Goal: Task Accomplishment & Management: Manage account settings

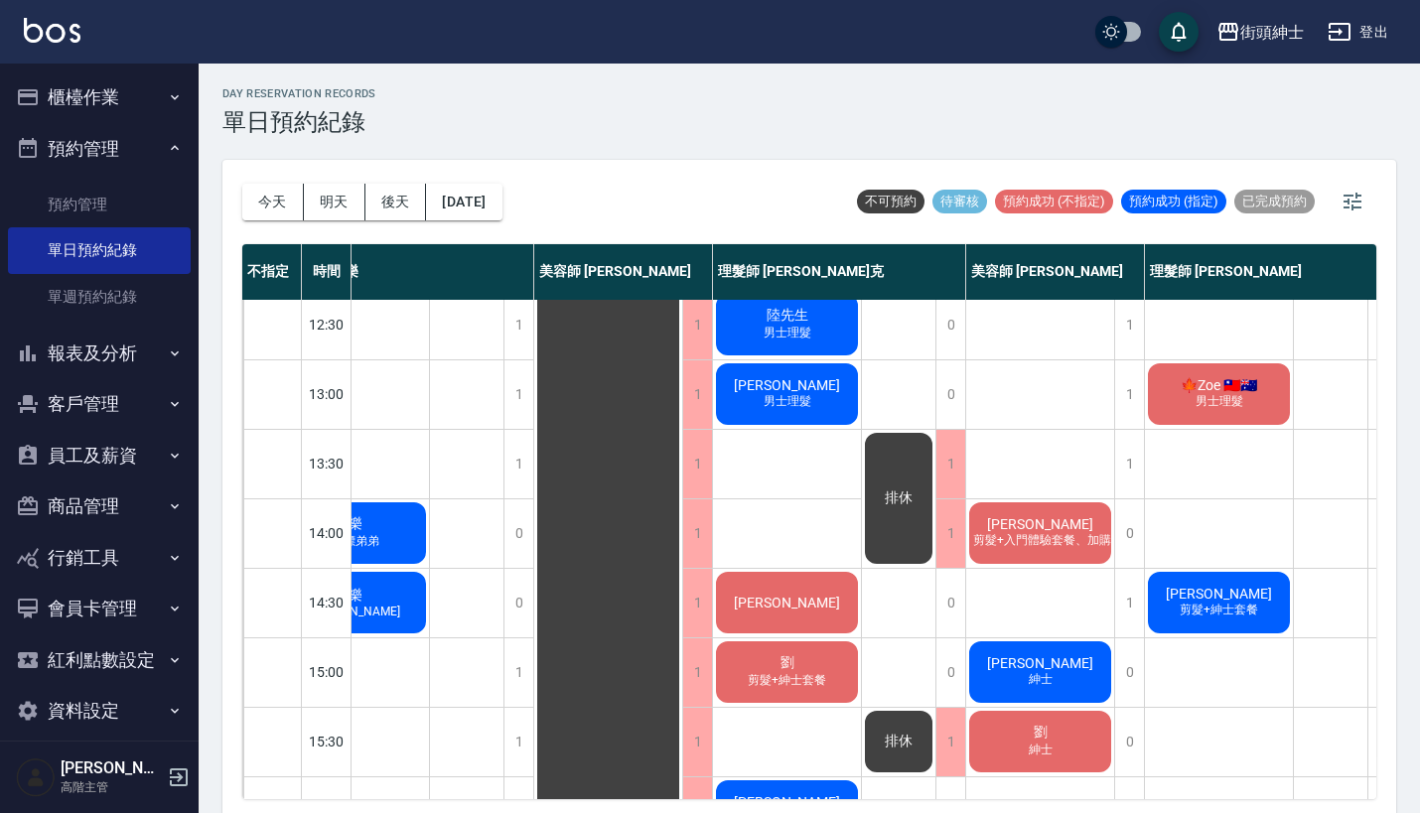
scroll to position [216, 69]
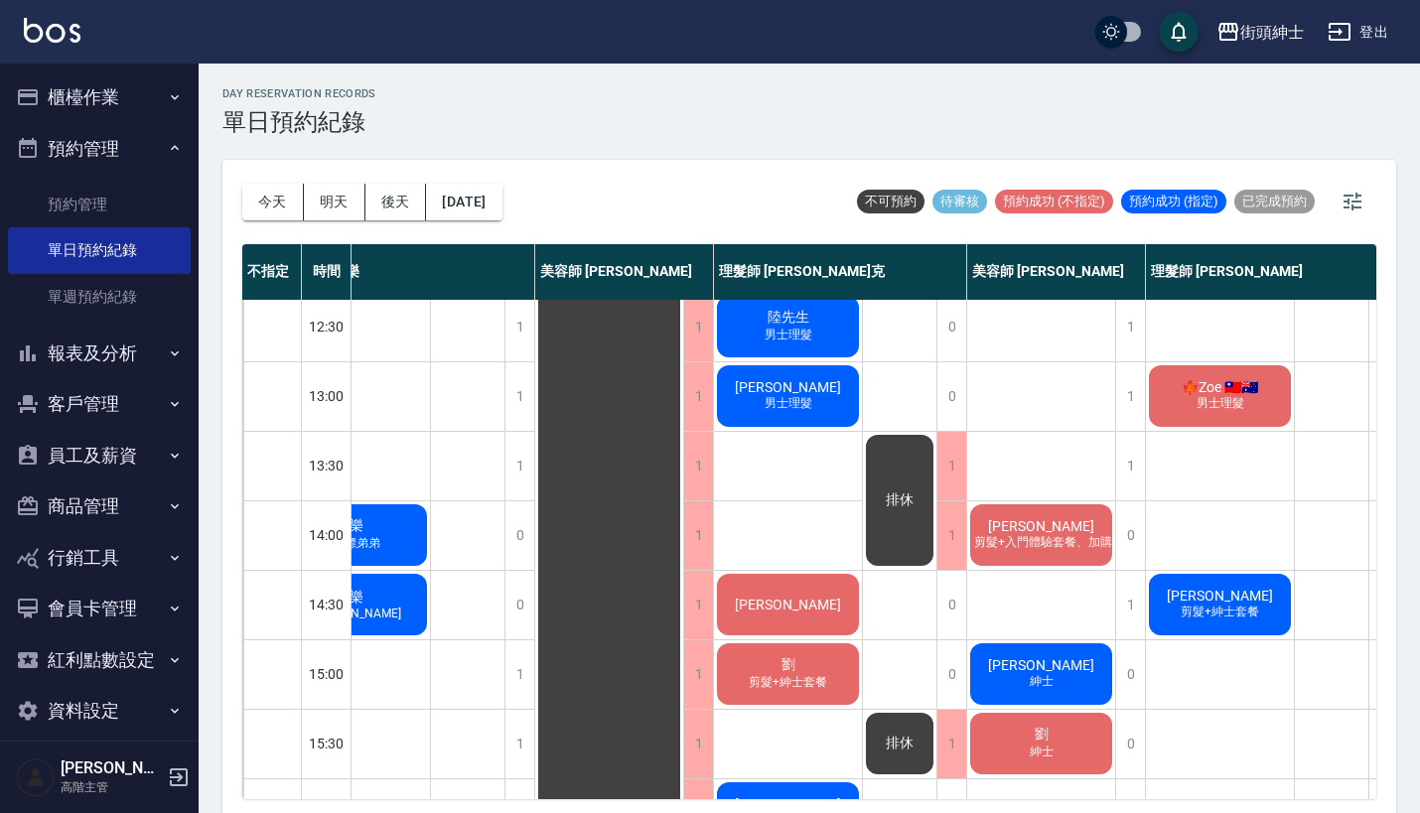
click at [133, 91] on button "櫃檯作業" at bounding box center [99, 97] width 183 height 52
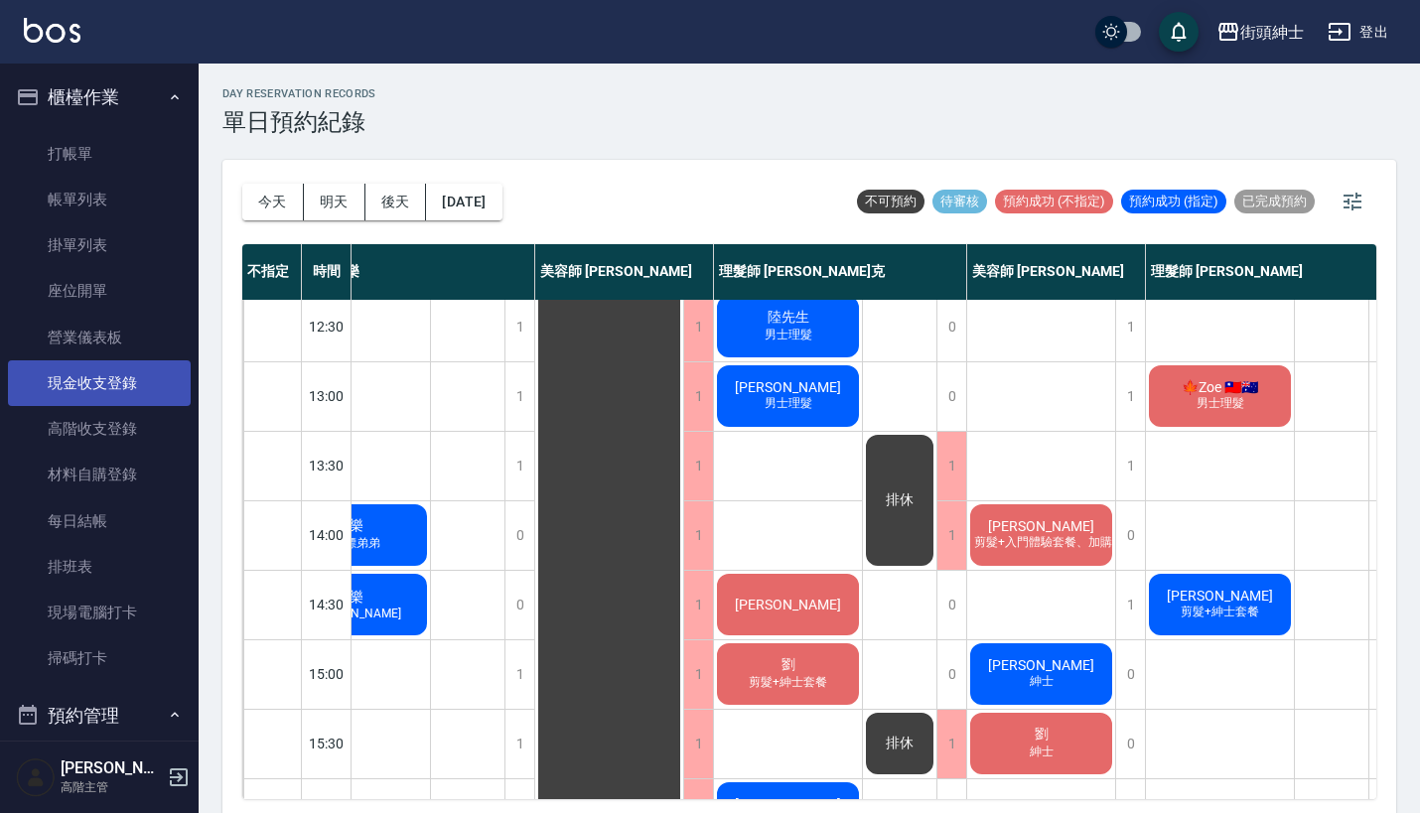
click at [116, 381] on link "現金收支登錄" at bounding box center [99, 383] width 183 height 46
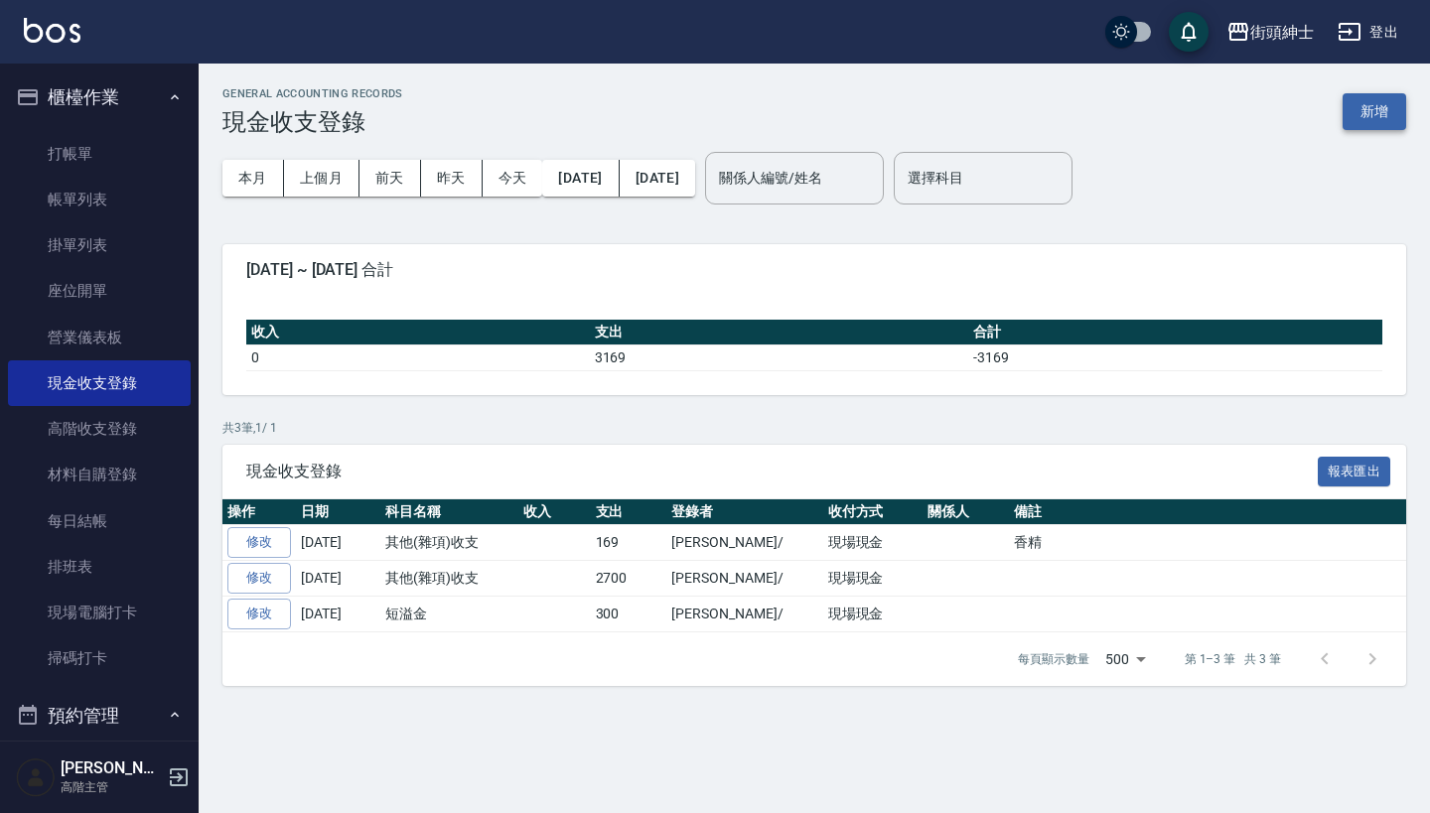
click at [1373, 114] on button "新增" at bounding box center [1374, 111] width 64 height 37
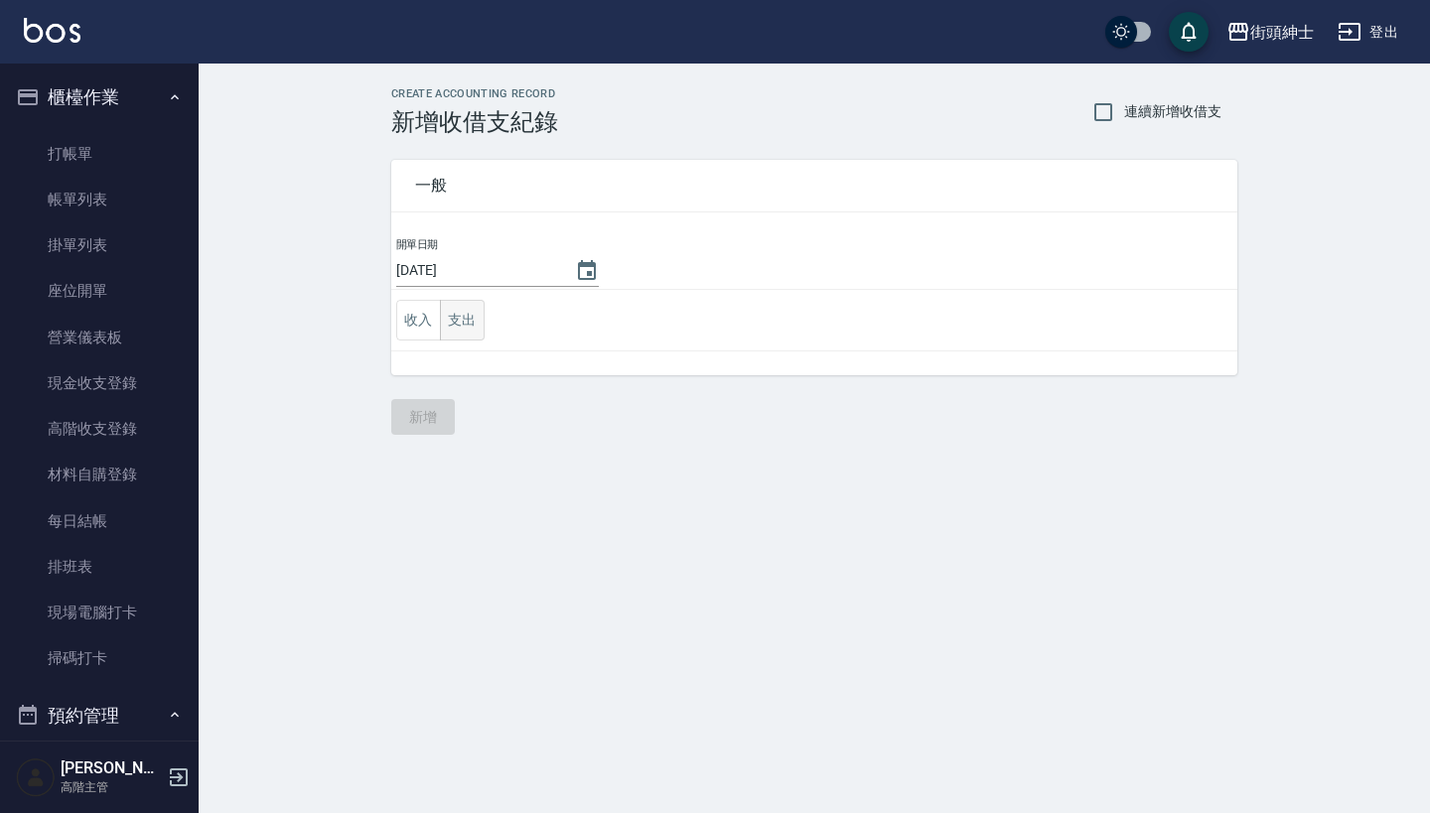
click at [464, 312] on button "支出" at bounding box center [462, 320] width 45 height 41
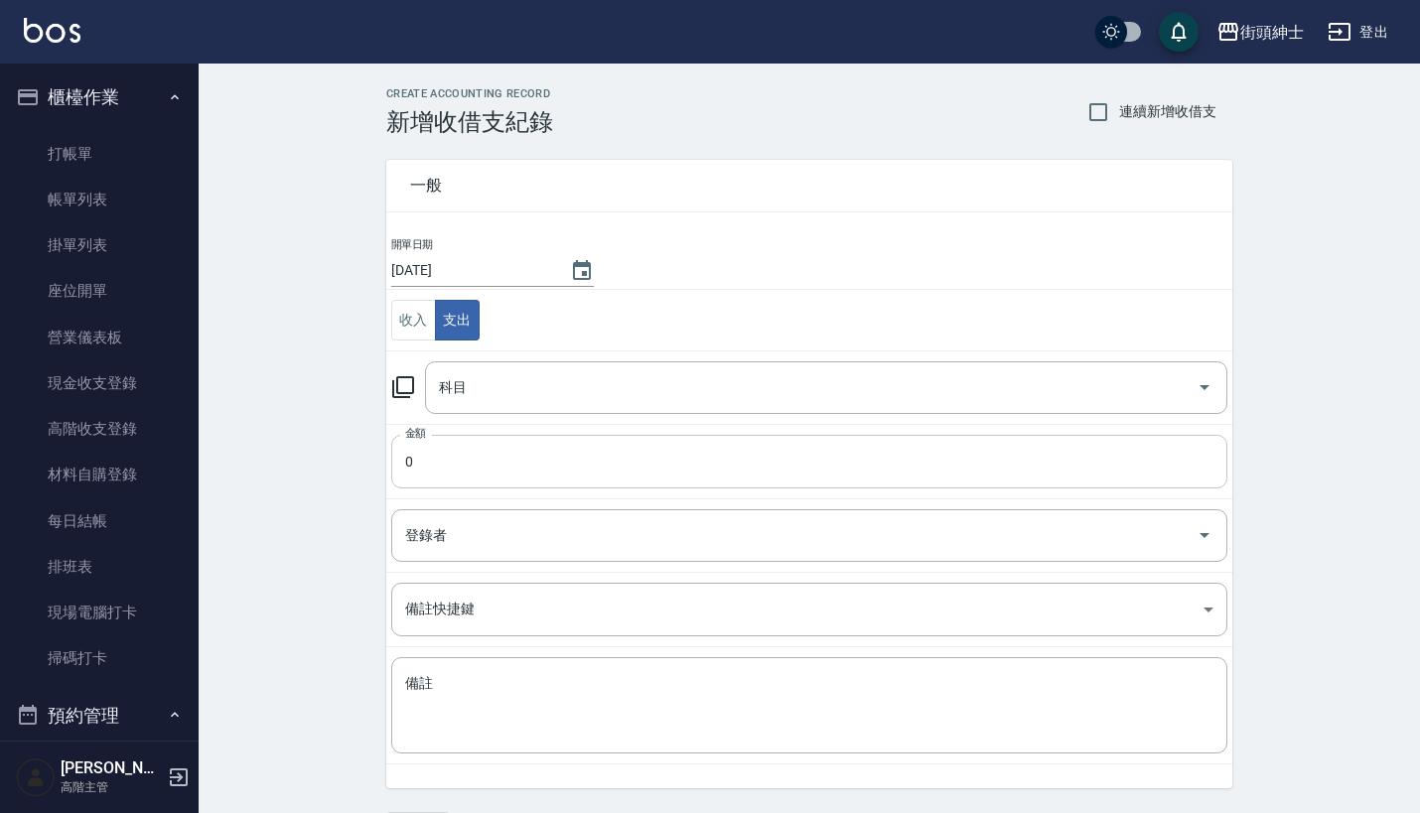
click at [557, 469] on input "0" at bounding box center [809, 462] width 836 height 54
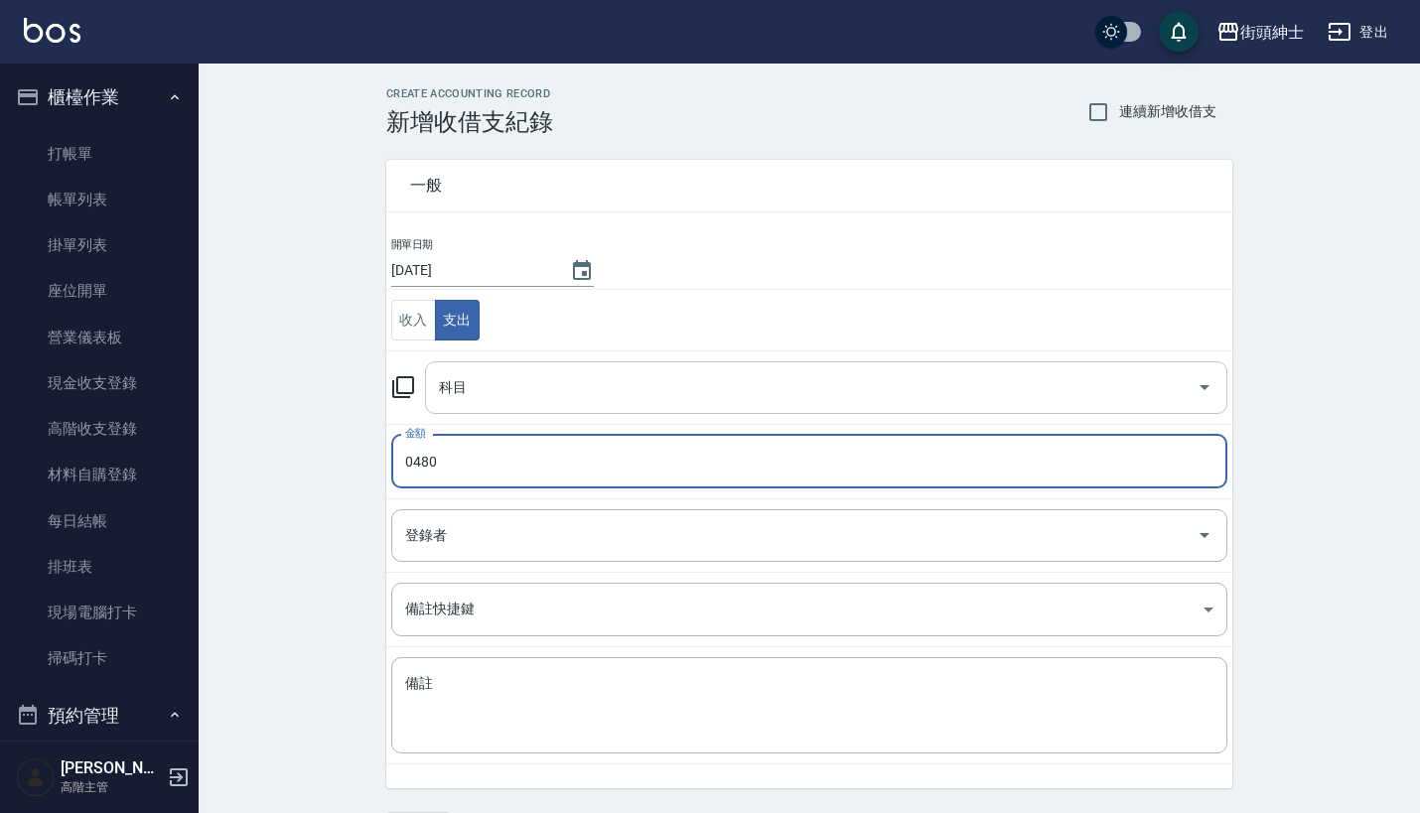
type input "0480"
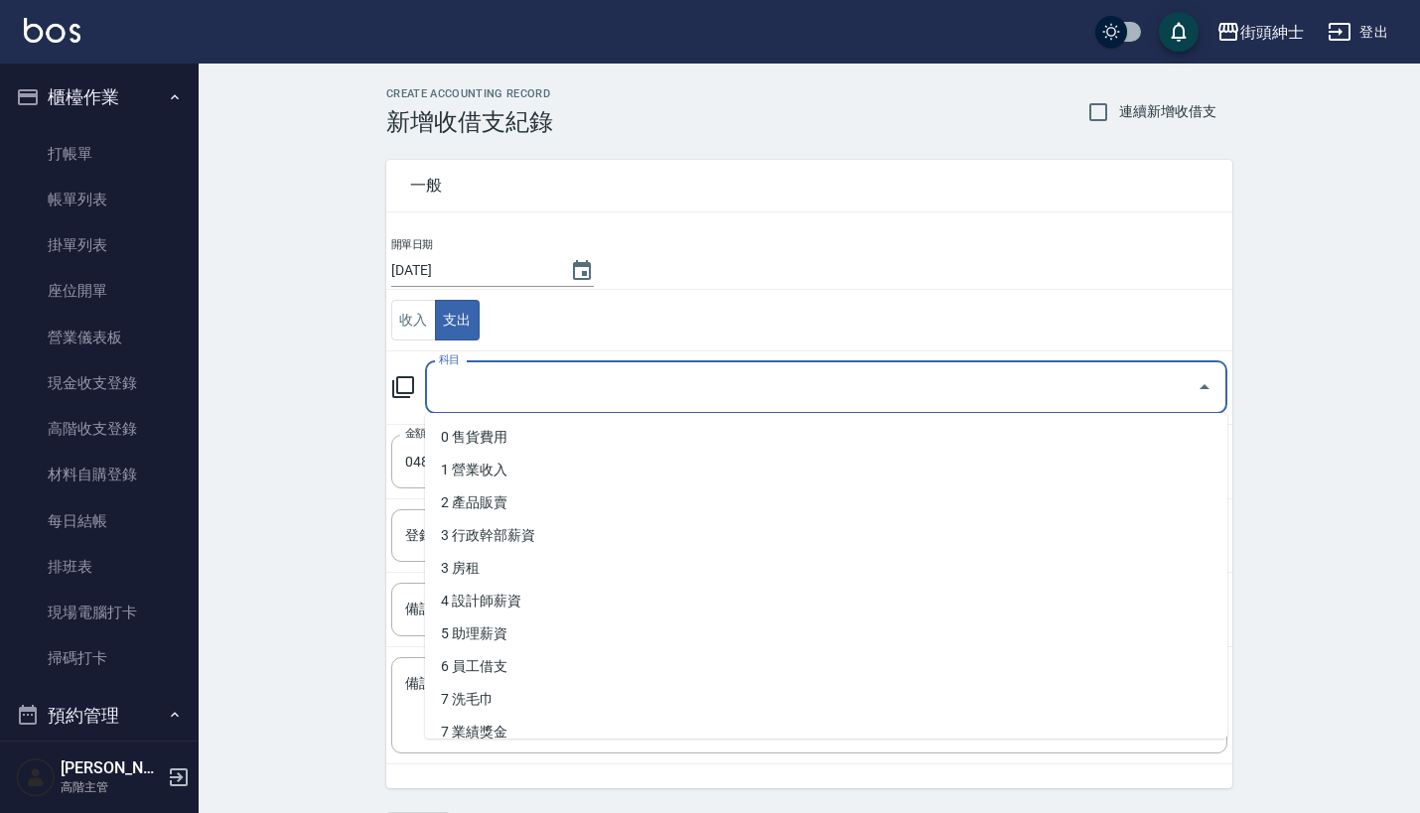
click at [585, 370] on input "科目" at bounding box center [811, 387] width 755 height 35
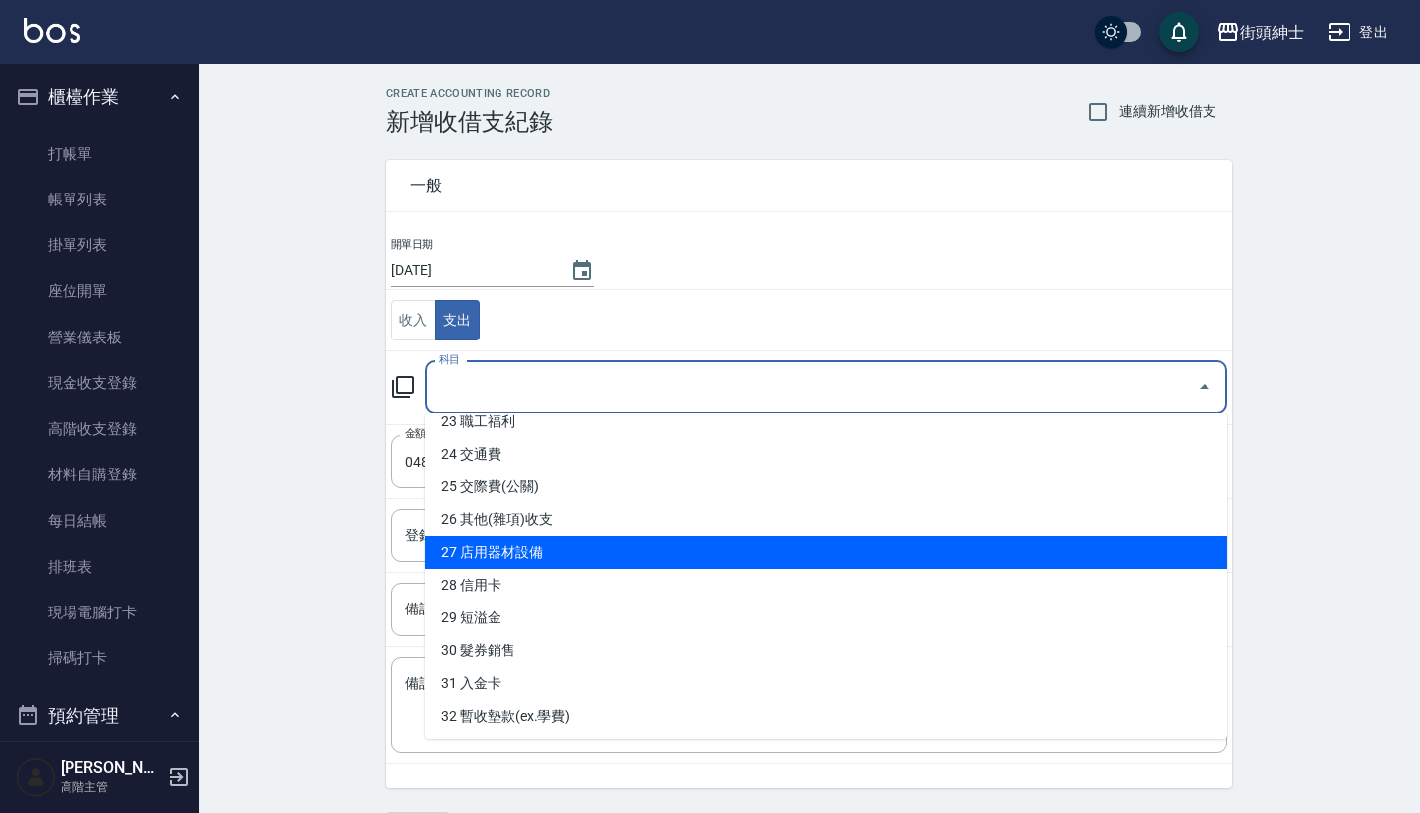
scroll to position [996, 0]
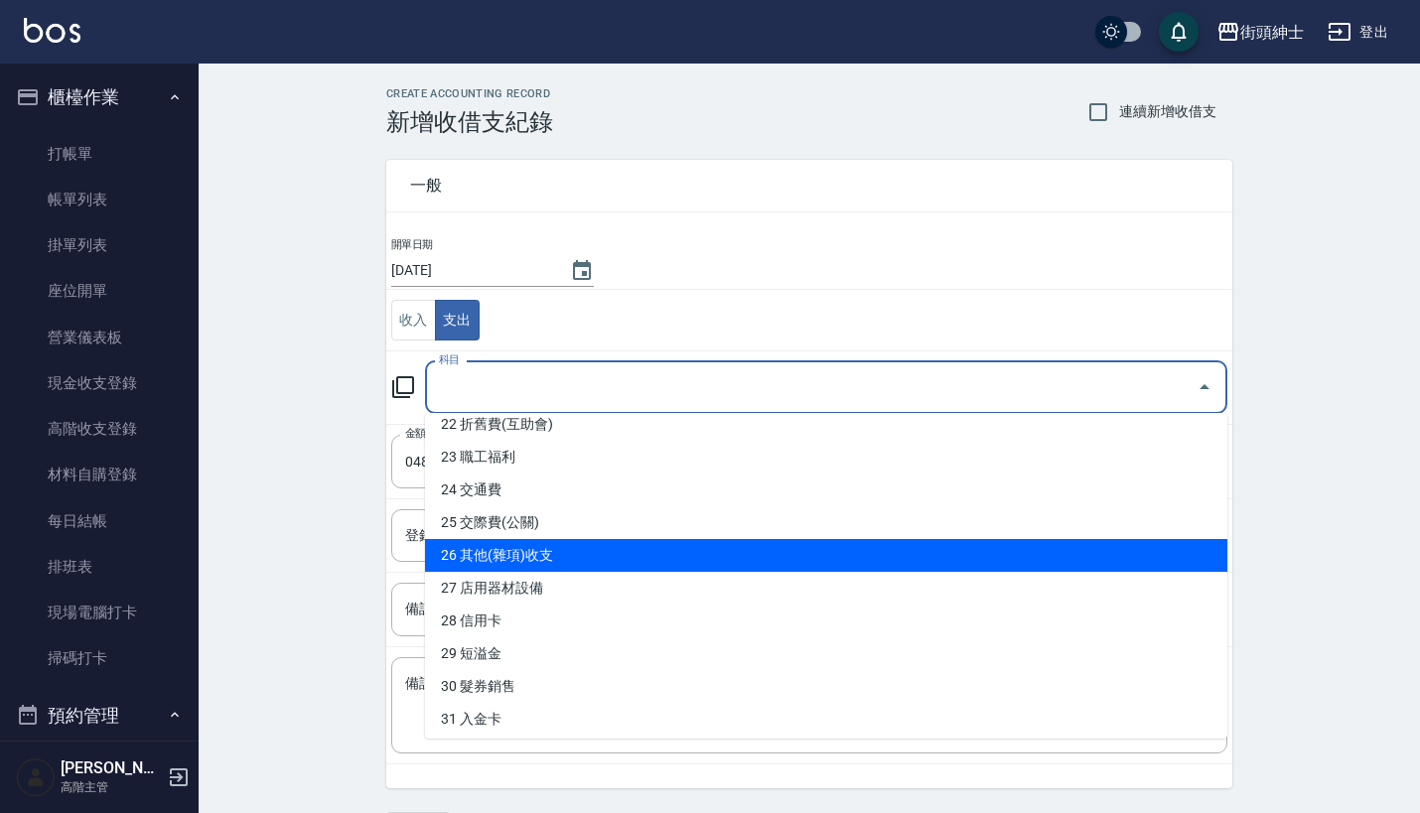
click at [606, 542] on li "26 其他(雜項)收支" at bounding box center [826, 555] width 802 height 33
type input "26 其他(雜項)收支"
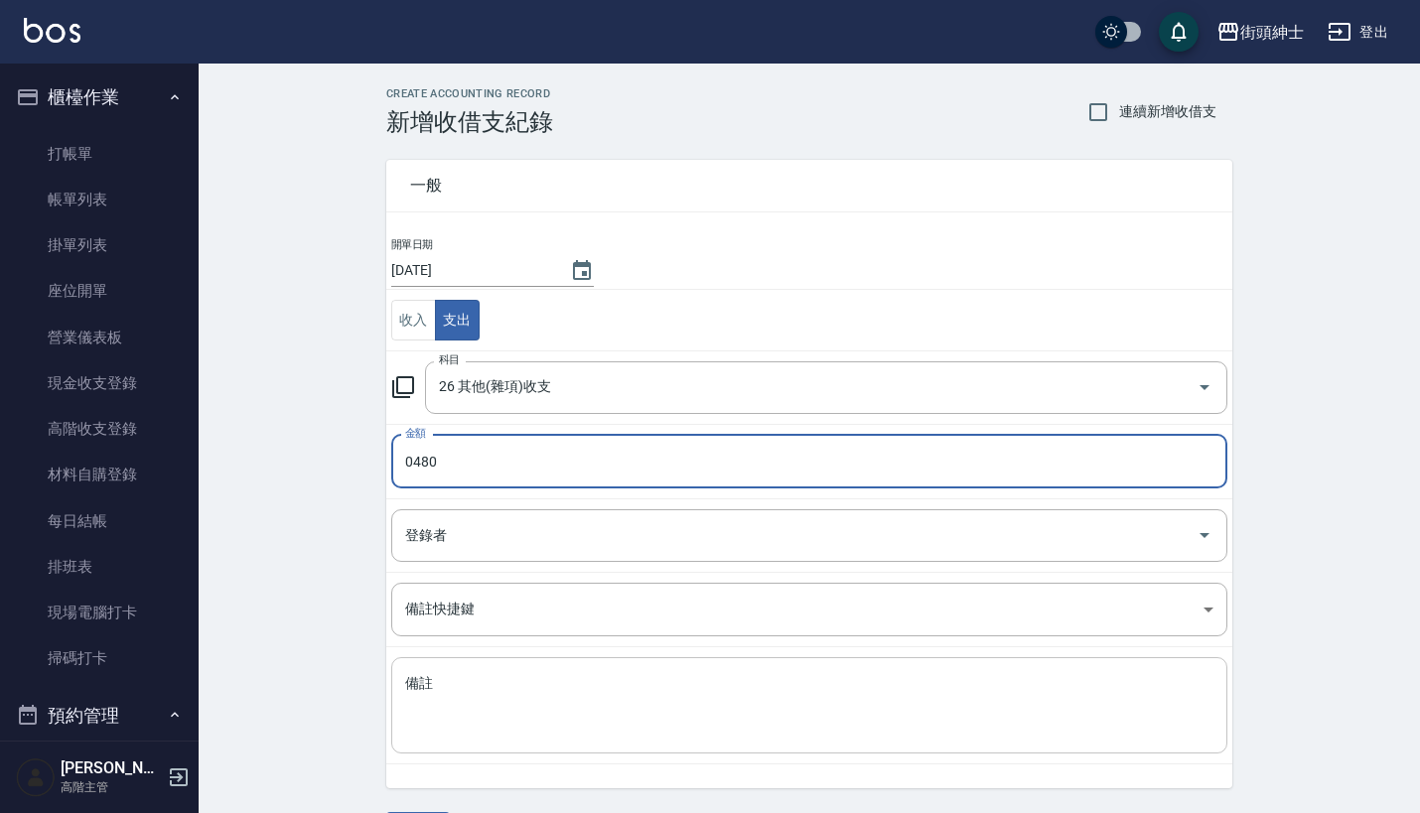
click at [536, 676] on textarea "備註" at bounding box center [809, 706] width 808 height 64
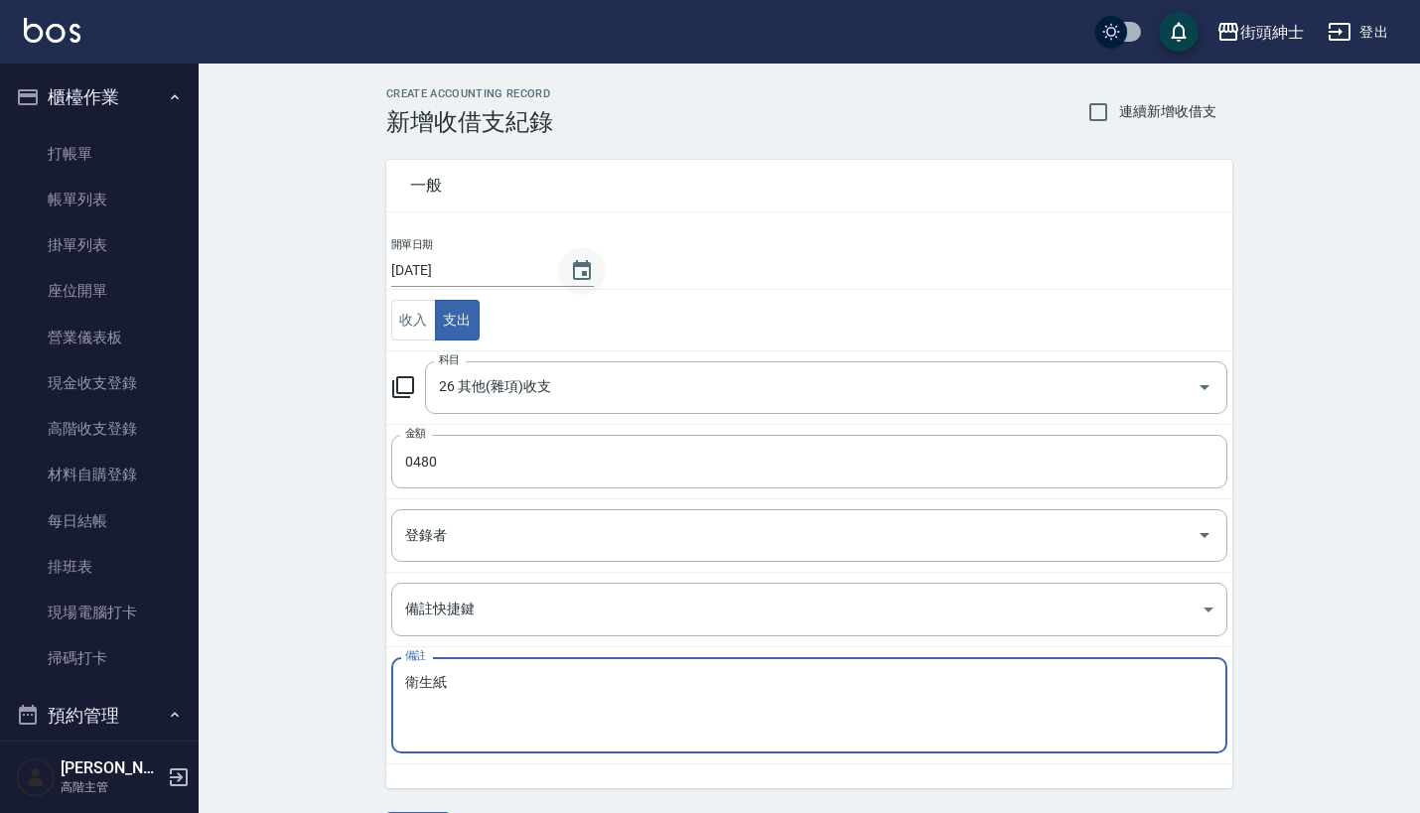
type textarea "衛生紙"
click at [585, 261] on icon "Choose date, selected date is 2025-10-09" at bounding box center [582, 271] width 24 height 24
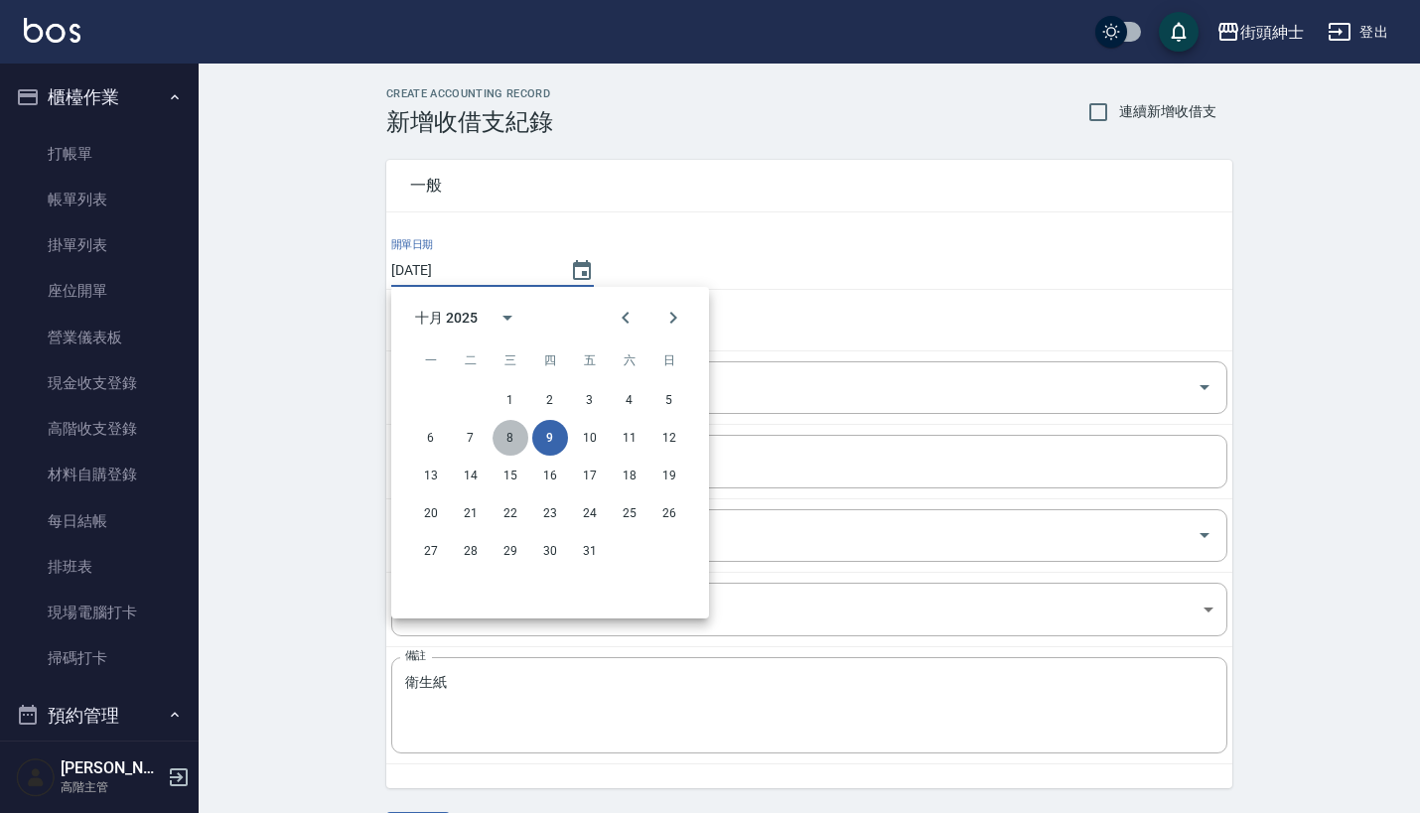
click at [515, 436] on button "8" at bounding box center [510, 438] width 36 height 36
type input "[DATE]"
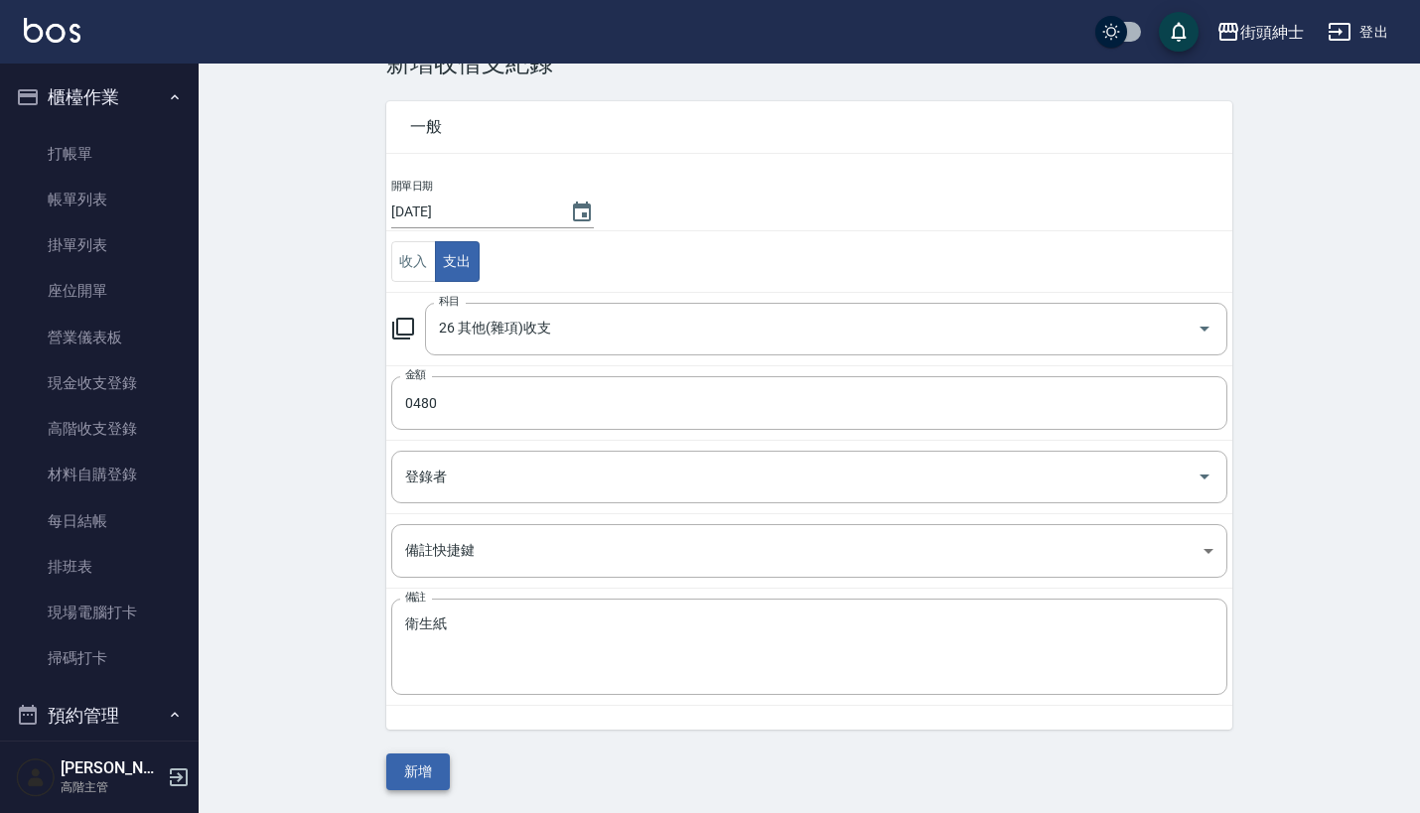
scroll to position [58, 0]
click at [425, 770] on button "新增" at bounding box center [418, 773] width 64 height 37
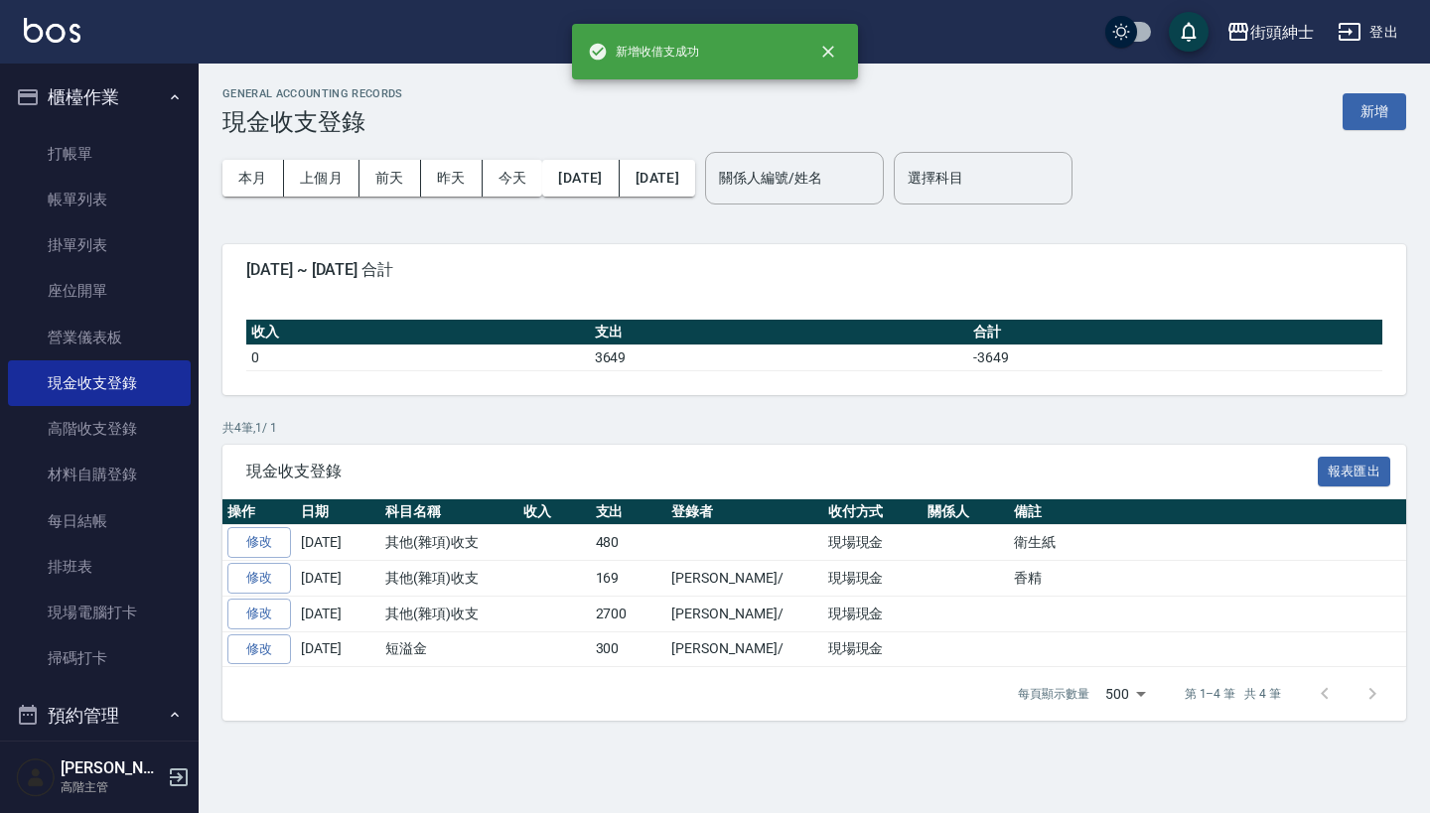
click at [152, 93] on button "櫃檯作業" at bounding box center [99, 97] width 183 height 52
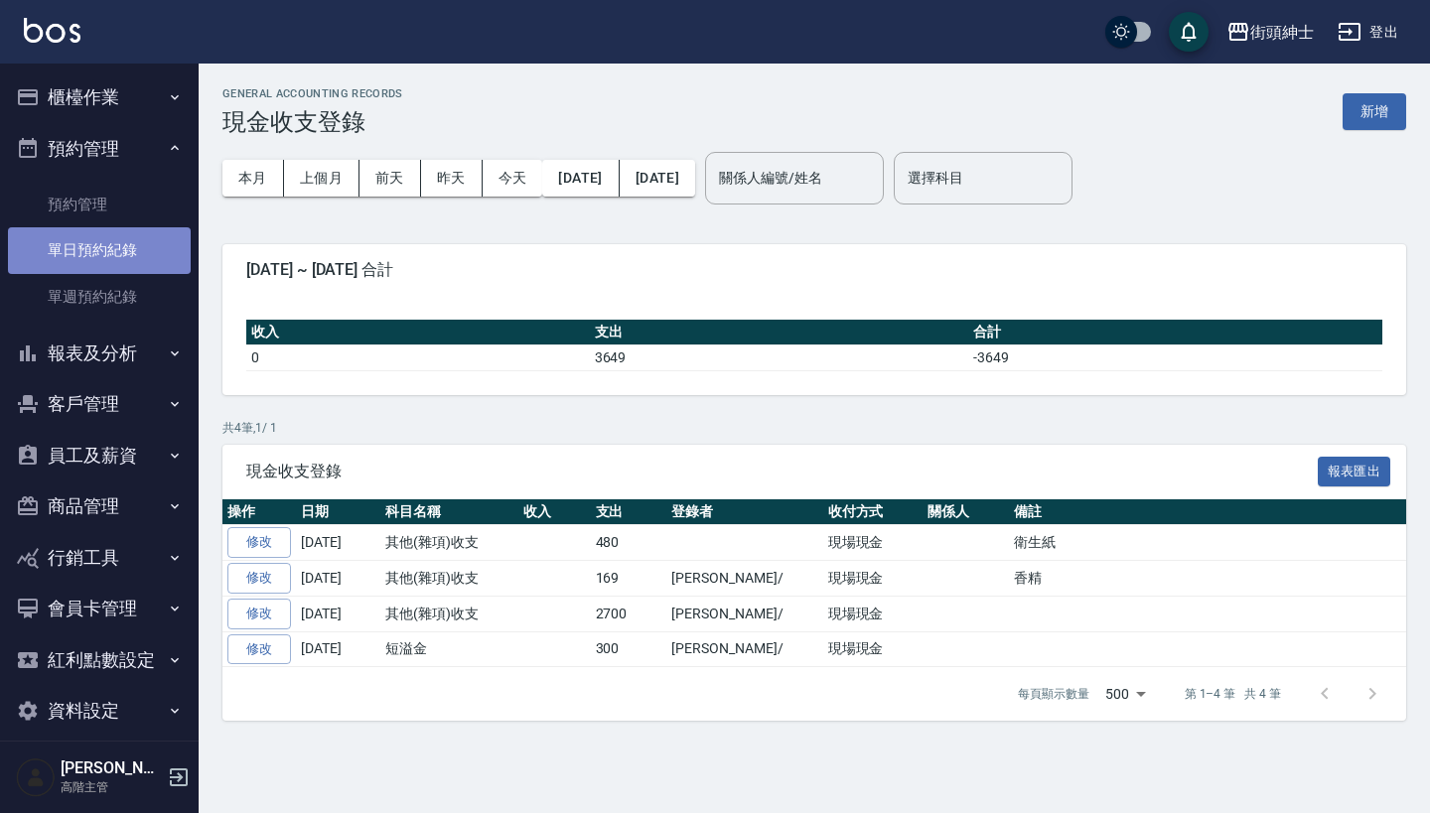
click at [142, 252] on link "單日預約紀錄" at bounding box center [99, 250] width 183 height 46
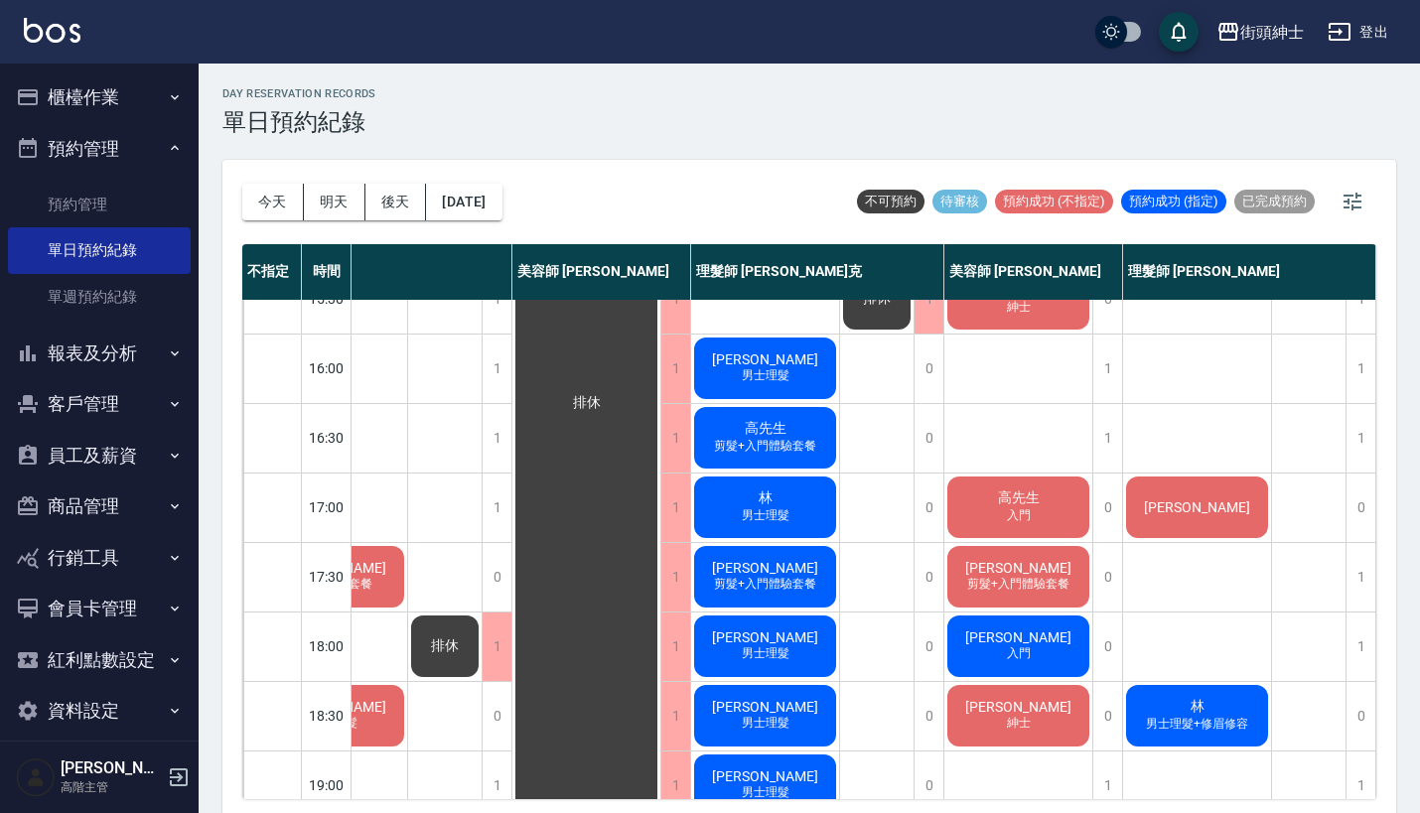
scroll to position [661, 102]
click at [501, 208] on button "[DATE]" at bounding box center [463, 202] width 75 height 37
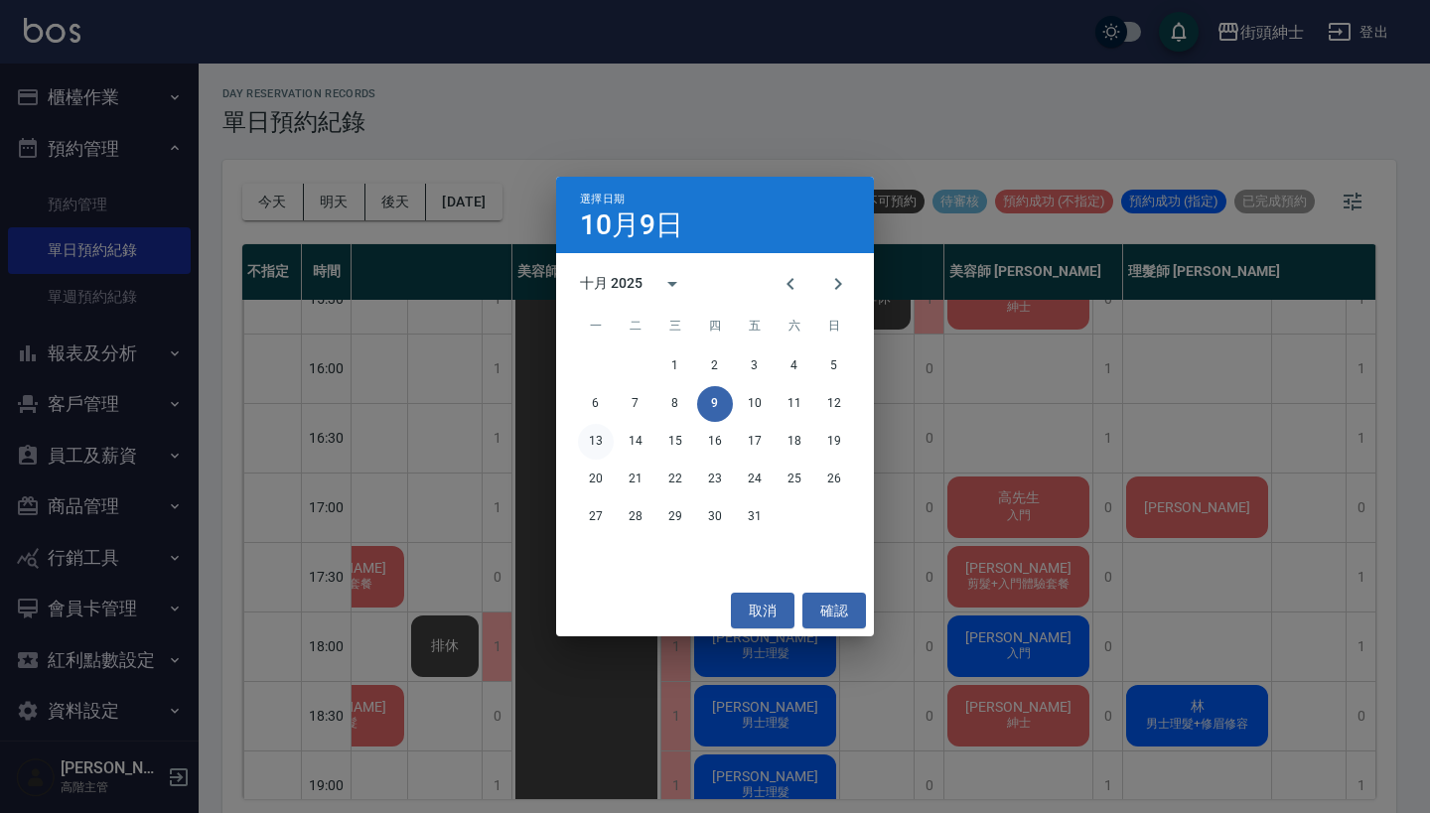
click at [588, 449] on button "13" at bounding box center [596, 442] width 36 height 36
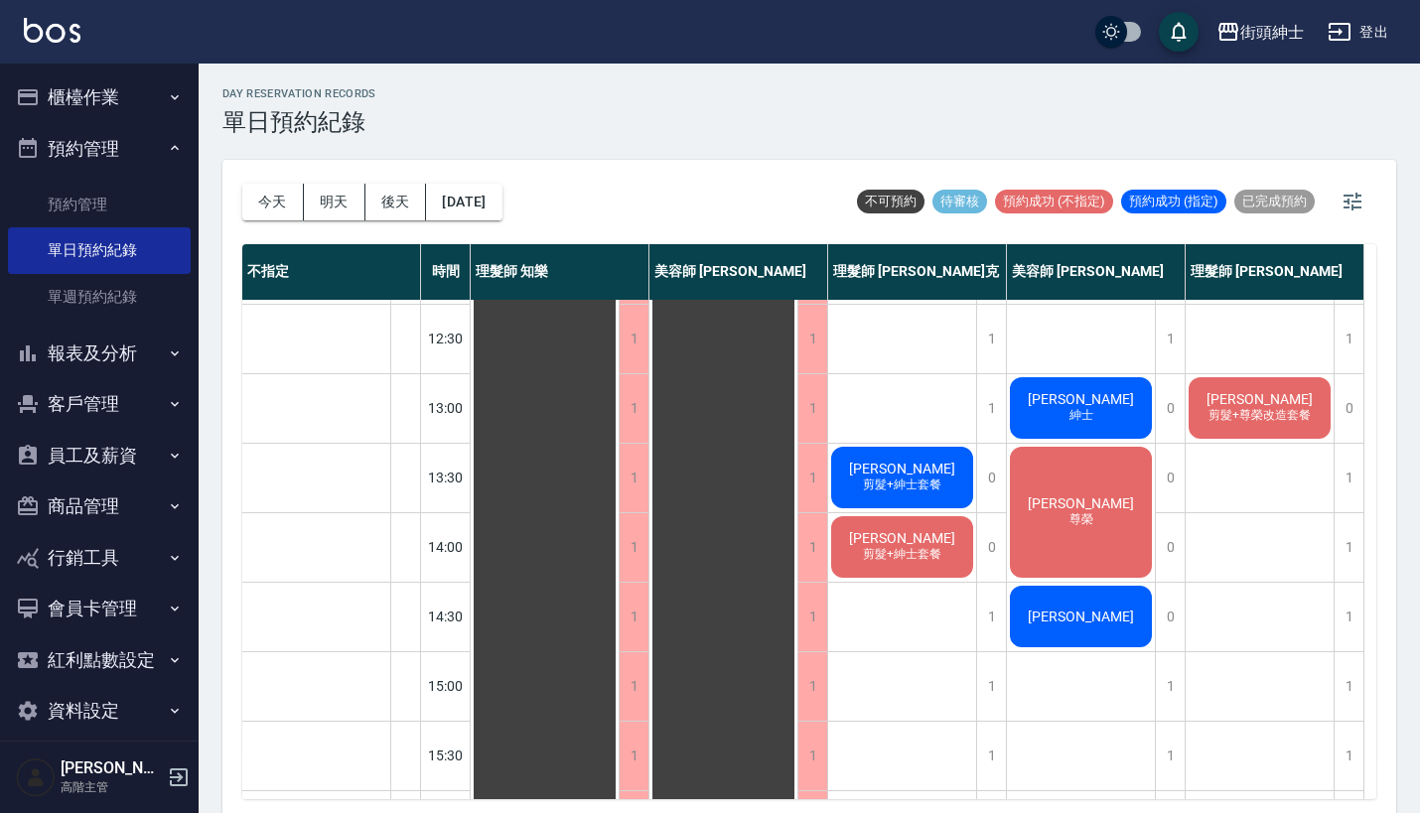
scroll to position [664, 0]
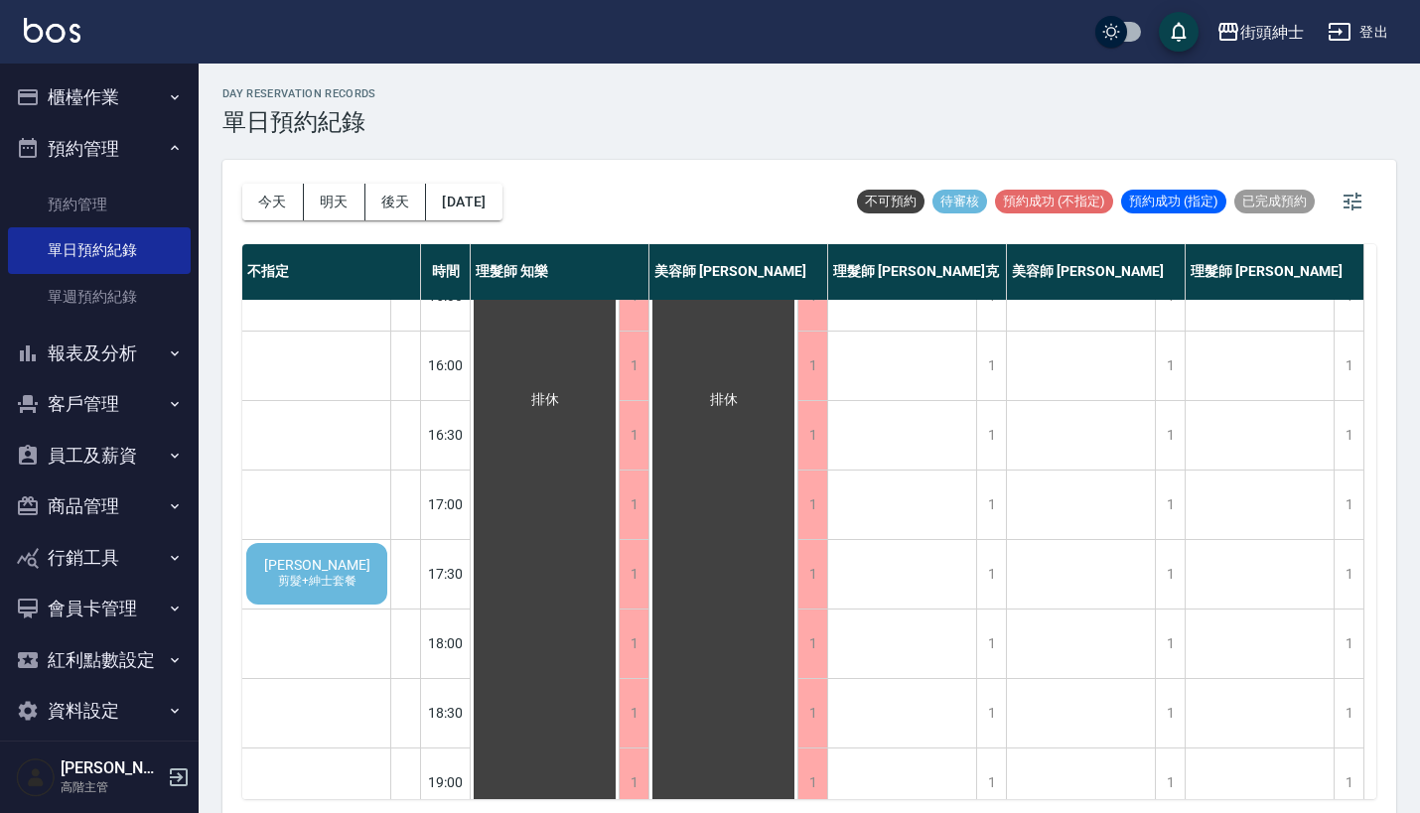
click at [316, 550] on div "[PERSON_NAME] 剪髮+紳士套餐" at bounding box center [316, 574] width 147 height 68
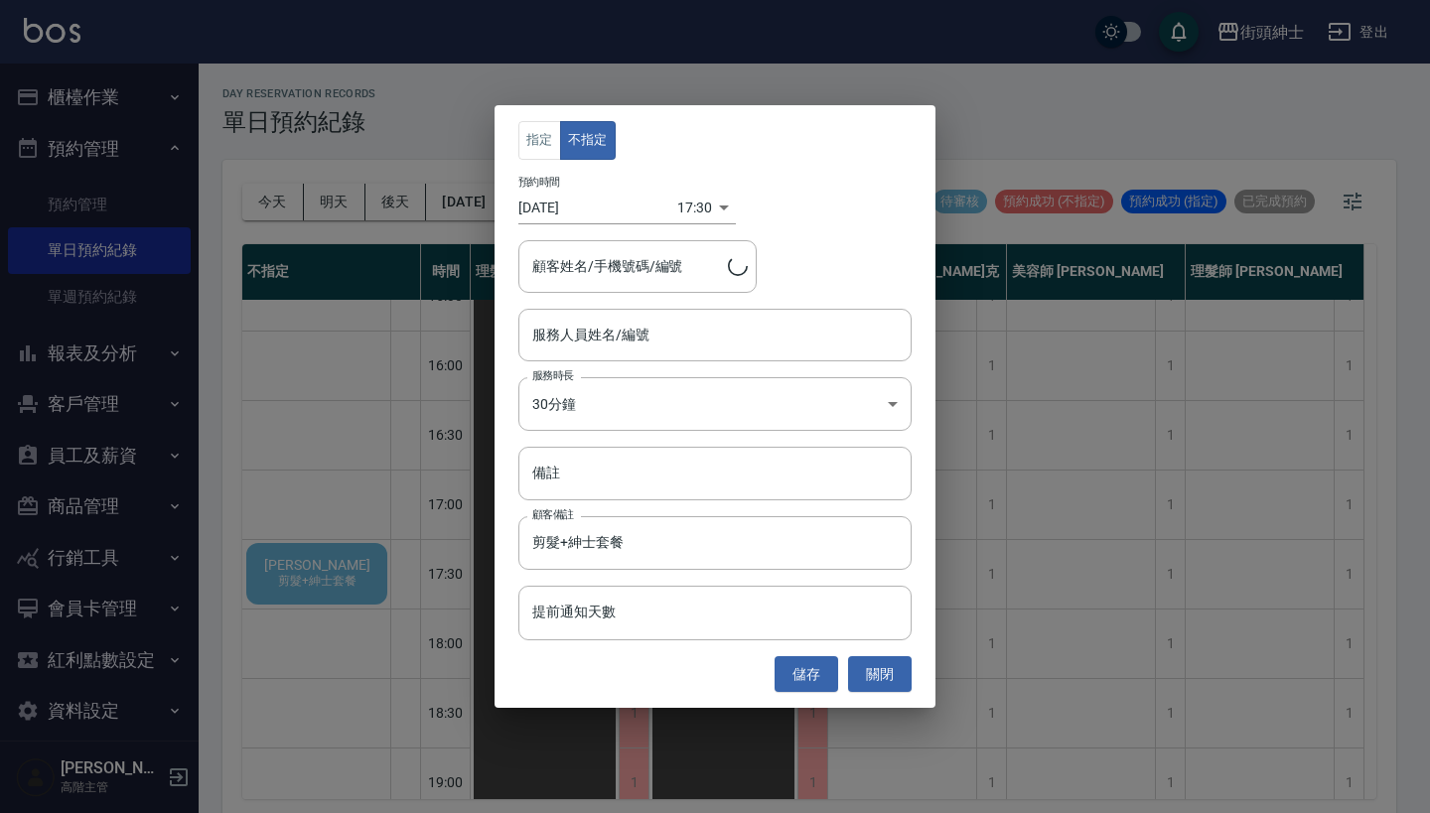
type input "[PERSON_NAME]/0966038132"
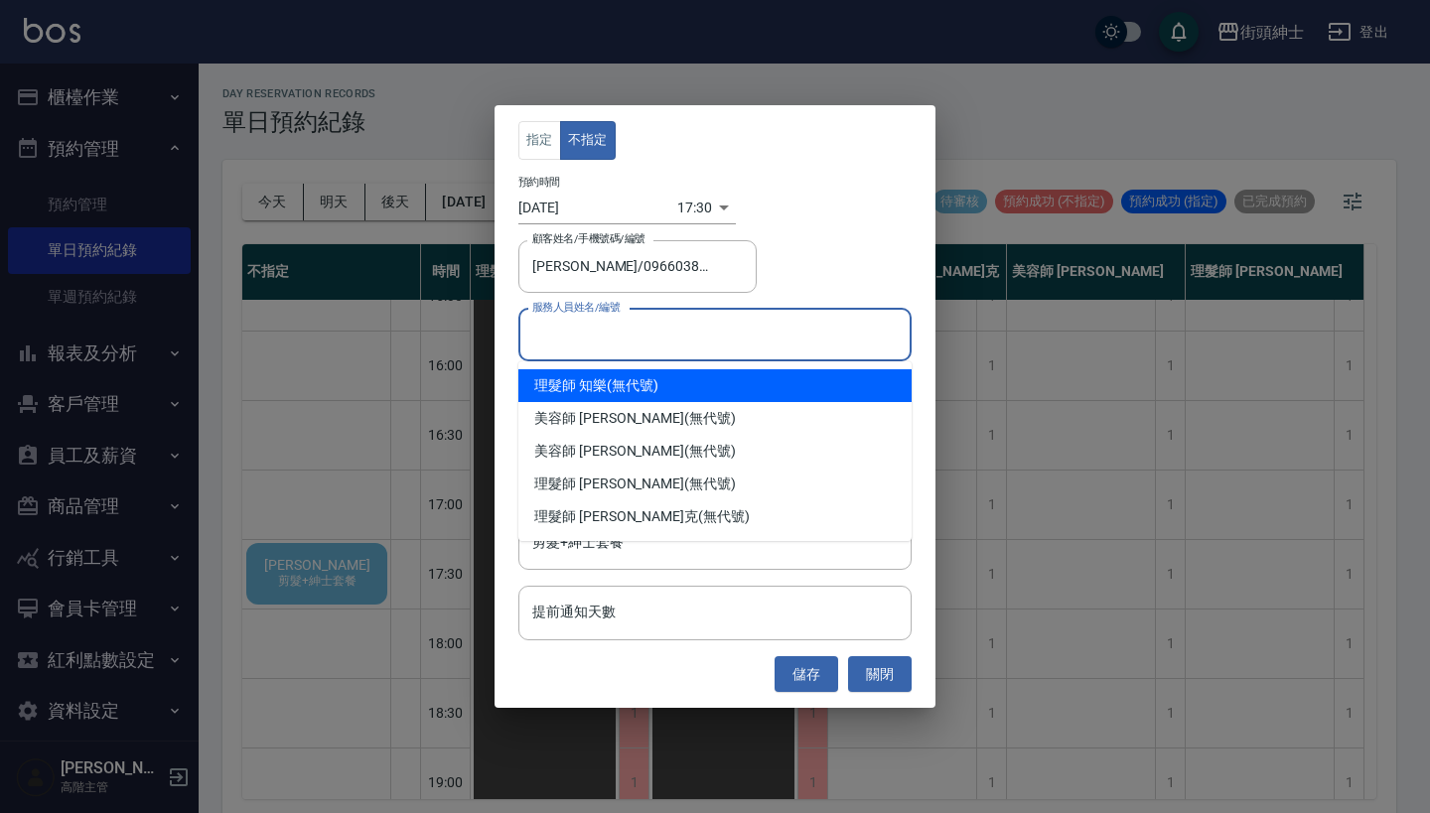
click at [710, 343] on input "服務人員姓名/編號" at bounding box center [714, 335] width 375 height 35
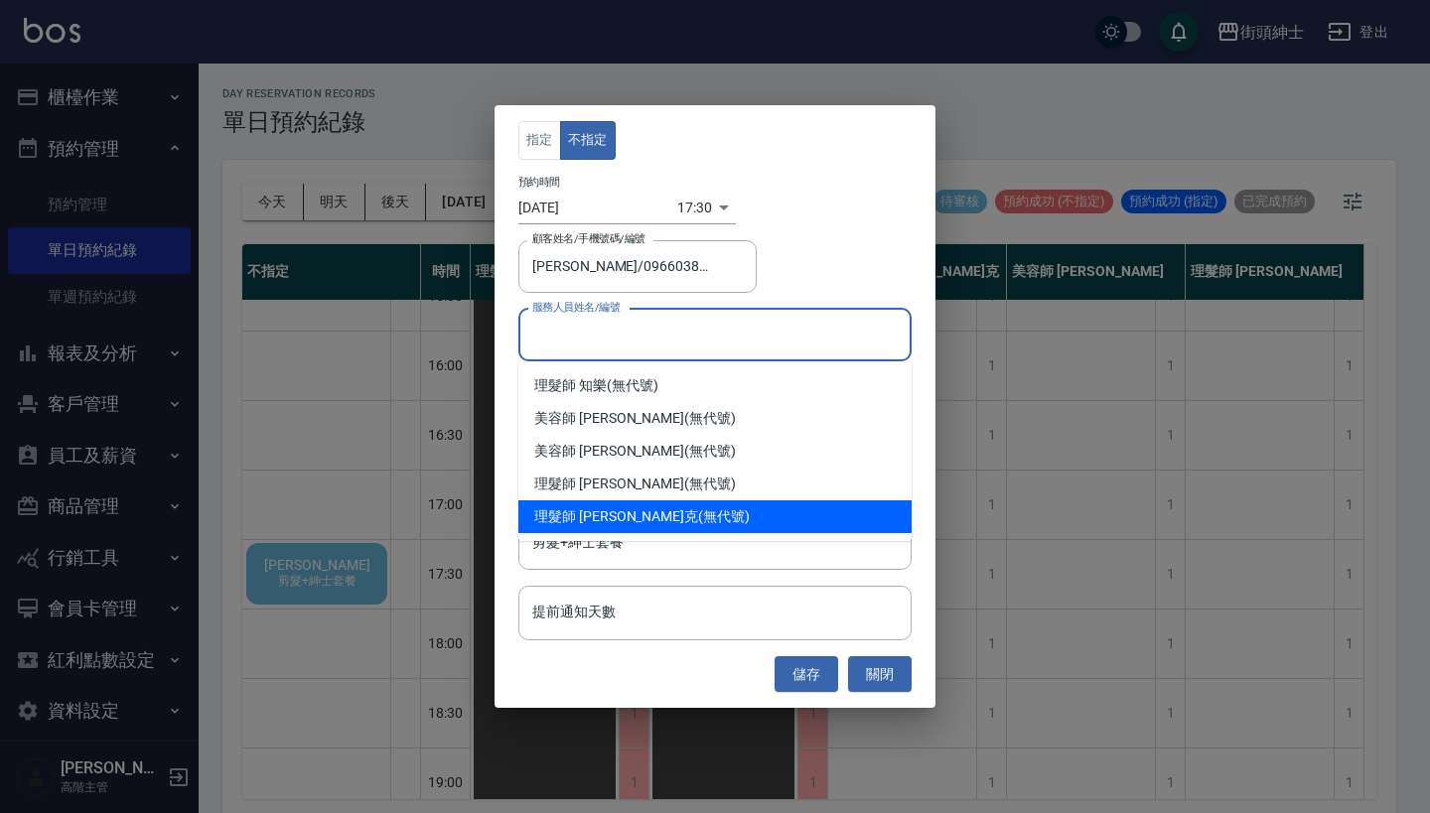
click at [713, 516] on div "理髮師 [PERSON_NAME]克 (無代號)" at bounding box center [714, 516] width 393 height 33
type input "理髮師 [PERSON_NAME]克(無代號)"
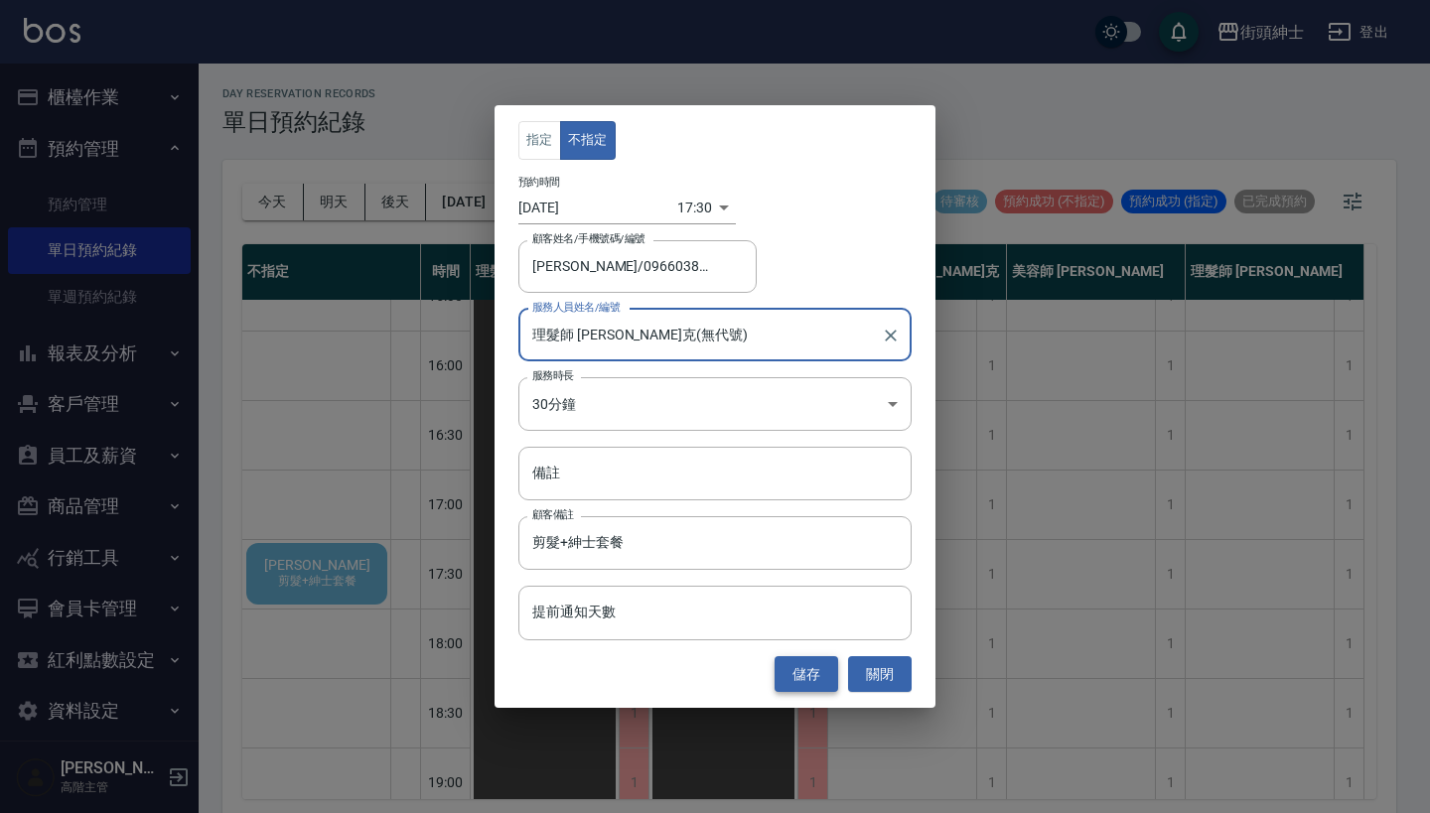
click at [812, 664] on button "儲存" at bounding box center [806, 674] width 64 height 37
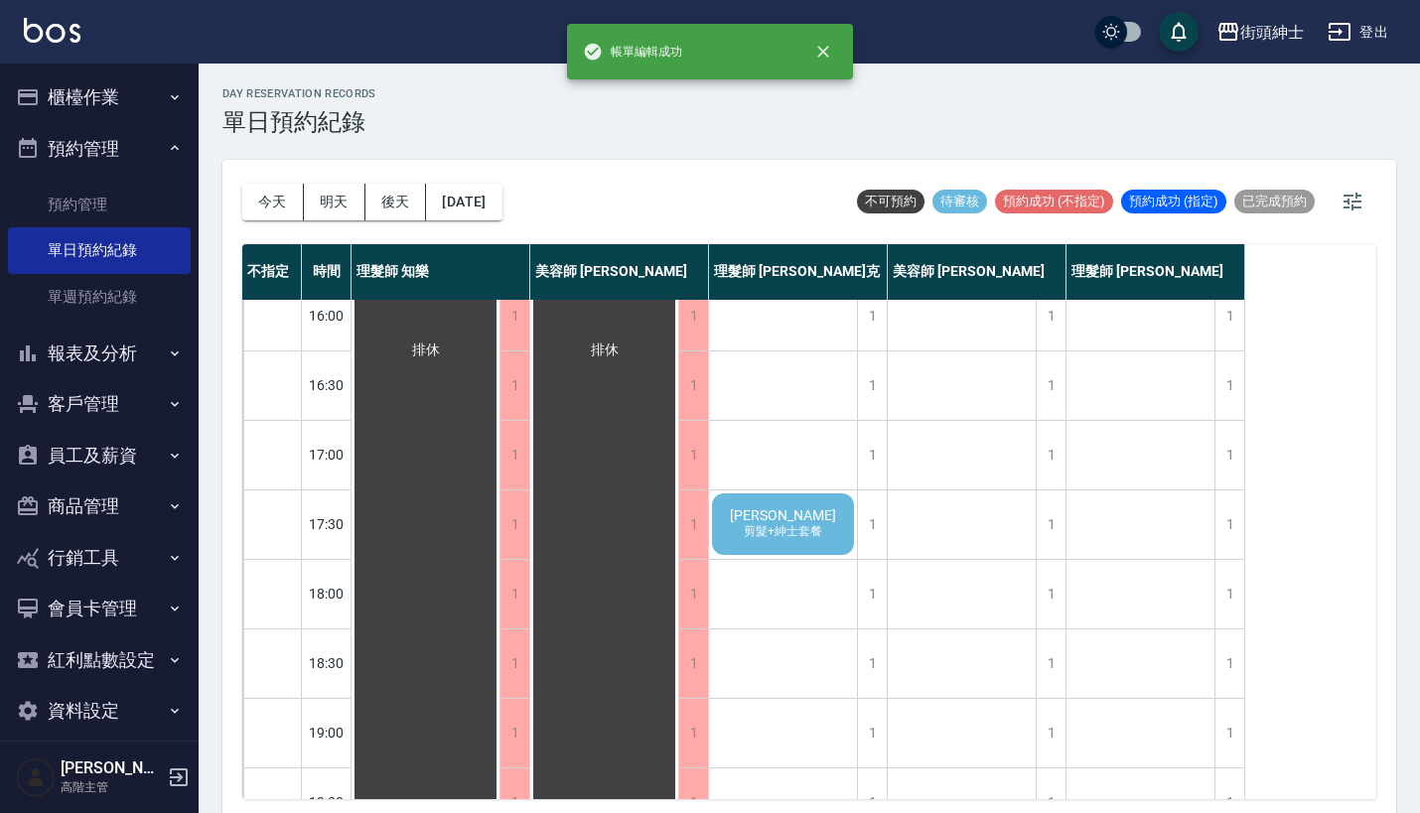
scroll to position [717, 0]
click at [780, 532] on span "剪髮+紳士套餐" at bounding box center [783, 528] width 86 height 17
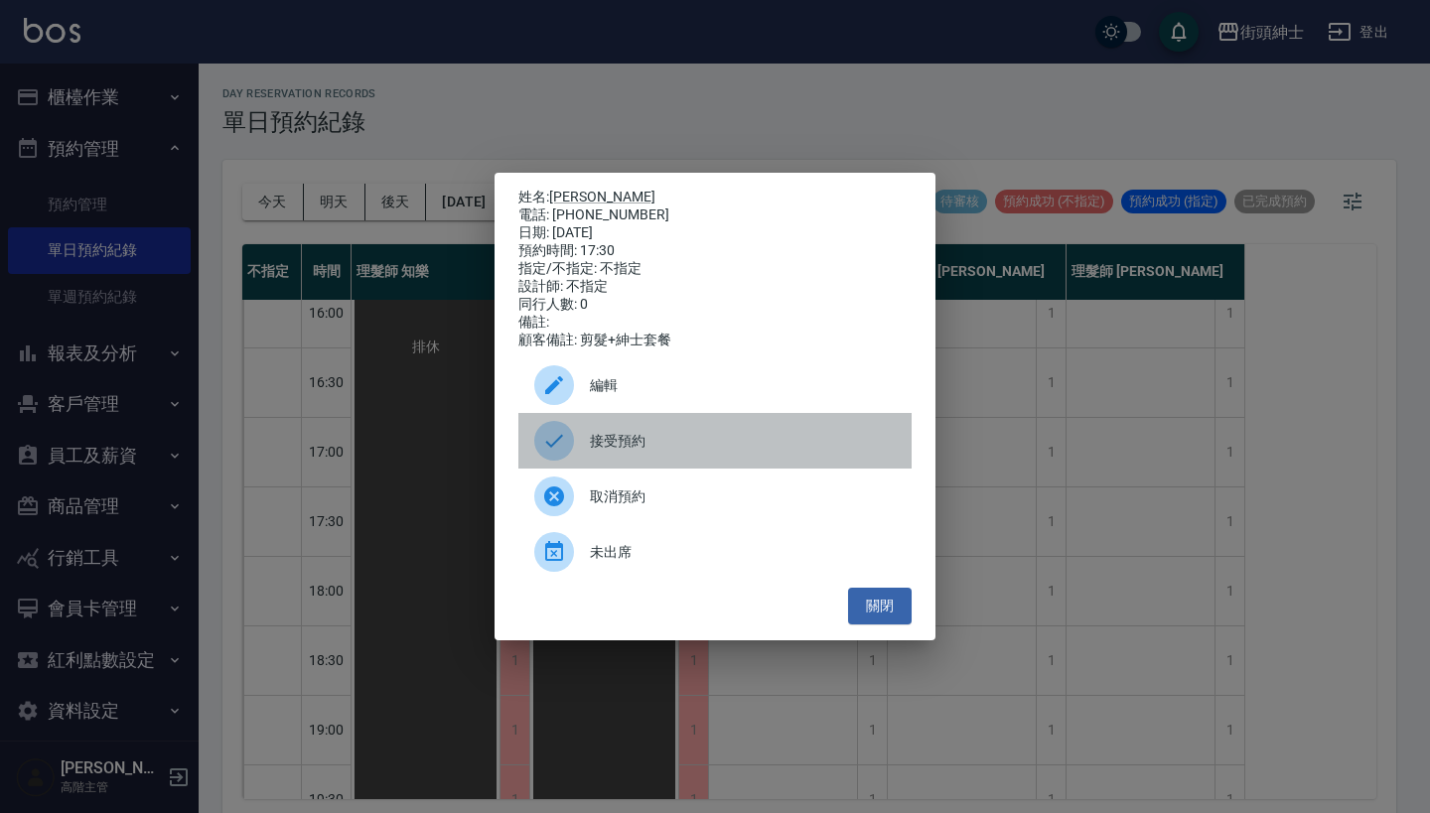
click at [682, 439] on div "接受預約" at bounding box center [714, 441] width 393 height 56
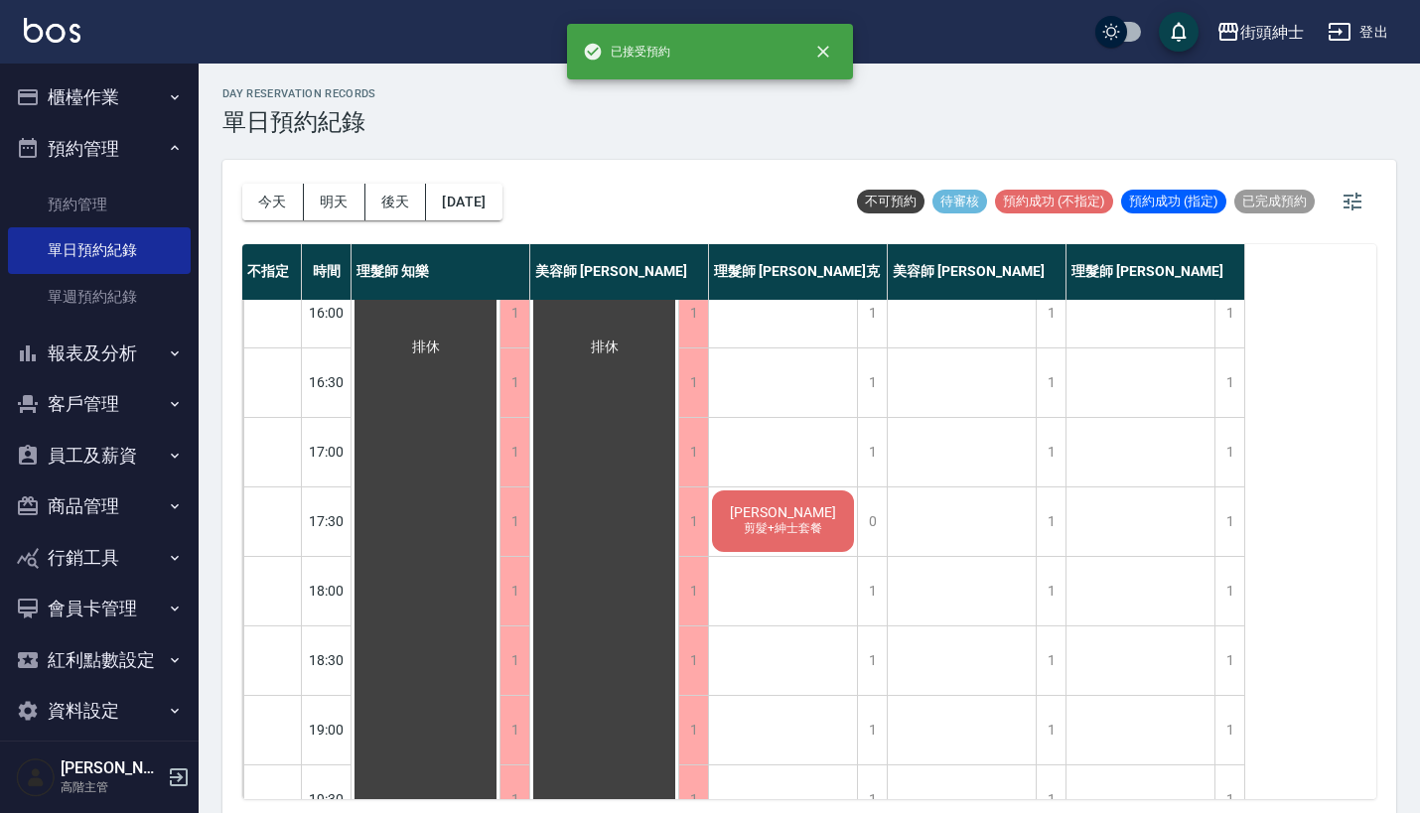
click at [830, 535] on div "[PERSON_NAME] 剪髮+紳士套餐" at bounding box center [783, 521] width 148 height 68
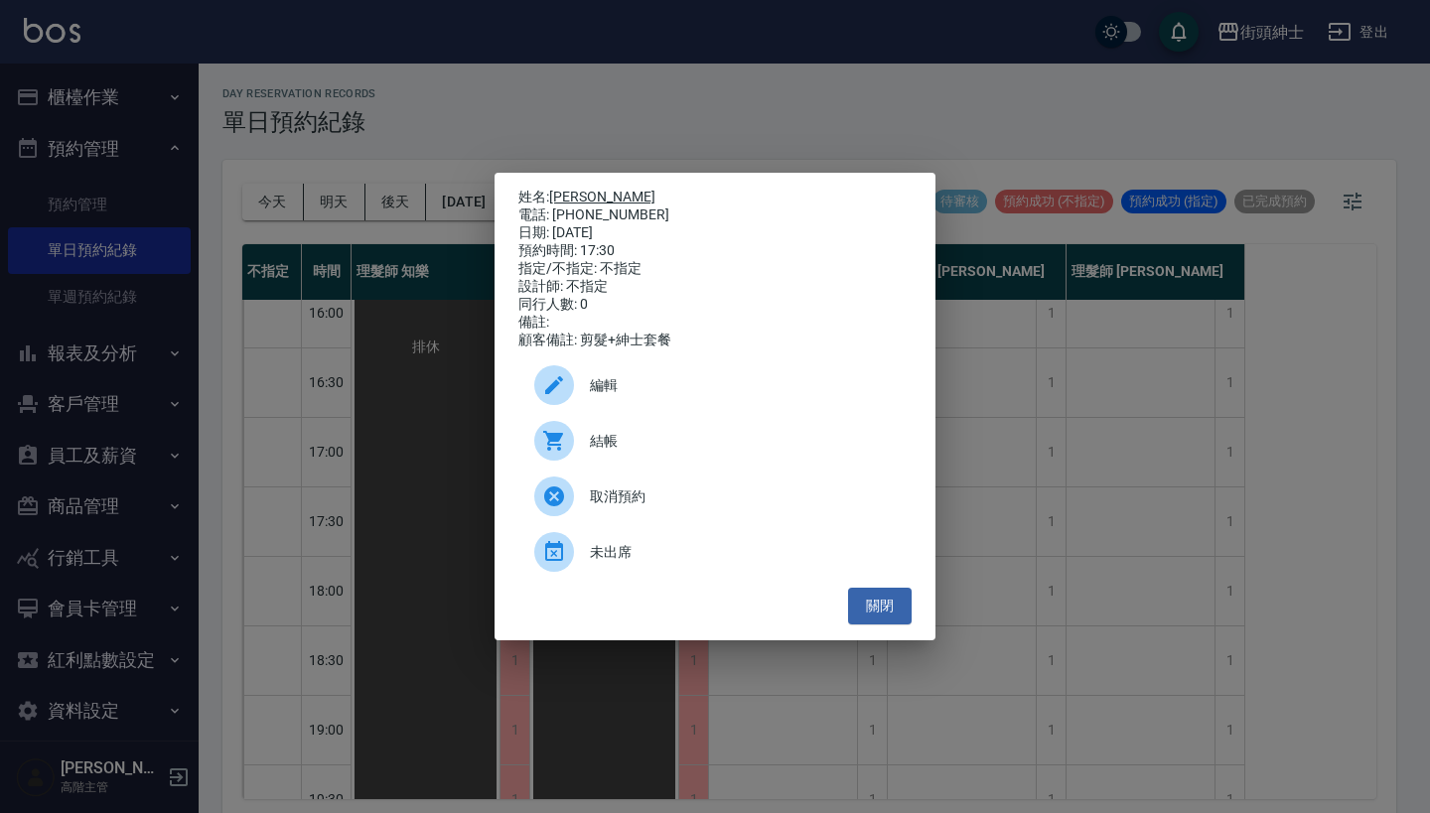
drag, startPoint x: 639, startPoint y: 204, endPoint x: 558, endPoint y: 193, distance: 82.1
click at [558, 193] on div "姓名: [PERSON_NAME]: [PHONE_NUMBER] 日期: [DATE] 預約時間: 17:30 指定/不指定: 不指定 設計師: 不指定 同…" at bounding box center [714, 269] width 393 height 161
copy div "姓名: [PERSON_NAME]: [PHONE_NUMBER]"
click at [740, 91] on div "姓名: [PERSON_NAME]: [PHONE_NUMBER] 日期: [DATE] 預約時間: 17:30 指定/不指定: 不指定 設計師: 不指定 同…" at bounding box center [715, 406] width 1430 height 813
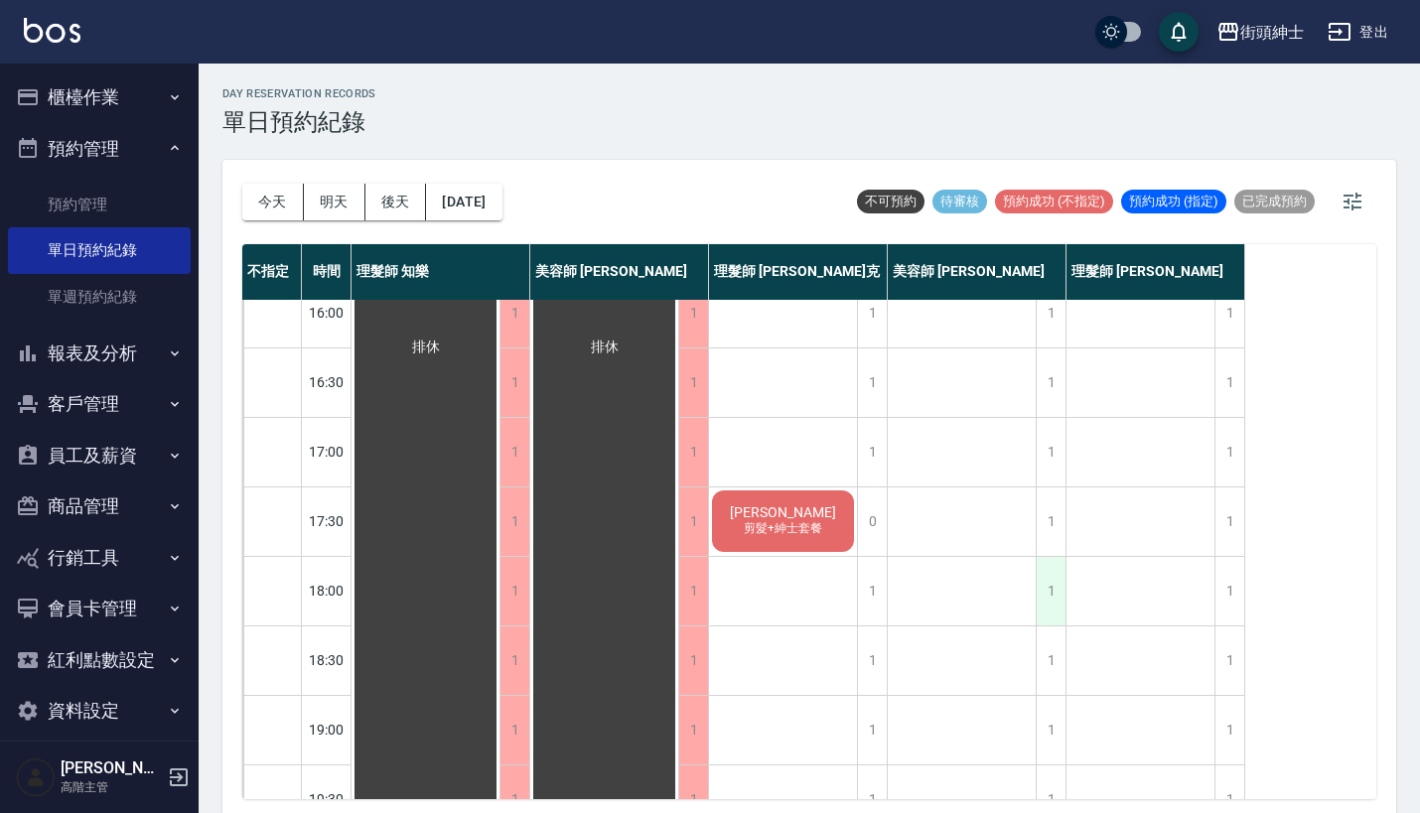
click at [1056, 583] on div "1" at bounding box center [1050, 591] width 30 height 69
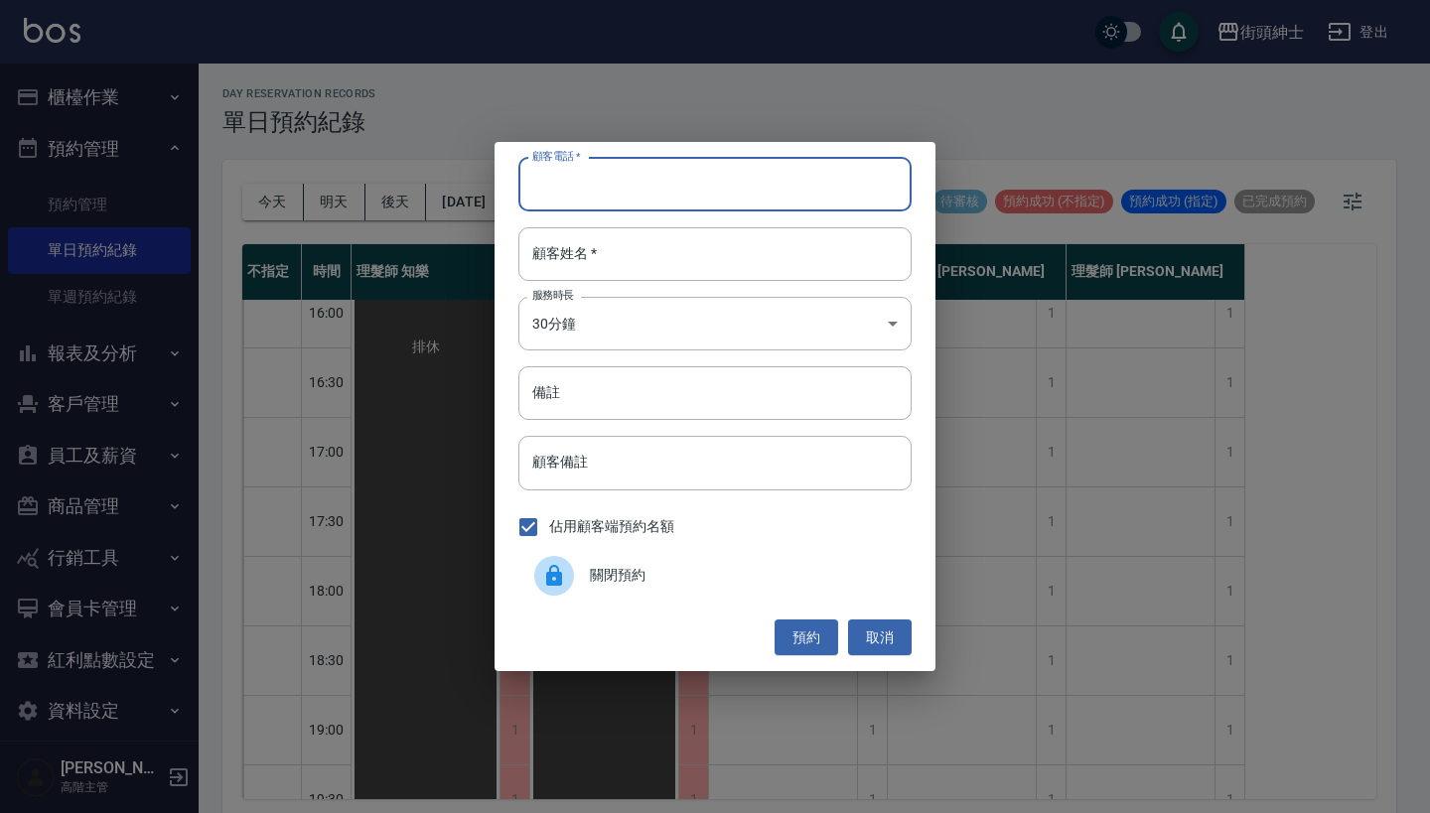
paste input "[PERSON_NAME] 電話: [PHONE_NUMBER]"
type input "[PERSON_NAME] 電話: [PHONE_NUMBER]"
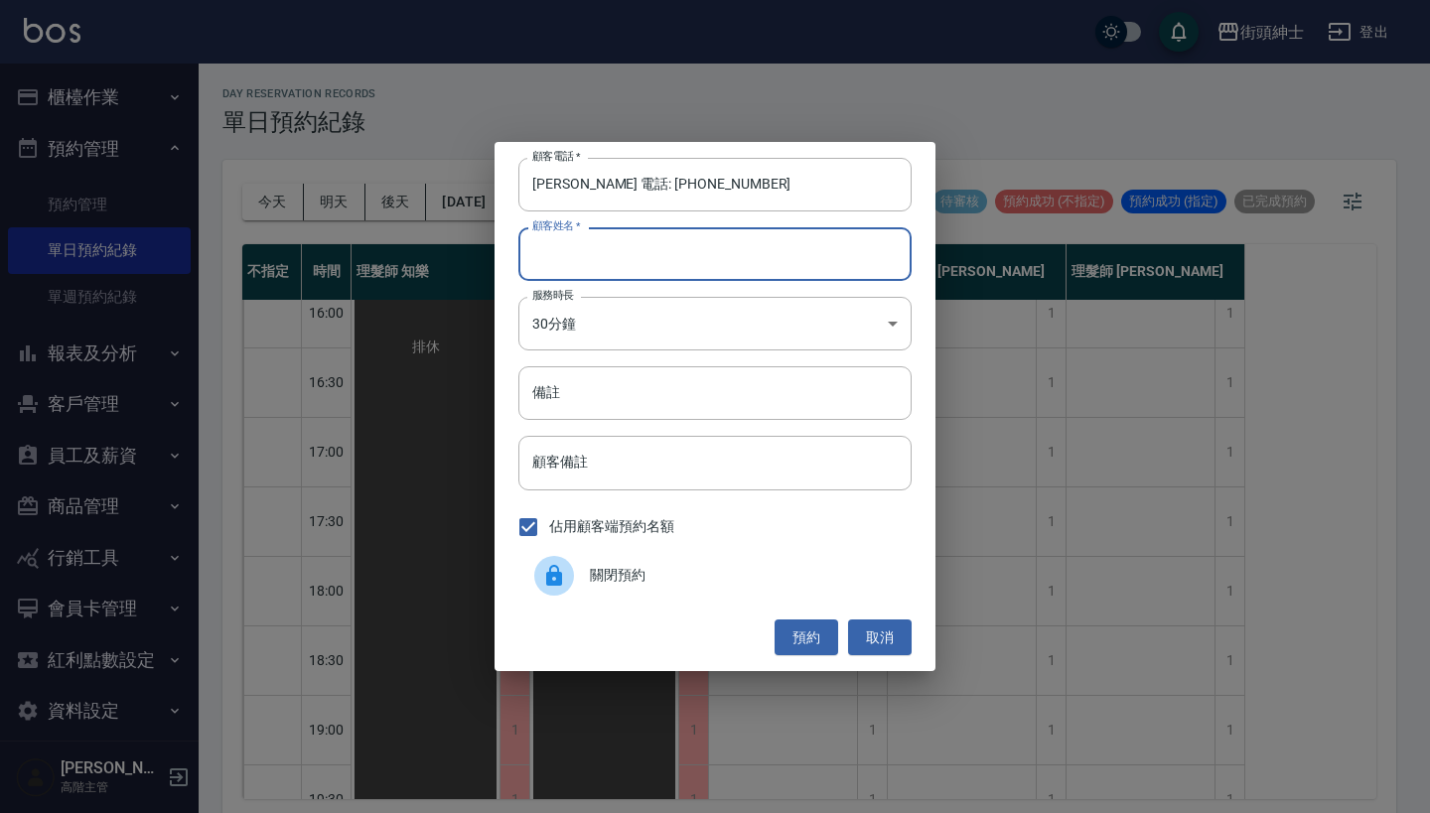
paste input "[PERSON_NAME] 電話: [PHONE_NUMBER]"
type input "[PERSON_NAME] 電話: [PHONE_NUMBER]"
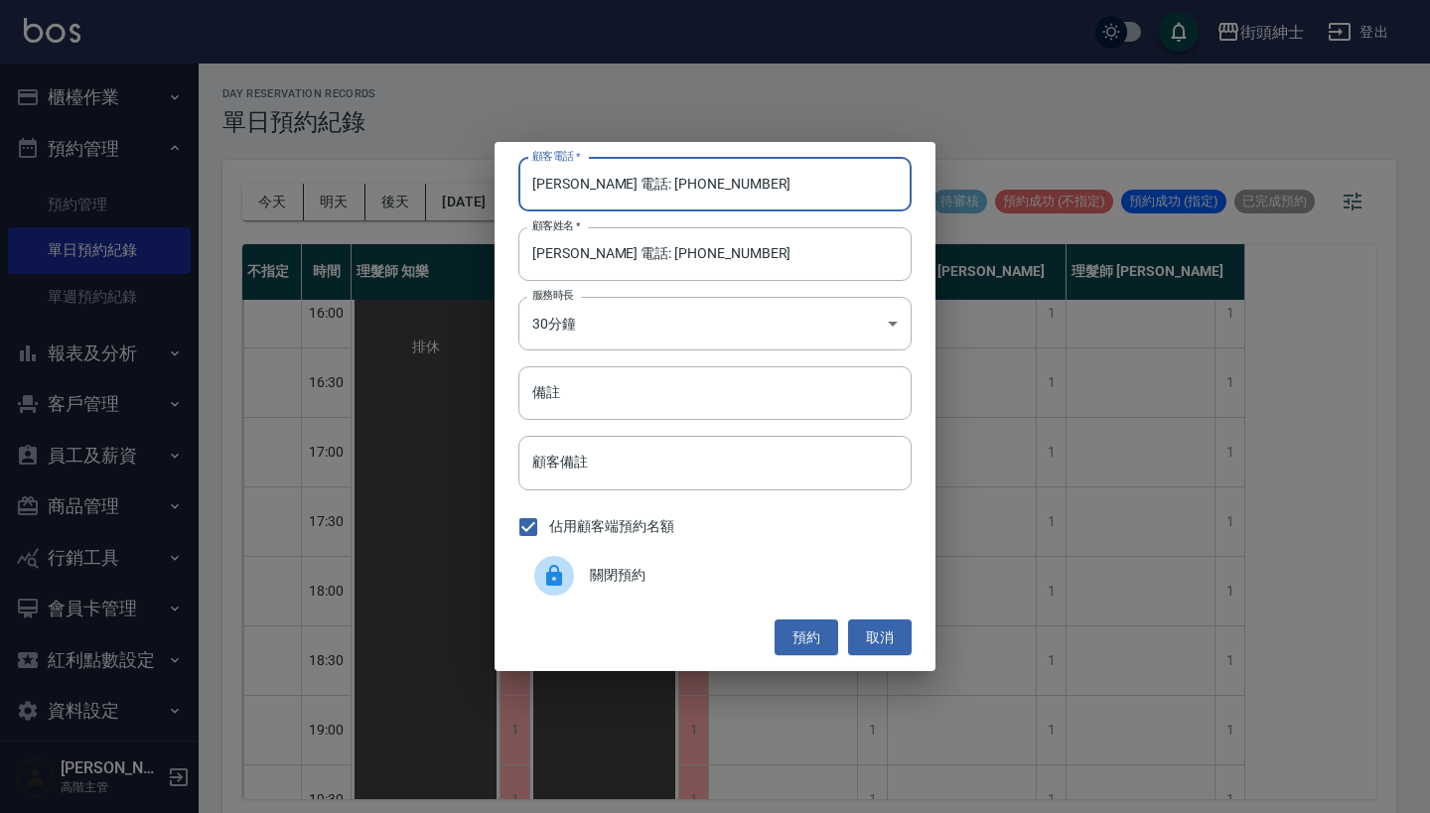
drag, startPoint x: 614, startPoint y: 185, endPoint x: 395, endPoint y: 153, distance: 220.7
click at [401, 155] on div "顧客電話   * [PERSON_NAME] 電話: [PHONE_NUMBER] 顧客電話   * 顧客姓名   * [PERSON_NAME] 電話: […" at bounding box center [715, 406] width 1430 height 813
type input "0966038132"
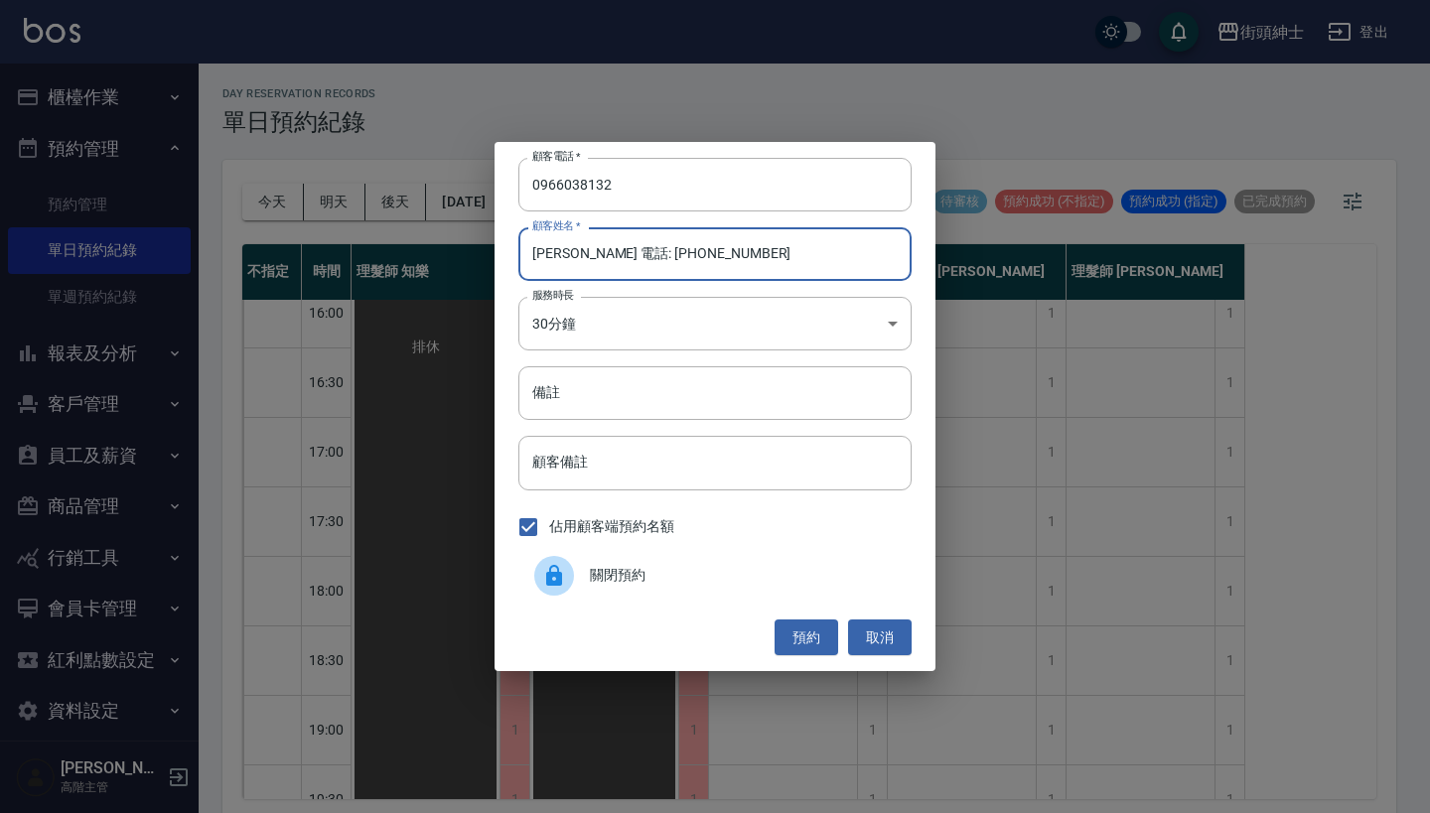
drag, startPoint x: 714, startPoint y: 253, endPoint x: 572, endPoint y: 252, distance: 142.0
click at [572, 252] on input "[PERSON_NAME] 電話: [PHONE_NUMBER]" at bounding box center [714, 254] width 393 height 54
type input "[PERSON_NAME]"
click at [600, 374] on input "備註" at bounding box center [714, 393] width 393 height 54
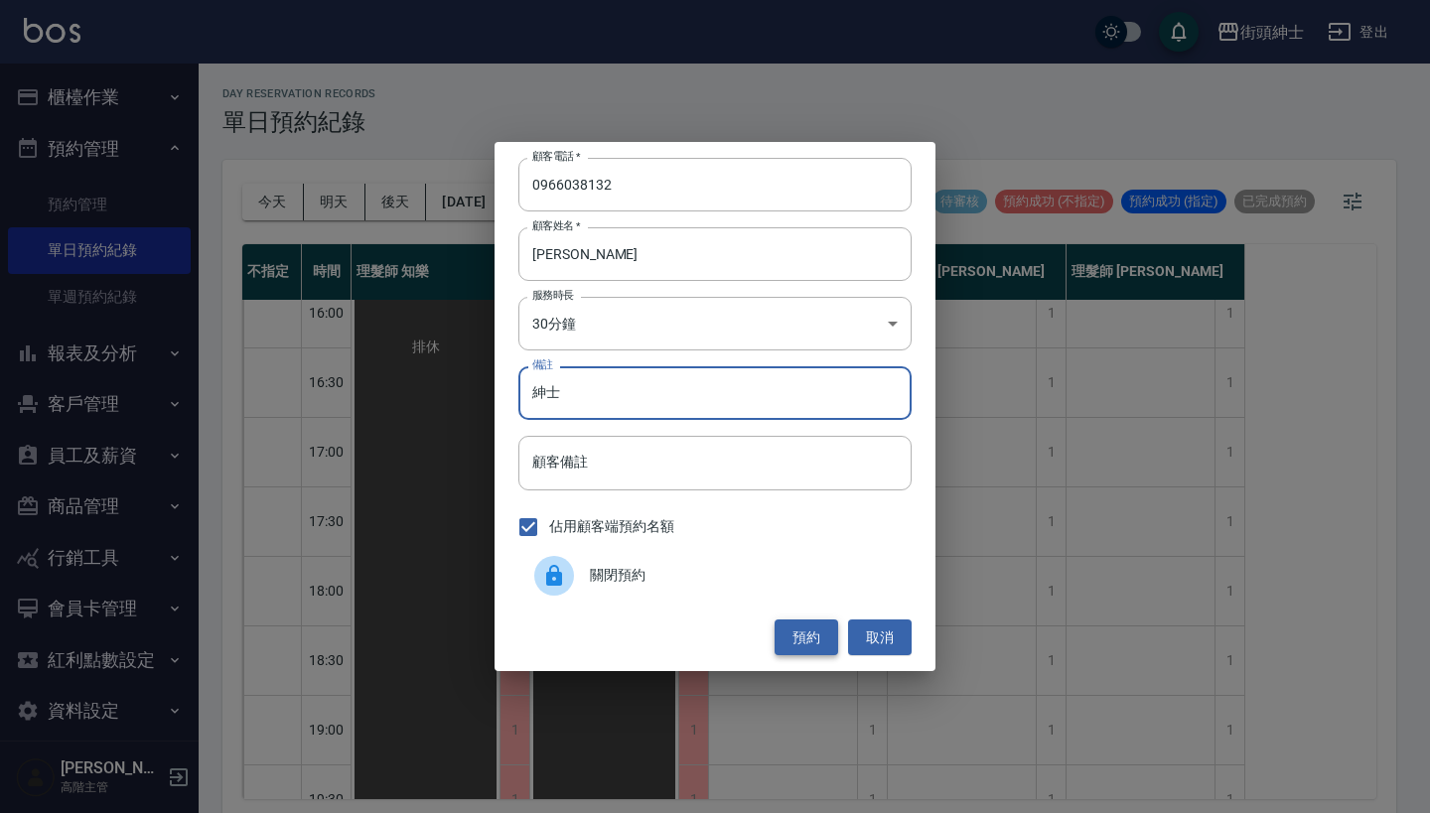
type input "紳士"
click at [796, 631] on button "預約" at bounding box center [806, 638] width 64 height 37
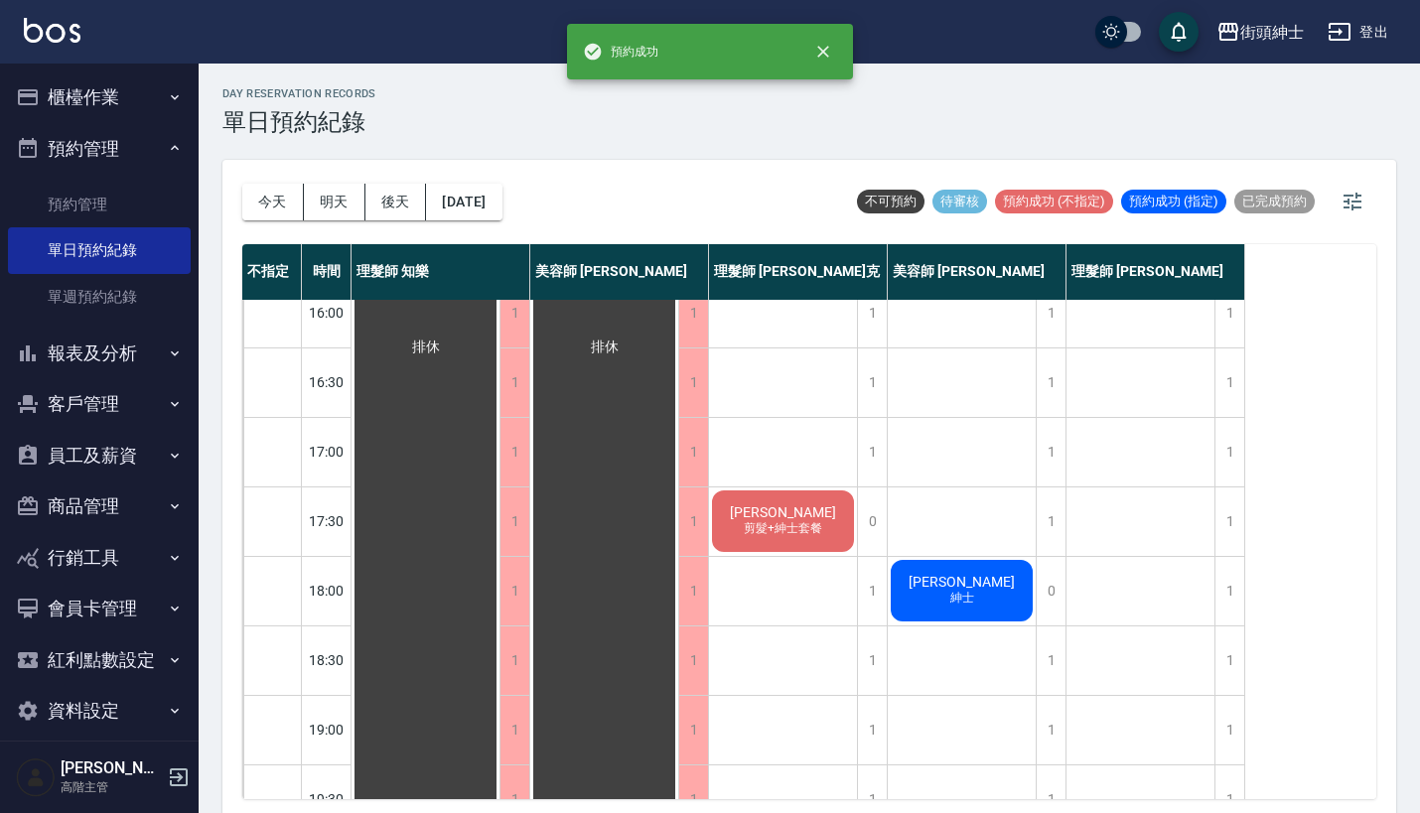
click at [982, 594] on div "[PERSON_NAME]" at bounding box center [962, 591] width 148 height 68
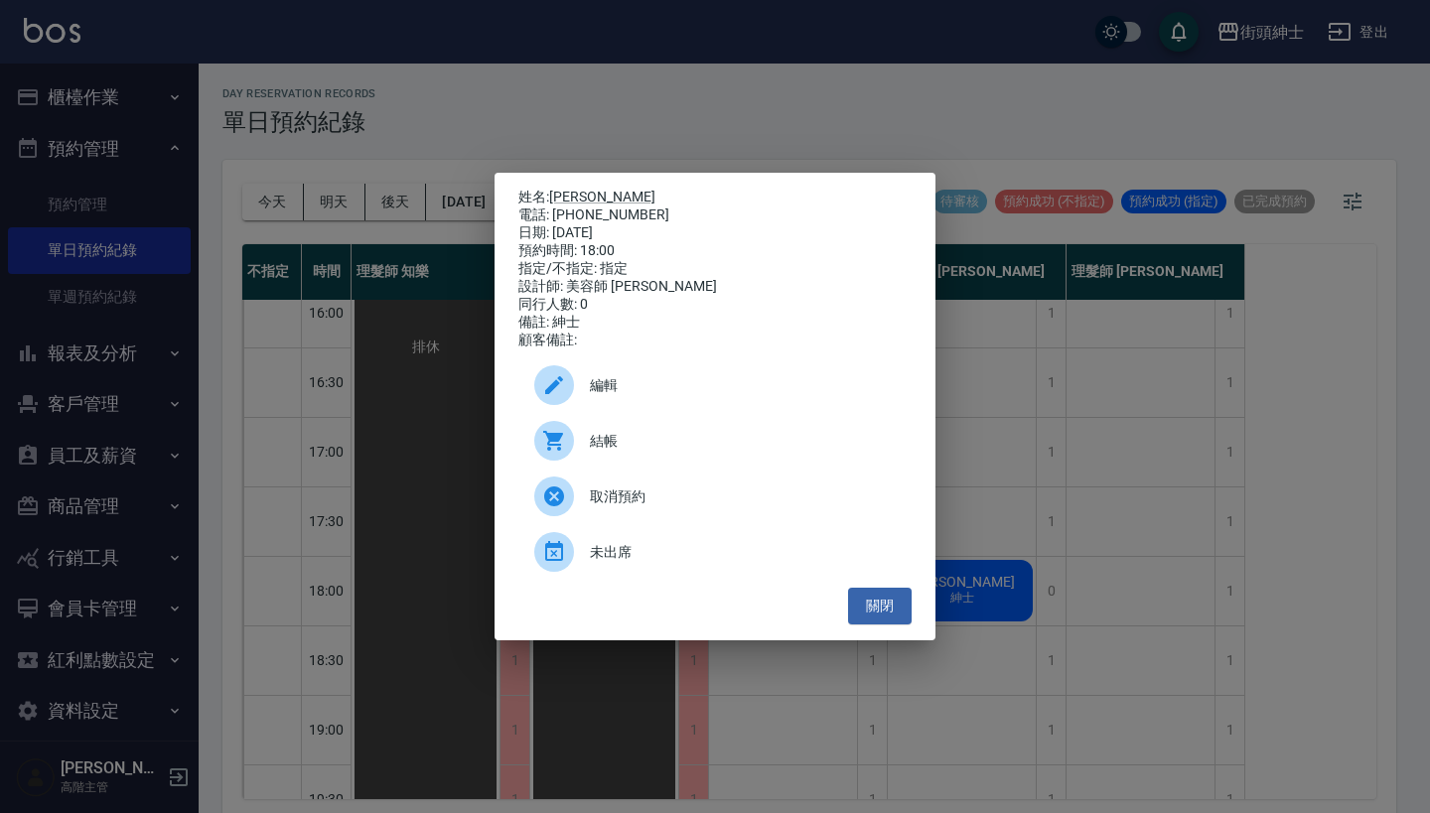
click at [668, 381] on div "編輯" at bounding box center [714, 385] width 393 height 56
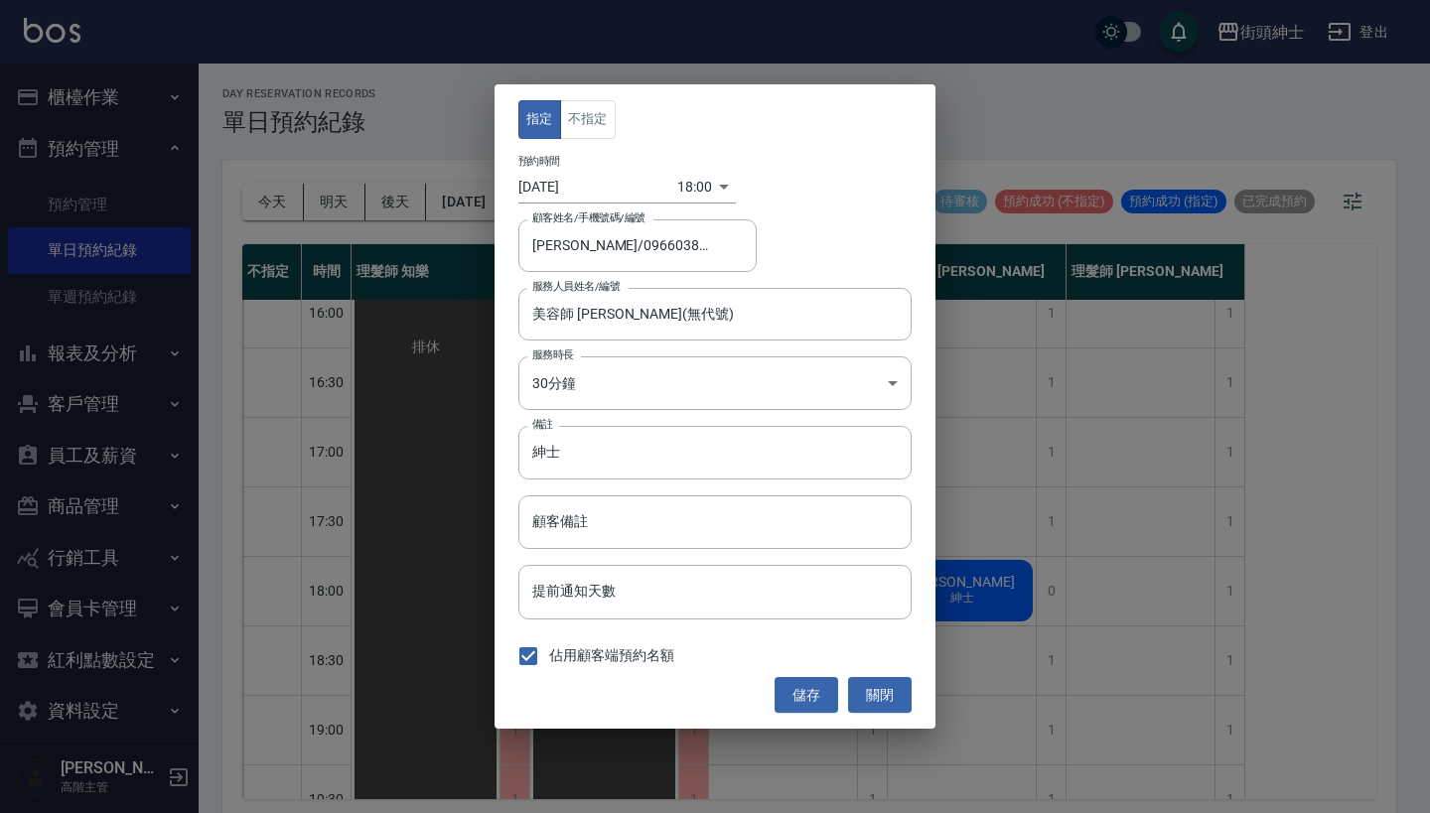
click at [586, 92] on div "指定 不指定 預約時間 [DATE] 18:00 1760349600000 顧客姓名/手機號碼/編號 [PERSON_NAME]/0966038132 顧客…" at bounding box center [714, 406] width 441 height 644
click at [591, 109] on button "不指定" at bounding box center [588, 119] width 56 height 39
click at [814, 684] on button "儲存" at bounding box center [806, 695] width 64 height 37
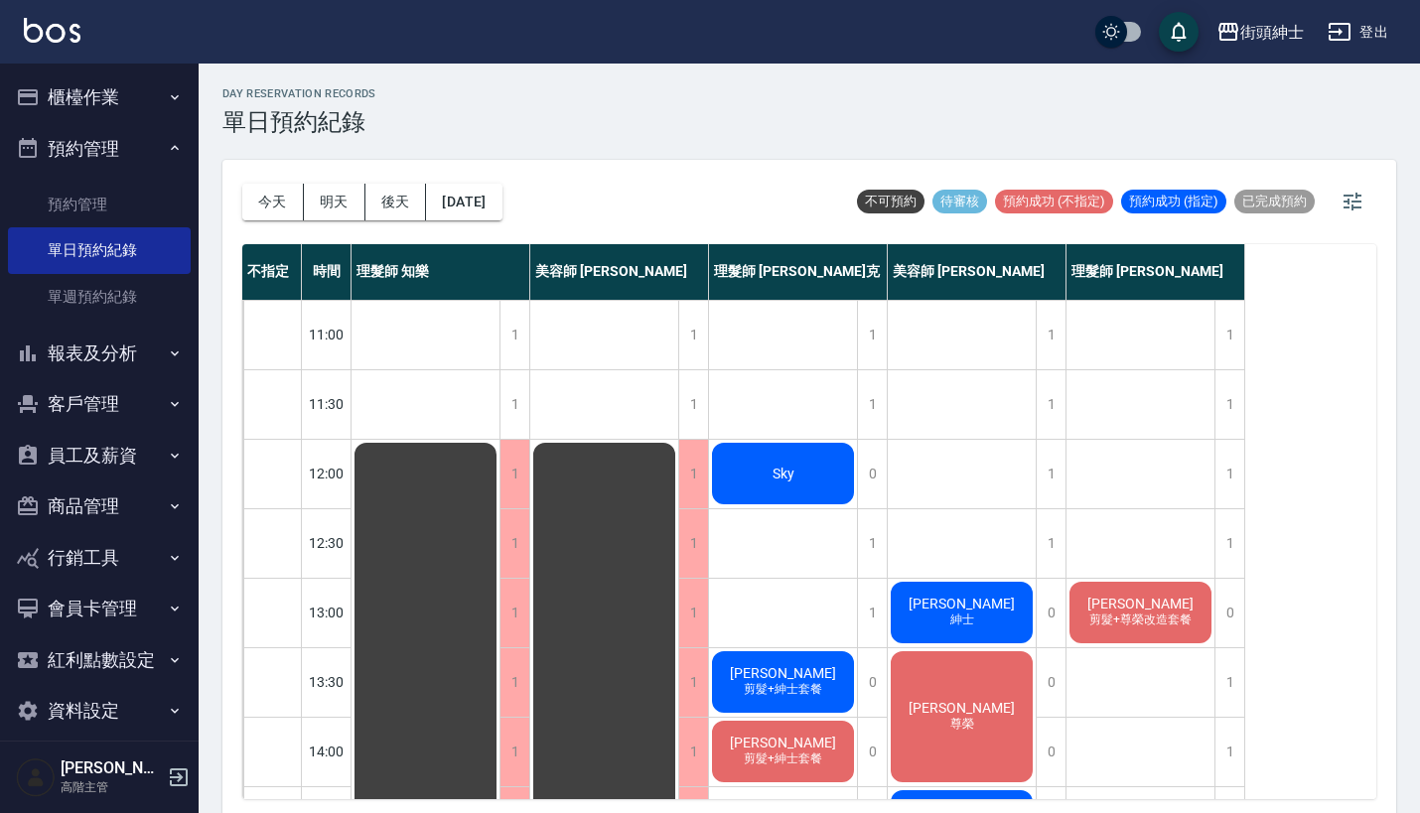
scroll to position [0, 0]
click at [296, 205] on button "今天" at bounding box center [273, 202] width 62 height 37
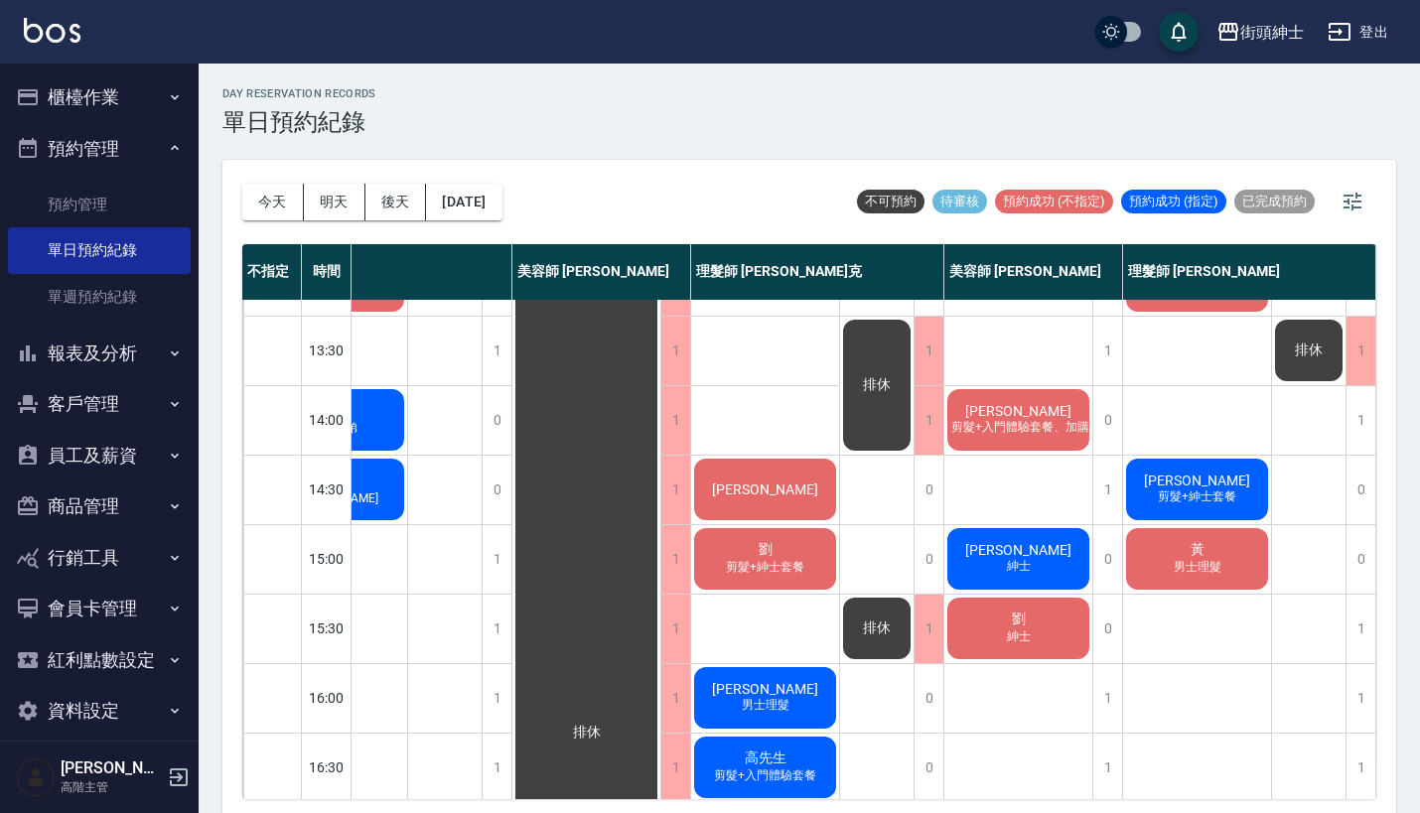
scroll to position [573, 102]
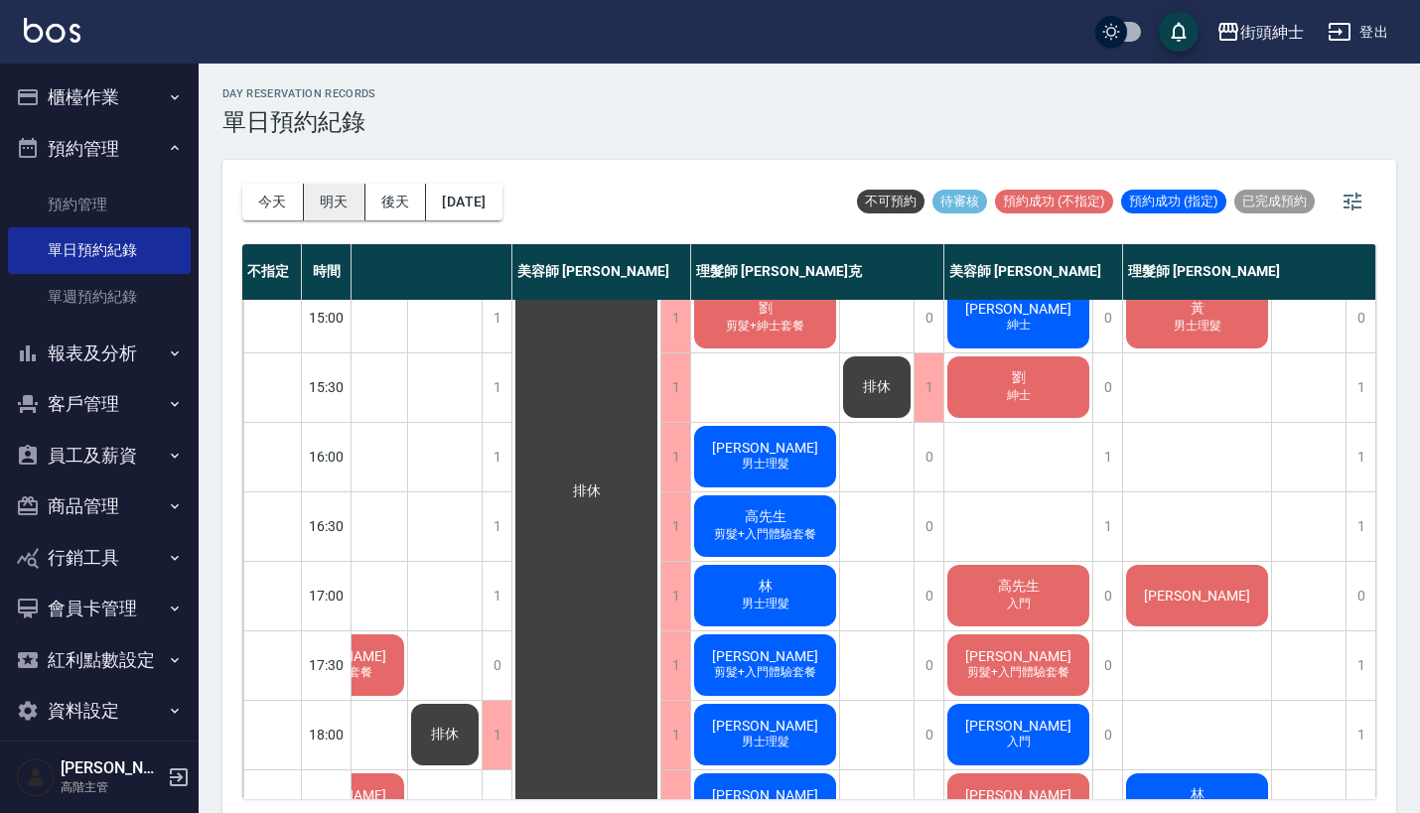
click at [347, 198] on button "明天" at bounding box center [335, 202] width 62 height 37
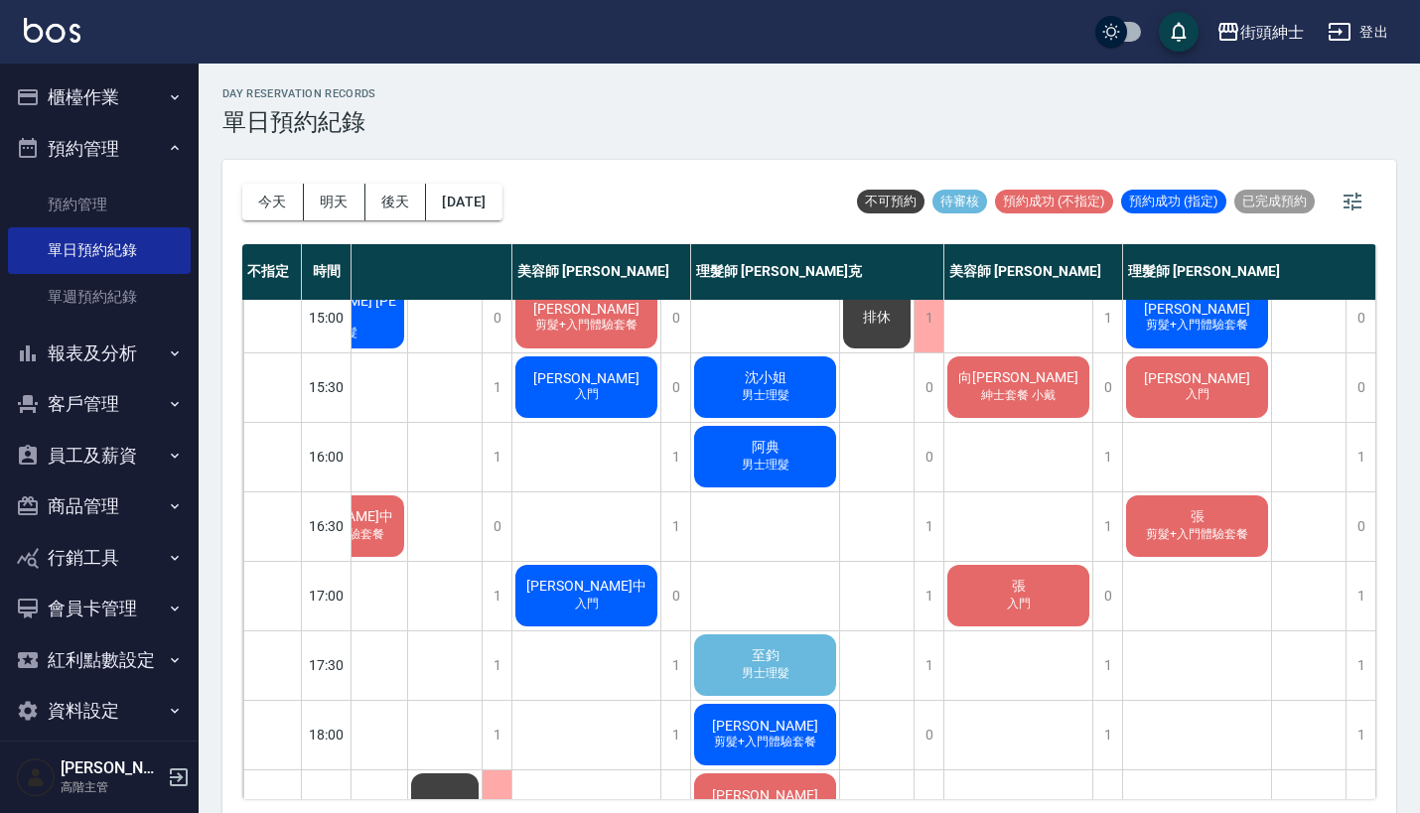
scroll to position [655, 102]
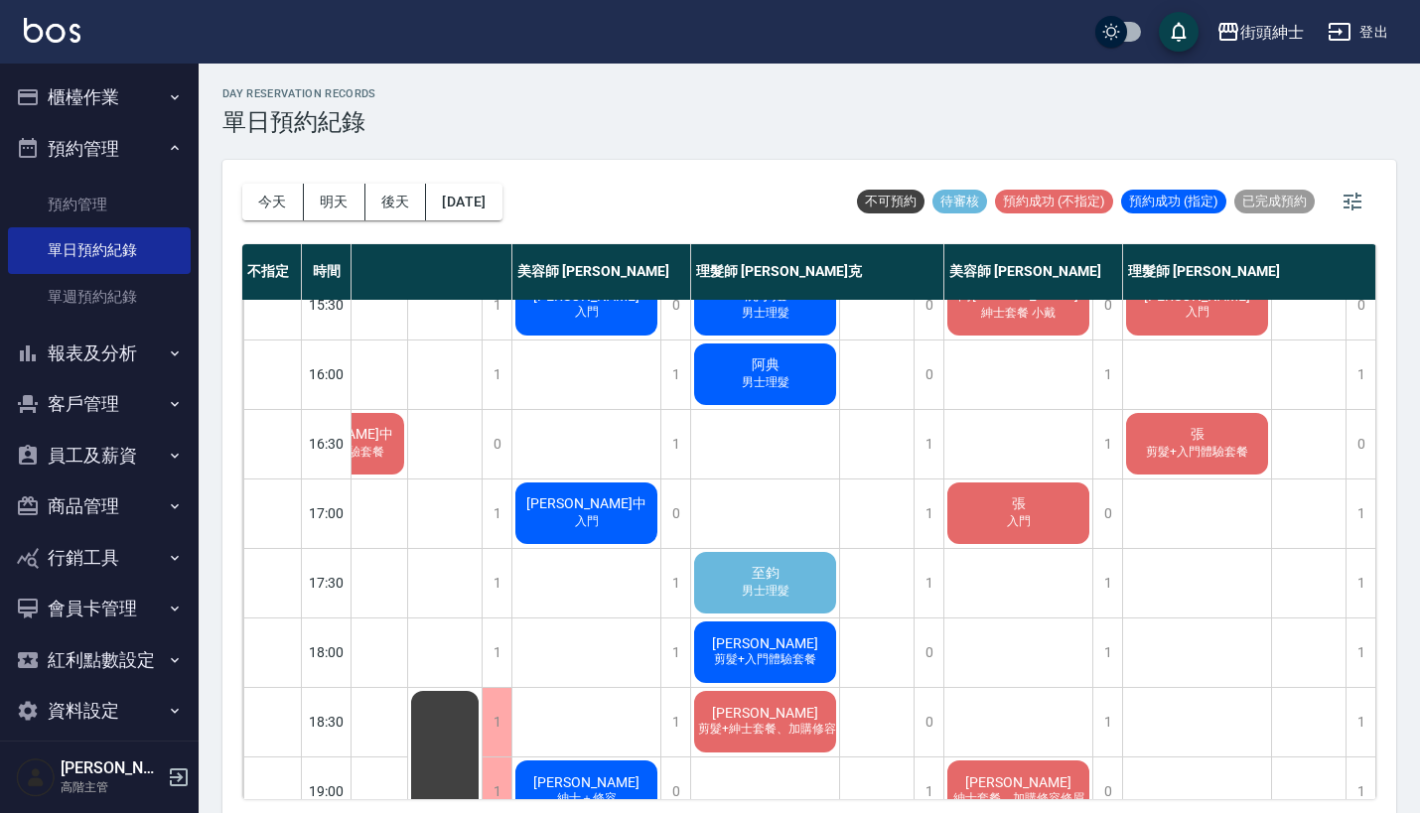
click at [795, 578] on div "至鈞 男士理髮" at bounding box center [765, 583] width 148 height 68
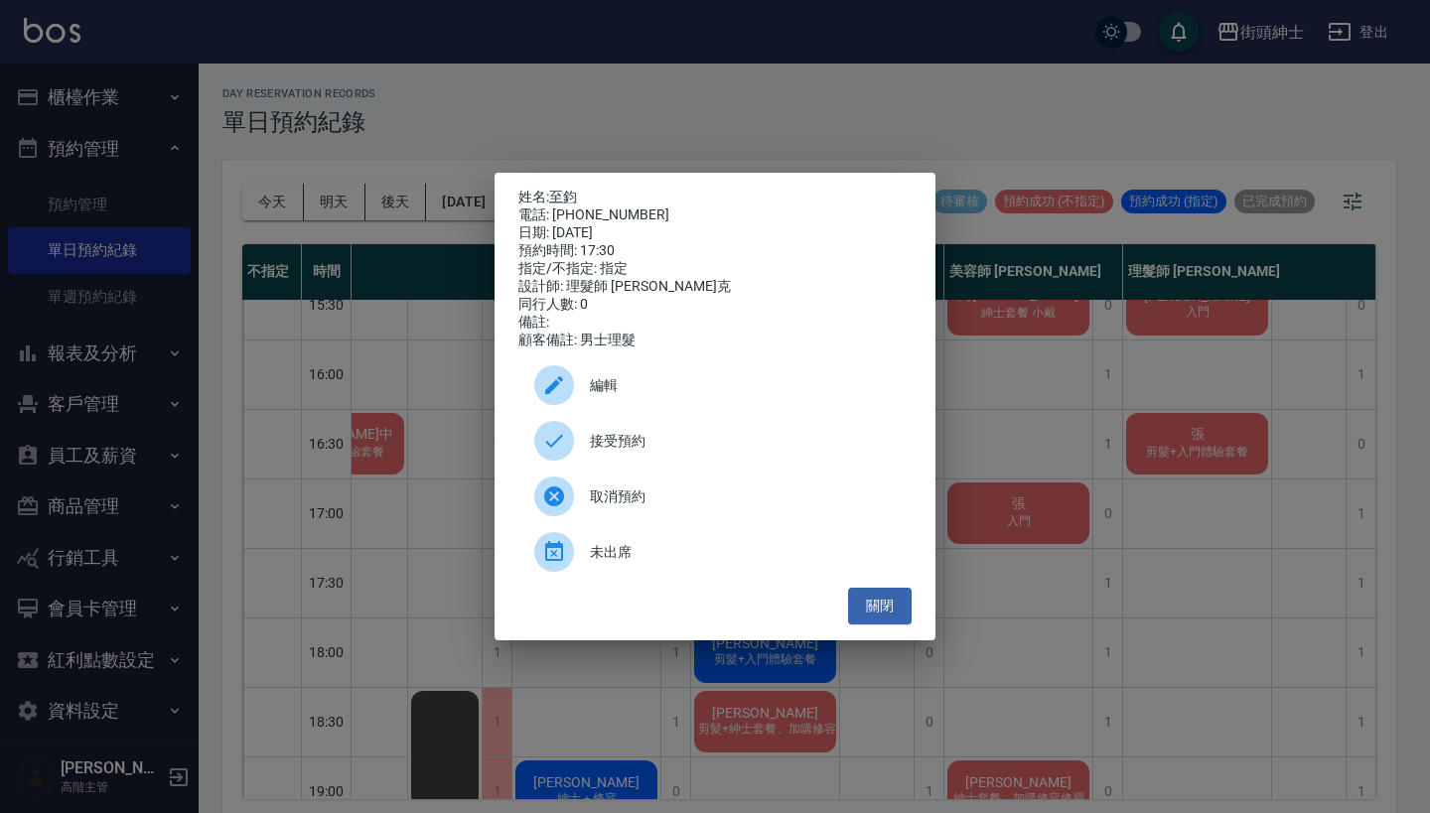
click at [770, 482] on div "取消預約" at bounding box center [714, 497] width 393 height 56
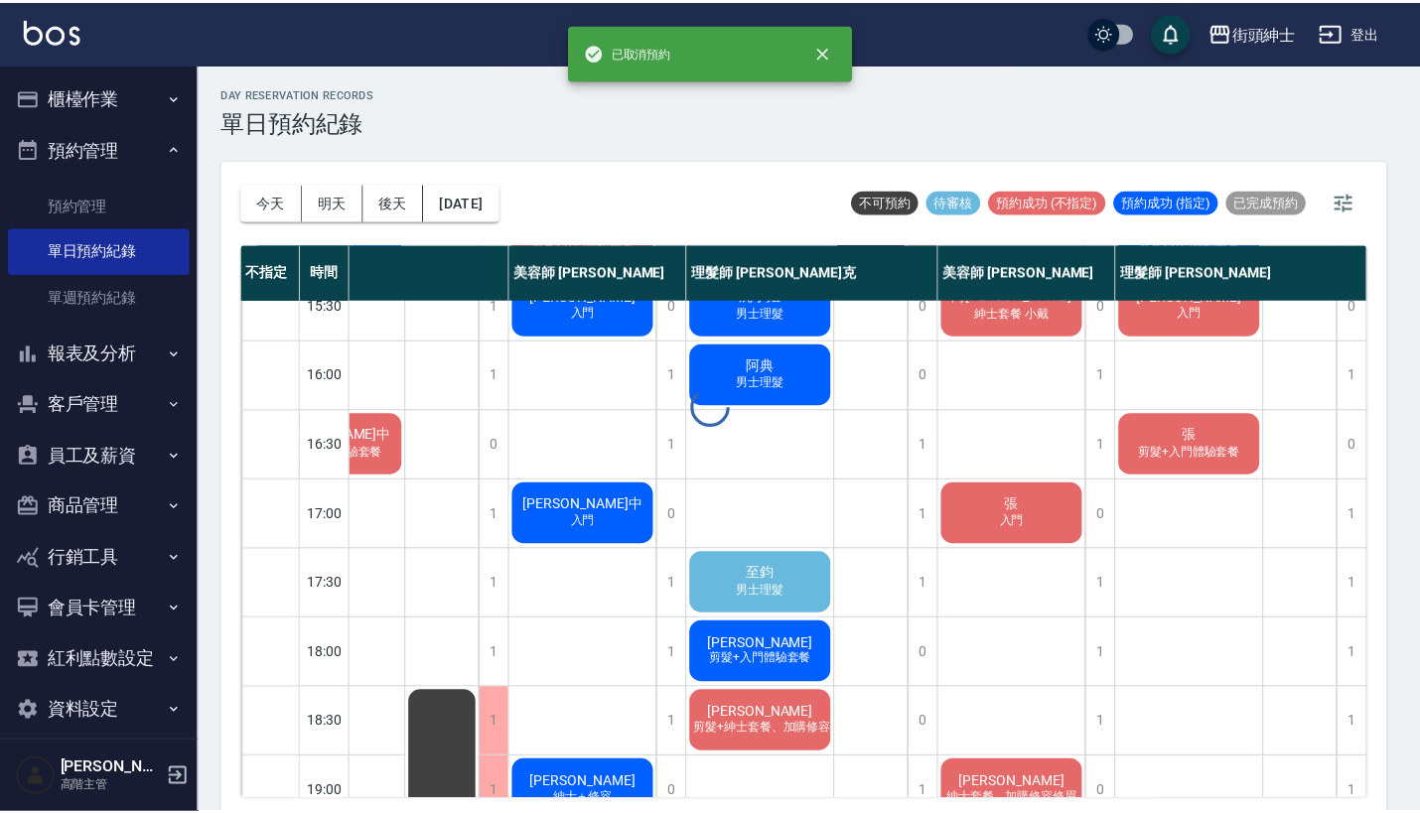
scroll to position [655, 92]
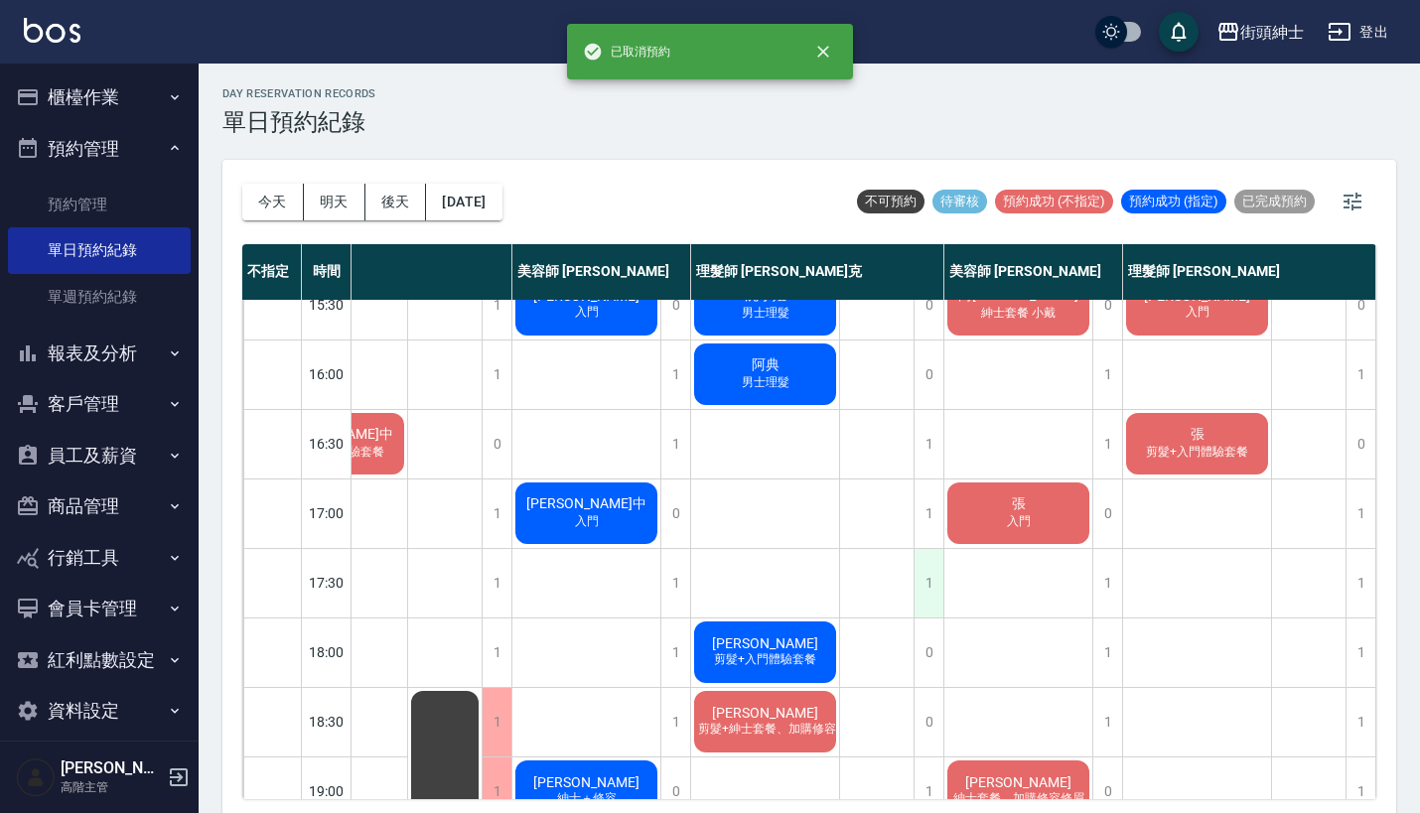
click at [928, 575] on div "1" at bounding box center [928, 583] width 30 height 69
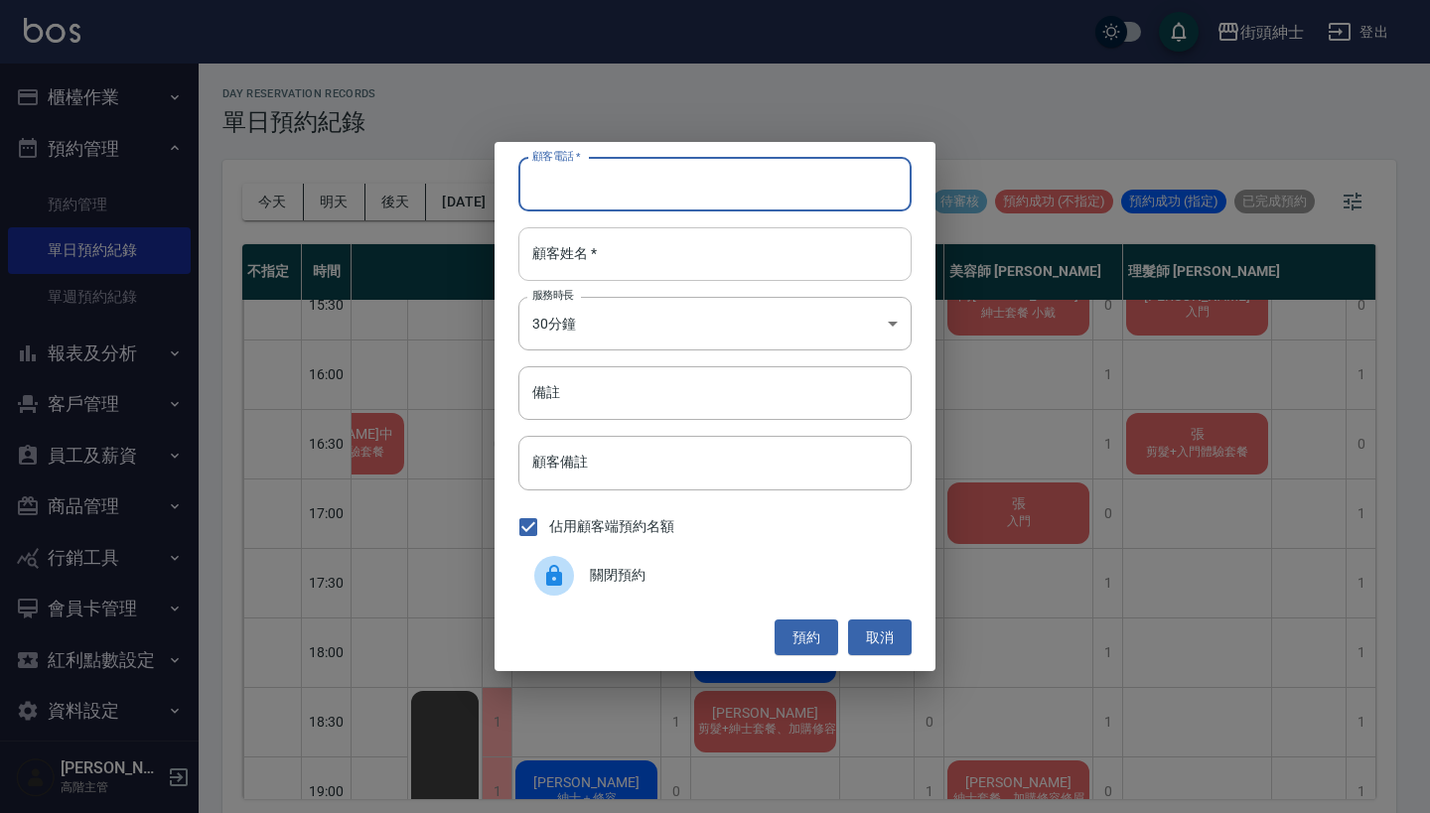
paste input "至鈞 您的電話: [PHONE_NUMBER]"
type input "至鈞 您的電話: [PHONE_NUMBER]"
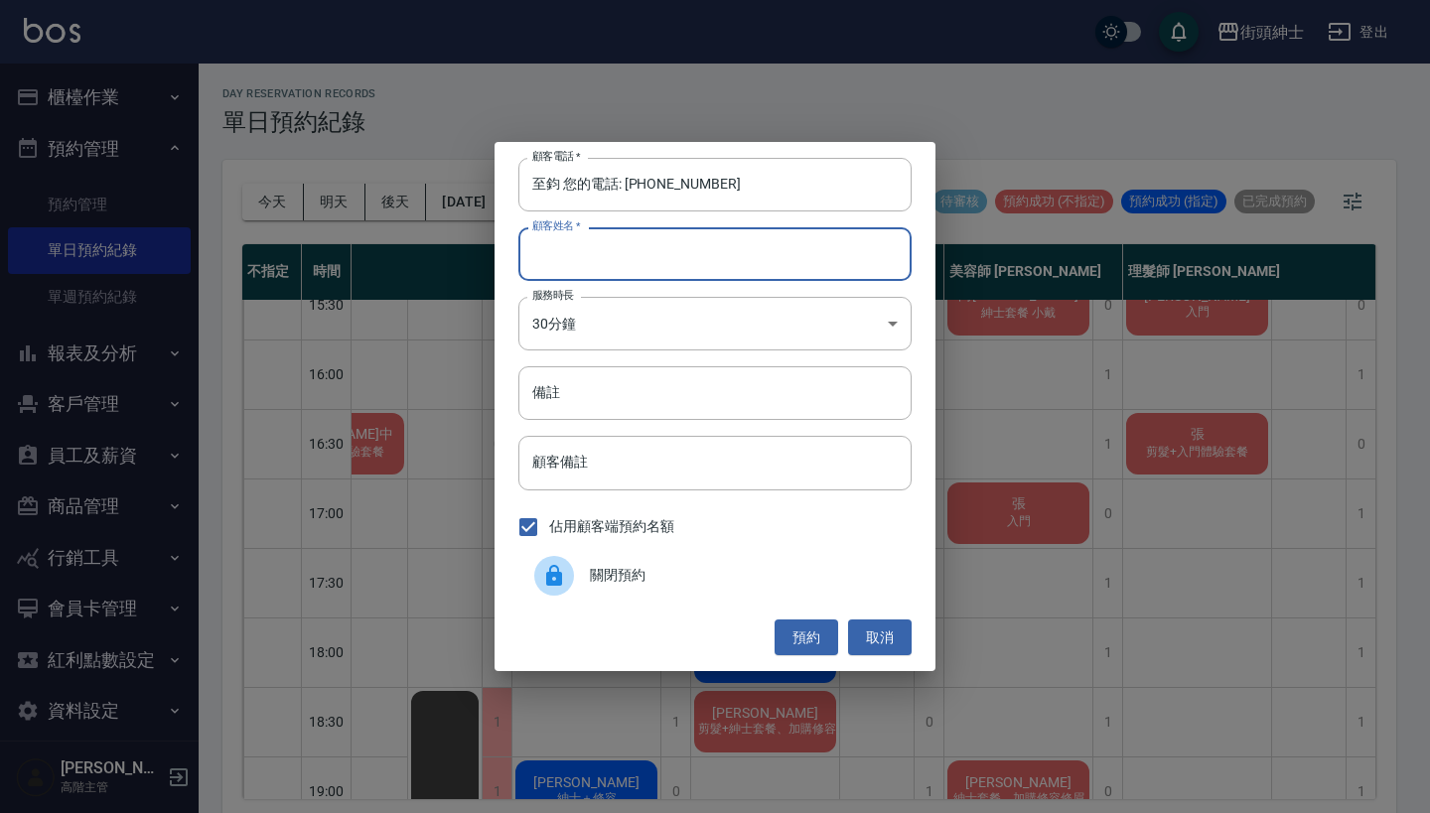
paste input "至鈞 您的電話: [PHONE_NUMBER]"
type input "至鈞 您的電話: [PHONE_NUMBER]"
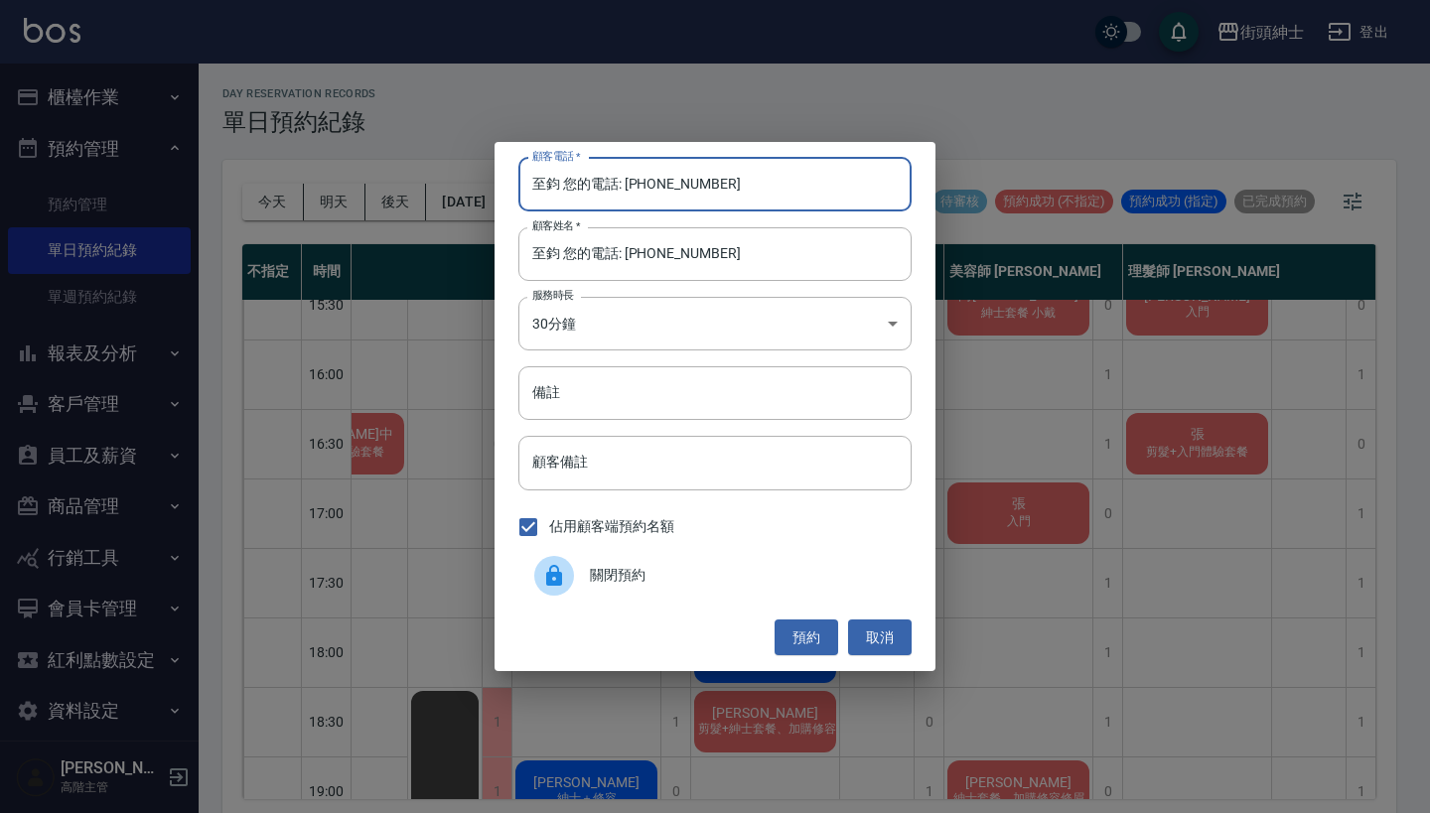
drag, startPoint x: 626, startPoint y: 187, endPoint x: 483, endPoint y: 161, distance: 146.3
click at [483, 161] on div "顧客電話   * 至鈞 您的電話: [PHONE_NUMBER] 顧客電話   * 顧客姓名   * 至[PERSON_NAME] 您的電話: [PHONE_…" at bounding box center [715, 406] width 1430 height 813
type input "0911562315"
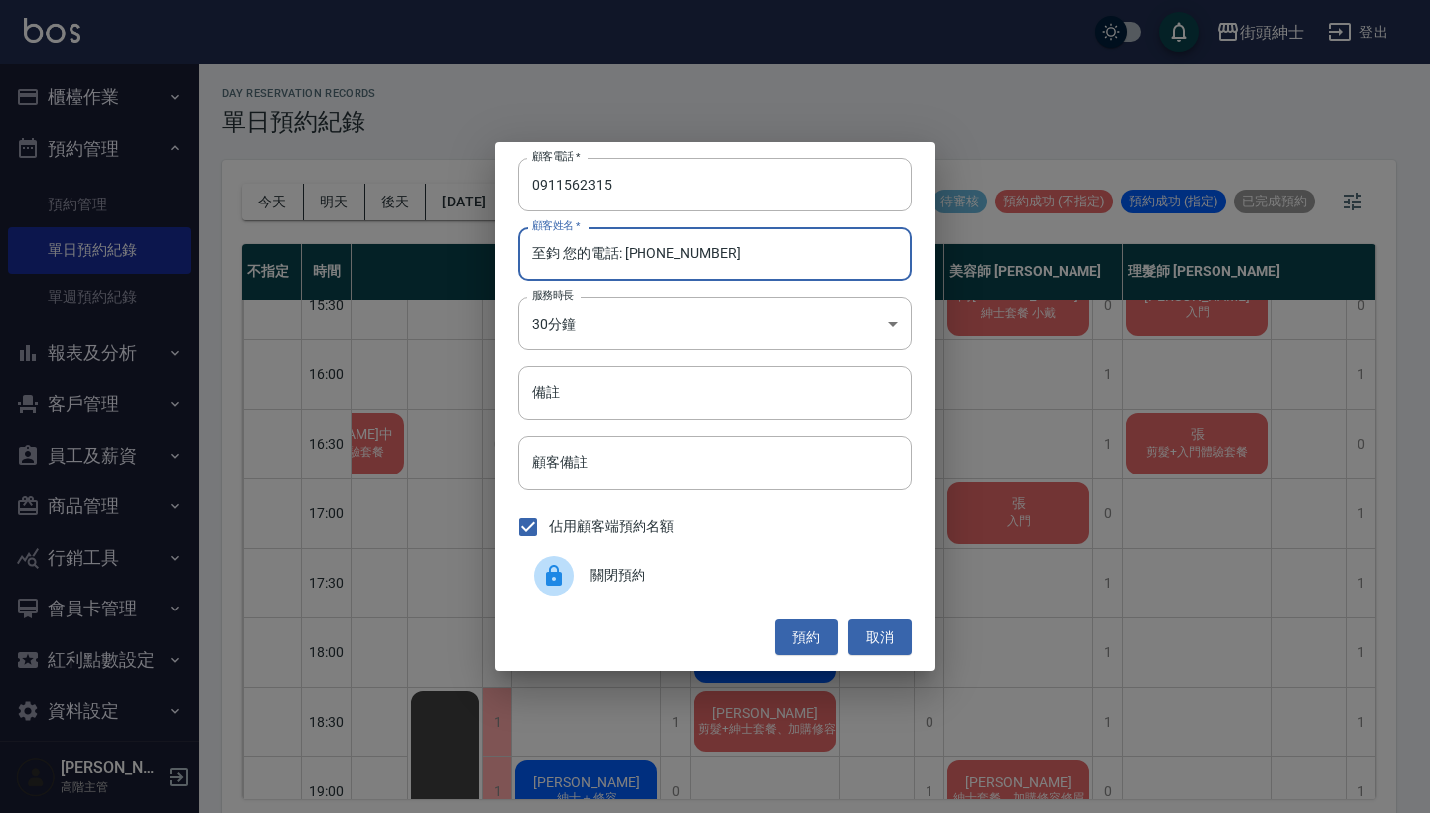
drag, startPoint x: 738, startPoint y: 258, endPoint x: 554, endPoint y: 254, distance: 183.7
click at [554, 254] on input "至鈞 您的電話: [PHONE_NUMBER]" at bounding box center [714, 254] width 393 height 54
type input "至鈞"
click at [743, 412] on input "備註" at bounding box center [714, 393] width 393 height 54
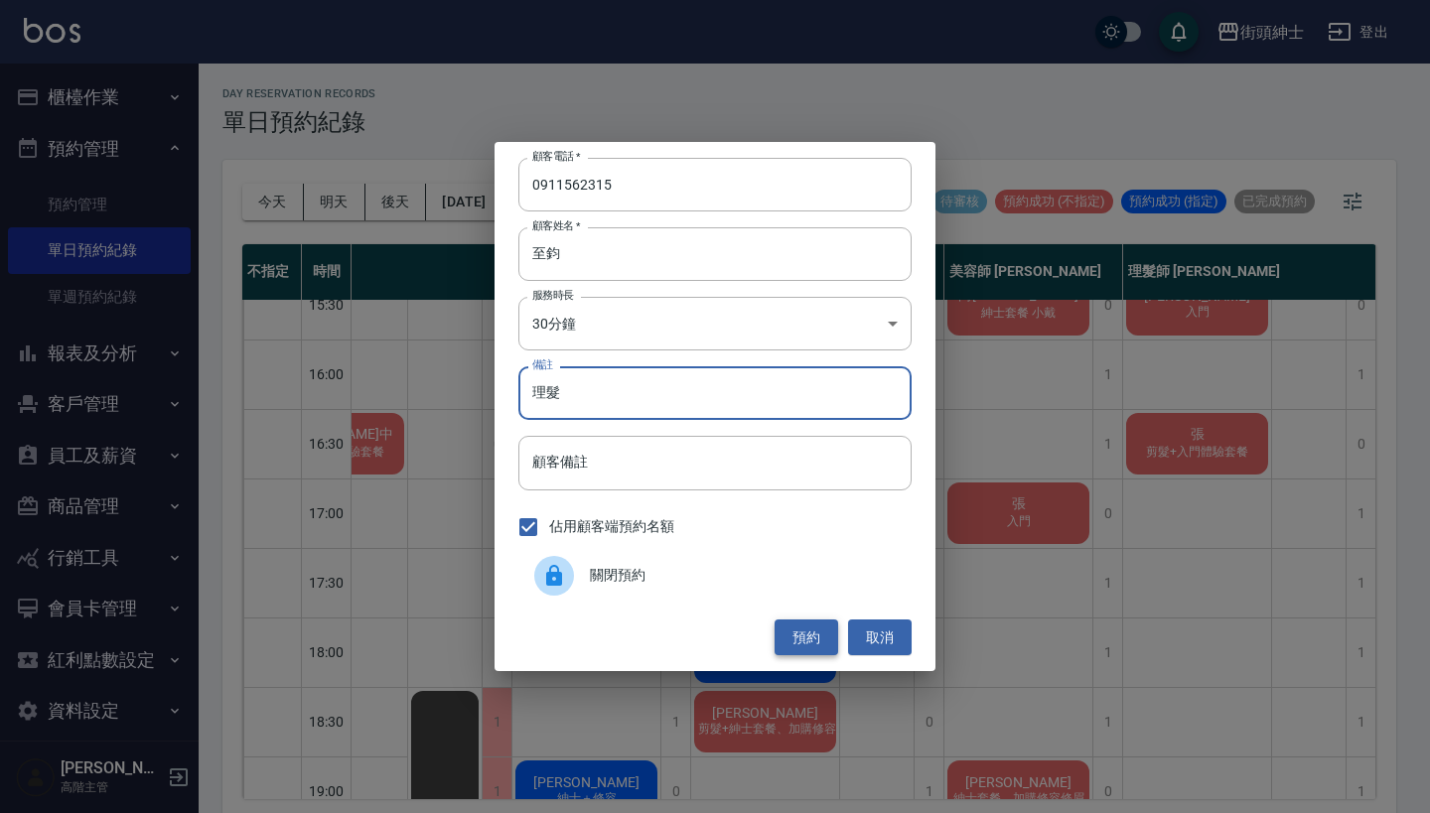
type input "理髮"
click at [827, 620] on button "預約" at bounding box center [806, 638] width 64 height 37
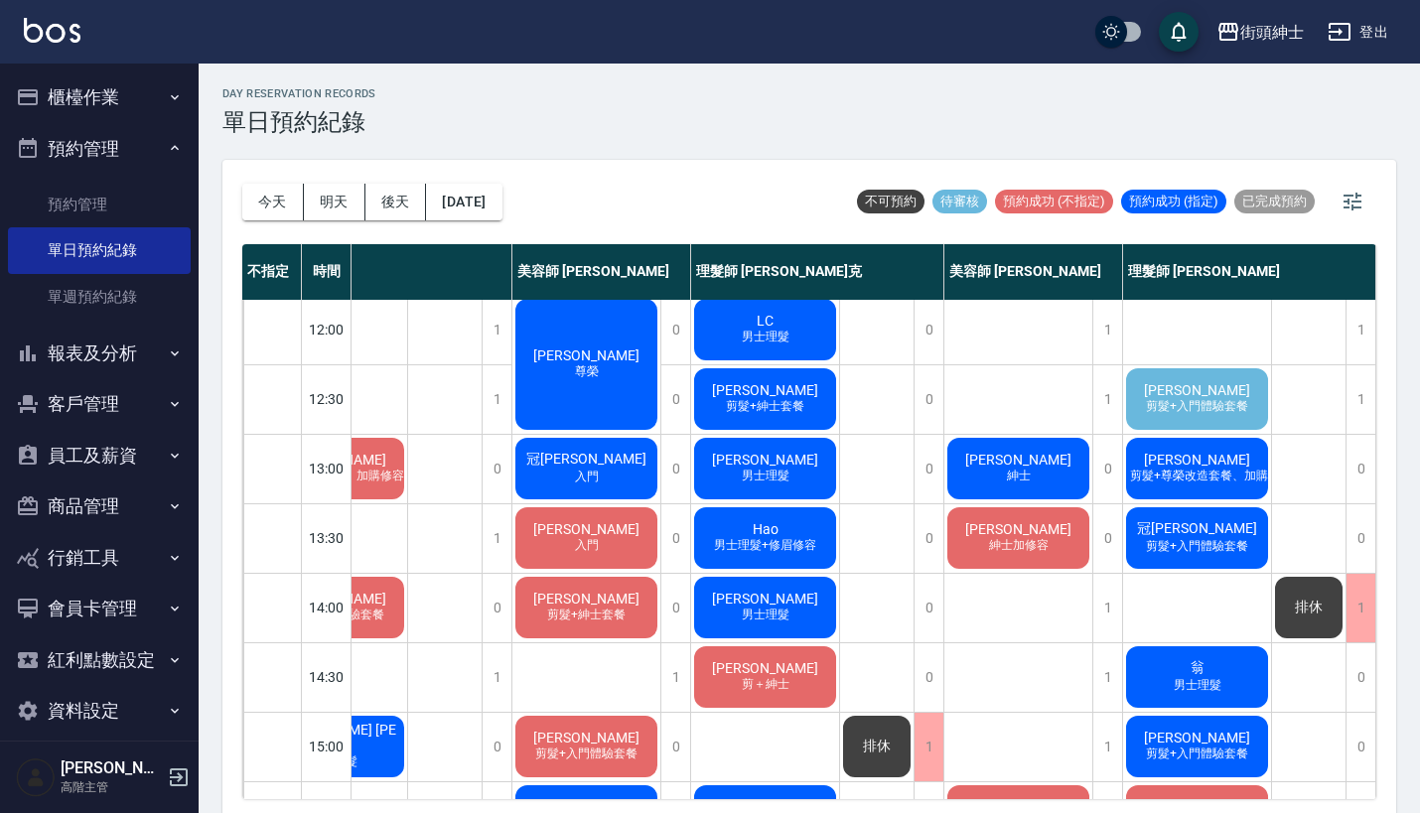
scroll to position [140, 92]
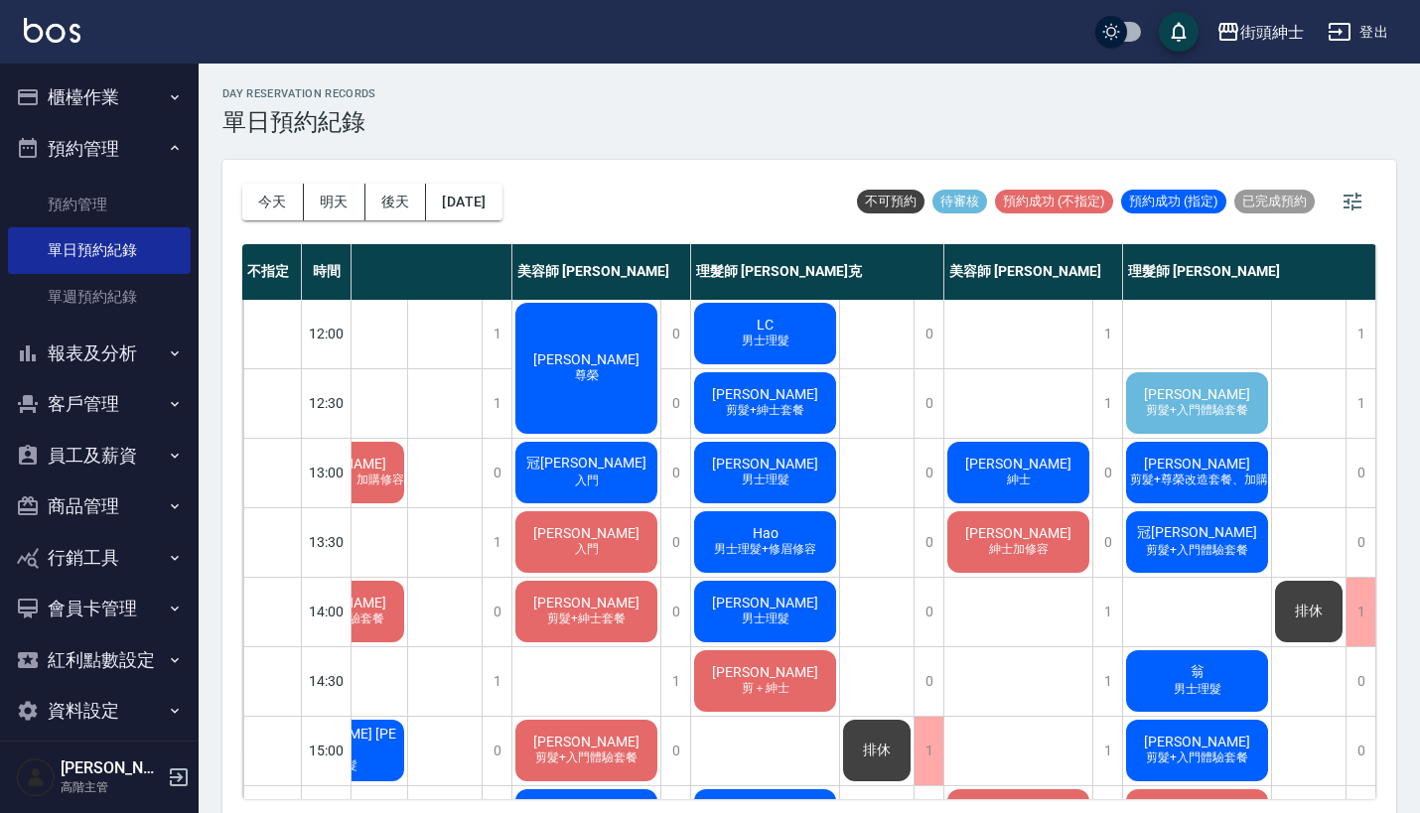
click at [1178, 420] on div "[PERSON_NAME] 剪髮+入門體驗套餐" at bounding box center [1197, 403] width 148 height 68
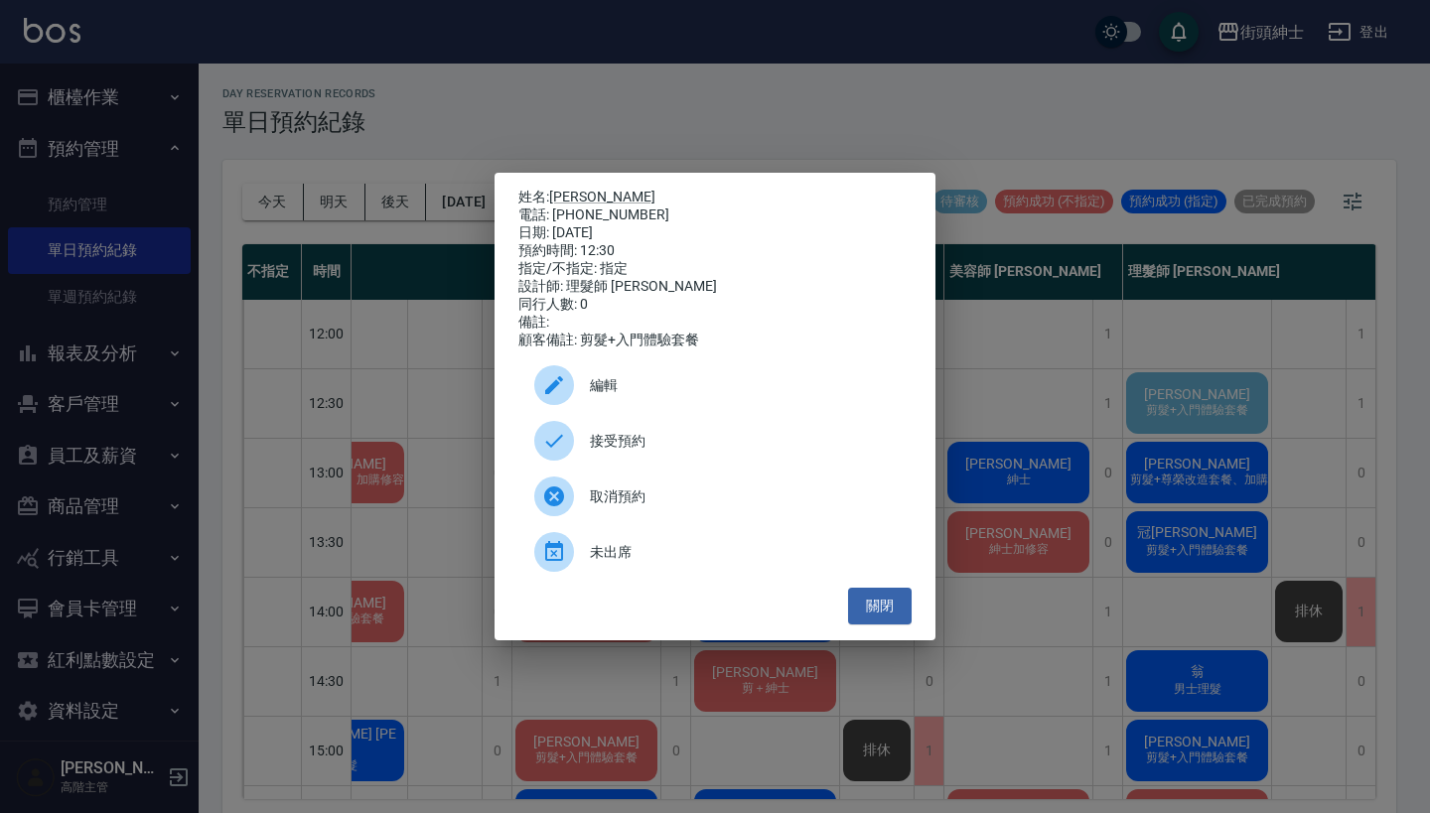
click at [1177, 457] on div "姓名: [PERSON_NAME] 電話: [PHONE_NUMBER] 日期: [DATE] 預約時間: 12:30 指定/不指定: 指定 設計師: 理髮師…" at bounding box center [715, 406] width 1430 height 813
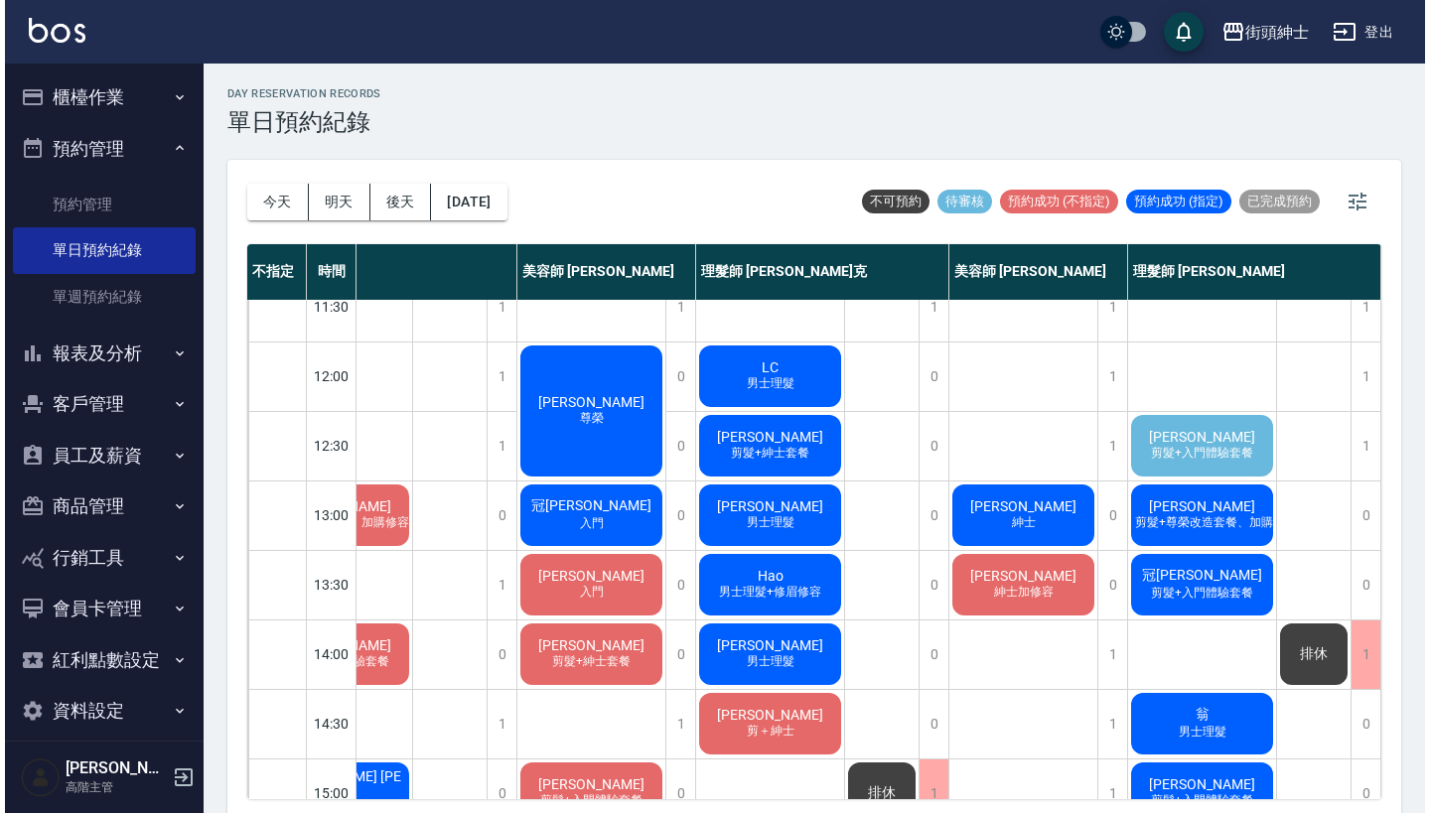
scroll to position [39, 102]
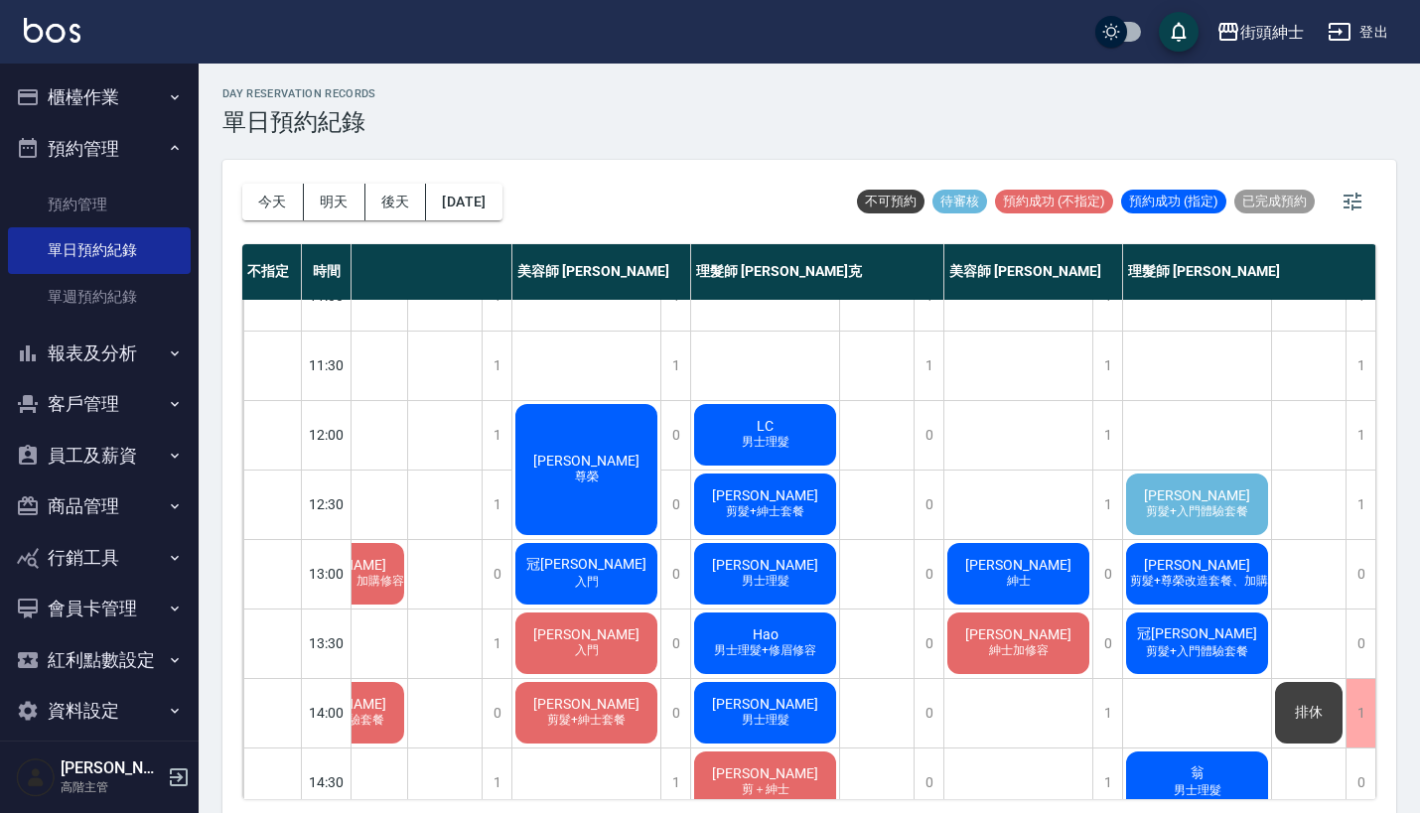
click at [1173, 525] on div "[PERSON_NAME] 剪髮+入門體驗套餐" at bounding box center [1197, 505] width 148 height 68
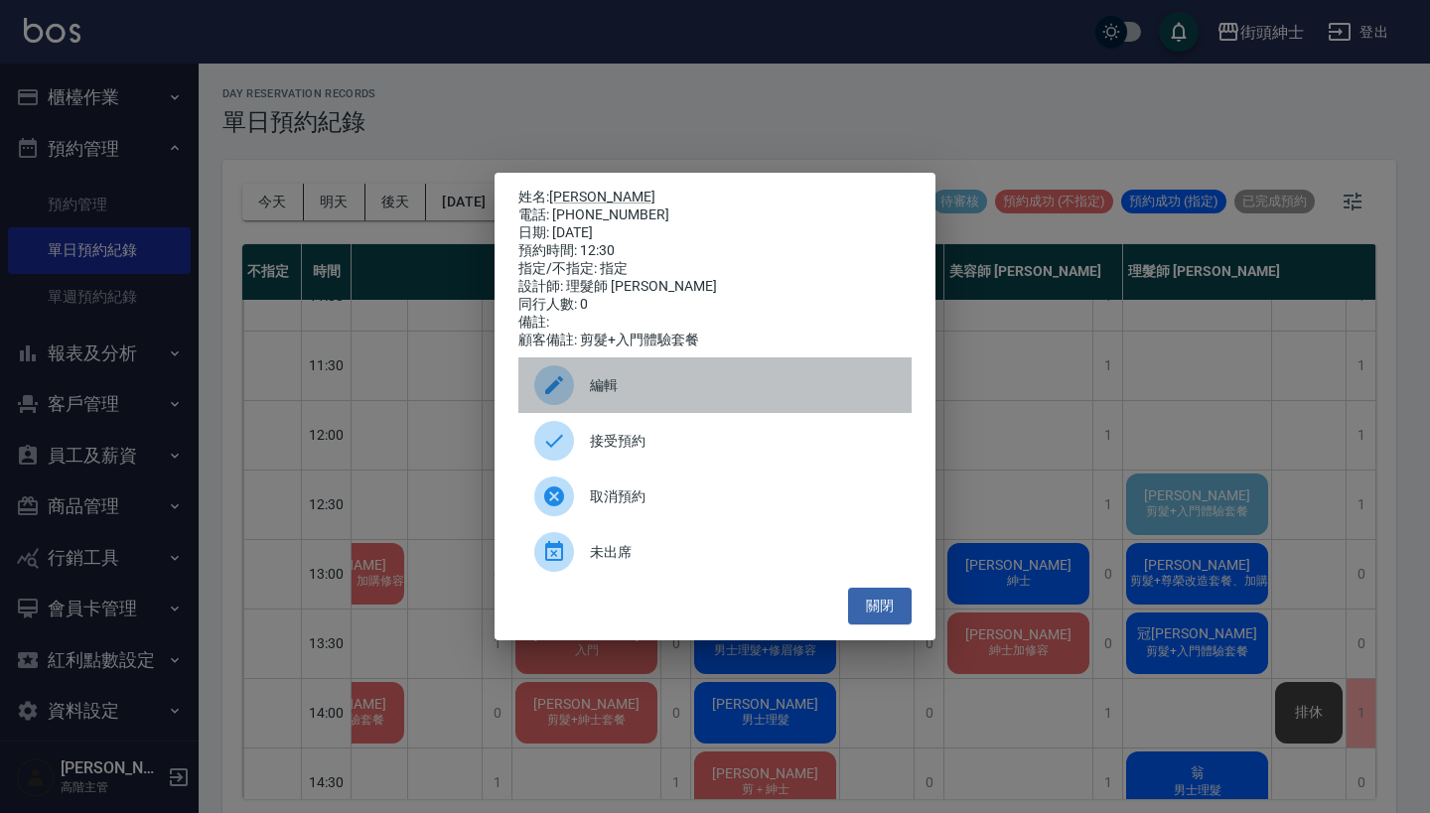
click at [738, 393] on span "編輯" at bounding box center [743, 385] width 306 height 21
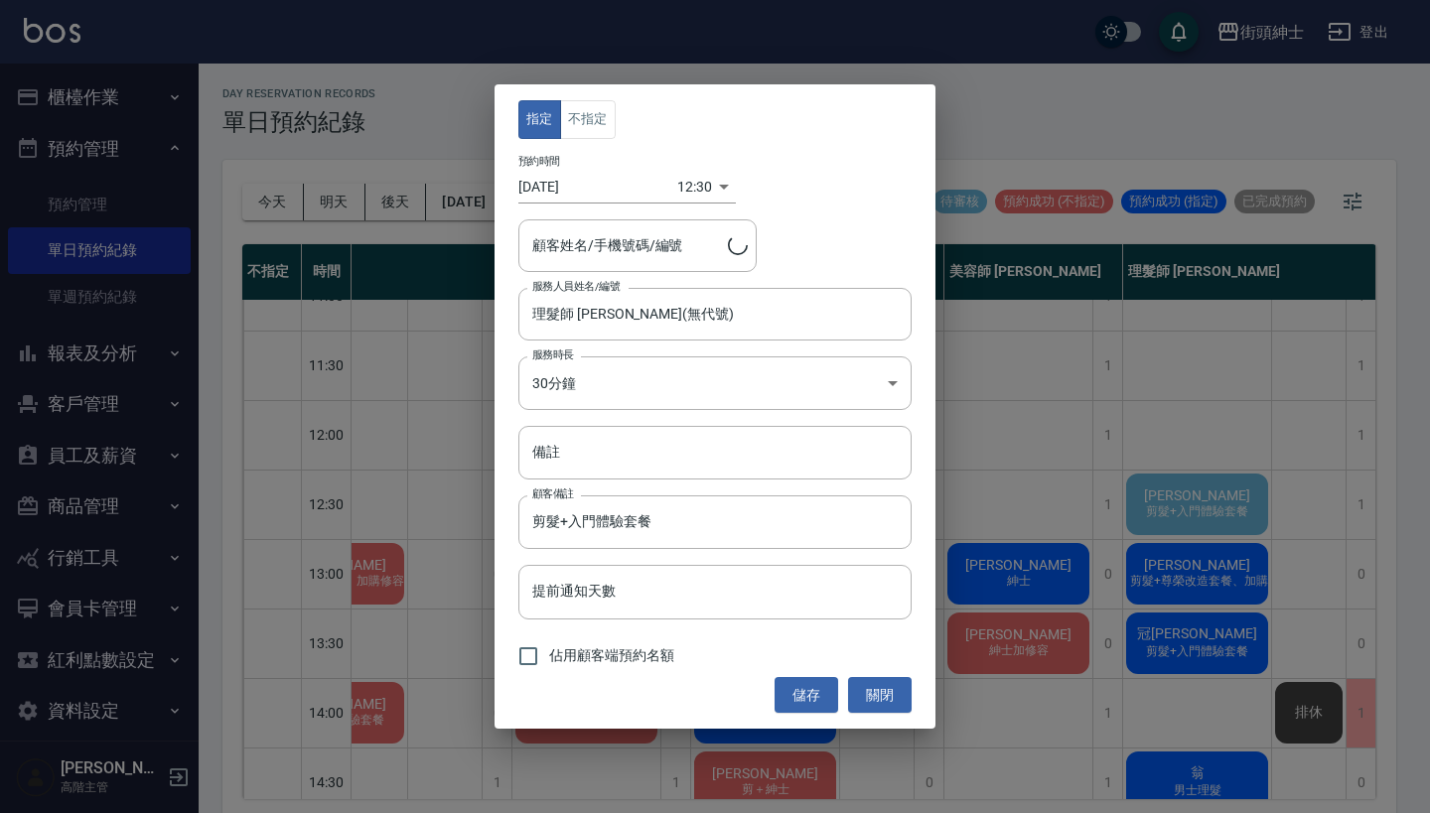
type input "[PERSON_NAME]/0919829662"
click at [693, 175] on body "街頭紳士 登出 櫃檯作業 打帳單 帳單列表 掛單列表 座位開單 營業儀表板 現金收支登錄 高階收支登錄 材料自購登錄 每日結帳 排班表 現場電腦打卡 掃碼打卡…" at bounding box center [715, 409] width 1430 height 819
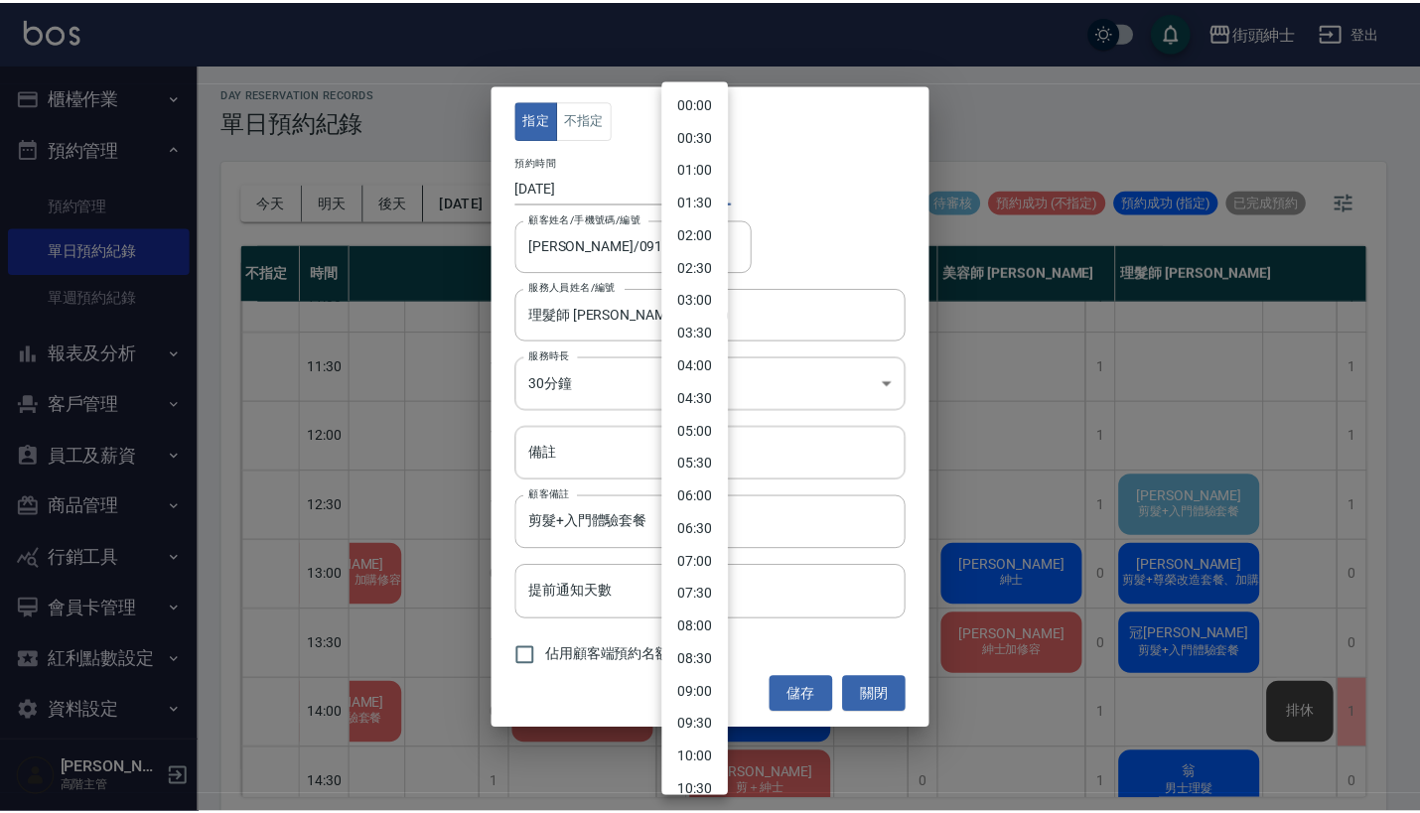
scroll to position [485, 0]
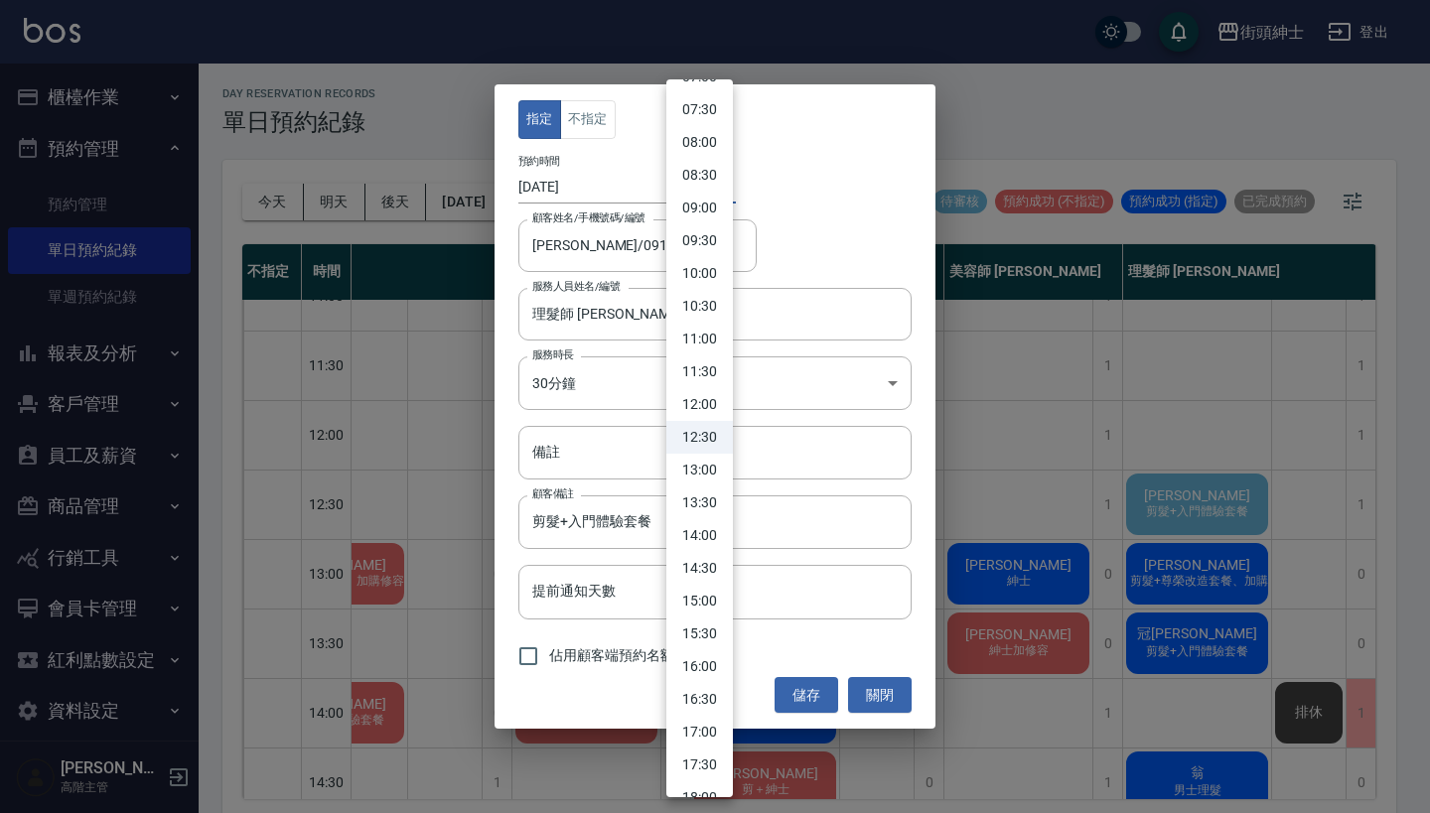
click at [702, 399] on li "12:00" at bounding box center [699, 404] width 67 height 33
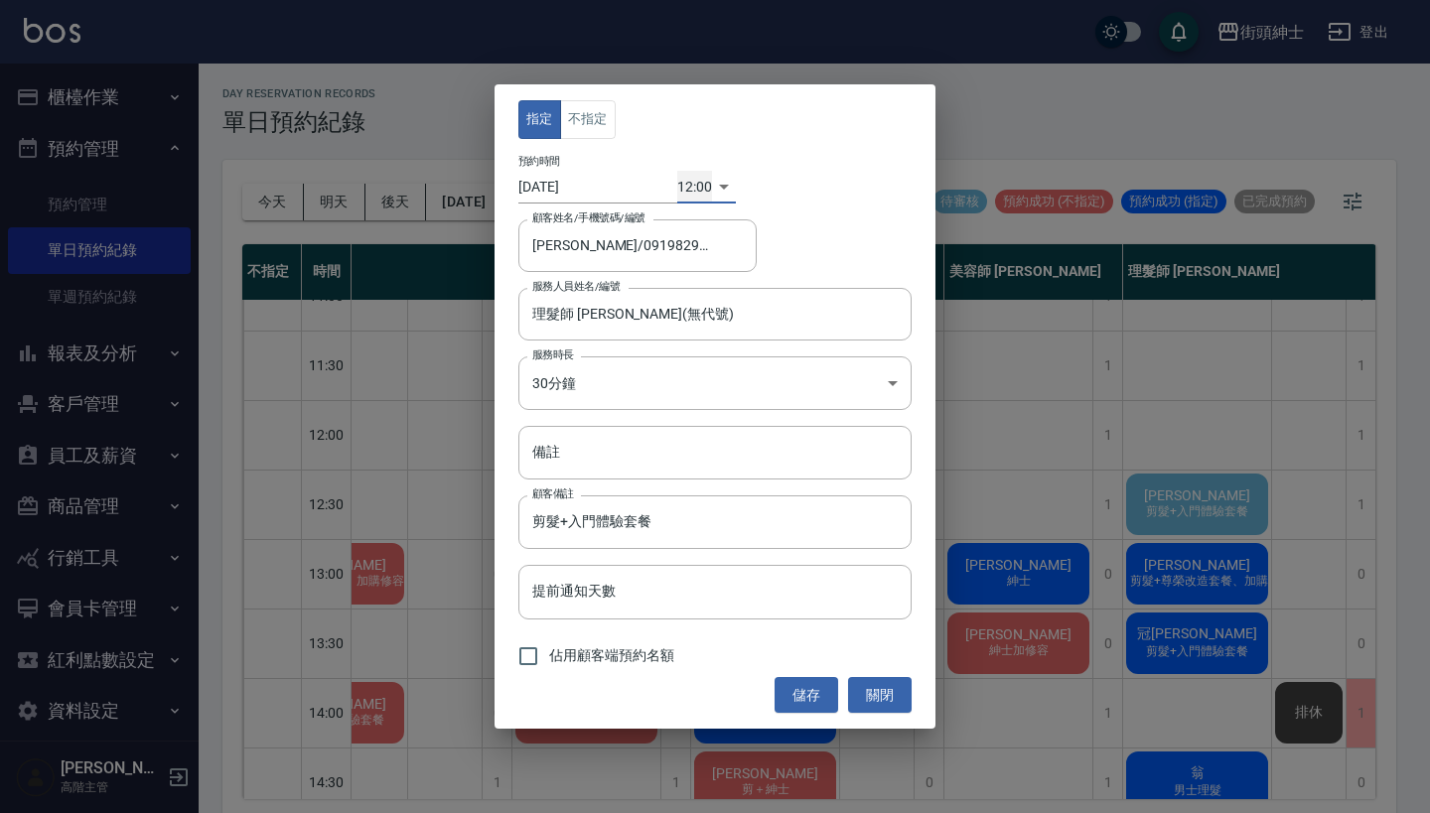
type input "1760068800000"
click at [806, 696] on button "儲存" at bounding box center [806, 695] width 64 height 37
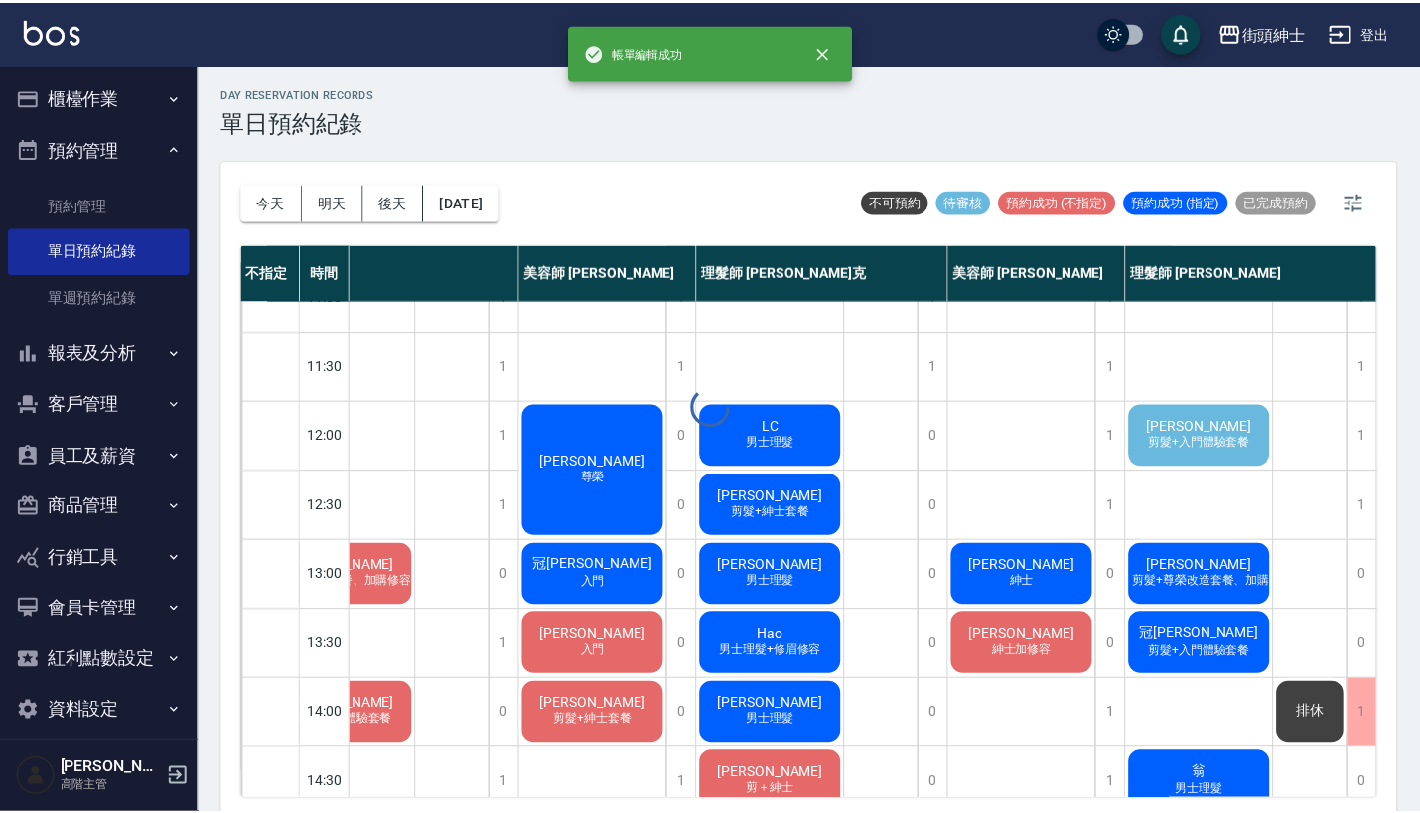
scroll to position [39, 92]
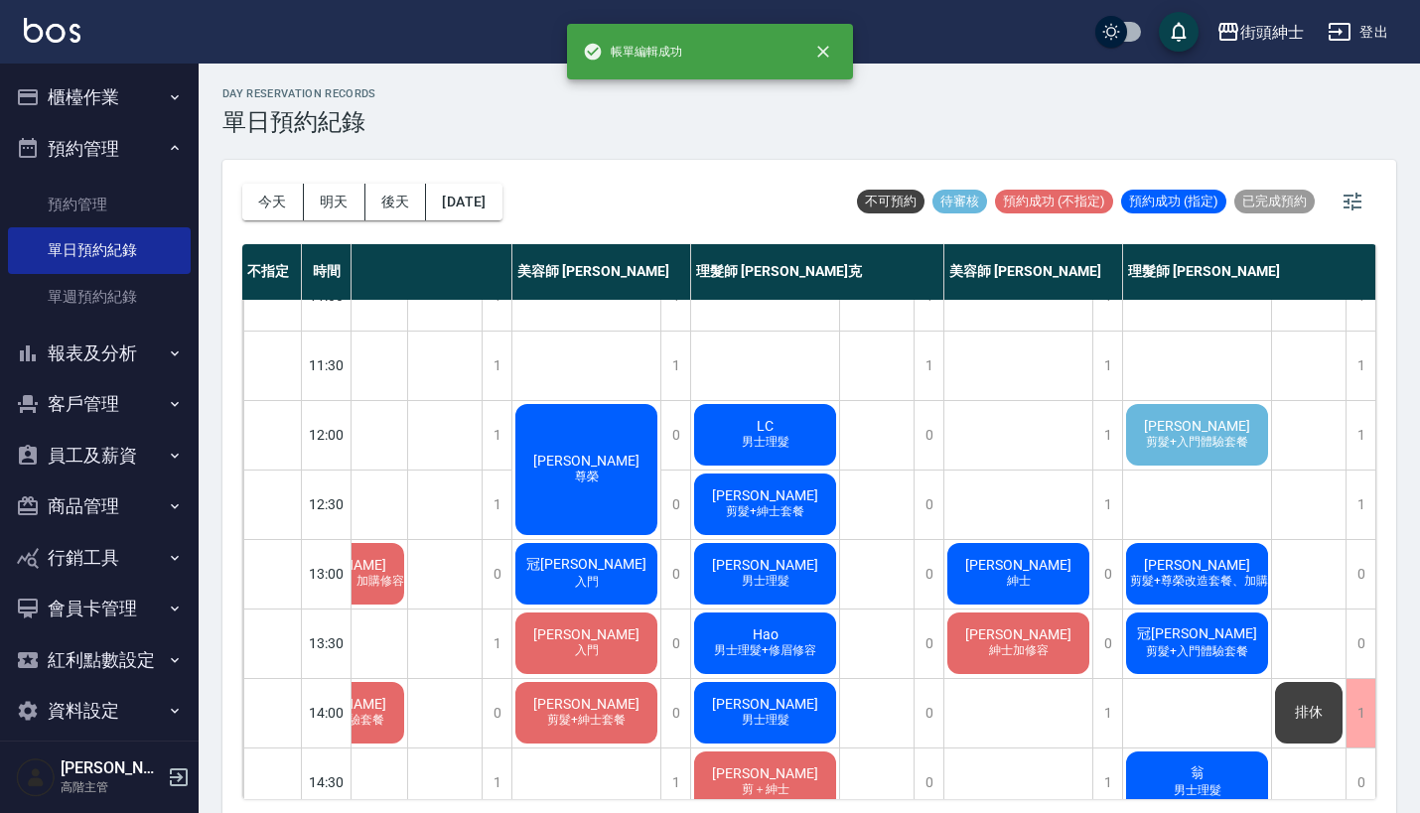
click at [1196, 421] on span "[PERSON_NAME]" at bounding box center [1197, 426] width 114 height 16
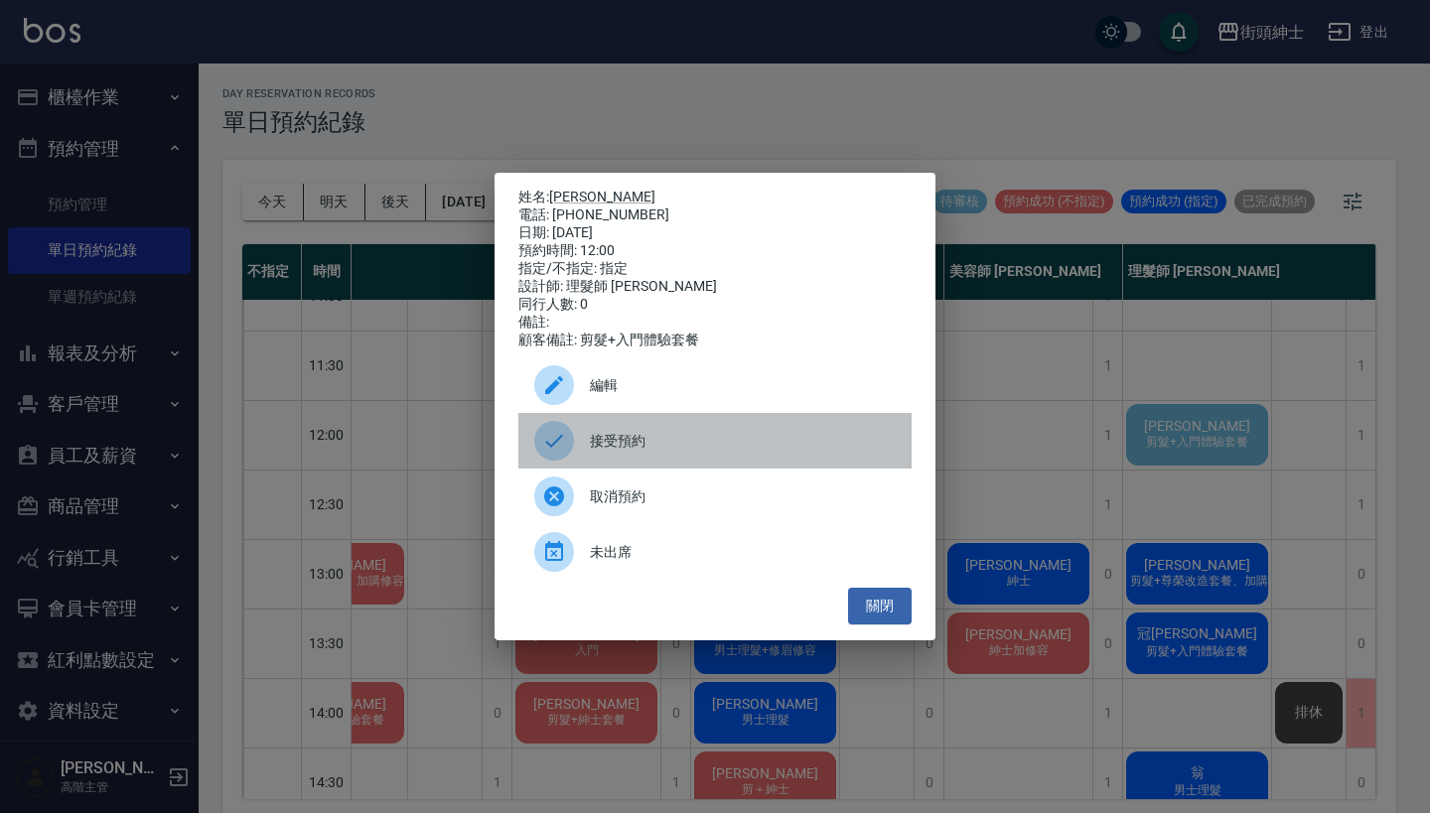
click at [564, 449] on icon at bounding box center [554, 441] width 24 height 24
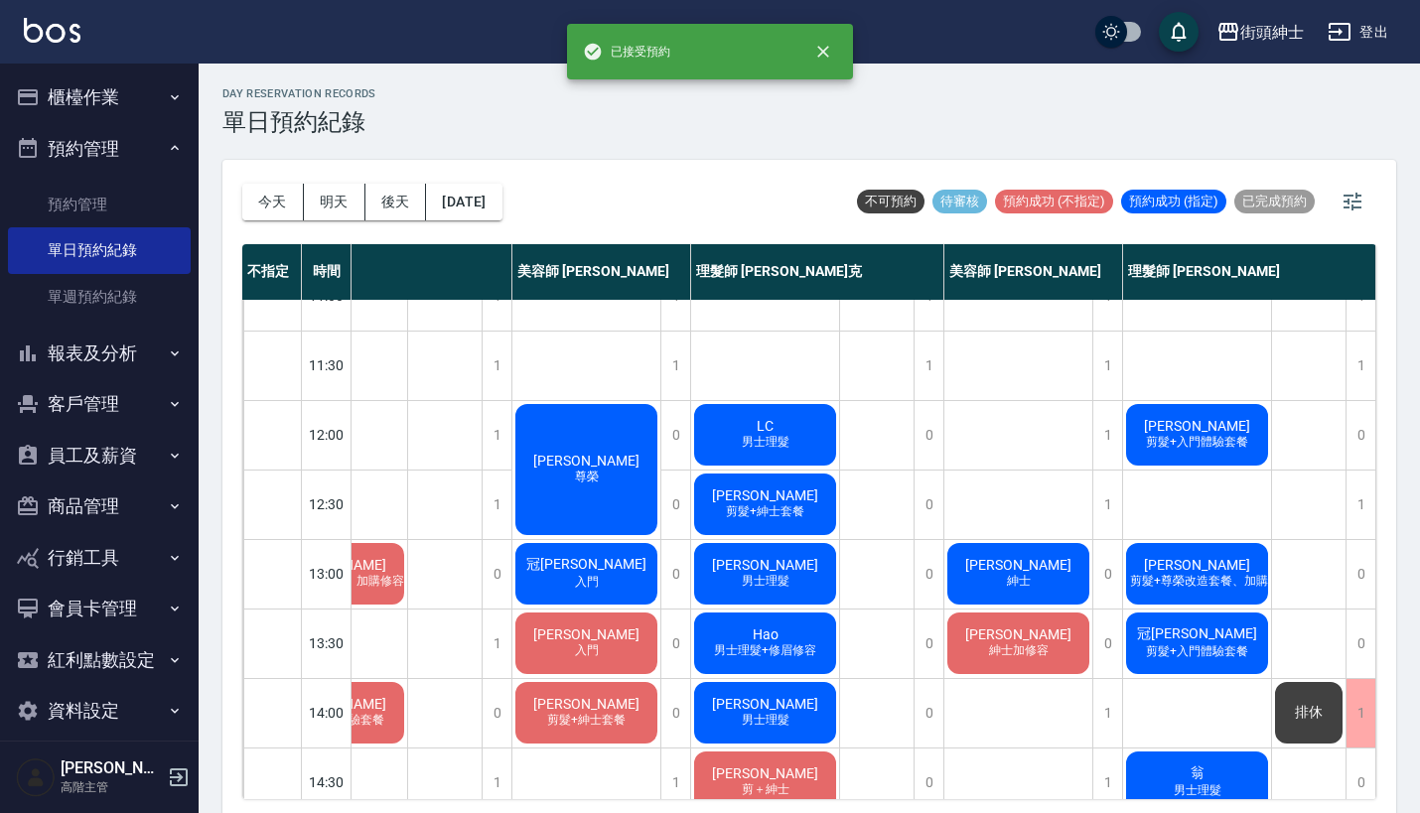
click at [1164, 431] on div "[PERSON_NAME] 剪髮+入門體驗套餐" at bounding box center [1197, 435] width 148 height 68
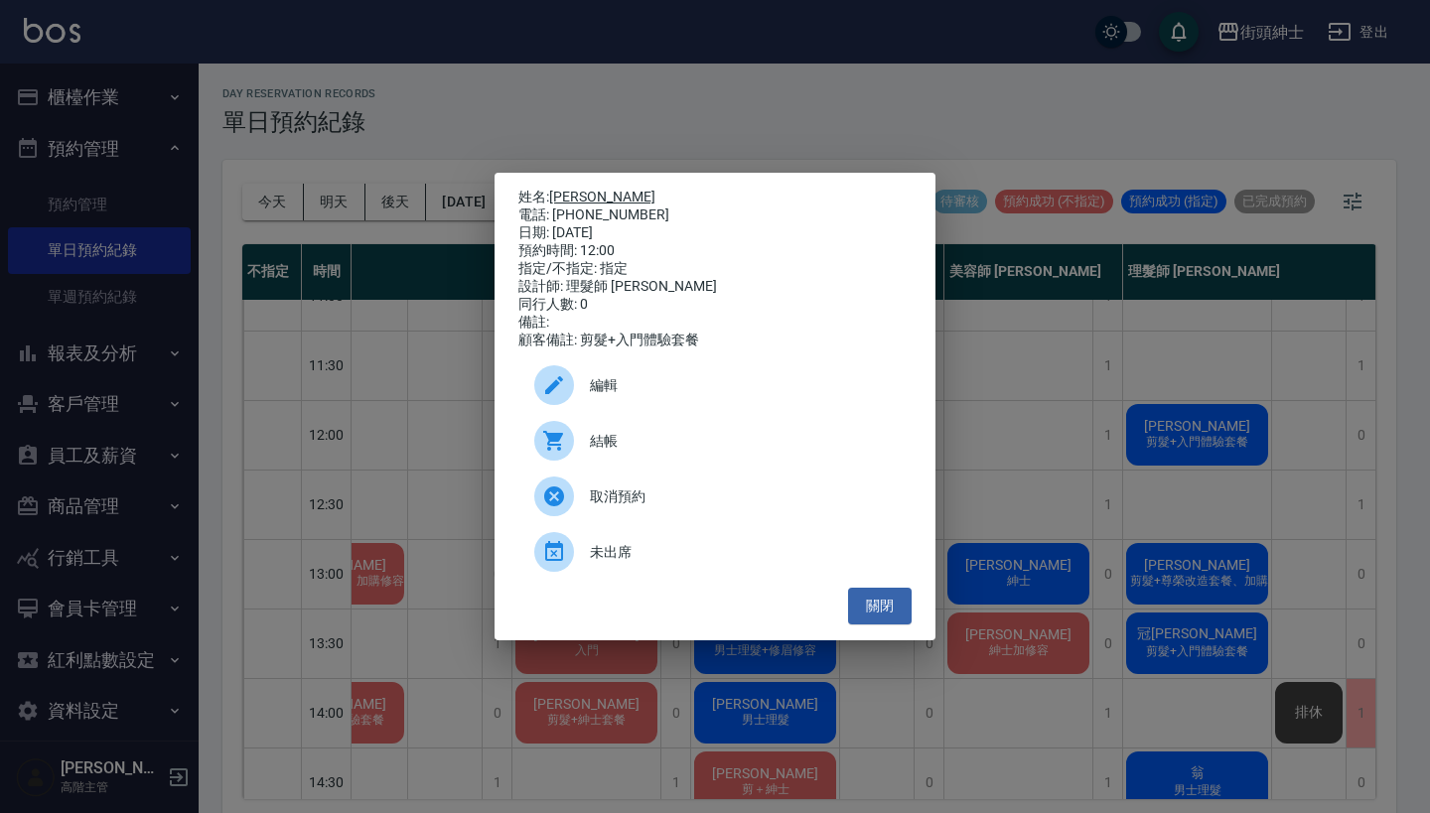
drag, startPoint x: 648, startPoint y: 206, endPoint x: 557, endPoint y: 193, distance: 92.2
click at [557, 193] on div "姓名: [PERSON_NAME] 電話: [PHONE_NUMBER] 日期: [DATE] 預約時間: 12:00 指定/不指定: 指定 設計師: 理髮師…" at bounding box center [714, 269] width 393 height 161
copy div "姓名: [PERSON_NAME] 電話: [PHONE_NUMBER]"
click at [1140, 390] on div "姓名: [PERSON_NAME] 電話: [PHONE_NUMBER] 日期: [DATE] 預約時間: 12:00 指定/不指定: 指定 設計師: 理髮師…" at bounding box center [715, 406] width 1430 height 813
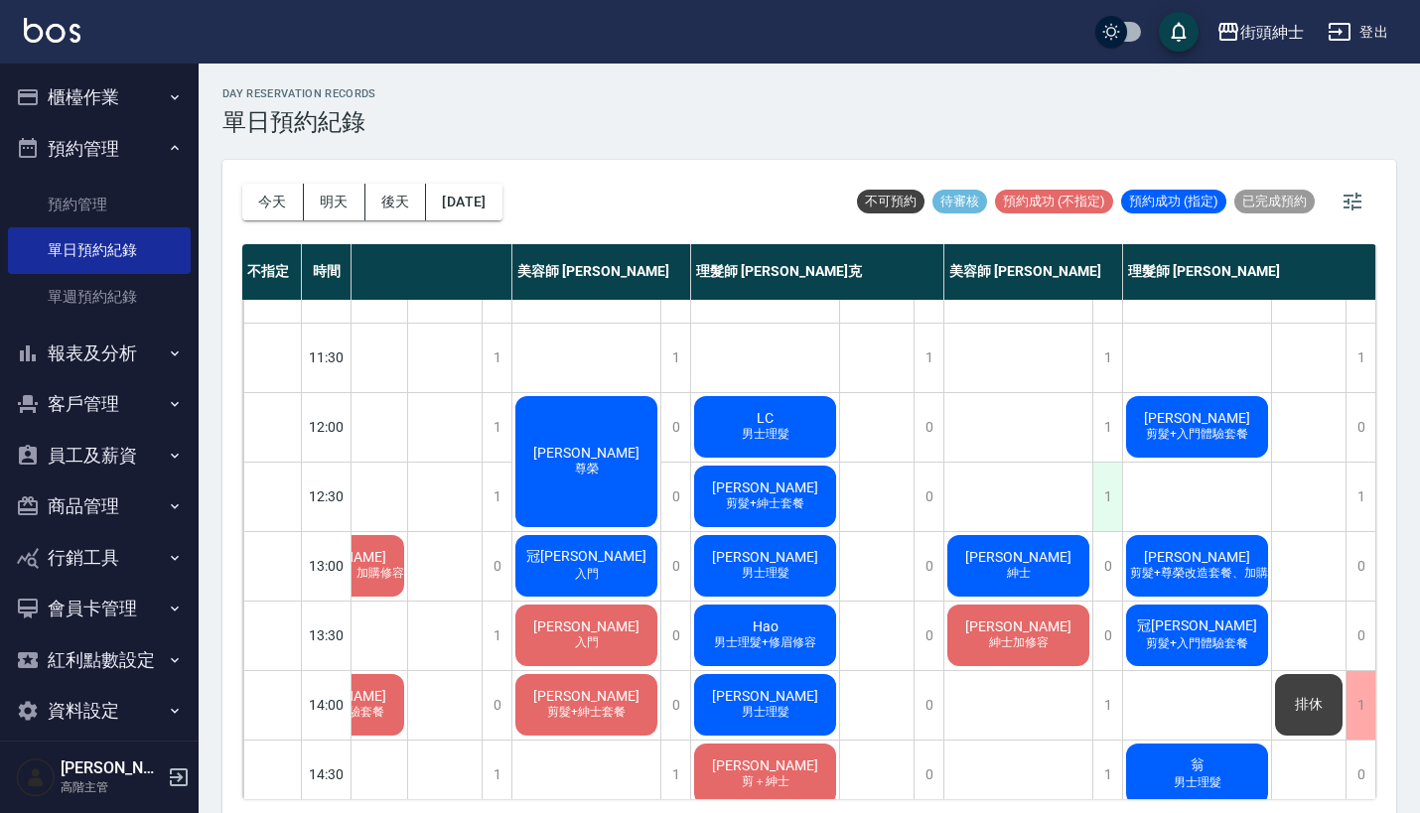
scroll to position [30, 102]
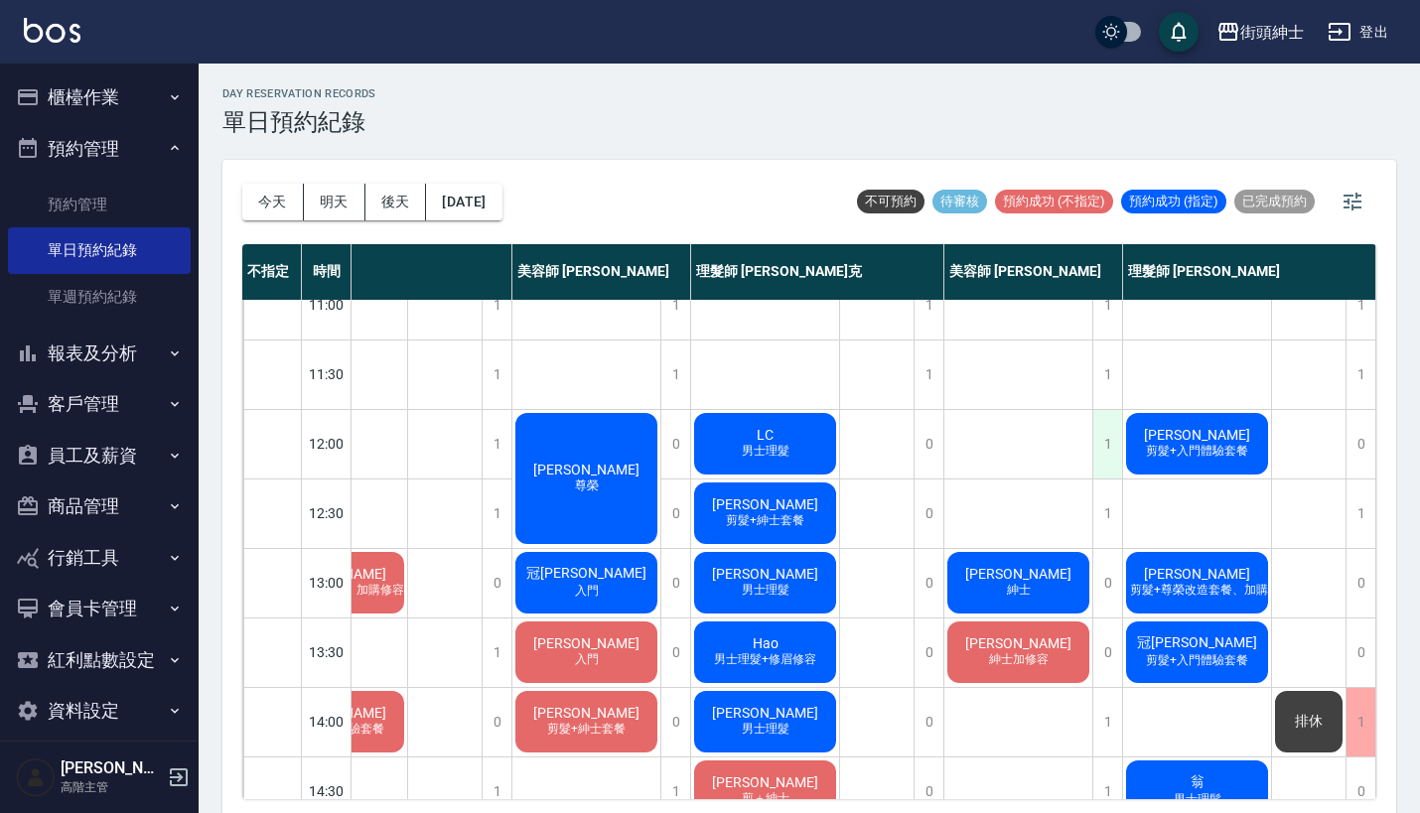
click at [1099, 426] on div "1" at bounding box center [1107, 444] width 30 height 69
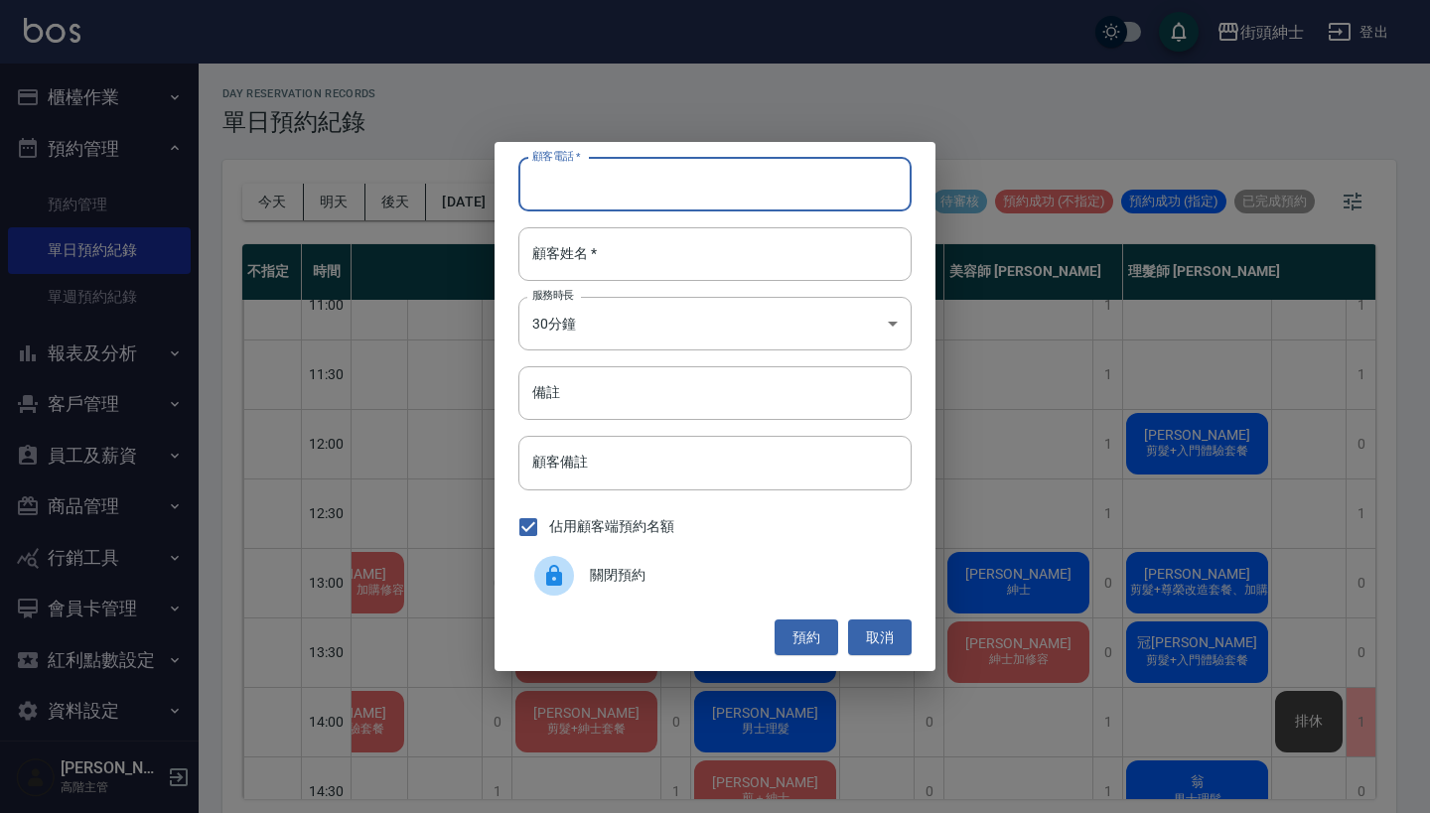
paste input "[PERSON_NAME] 電話: [PHONE_NUMBER]"
type input "[PERSON_NAME] 電話: [PHONE_NUMBER]"
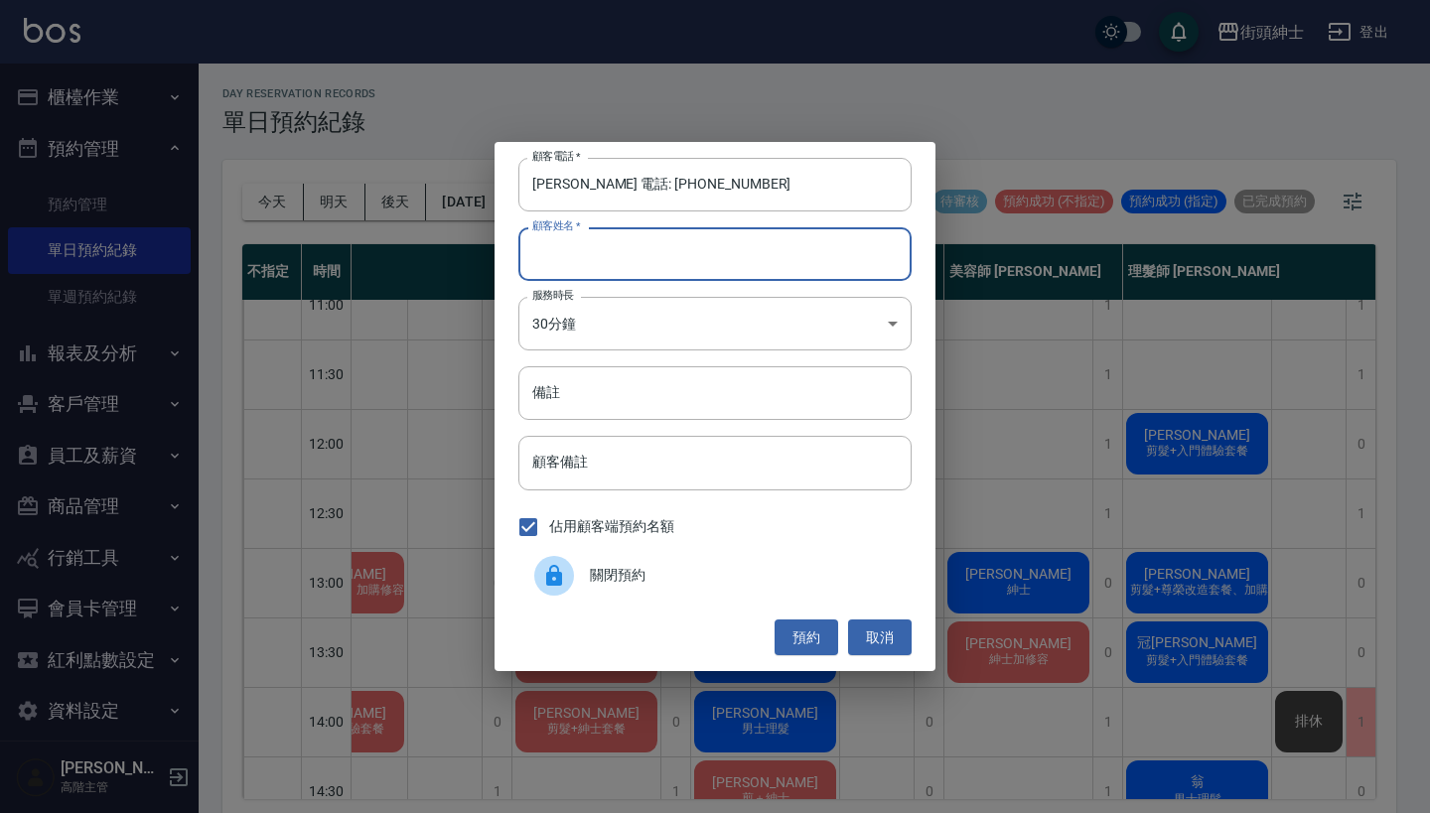
paste input "[PERSON_NAME] 電話: [PHONE_NUMBER]"
type input "[PERSON_NAME] 電話: [PHONE_NUMBER]"
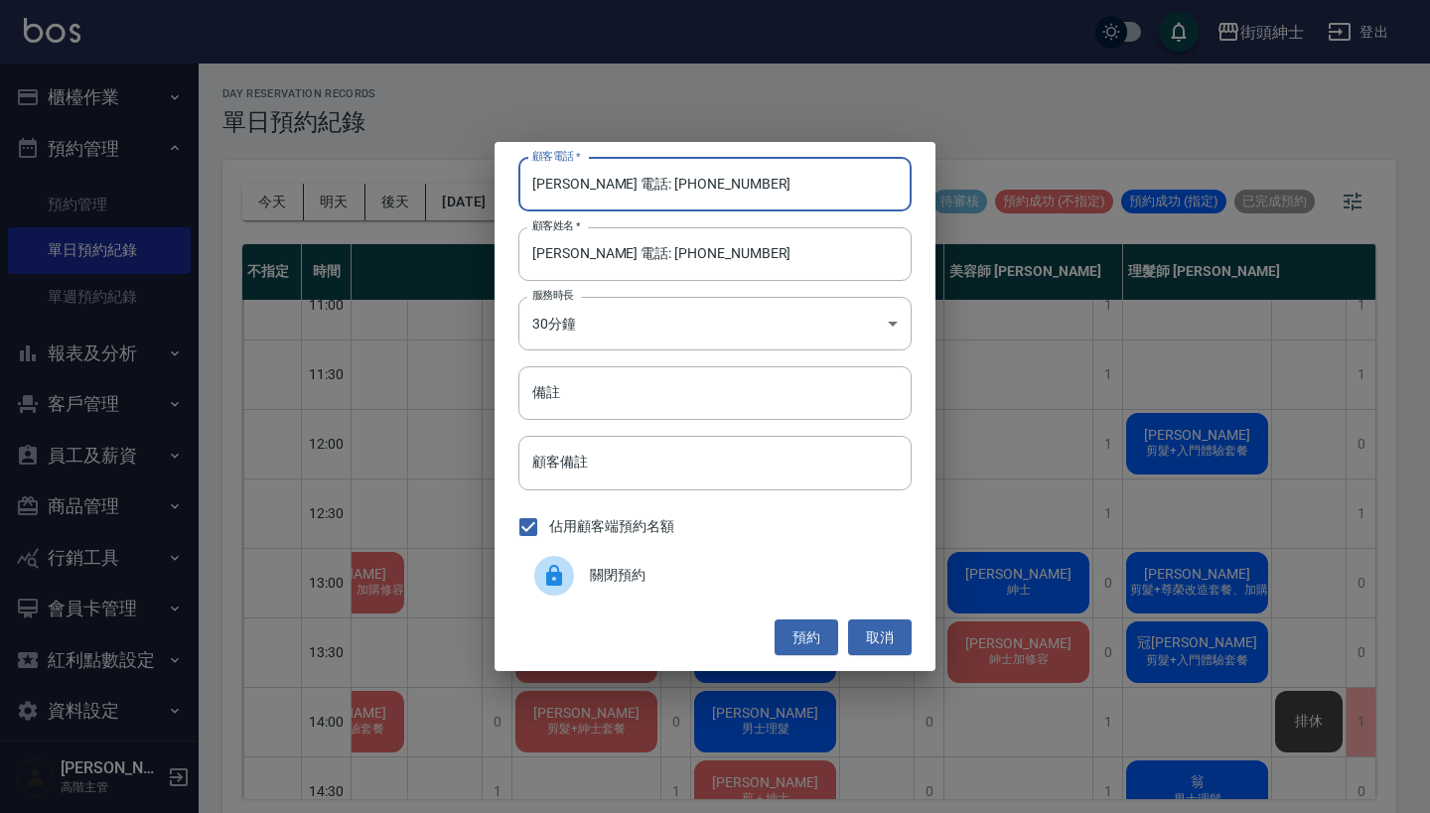
drag, startPoint x: 608, startPoint y: 181, endPoint x: 397, endPoint y: 141, distance: 214.2
click at [397, 141] on div "顧客電話   * [PERSON_NAME] 電話: [PHONE_NUMBER] 顧客電話   * 顧客姓名   * [PERSON_NAME] 電話: […" at bounding box center [715, 406] width 1430 height 813
type input "0919829662"
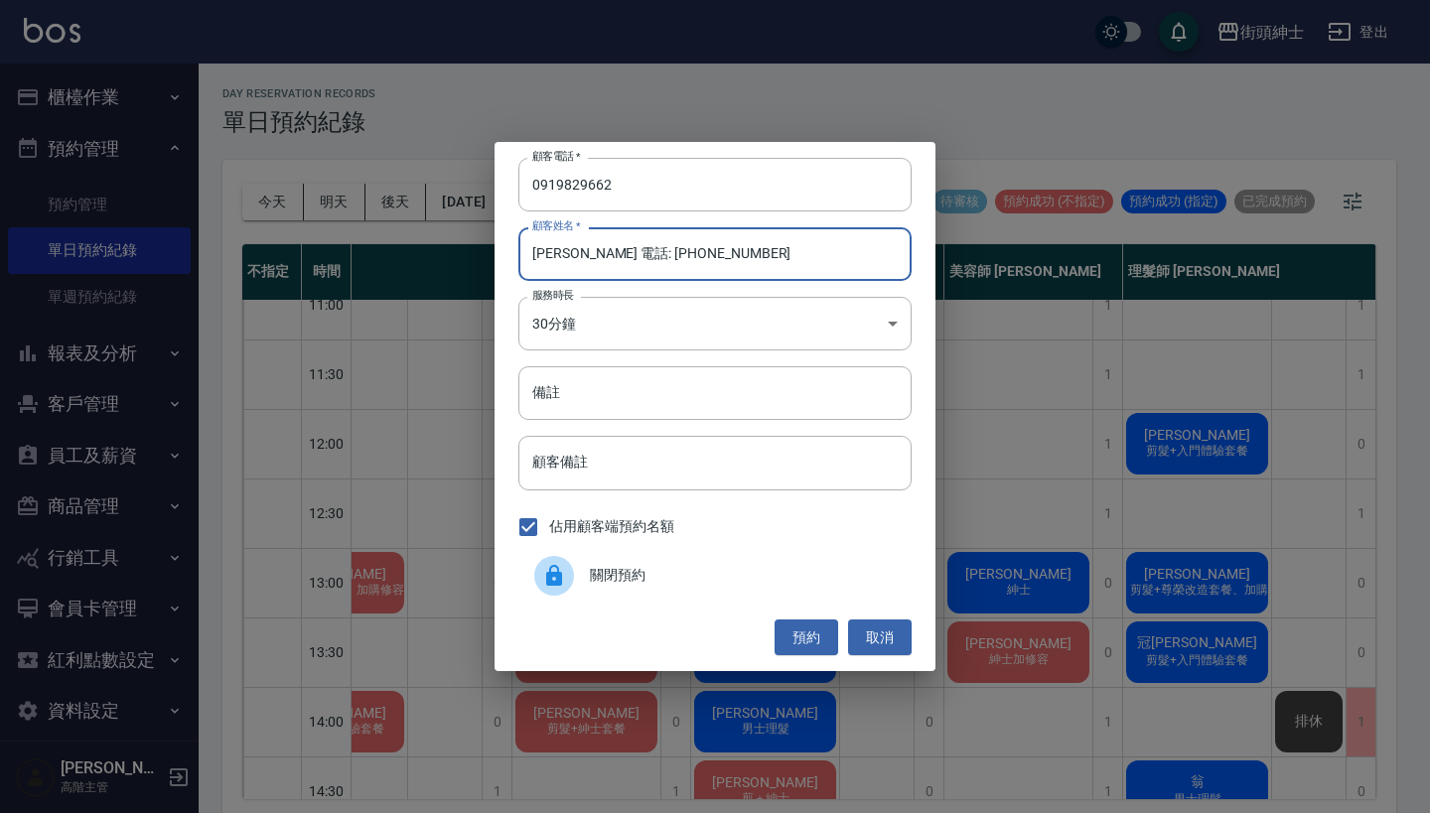
drag, startPoint x: 711, startPoint y: 257, endPoint x: 574, endPoint y: 254, distance: 137.0
click at [574, 254] on input "[PERSON_NAME] 電話: [PHONE_NUMBER]" at bounding box center [714, 254] width 393 height 54
type input "[PERSON_NAME]"
click at [658, 411] on input "備註" at bounding box center [714, 393] width 393 height 54
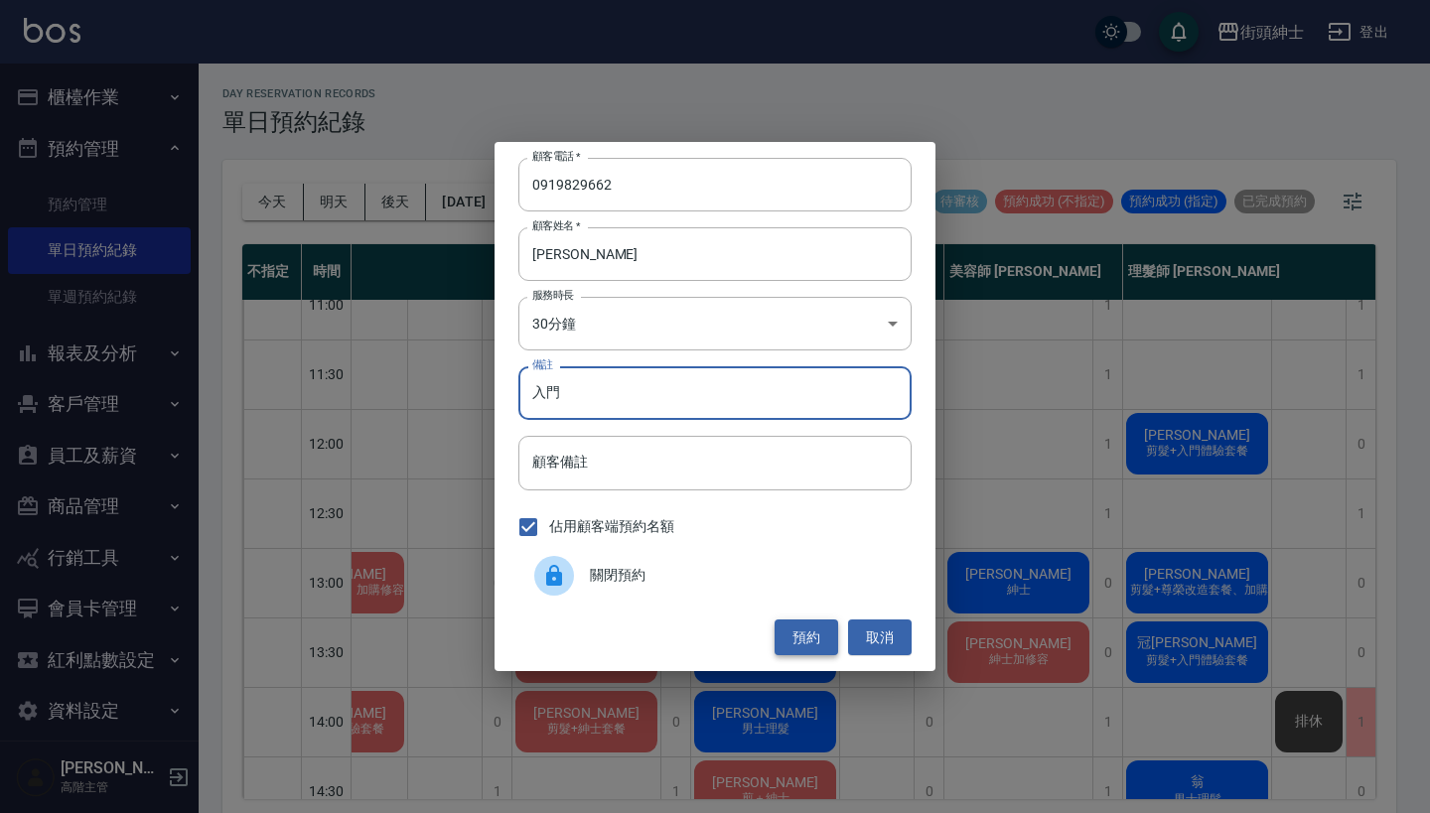
type input "入門"
click at [808, 649] on button "預約" at bounding box center [806, 638] width 64 height 37
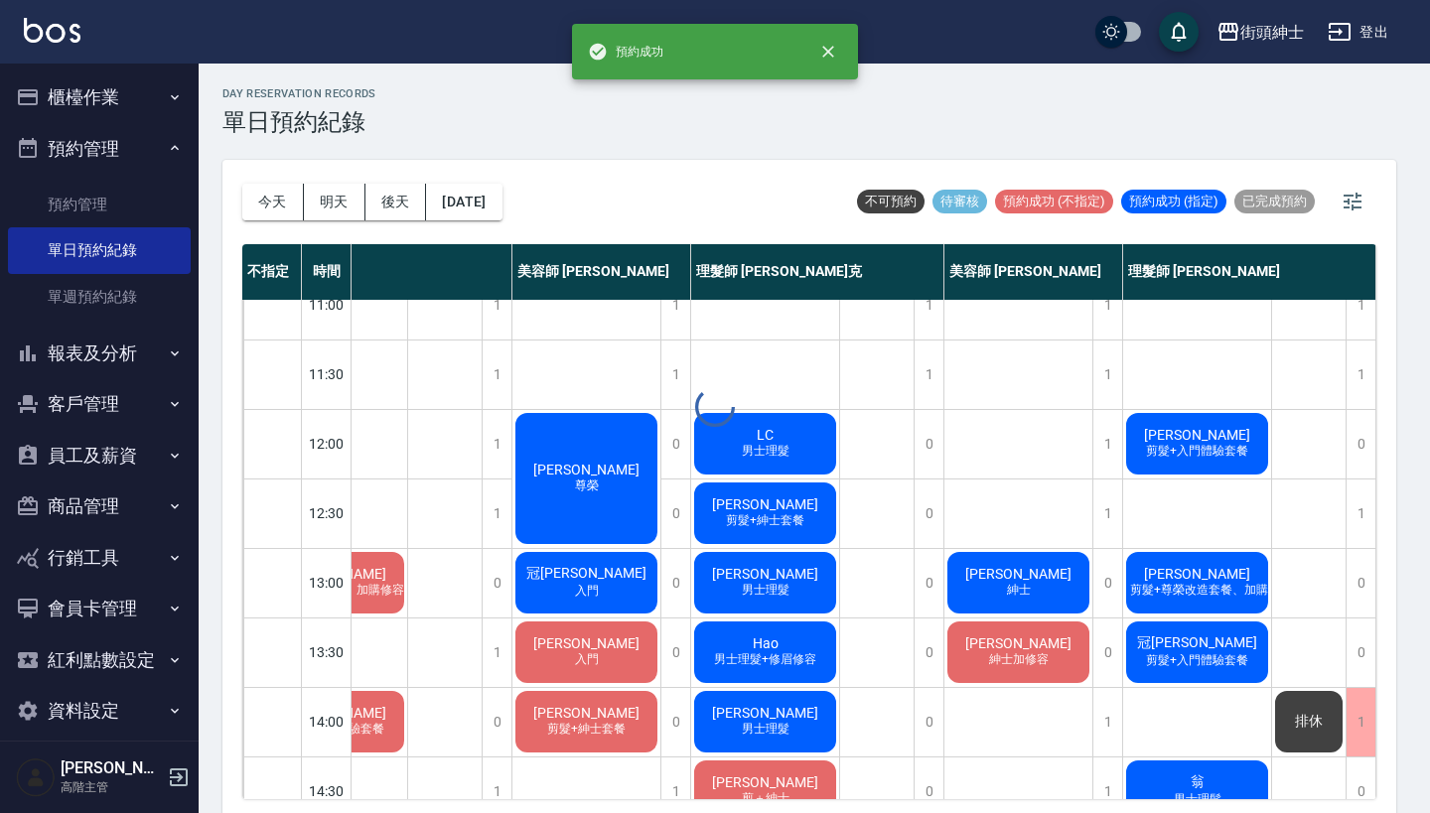
scroll to position [30, 92]
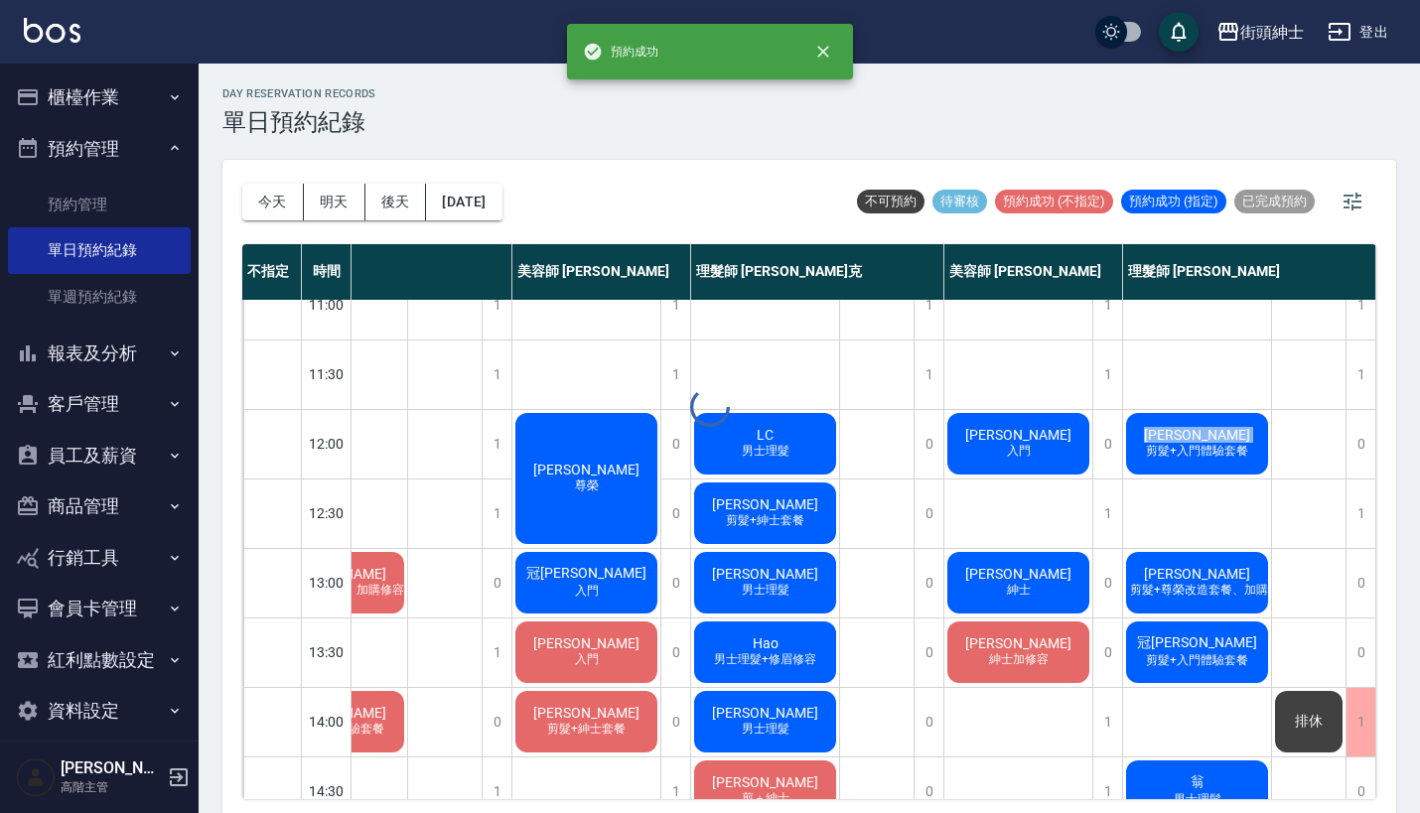
click at [1180, 442] on div "[PERSON_NAME] 剪髮+入門體驗套餐" at bounding box center [1197, 444] width 148 height 68
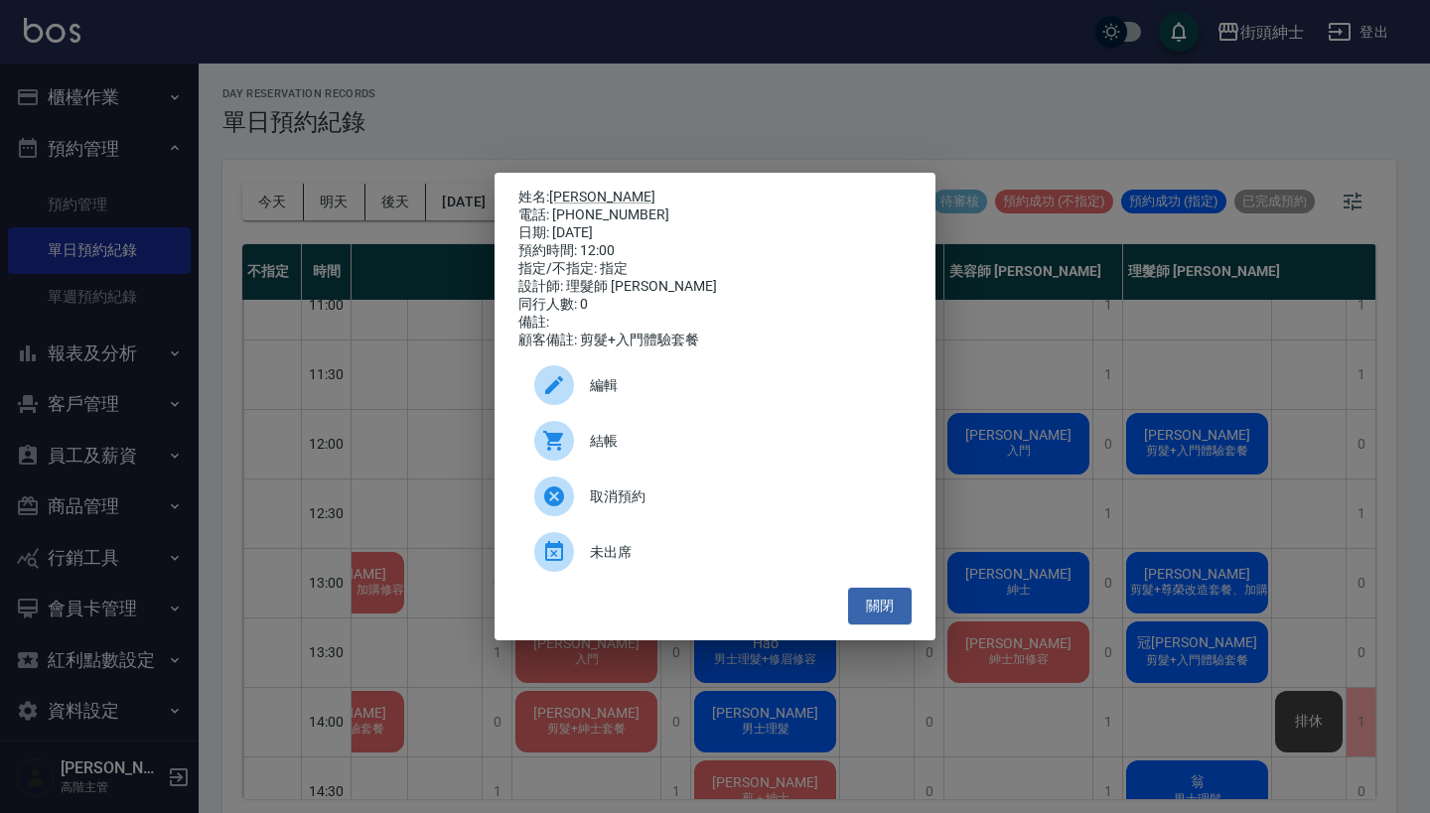
click at [709, 376] on div "編輯" at bounding box center [714, 385] width 393 height 56
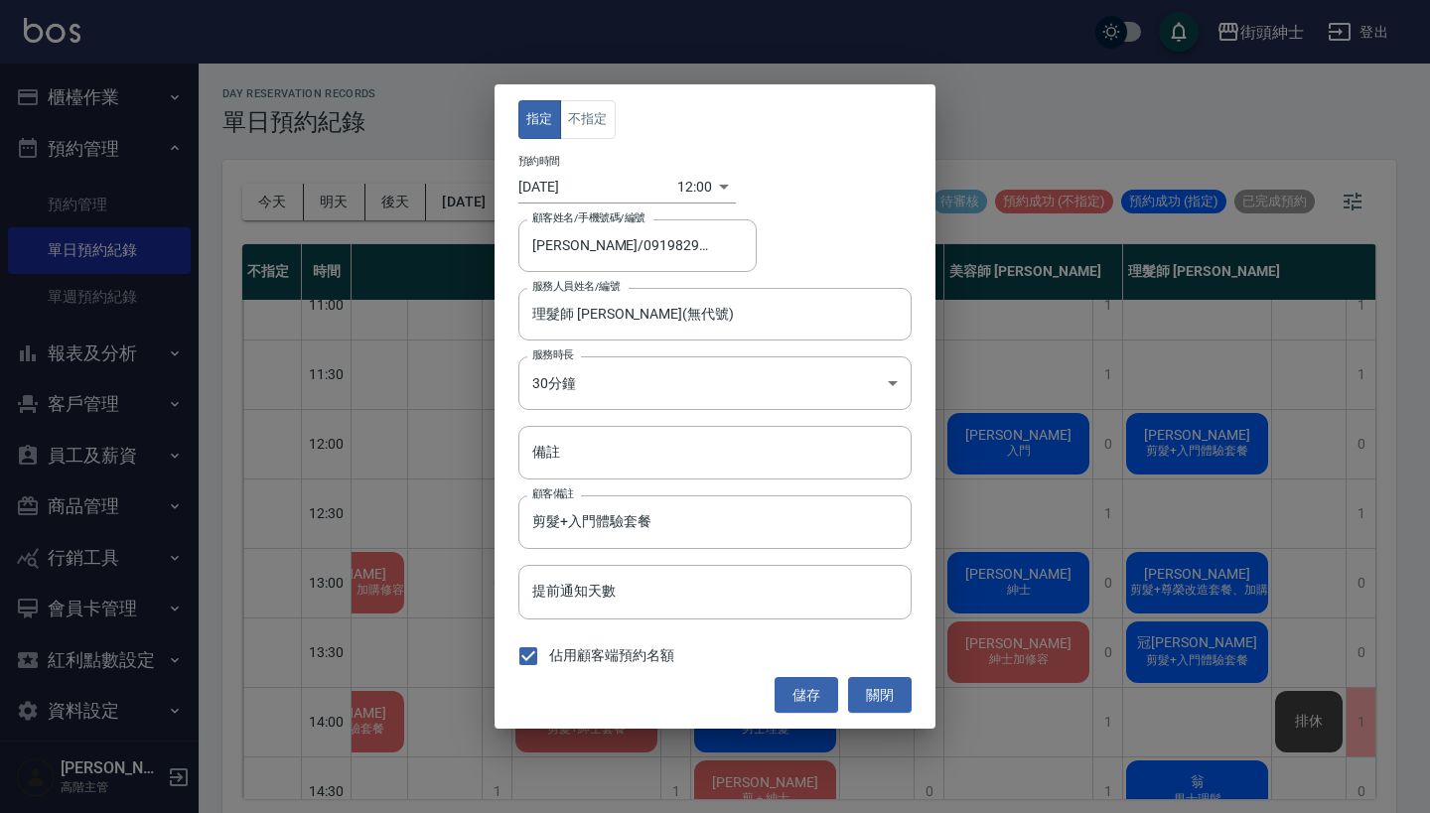
click at [713, 176] on div "12:00 1760068800000" at bounding box center [706, 187] width 59 height 33
click at [708, 190] on div "12:00 1760068800000" at bounding box center [706, 187] width 59 height 33
click at [689, 198] on body "街頭紳士 登出 櫃檯作業 打帳單 帳單列表 掛單列表 座位開單 營業儀表板 現金收支登錄 高階收支登錄 材料自購登錄 每日結帳 排班表 現場電腦打卡 掃碼打卡…" at bounding box center [715, 409] width 1430 height 819
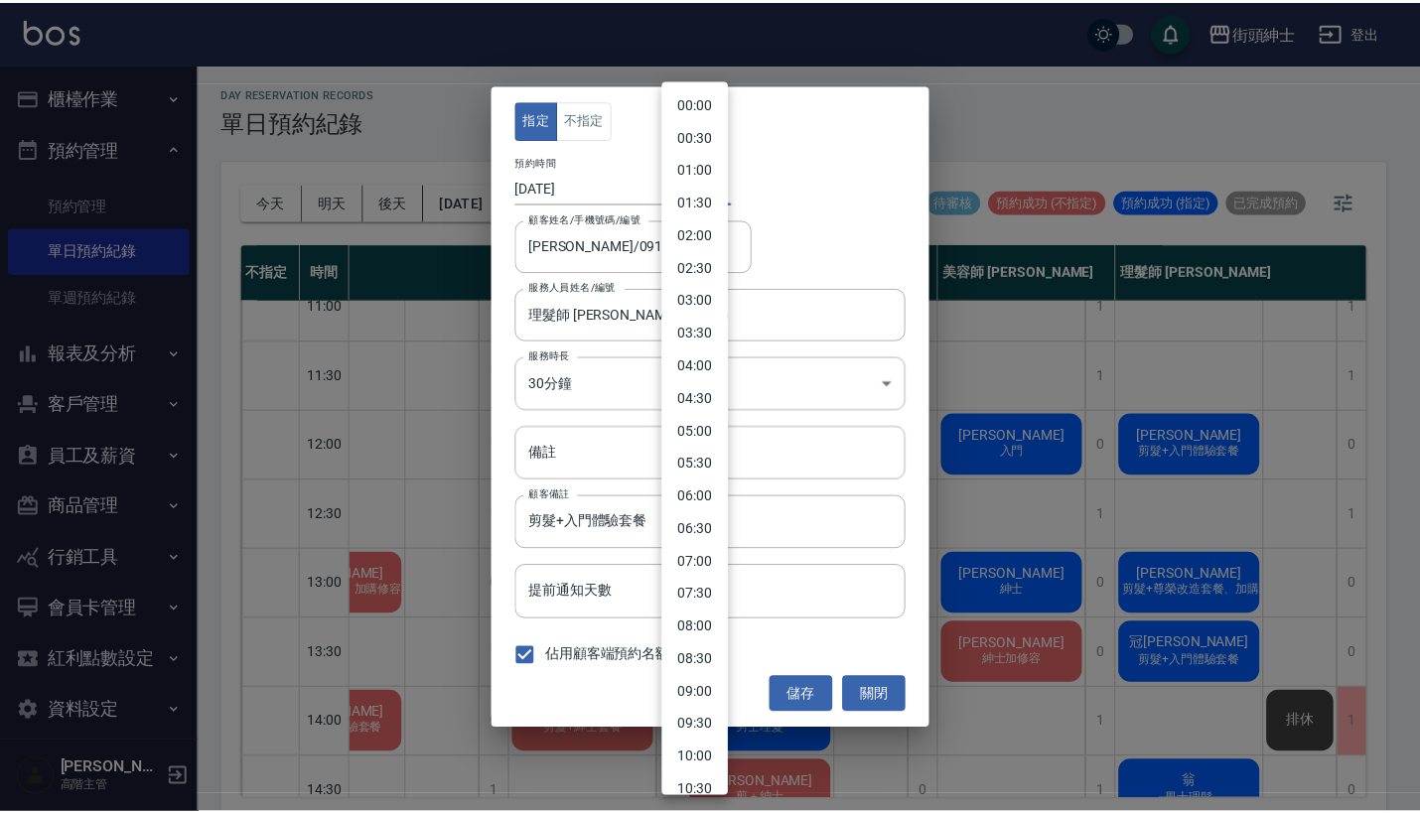
scroll to position [453, 0]
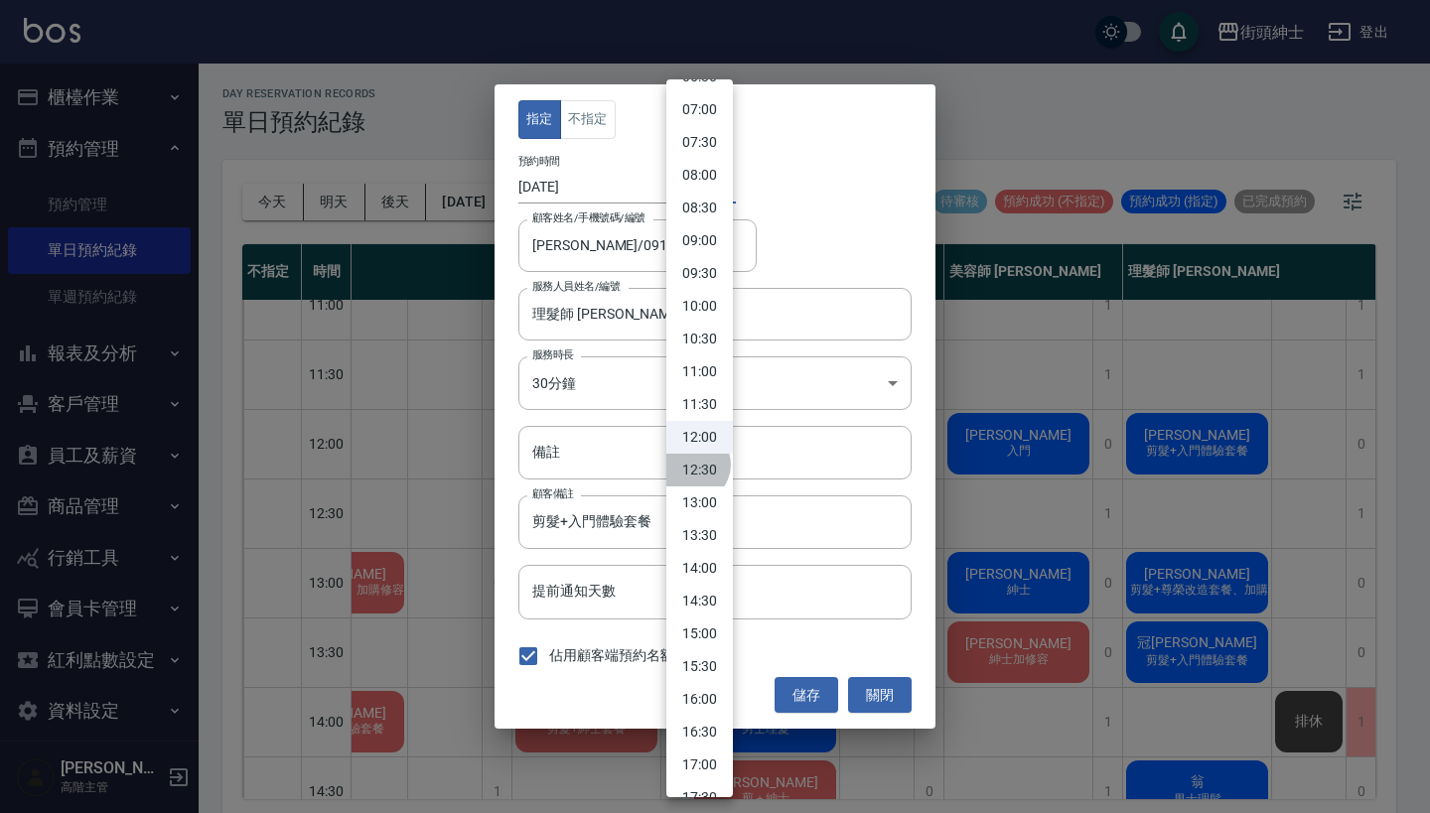
click at [692, 465] on li "12:30" at bounding box center [699, 470] width 67 height 33
type input "1760070600000"
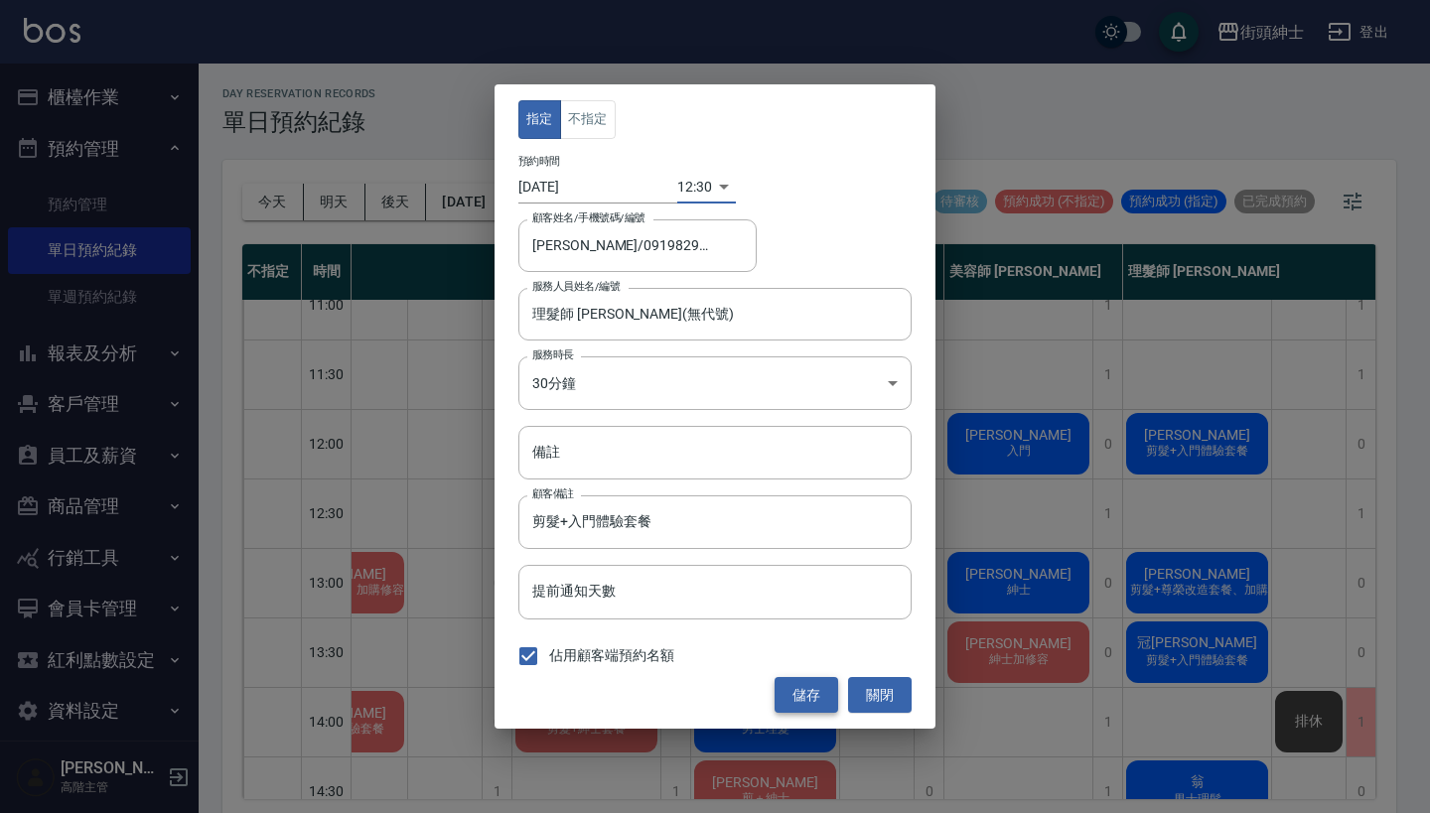
click at [804, 694] on button "儲存" at bounding box center [806, 695] width 64 height 37
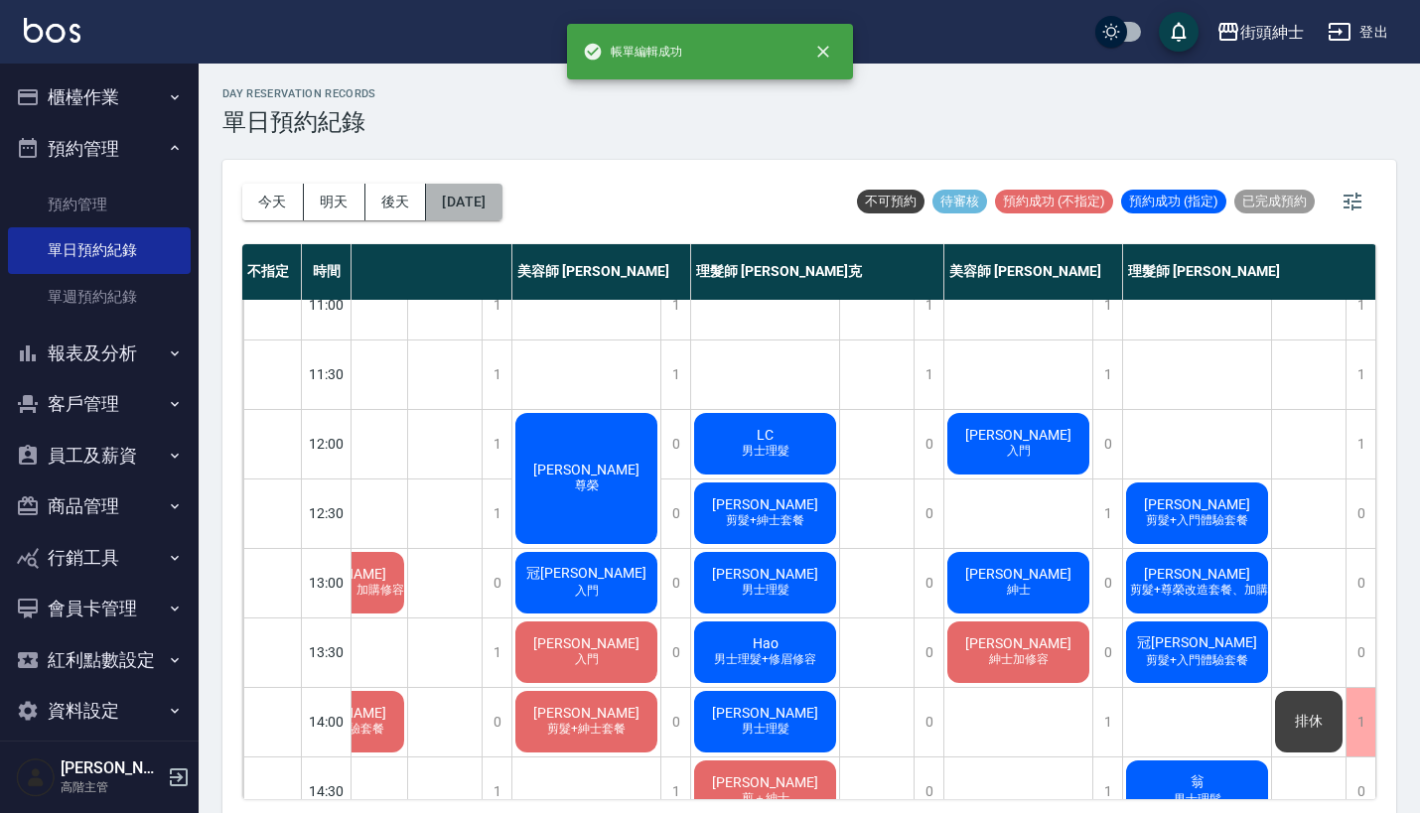
click at [491, 197] on button "[DATE]" at bounding box center [463, 202] width 75 height 37
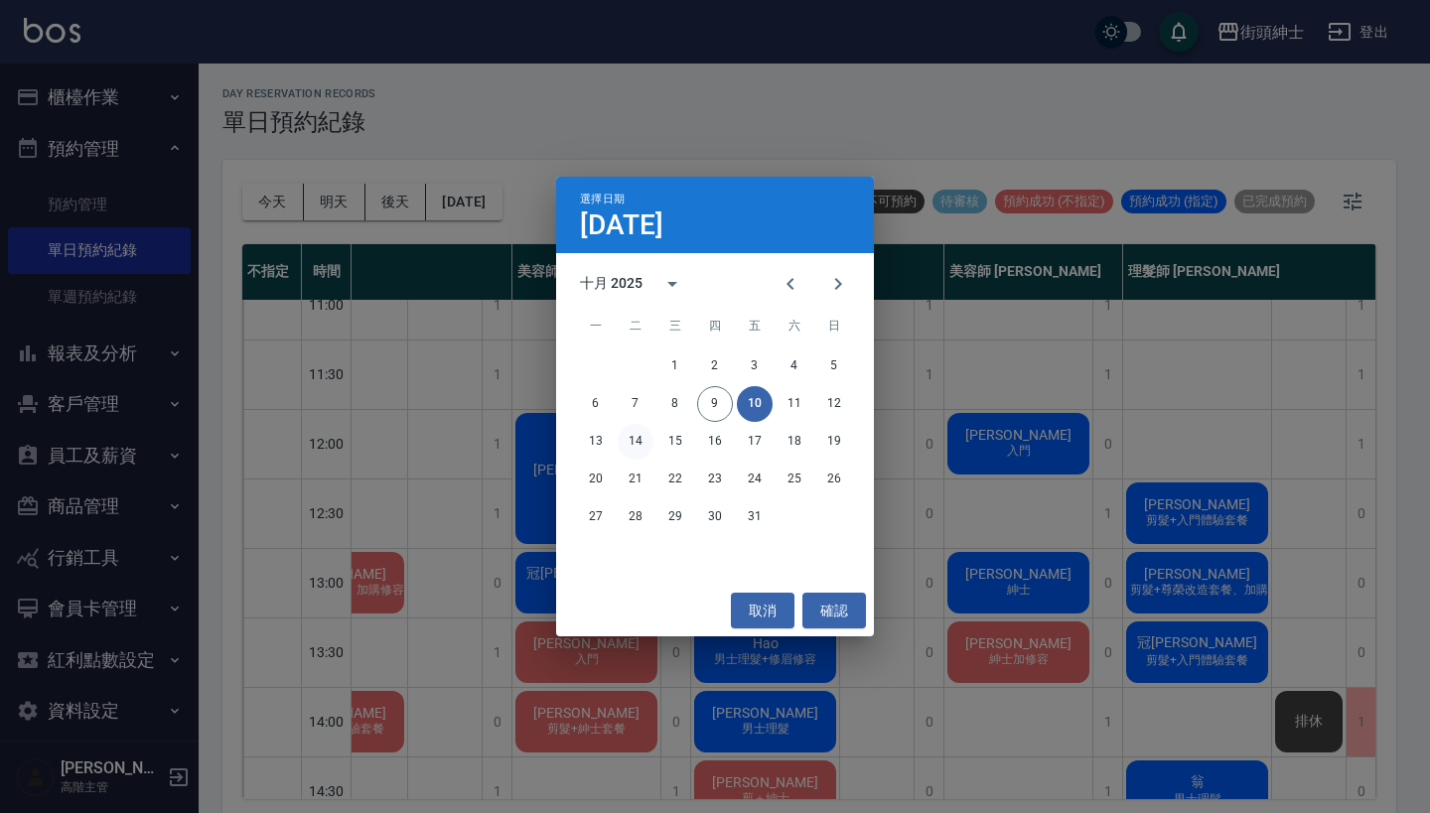
click at [635, 435] on button "14" at bounding box center [636, 442] width 36 height 36
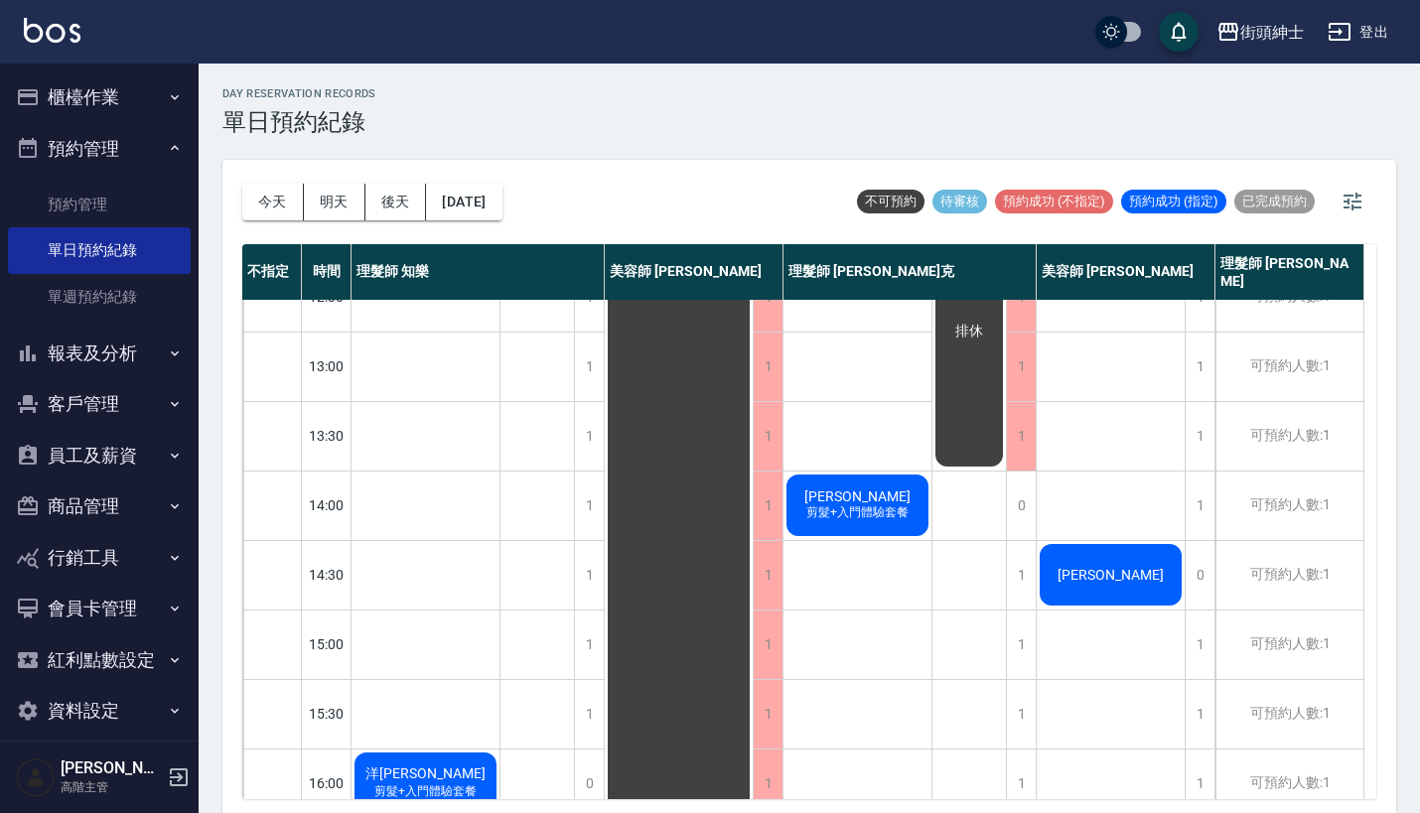
scroll to position [265, 0]
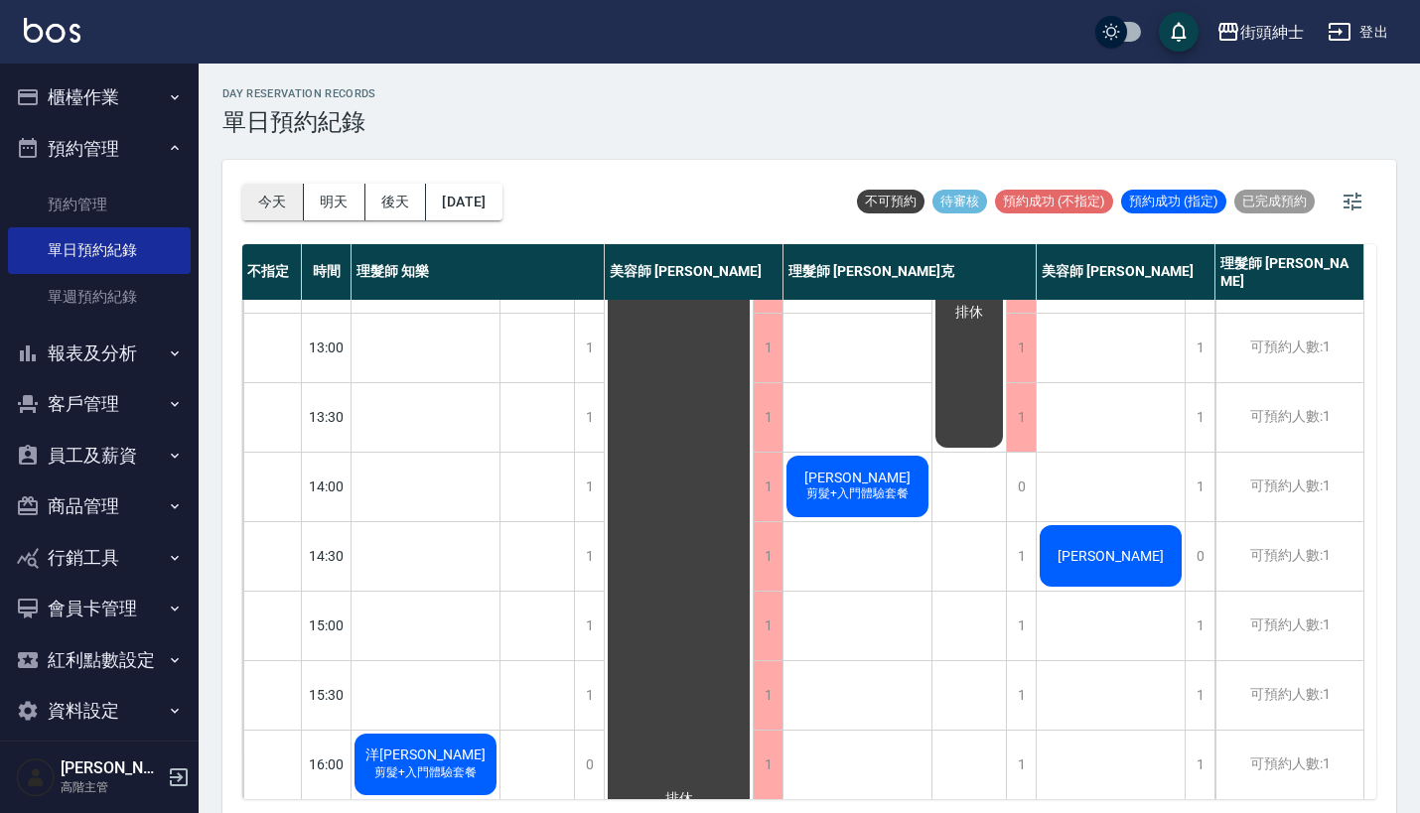
click at [281, 202] on button "今天" at bounding box center [273, 202] width 62 height 37
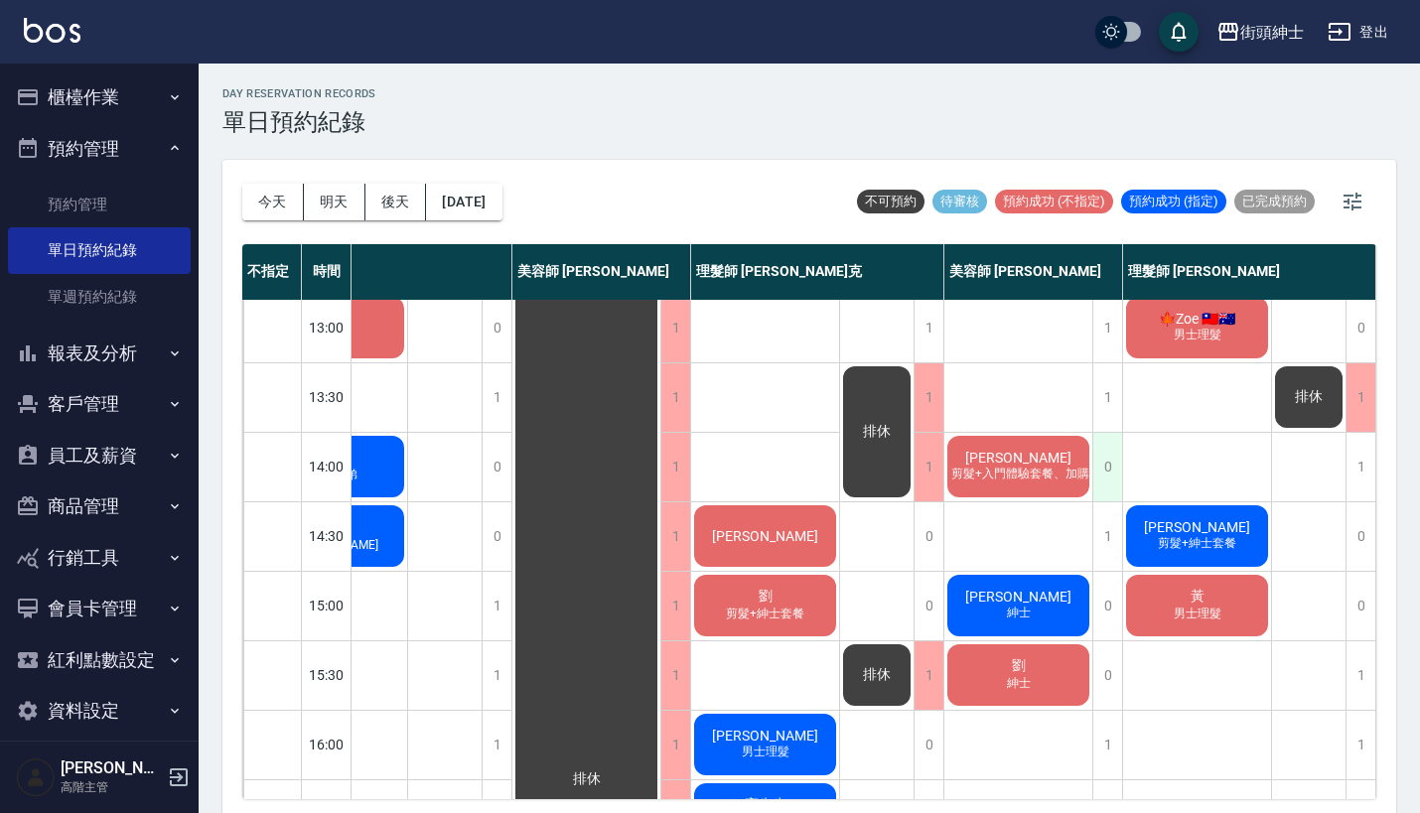
scroll to position [283, 102]
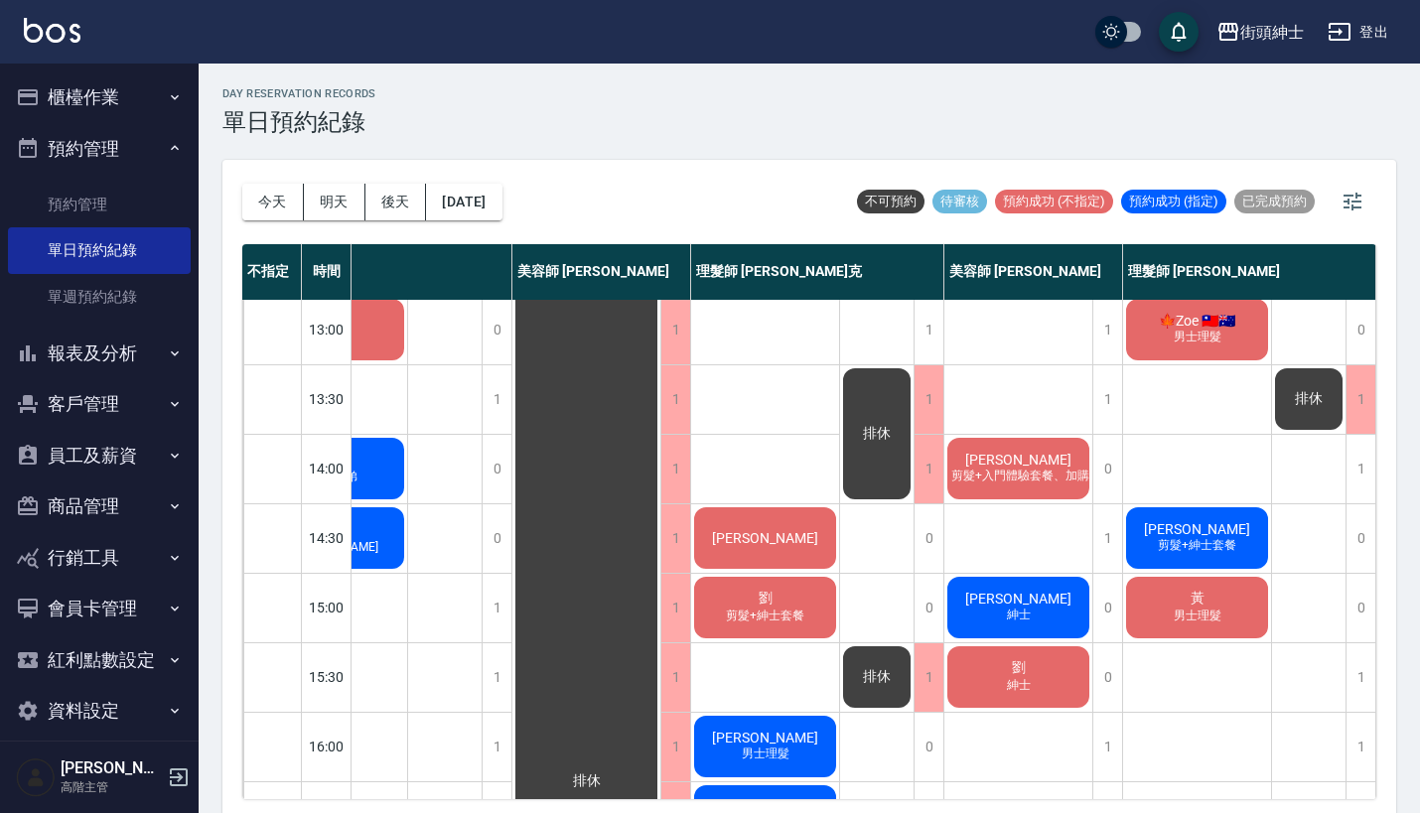
click at [1032, 465] on span "[PERSON_NAME]" at bounding box center [1018, 460] width 114 height 16
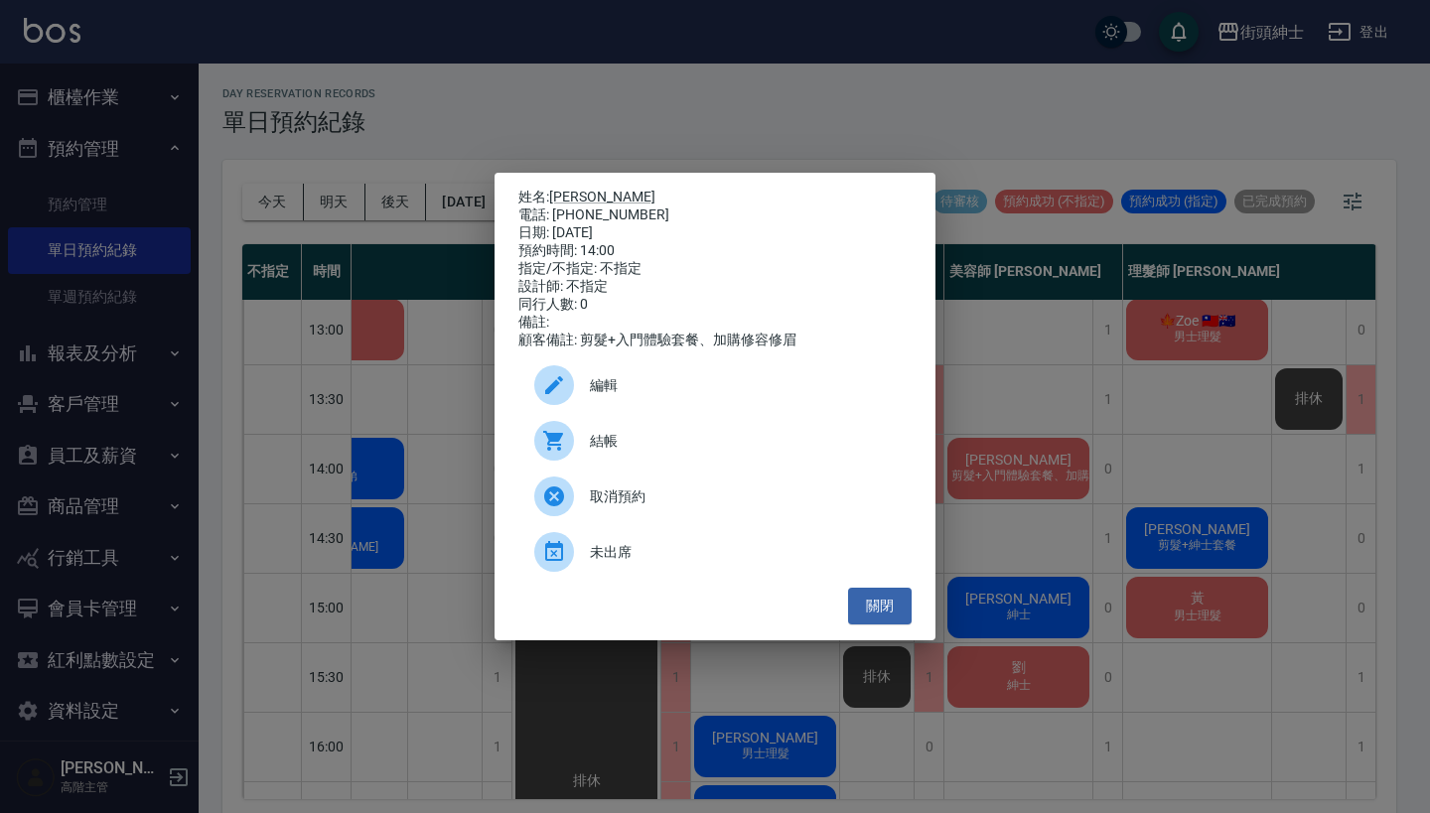
click at [766, 385] on span "編輯" at bounding box center [743, 385] width 306 height 21
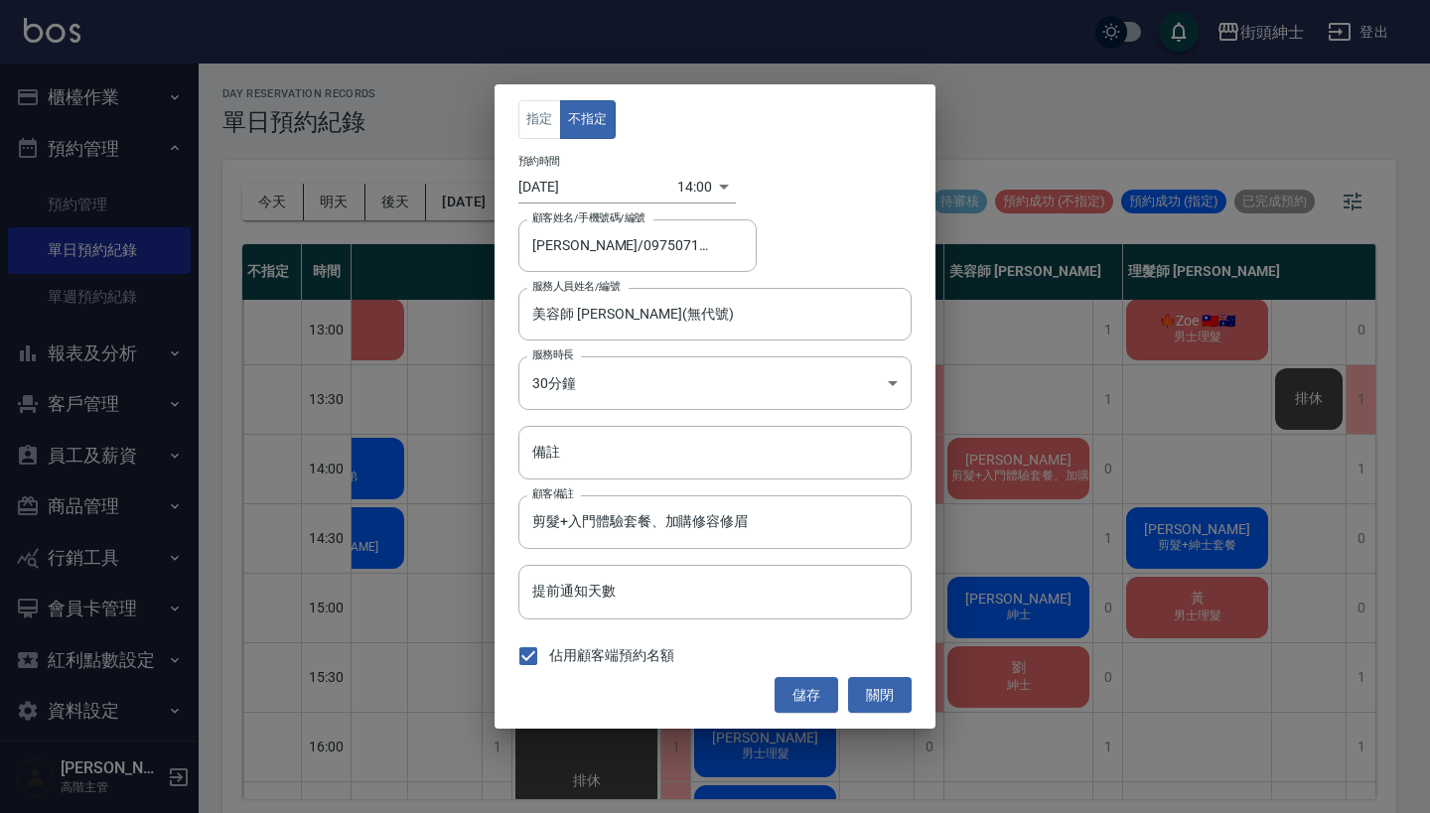
click at [994, 394] on div "指定 不指定 預約時間 [DATE] 14:00 1759989600000 顧客姓名/手機號碼/編號 [PERSON_NAME]/0975071051 顧客…" at bounding box center [715, 406] width 1430 height 813
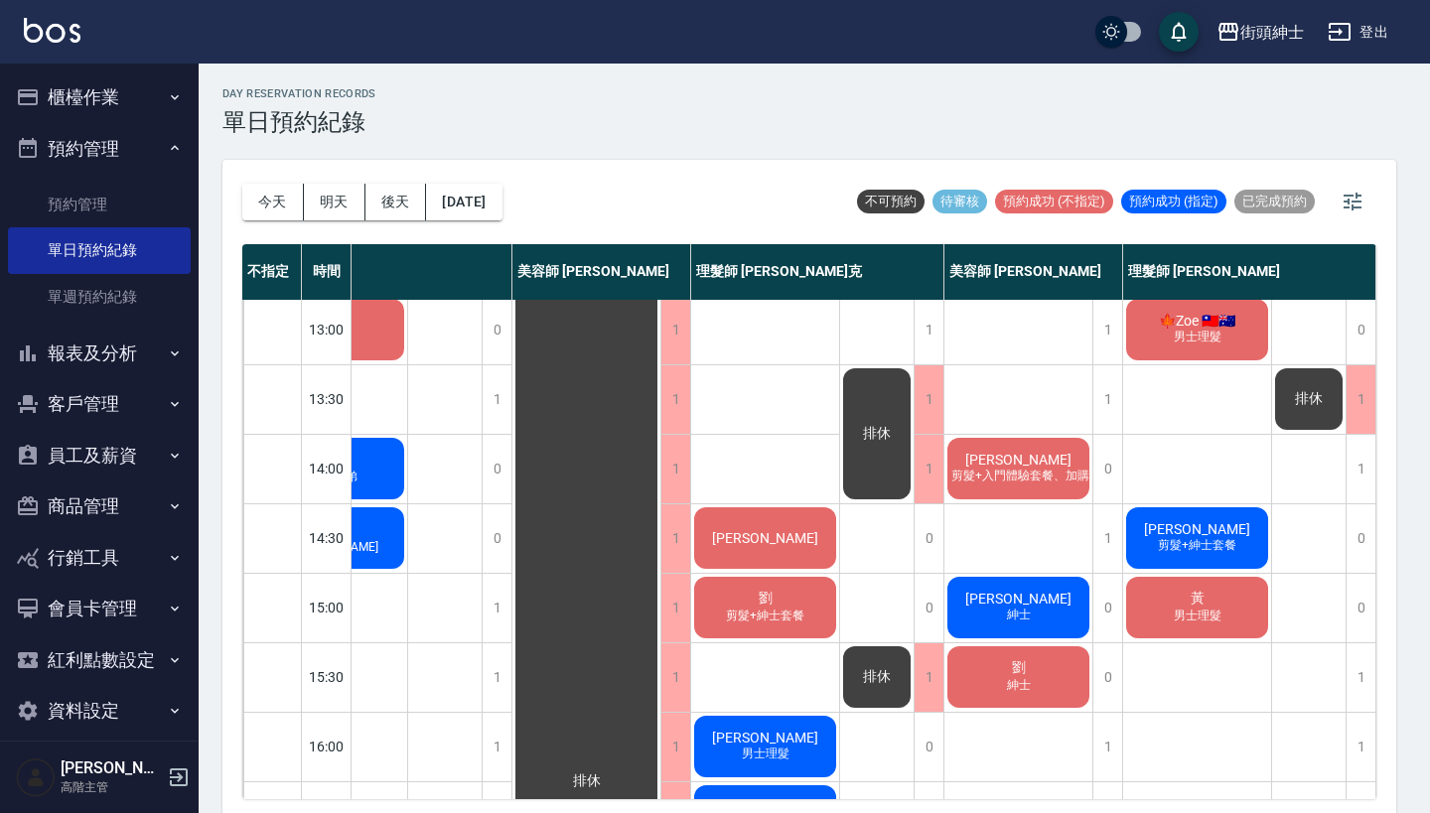
scroll to position [283, 92]
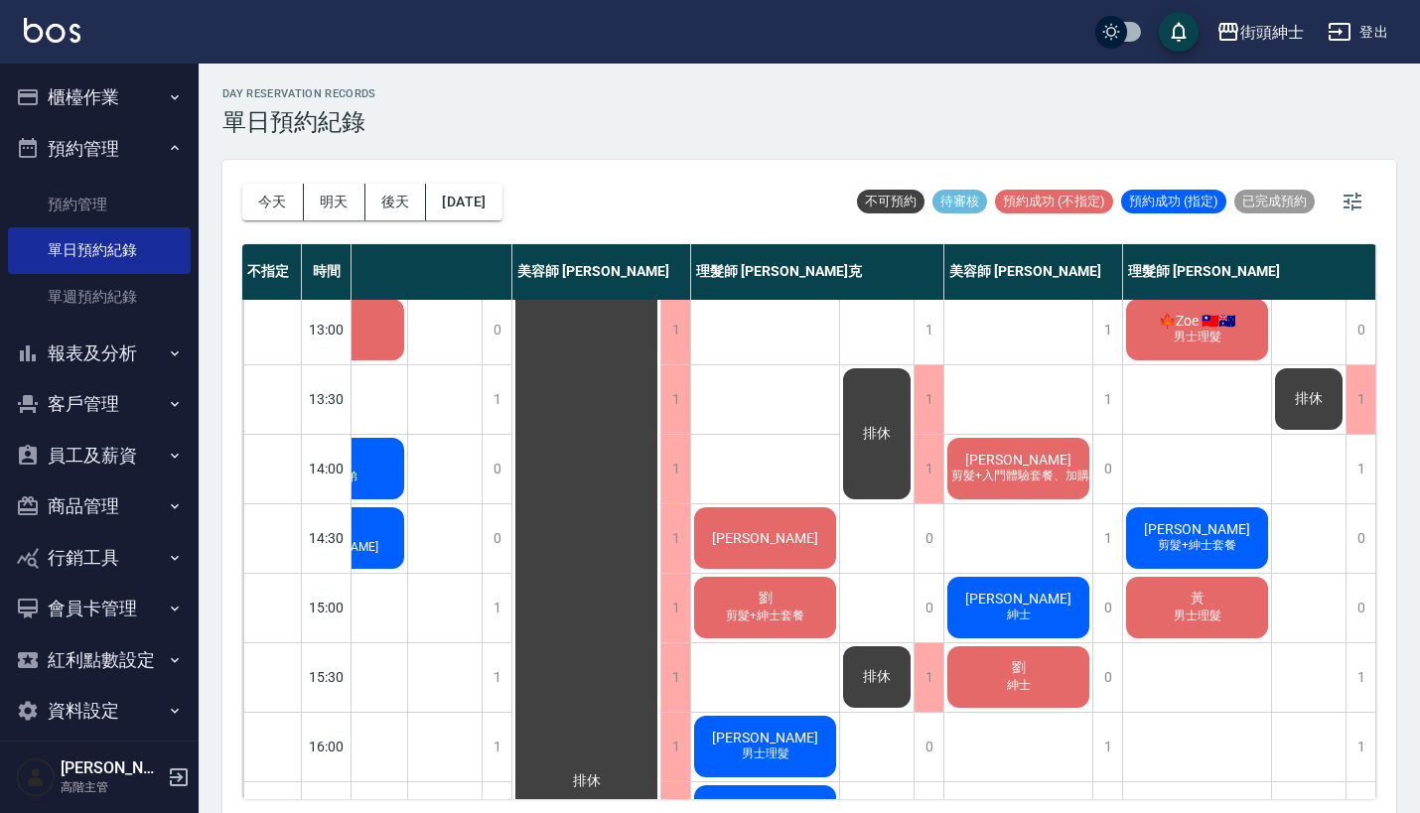
click at [1038, 475] on span "剪髮+入門體驗套餐、加購修容修眉" at bounding box center [1041, 476] width 194 height 17
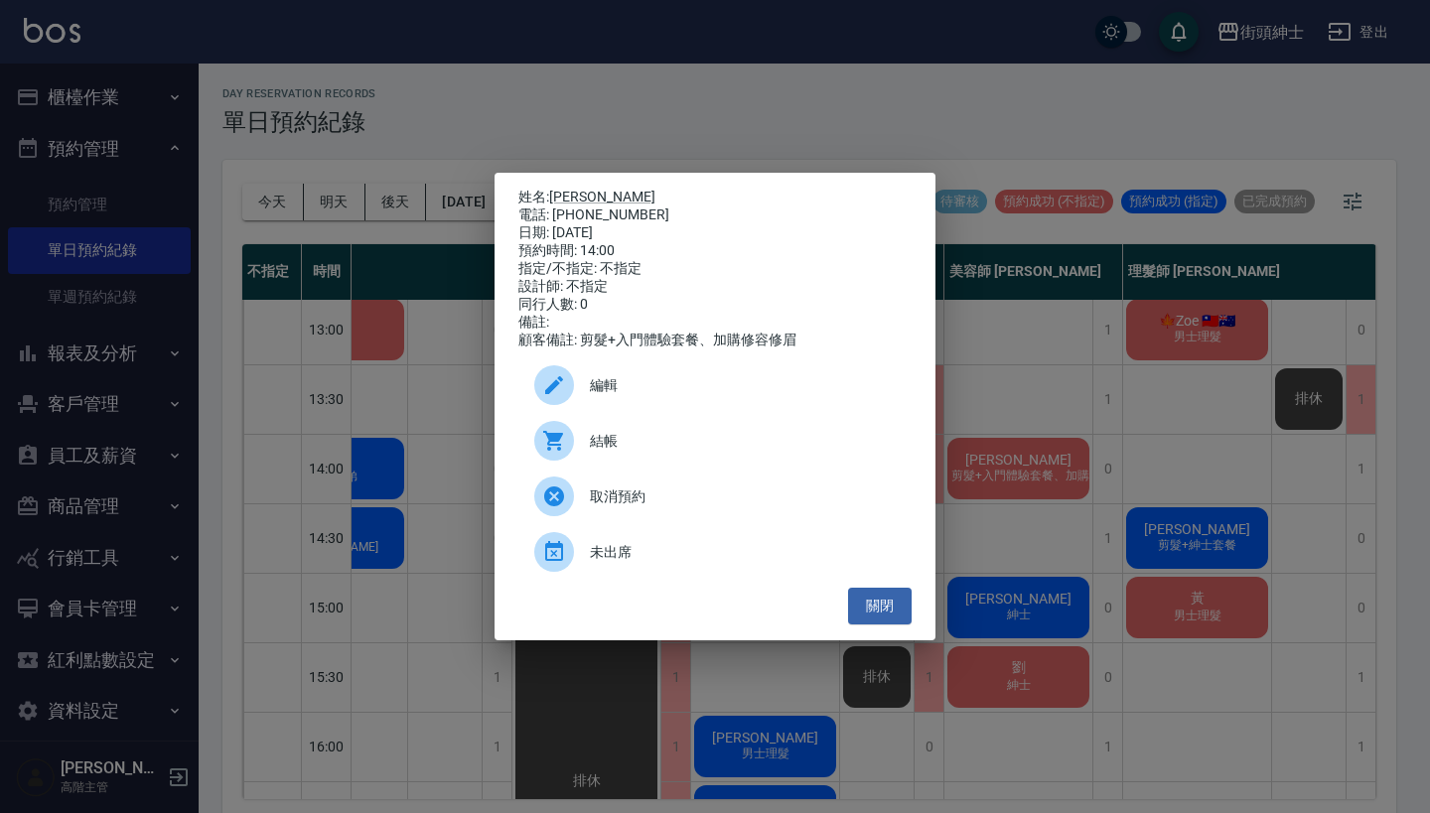
click at [648, 411] on div "編輯" at bounding box center [714, 385] width 393 height 56
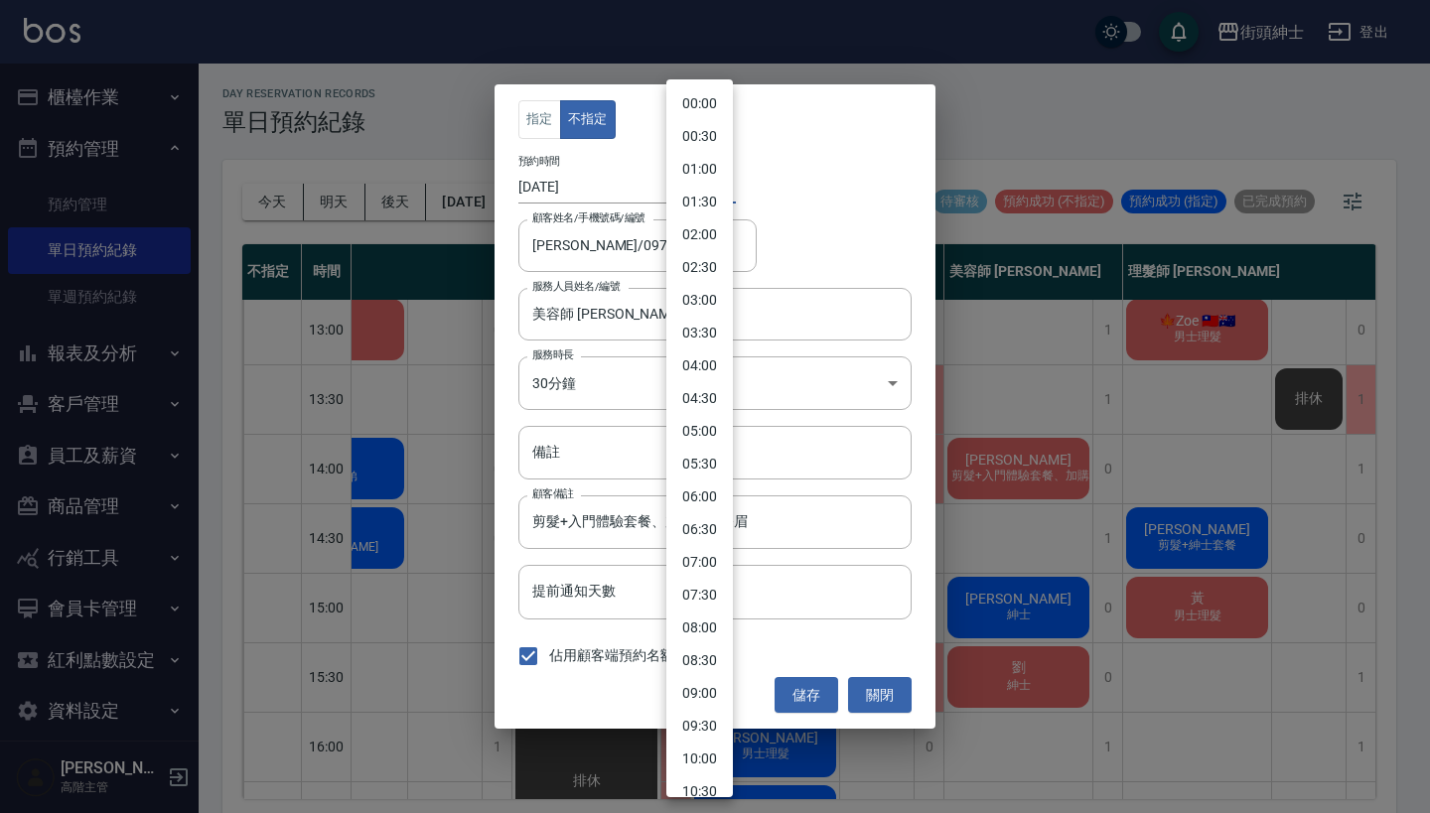
click at [670, 186] on body "街頭紳士 登出 櫃檯作業 打帳單 帳單列表 掛單列表 座位開單 營業儀表板 現金收支登錄 高階收支登錄 材料自購登錄 每日結帳 排班表 現場電腦打卡 掃碼打卡…" at bounding box center [715, 409] width 1430 height 819
click at [831, 210] on div at bounding box center [715, 406] width 1430 height 813
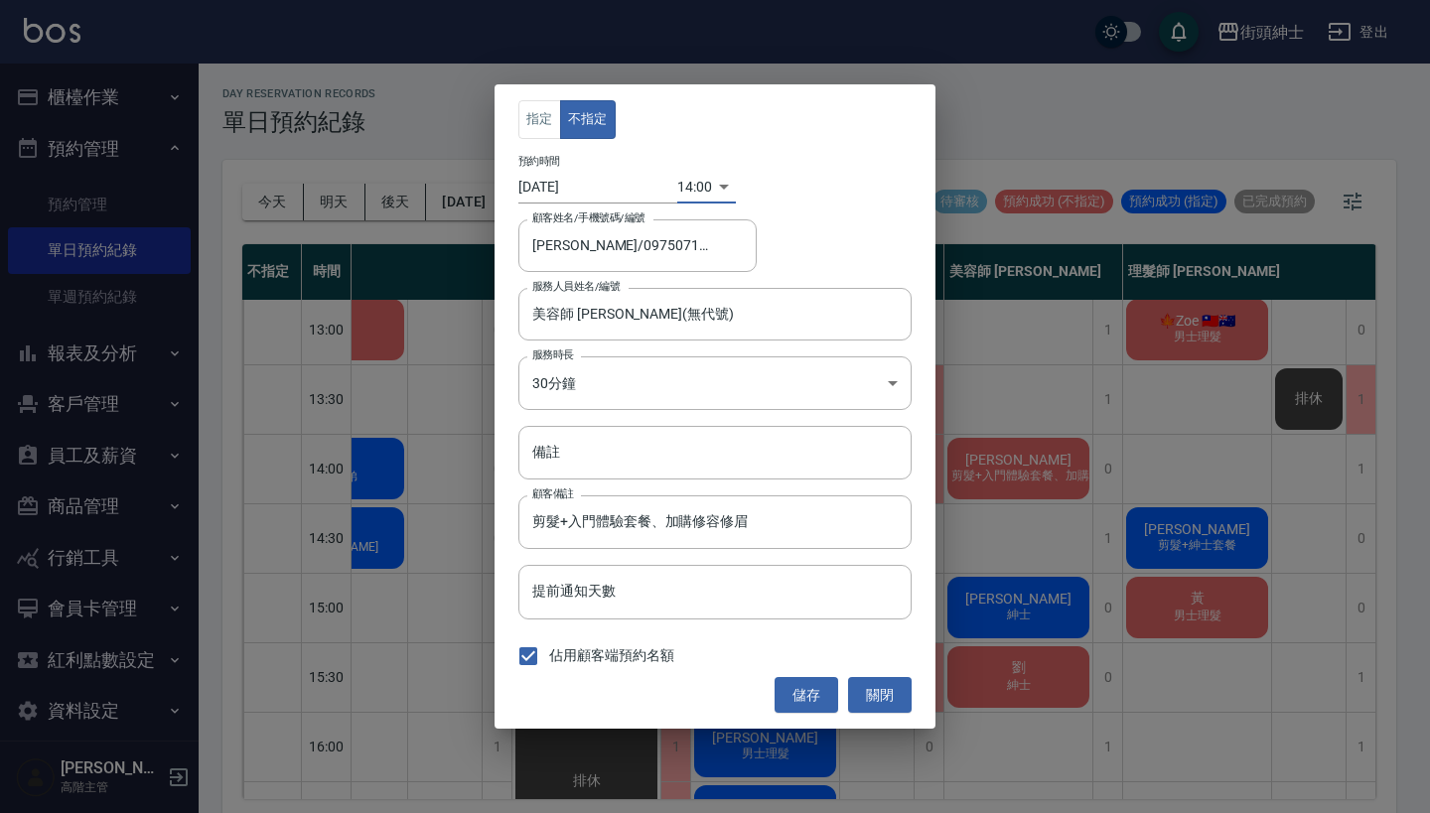
click at [692, 189] on body "街頭紳士 登出 櫃檯作業 打帳單 帳單列表 掛單列表 座位開單 營業儀表板 現金收支登錄 高階收支登錄 材料自購登錄 每日結帳 排班表 現場電腦打卡 掃碼打卡…" at bounding box center [715, 409] width 1430 height 819
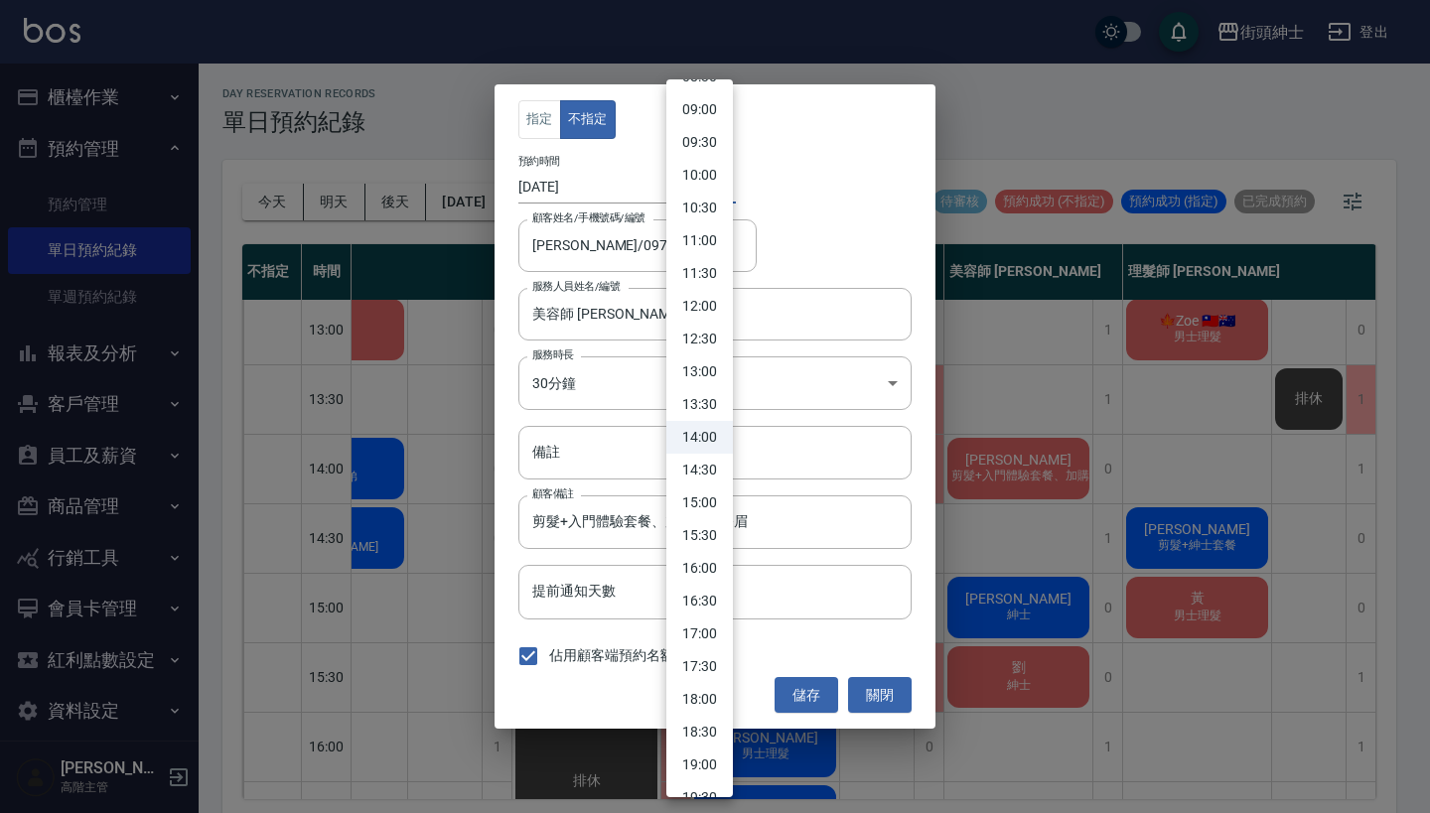
click at [791, 213] on div at bounding box center [715, 406] width 1430 height 813
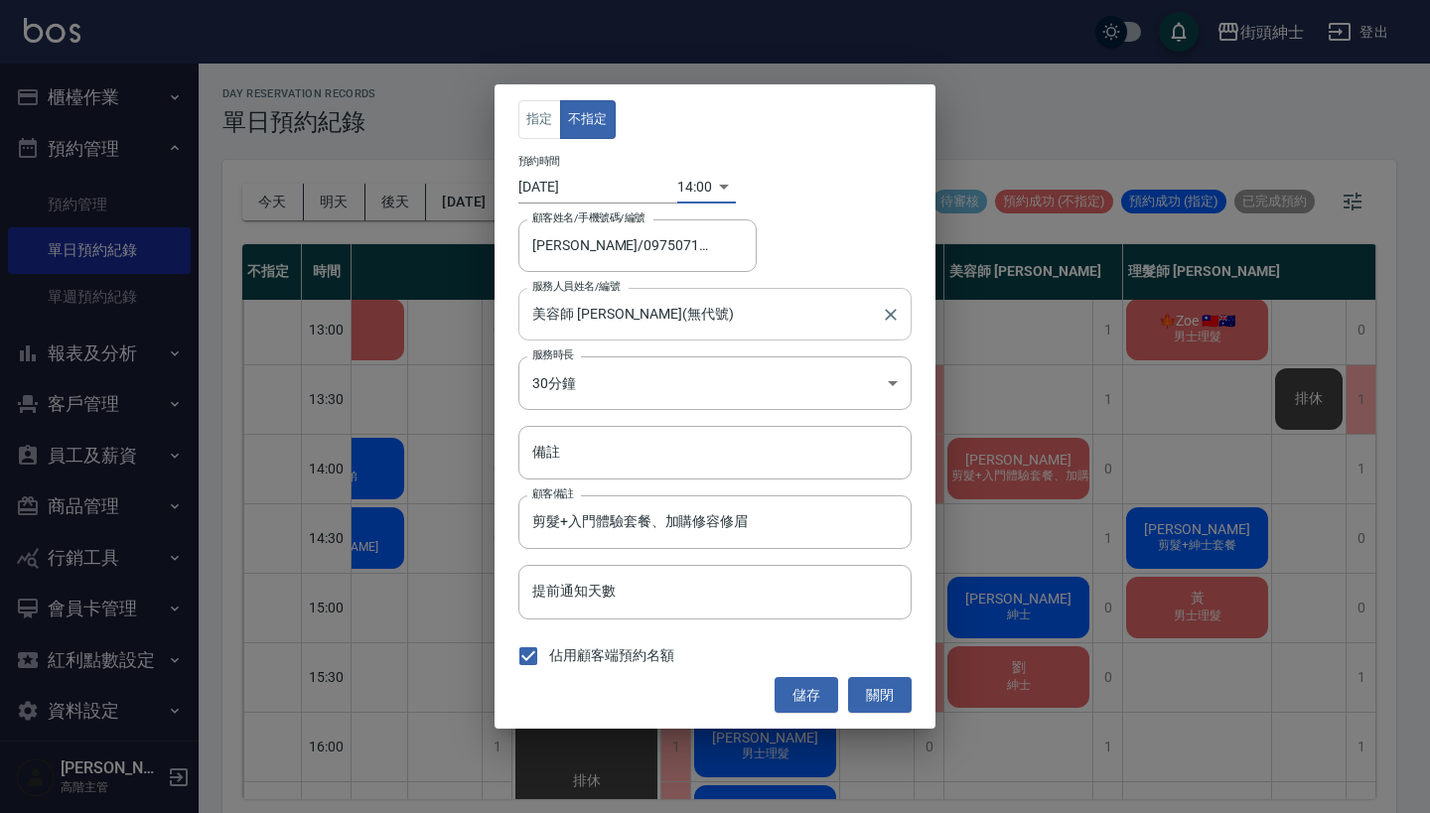
click at [752, 300] on input "美容師 [PERSON_NAME](無代號)" at bounding box center [699, 314] width 345 height 35
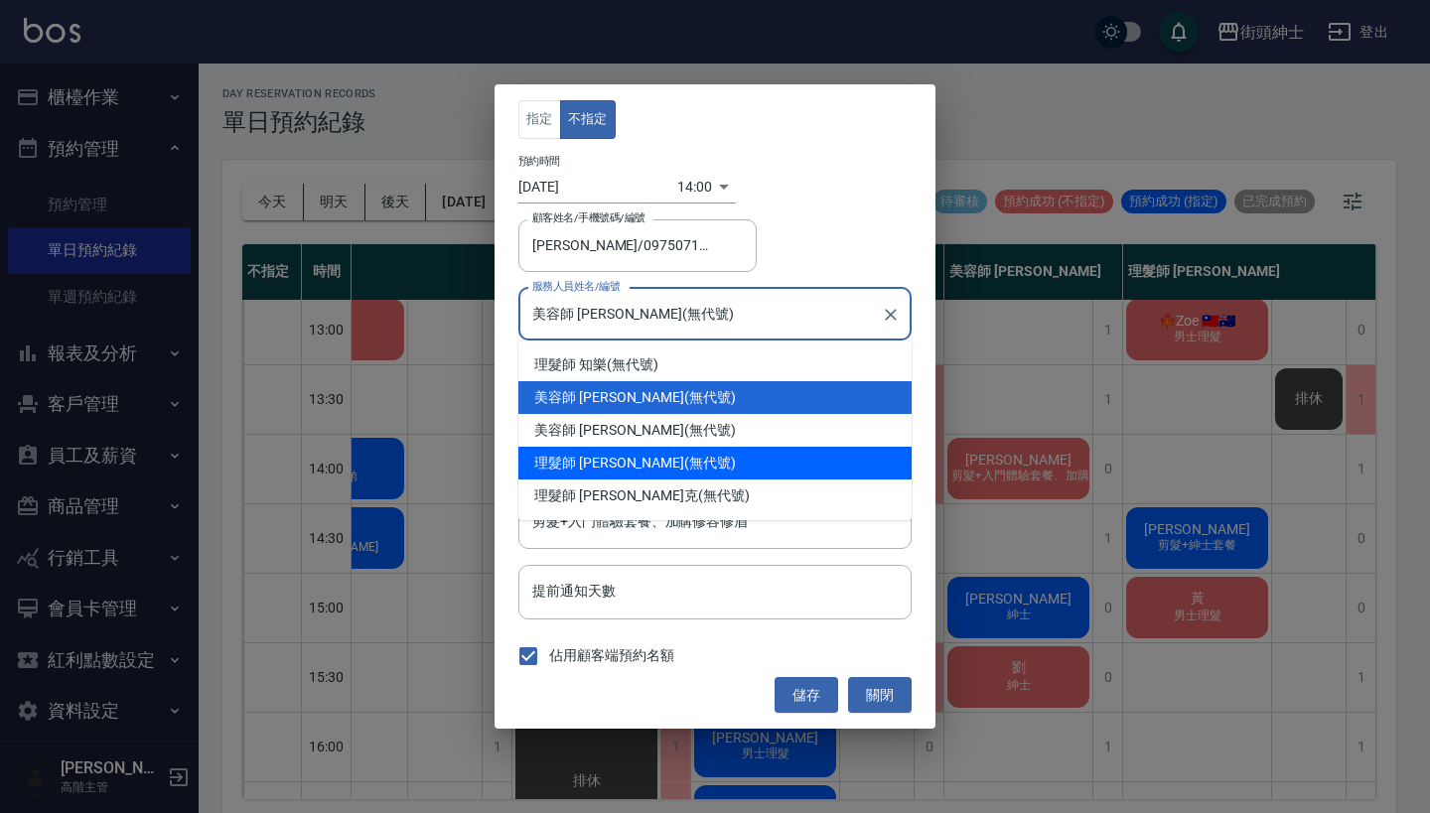
click at [678, 473] on div "理髮師 [PERSON_NAME] (無代號)" at bounding box center [714, 463] width 393 height 33
type input "理髮師 [PERSON_NAME](無代號)"
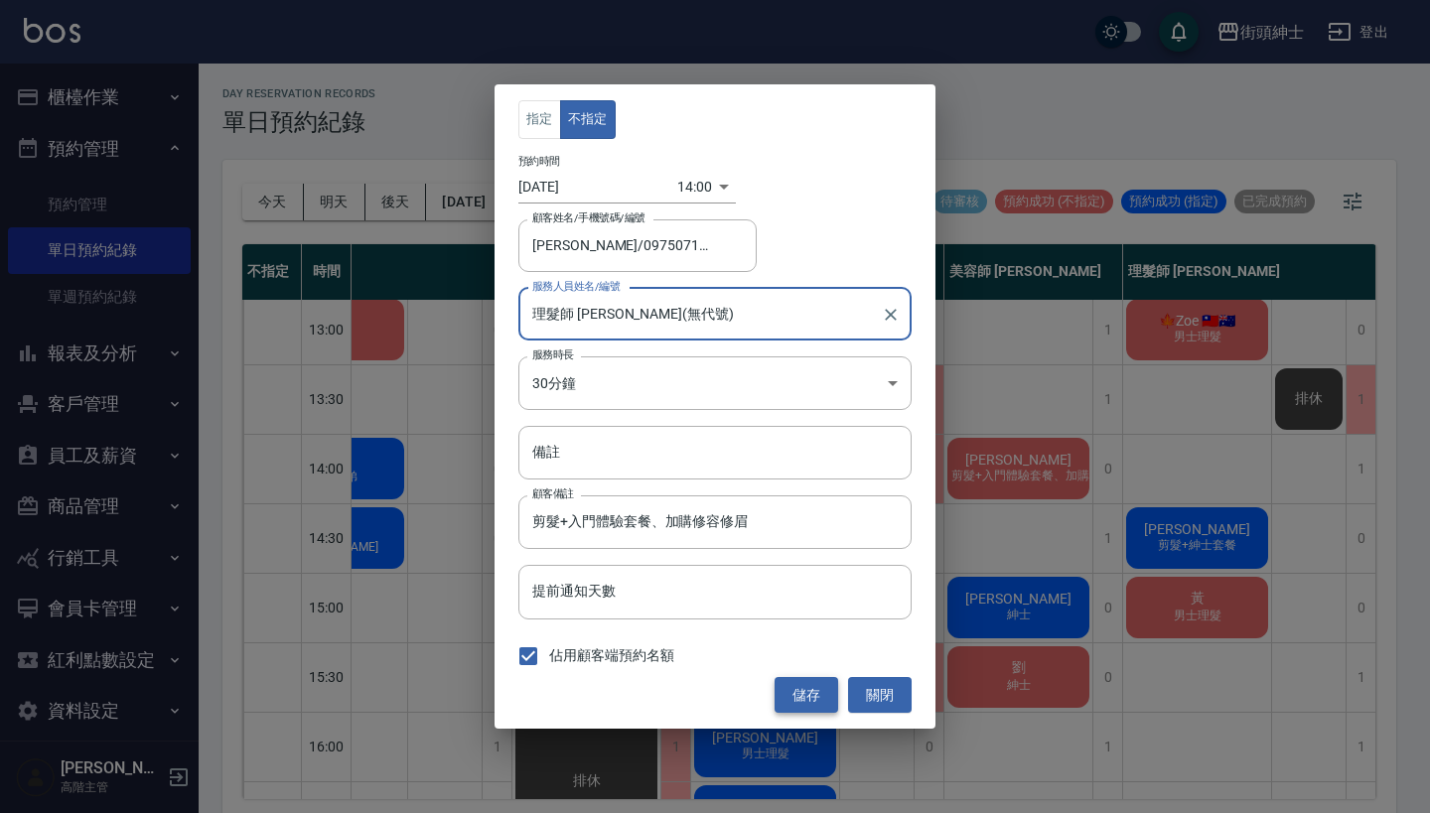
click at [807, 679] on button "儲存" at bounding box center [806, 695] width 64 height 37
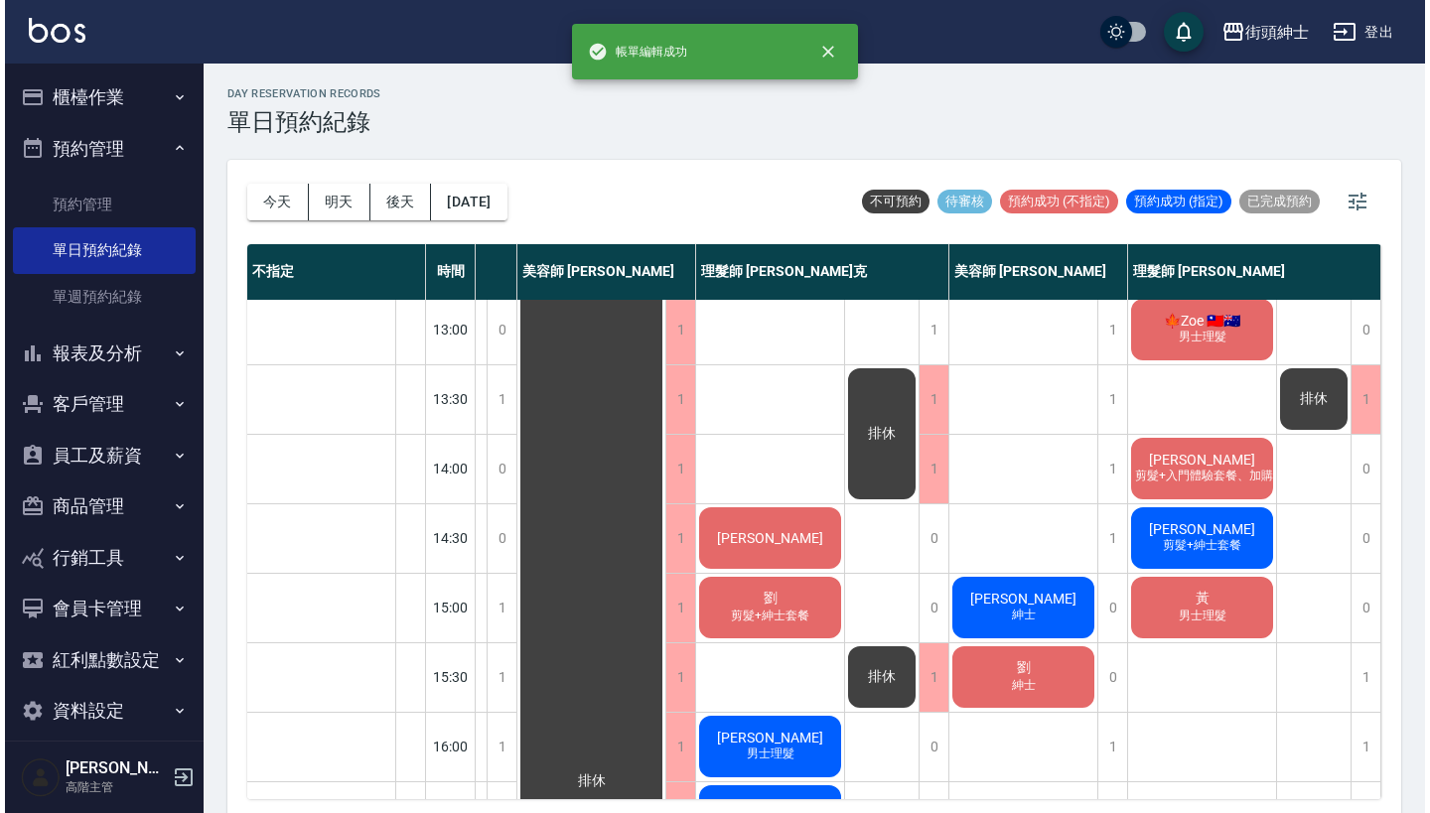
scroll to position [283, 221]
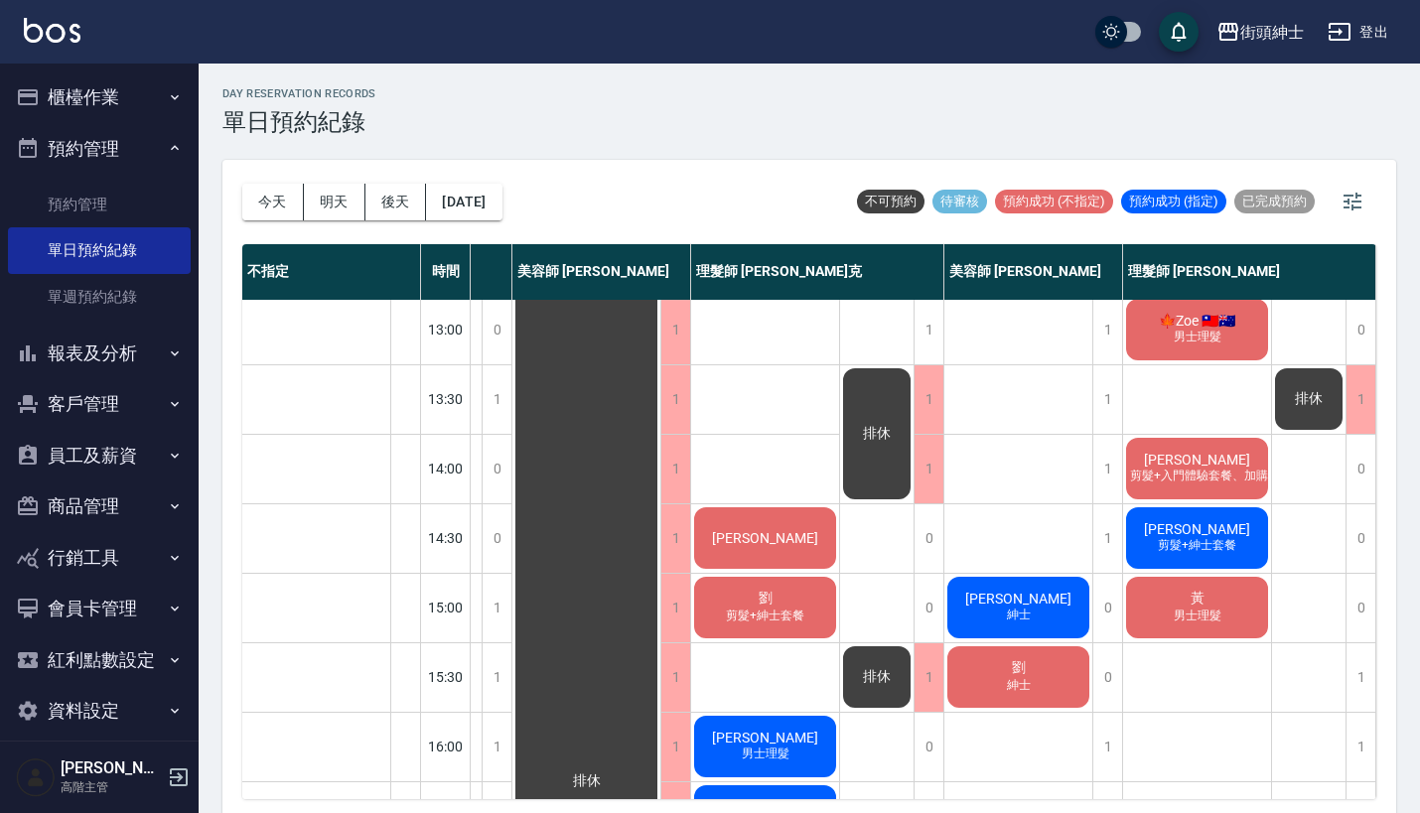
click at [784, 530] on div "[PERSON_NAME]" at bounding box center [765, 538] width 148 height 68
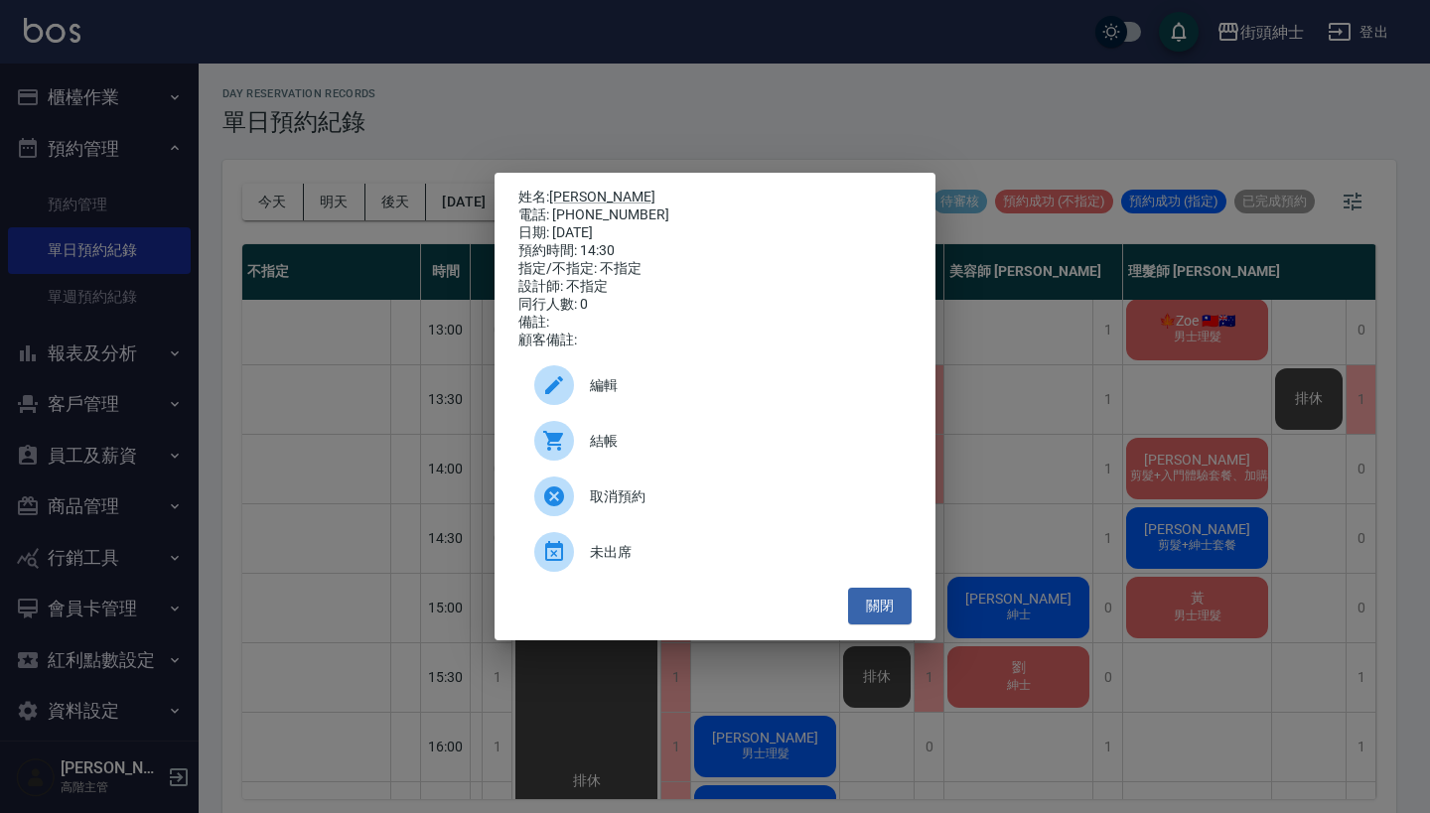
click at [709, 391] on span "編輯" at bounding box center [743, 385] width 306 height 21
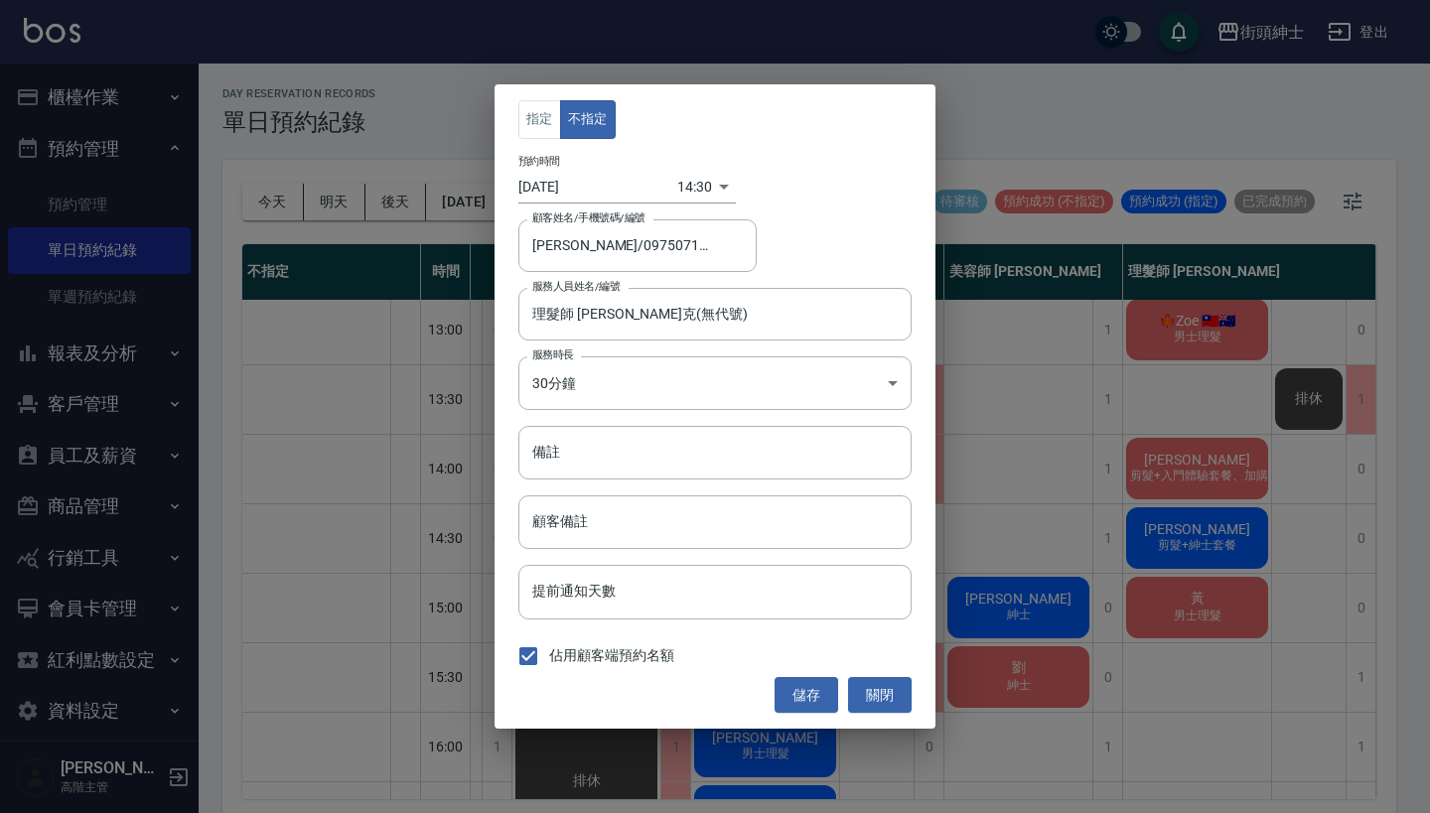
click at [699, 192] on body "街頭紳士 登出 櫃檯作業 打帳單 帳單列表 掛單列表 座位開單 營業儀表板 現金收支登錄 高階收支登錄 材料自購登錄 每日結帳 排班表 現場電腦打卡 掃碼打卡…" at bounding box center [715, 409] width 1430 height 819
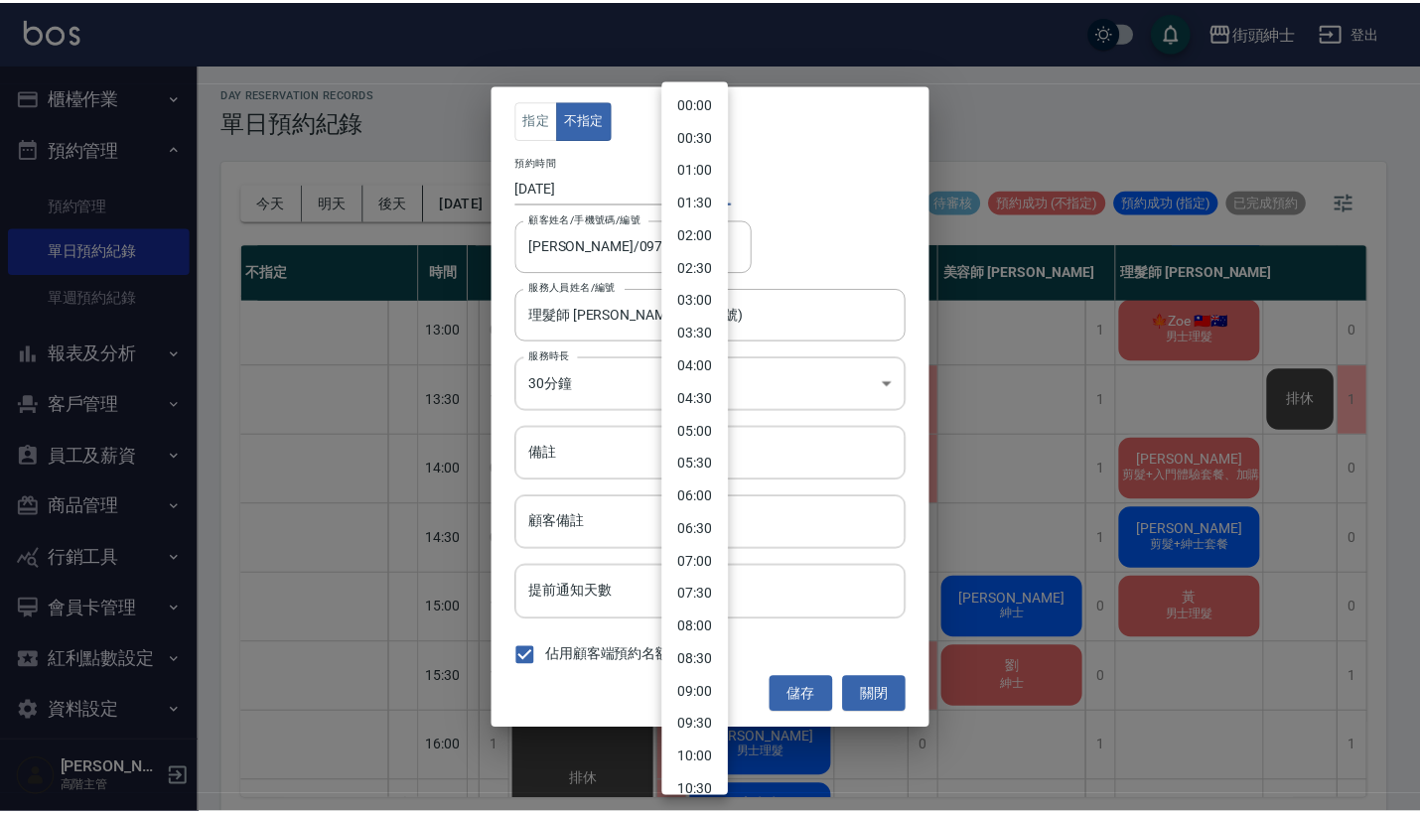
scroll to position [617, 0]
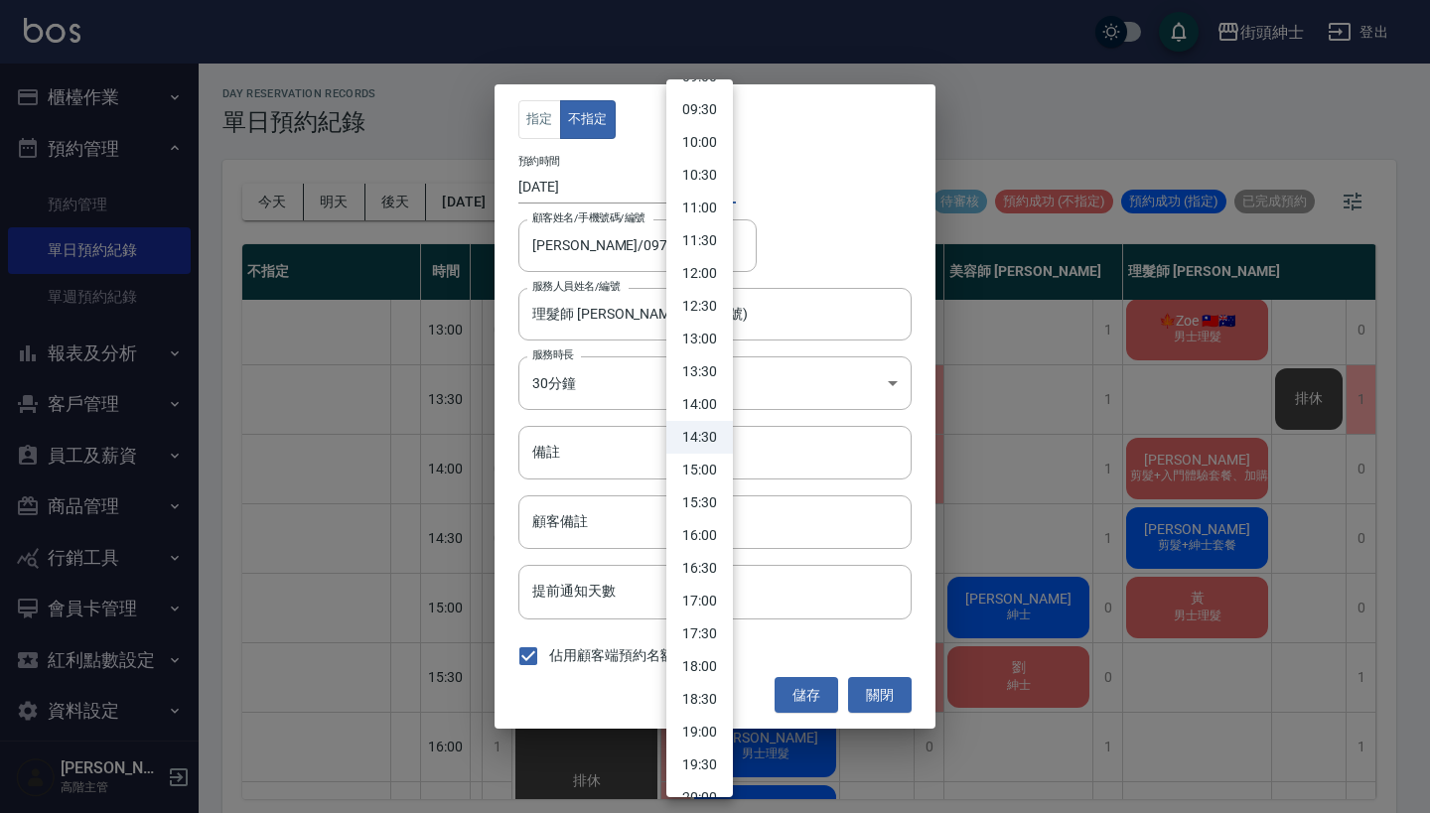
click at [852, 259] on div at bounding box center [715, 406] width 1430 height 813
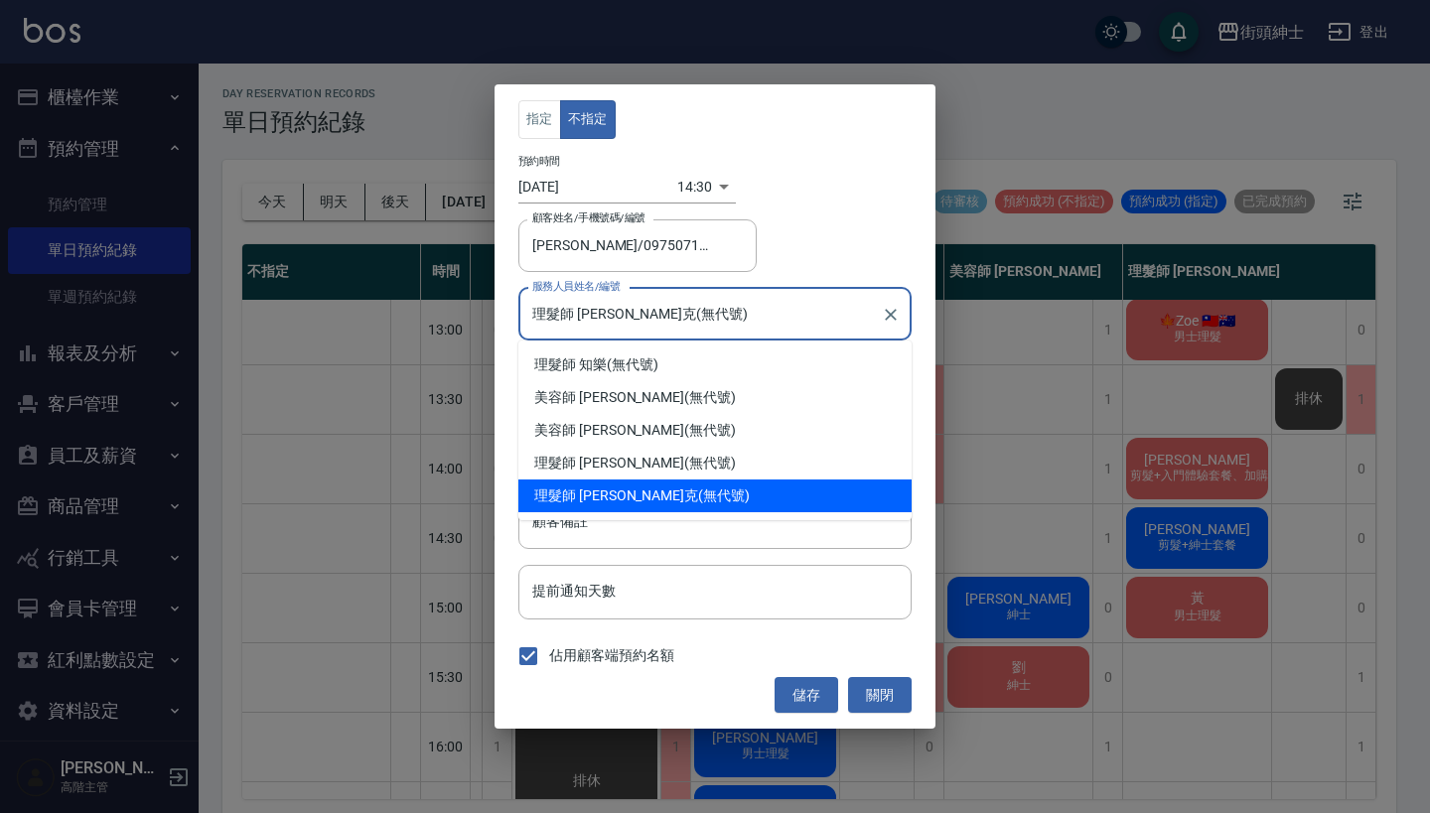
click at [783, 316] on input "理髮師 [PERSON_NAME]克(無代號)" at bounding box center [699, 314] width 345 height 35
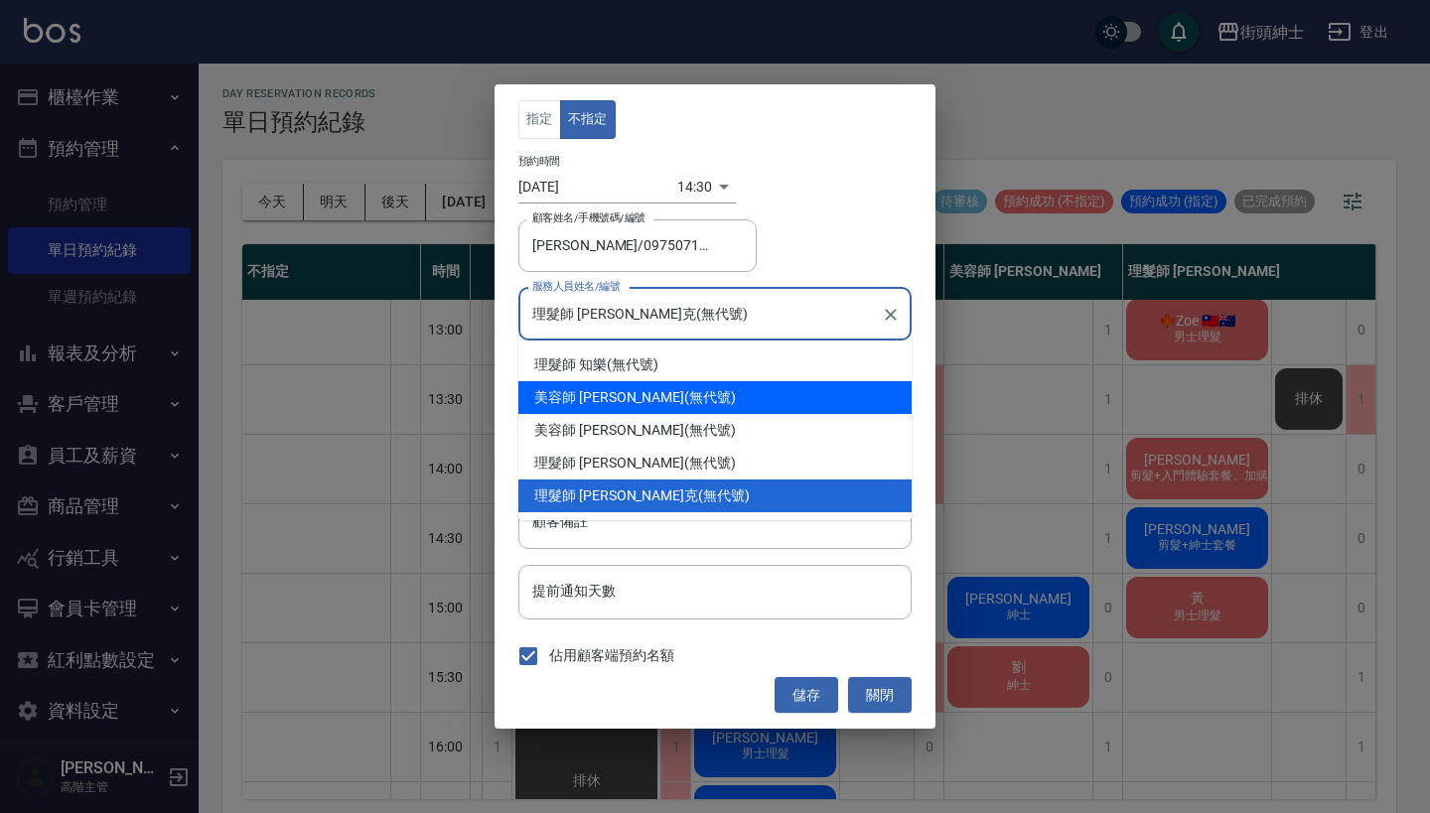
click at [682, 416] on div "美容師 [PERSON_NAME] (無代號)" at bounding box center [714, 430] width 393 height 33
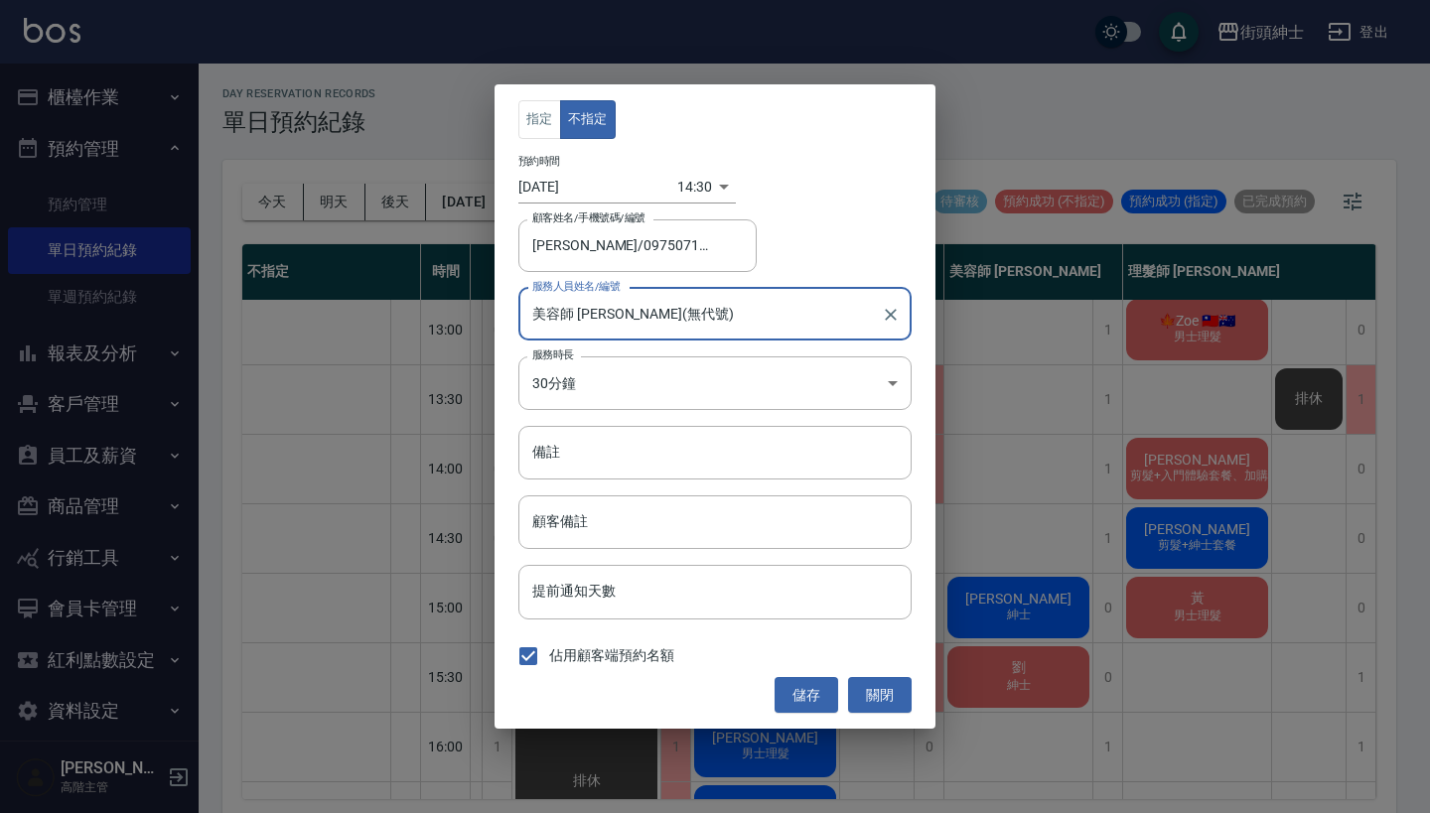
click at [719, 321] on input "美容師 [PERSON_NAME](無代號)" at bounding box center [699, 314] width 345 height 35
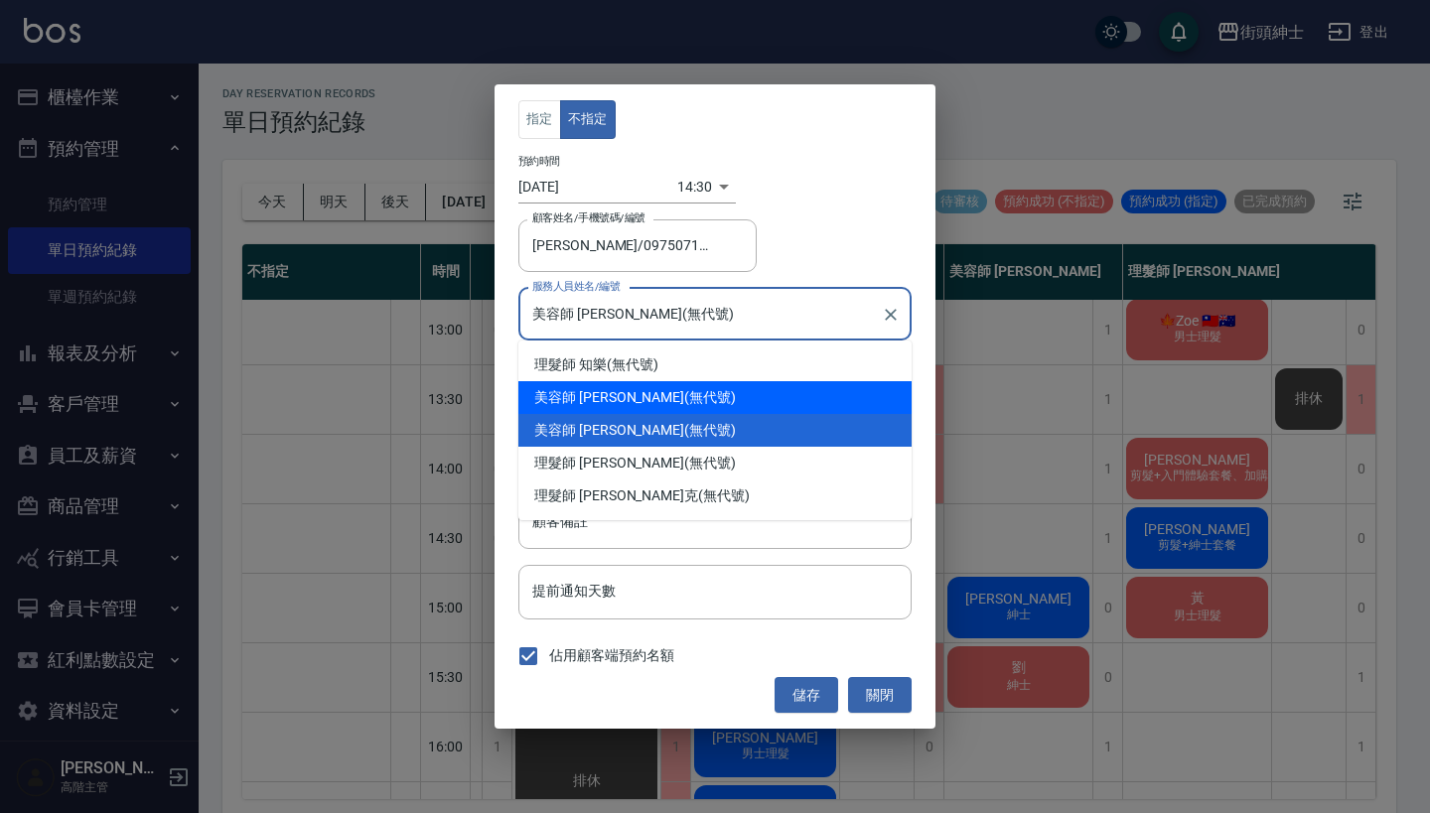
click at [720, 388] on div "美容師 [PERSON_NAME] (無代號)" at bounding box center [714, 397] width 393 height 33
type input "美容師 [PERSON_NAME](無代號)"
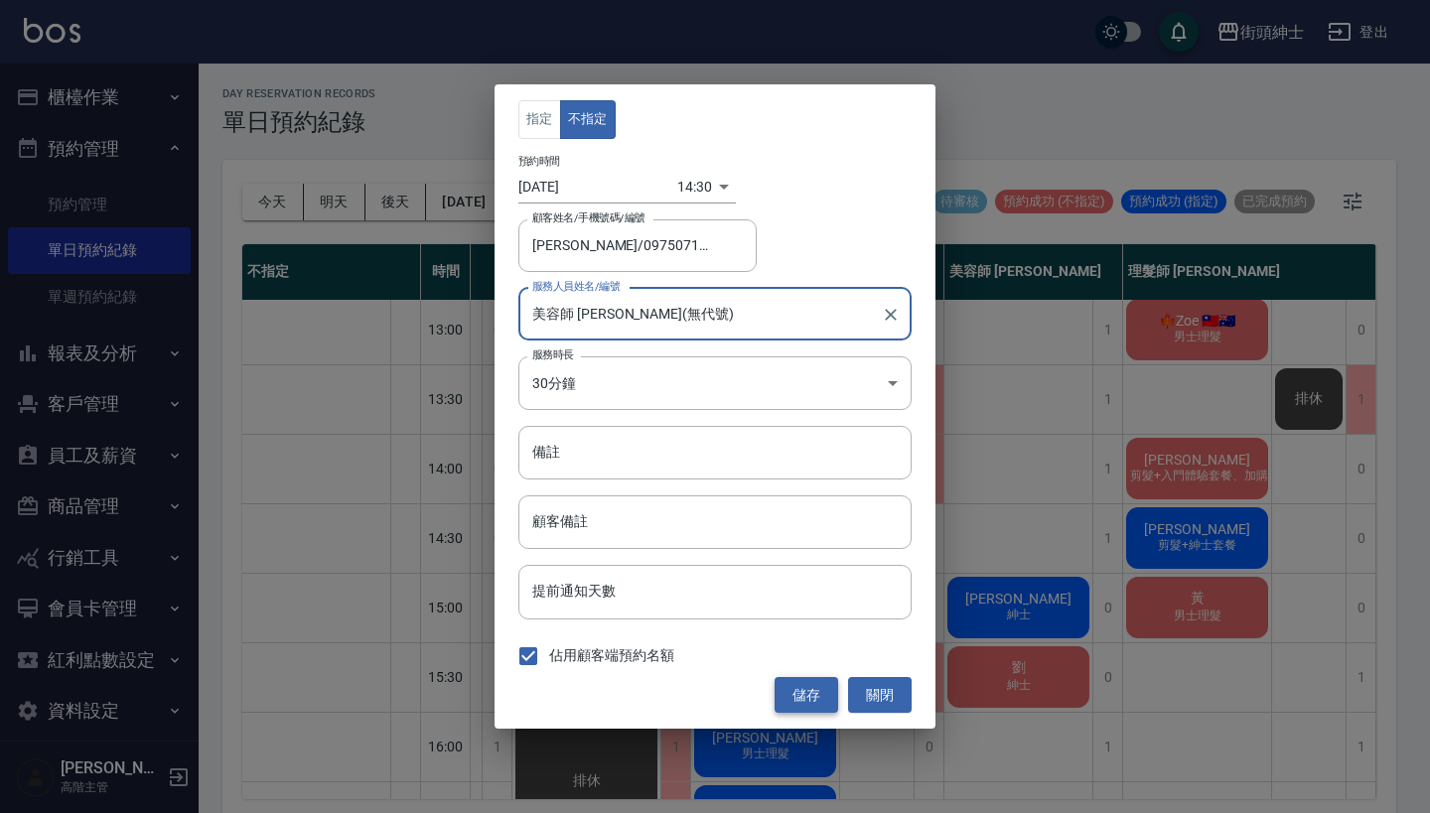
click at [809, 683] on button "儲存" at bounding box center [806, 695] width 64 height 37
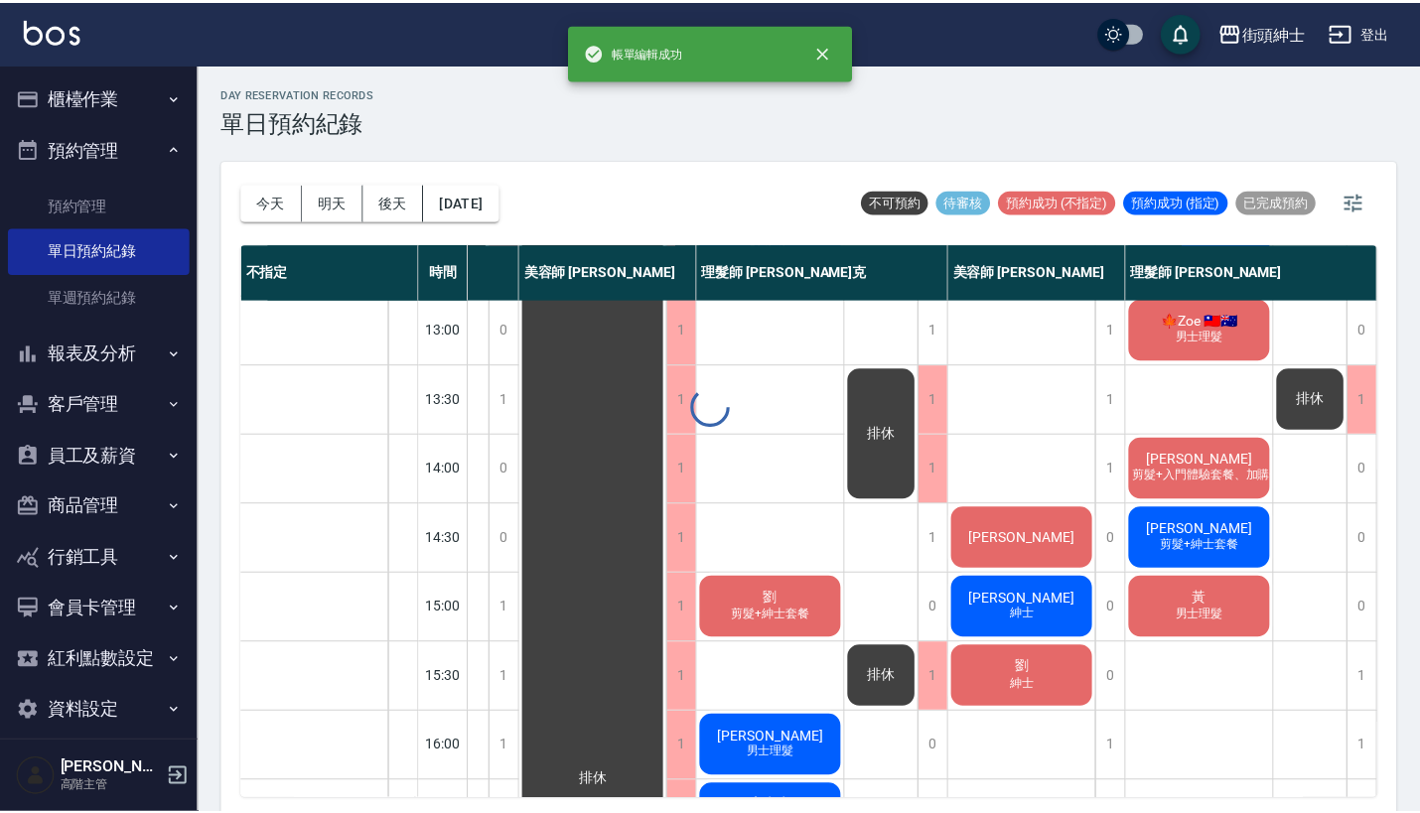
scroll to position [283, 211]
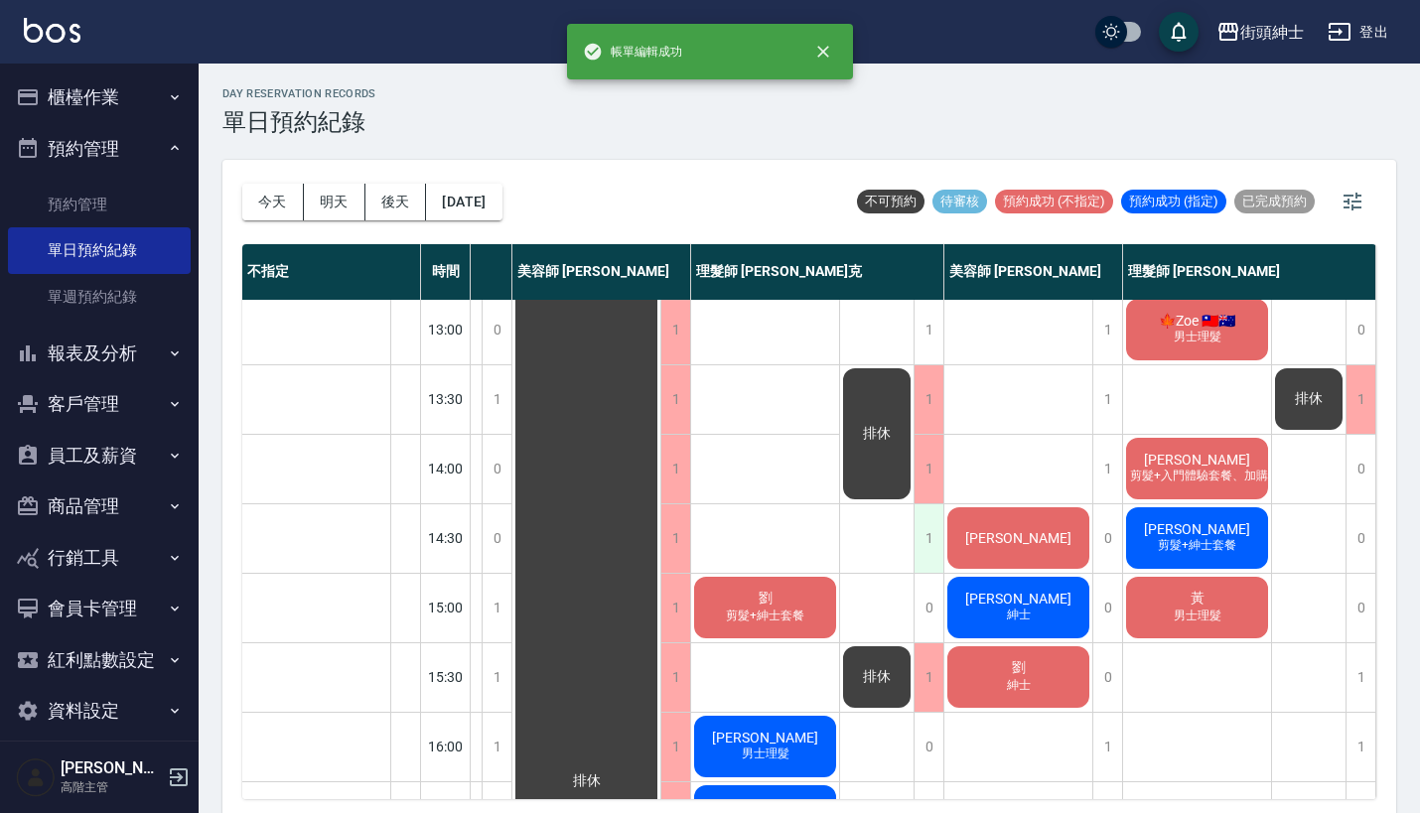
click at [928, 524] on div "1" at bounding box center [928, 538] width 30 height 69
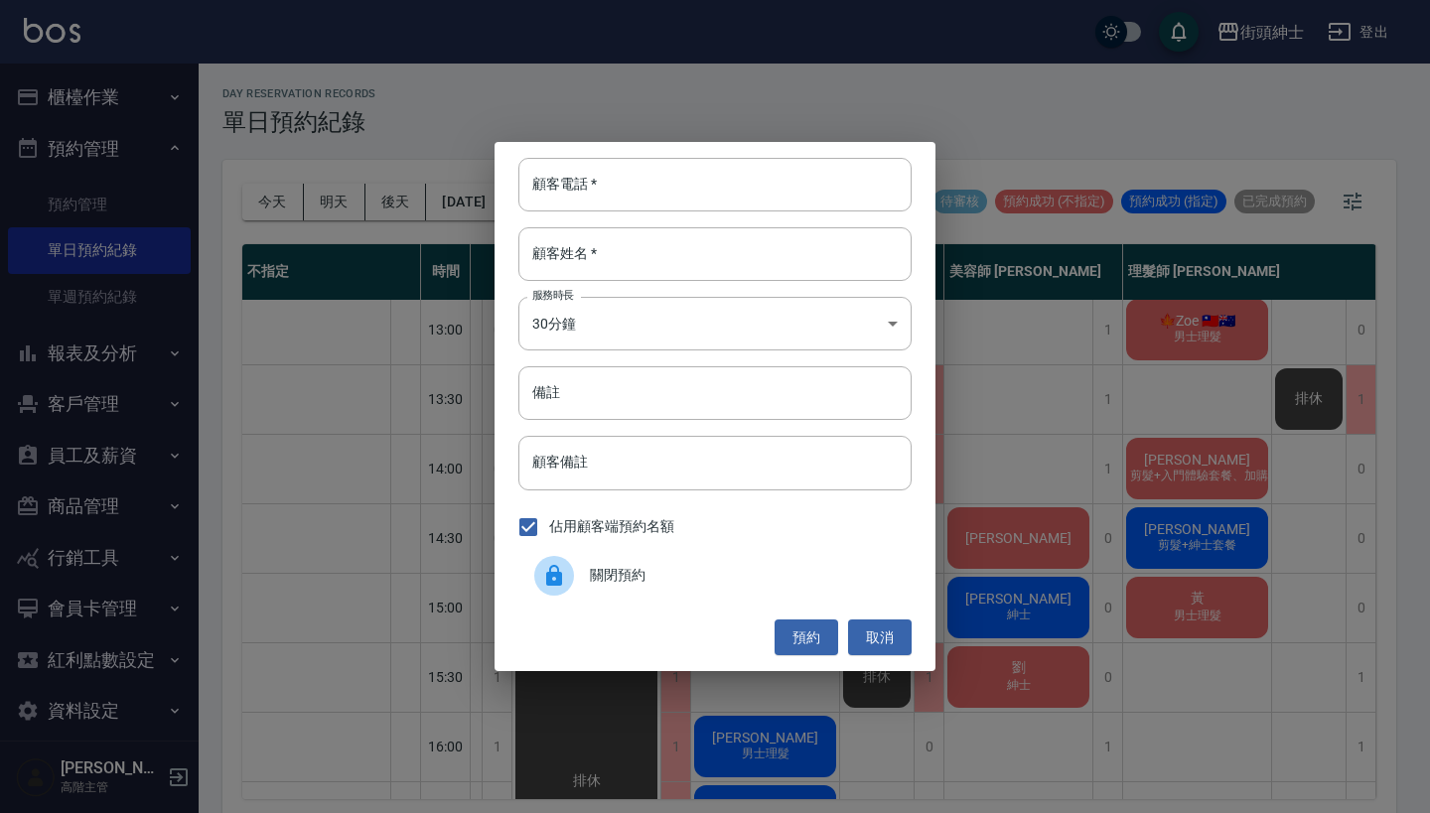
click at [703, 573] on span "關閉預約" at bounding box center [743, 575] width 306 height 21
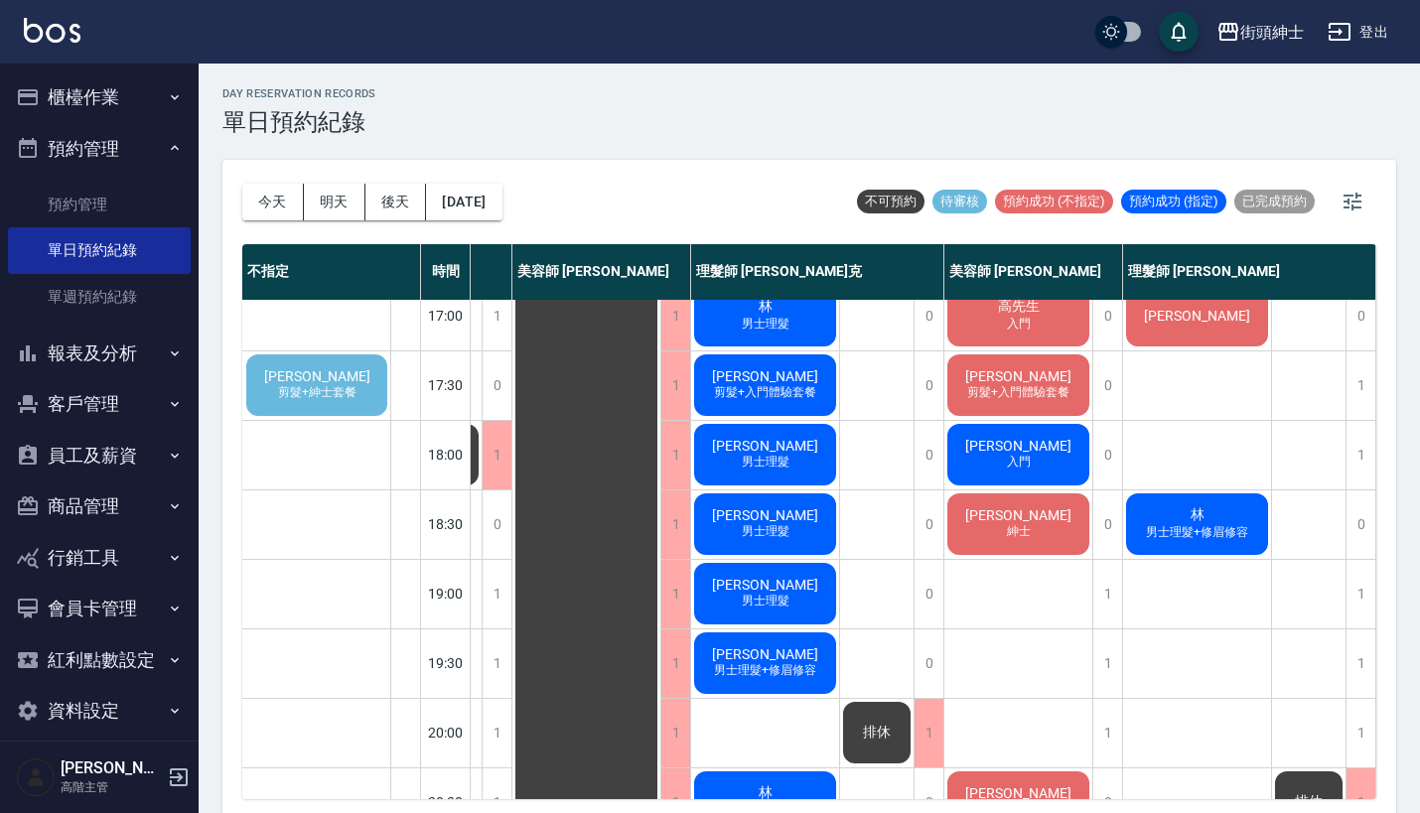
scroll to position [877, 221]
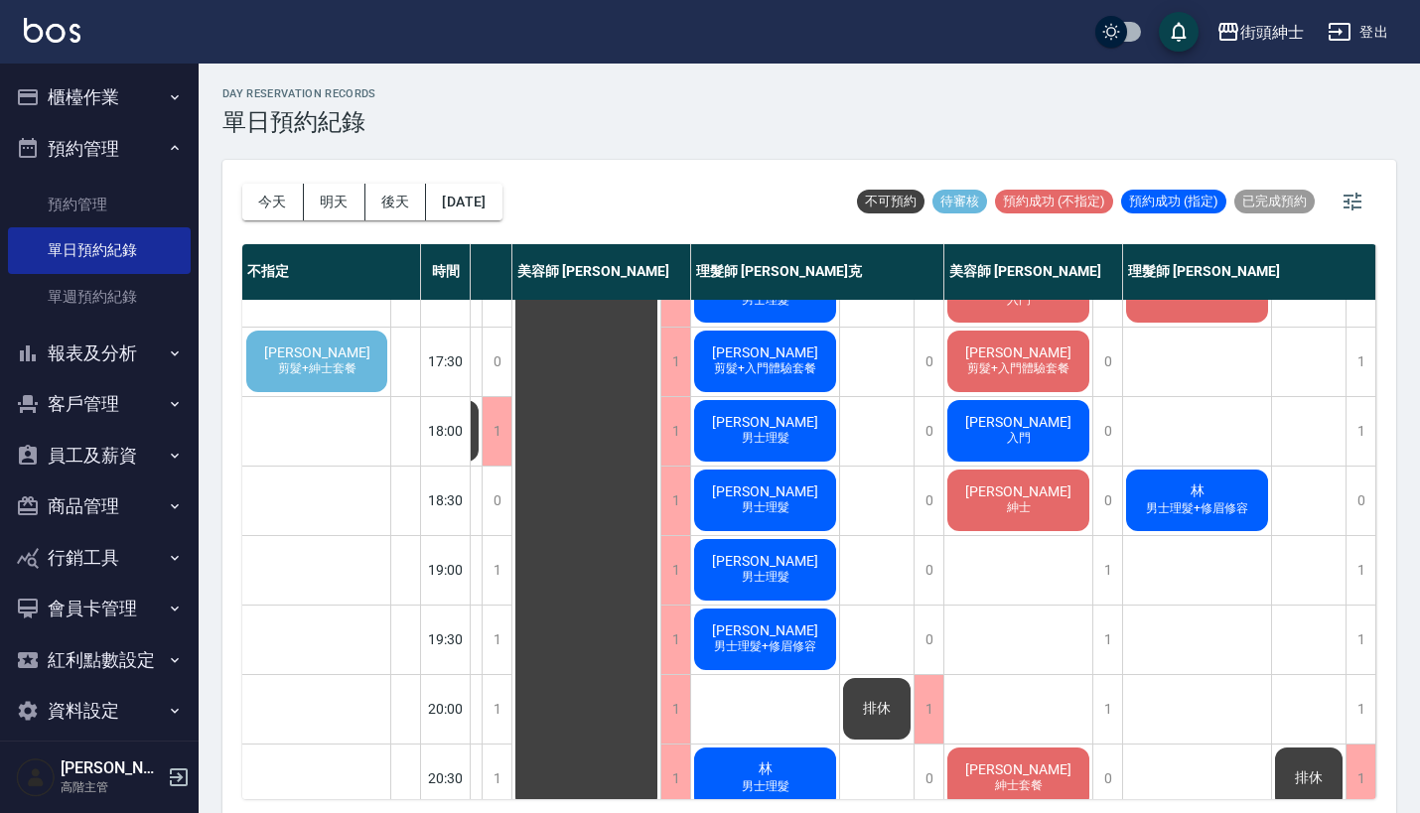
click at [344, 357] on div "[PERSON_NAME] 剪髮+紳士套餐" at bounding box center [316, 362] width 147 height 68
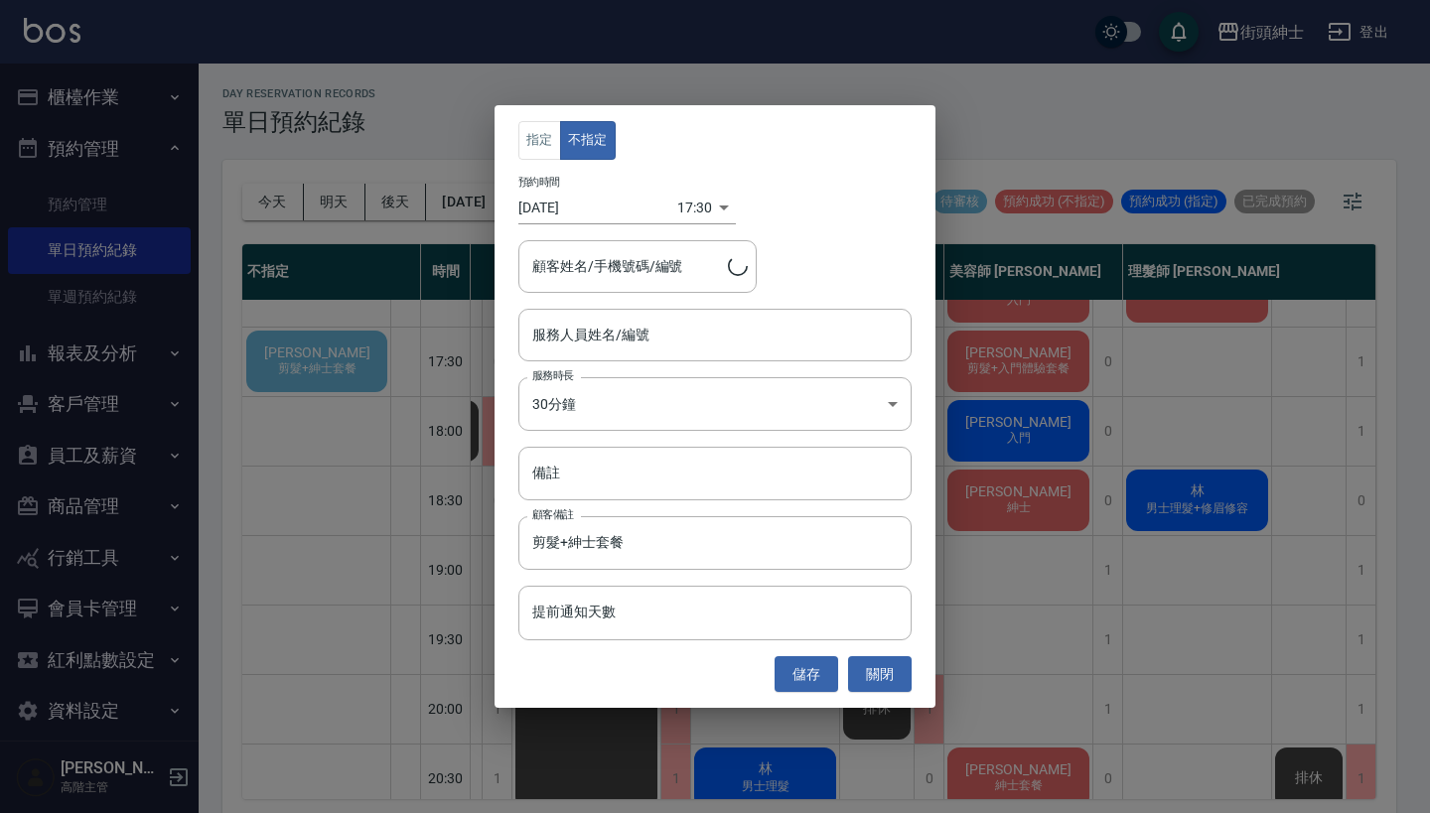
type input "[PERSON_NAME]/0987425839"
click at [1070, 684] on div "指定 不指定 預約時間 [DATE] 17:30 1760002200000 顧客姓名/手機號碼/編號 [PERSON_NAME]/0987425839 顧客…" at bounding box center [715, 406] width 1430 height 813
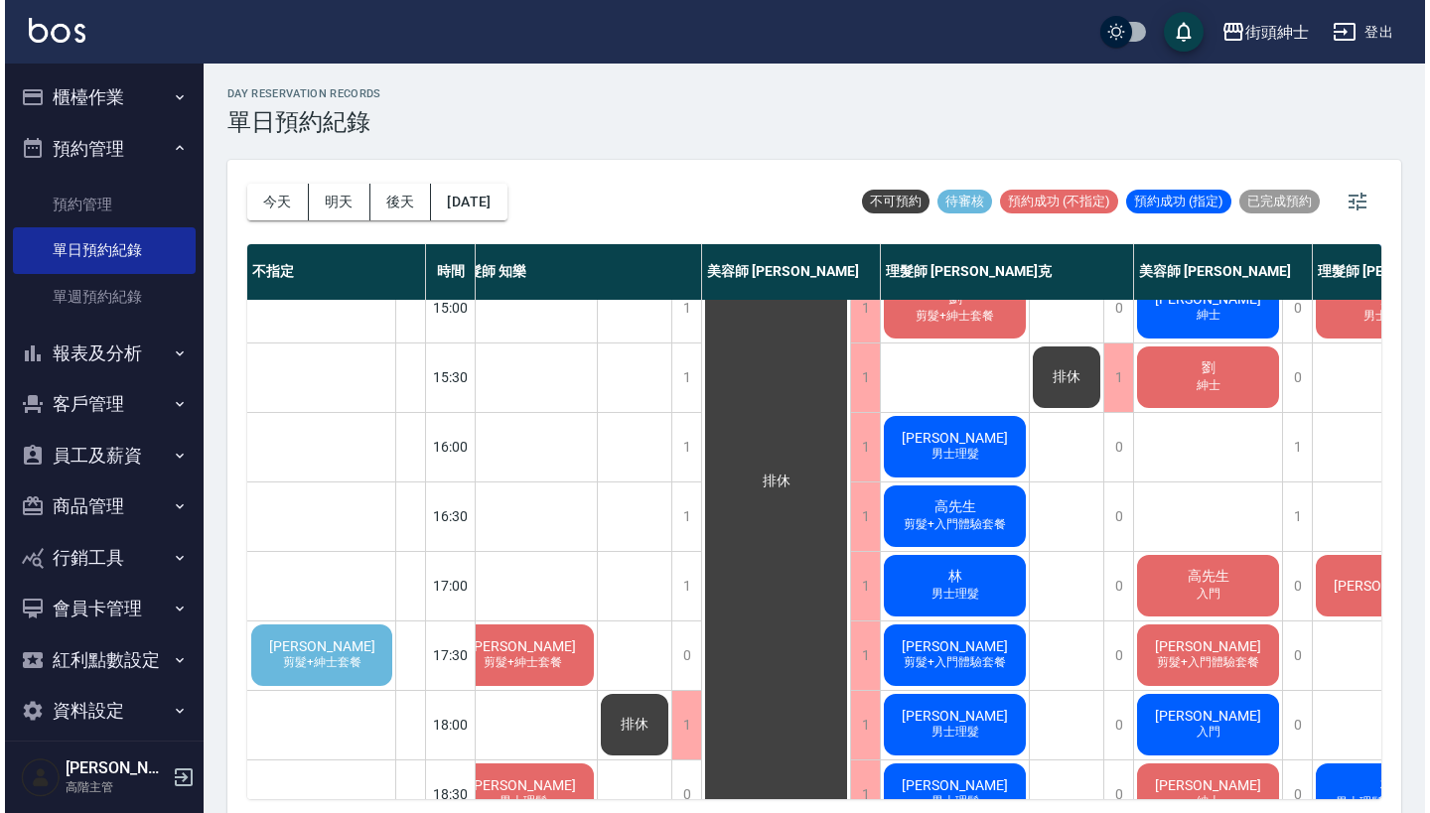
scroll to position [587, 27]
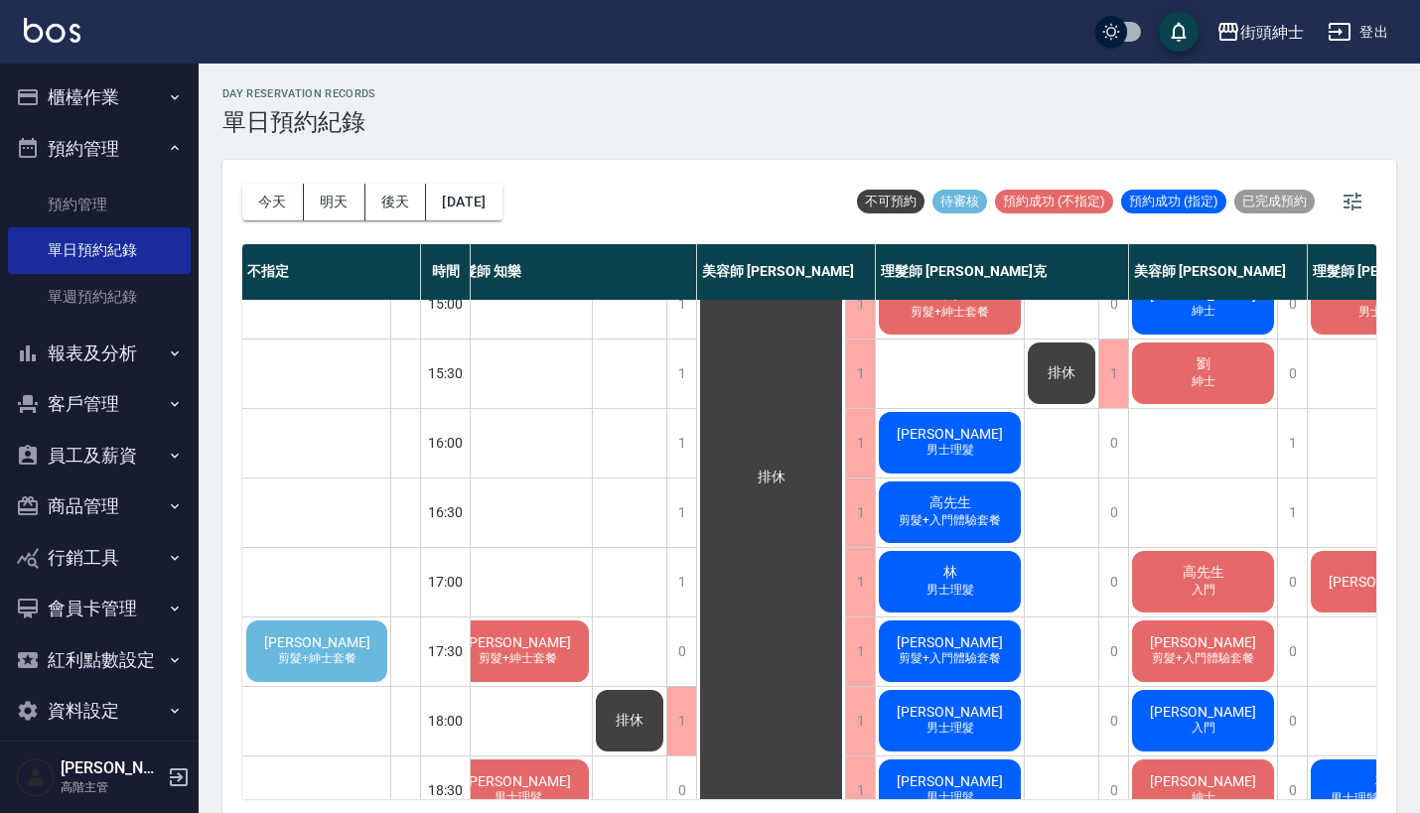
click at [310, 642] on span "[PERSON_NAME]" at bounding box center [317, 642] width 114 height 16
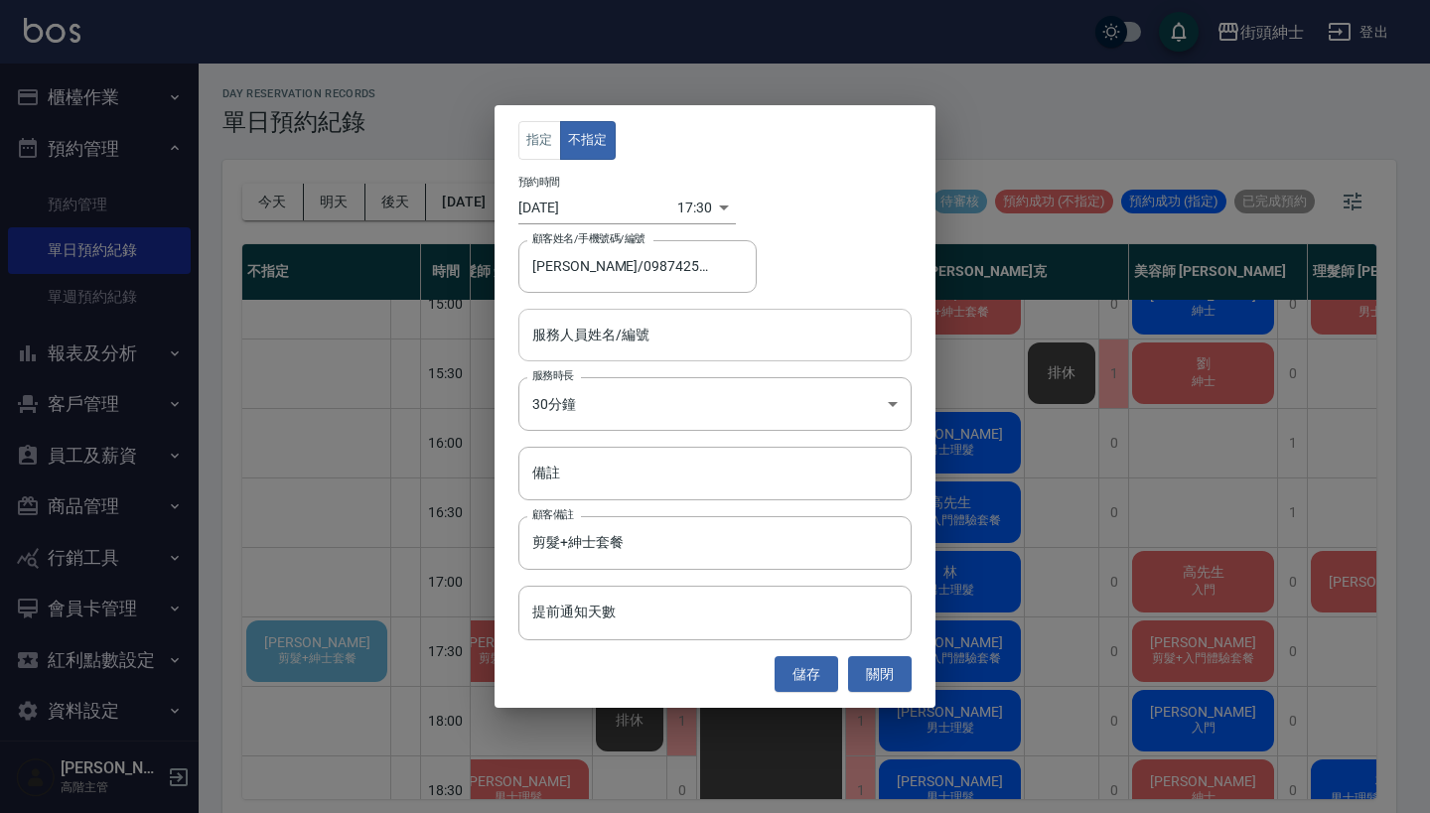
click at [709, 324] on input "服務人員姓名/編號" at bounding box center [714, 335] width 375 height 35
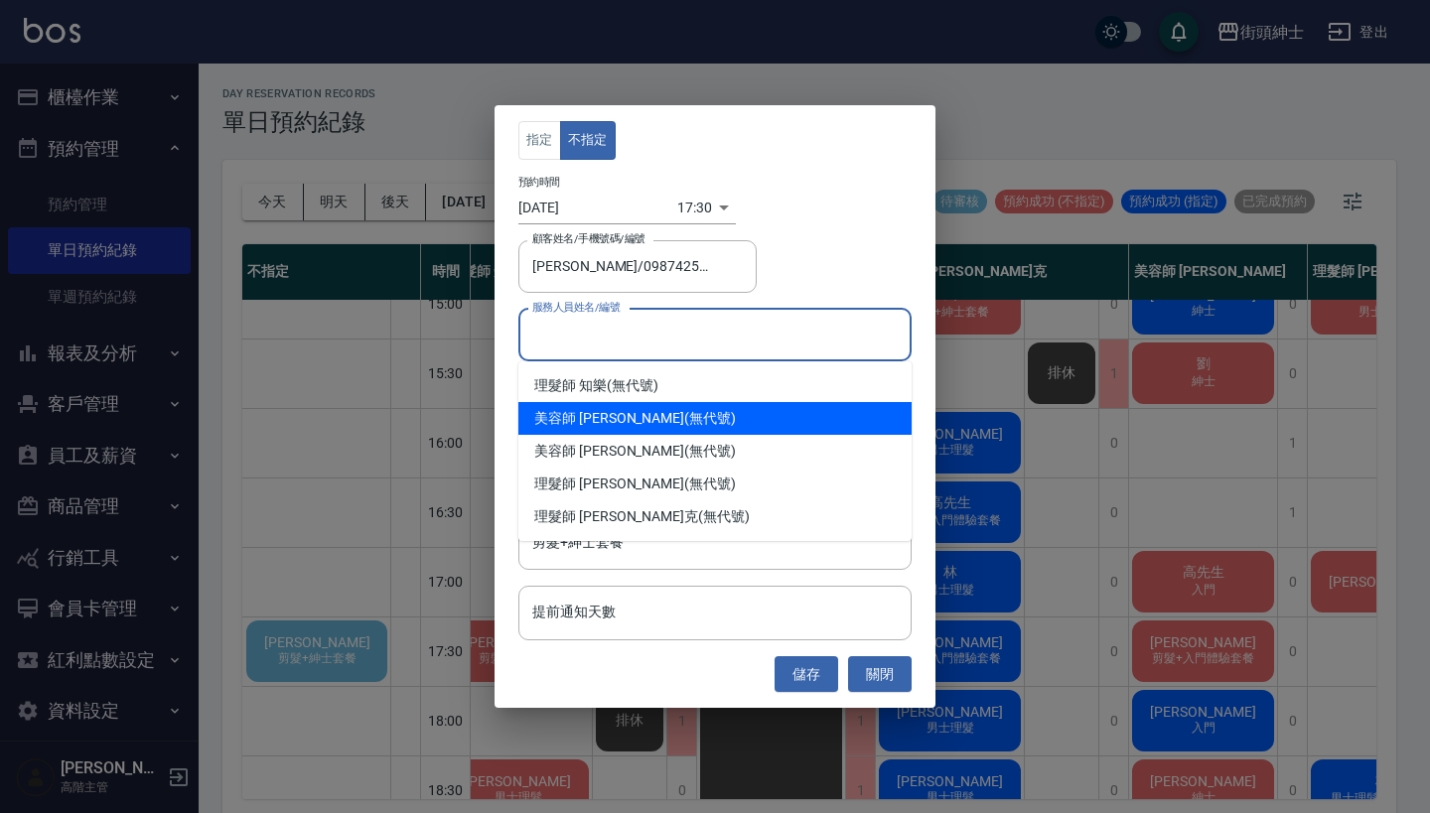
click at [664, 414] on div "美容師 [PERSON_NAME] (無代號)" at bounding box center [714, 418] width 393 height 33
type input "美容師 [PERSON_NAME](無代號)"
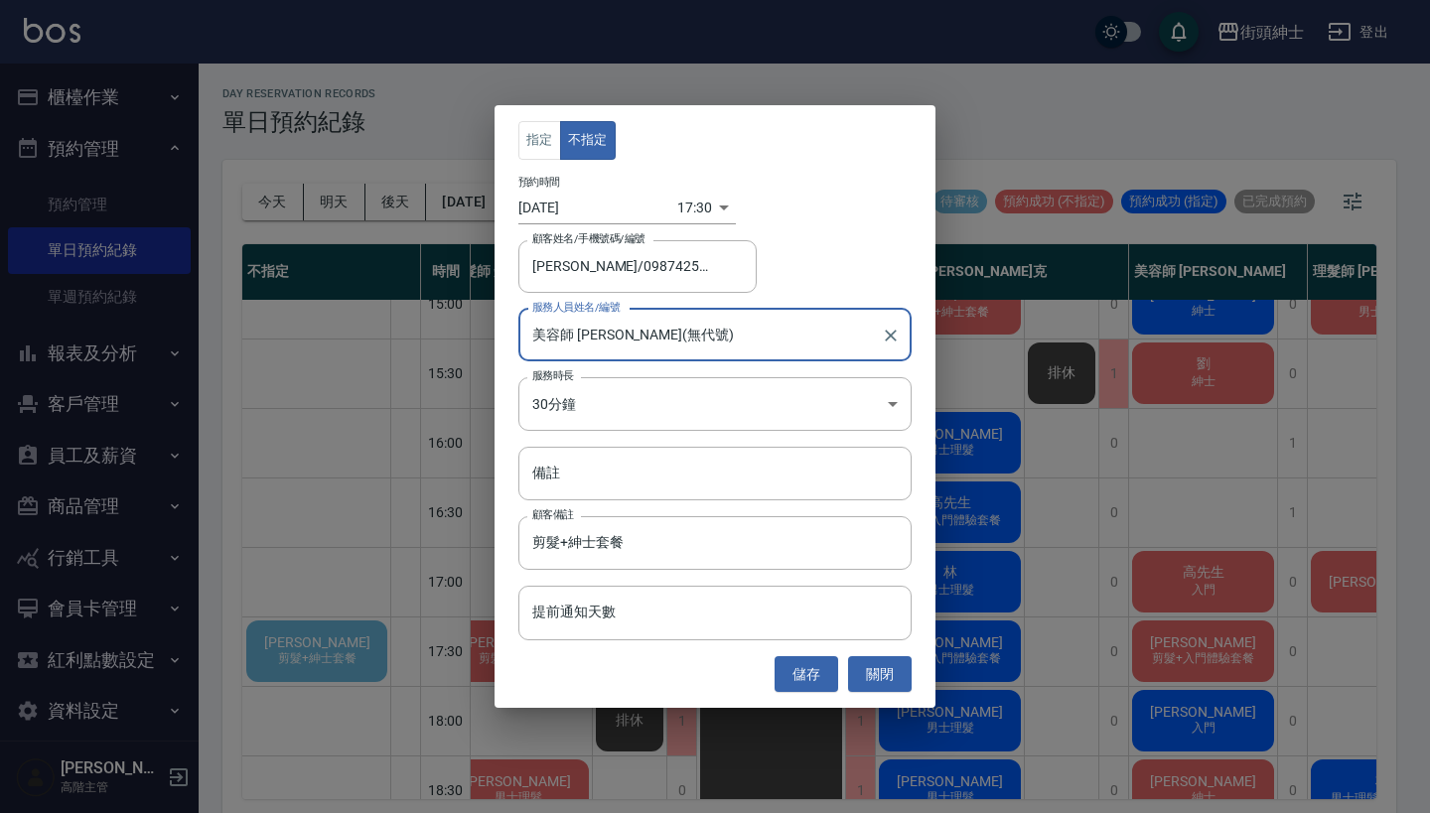
click at [693, 207] on body "街頭紳士 登出 櫃檯作業 打帳單 帳單列表 掛單列表 座位開單 營業儀表板 現金收支登錄 高階收支登錄 材料自購登錄 每日結帳 排班表 現場電腦打卡 掃碼打卡…" at bounding box center [715, 409] width 1430 height 819
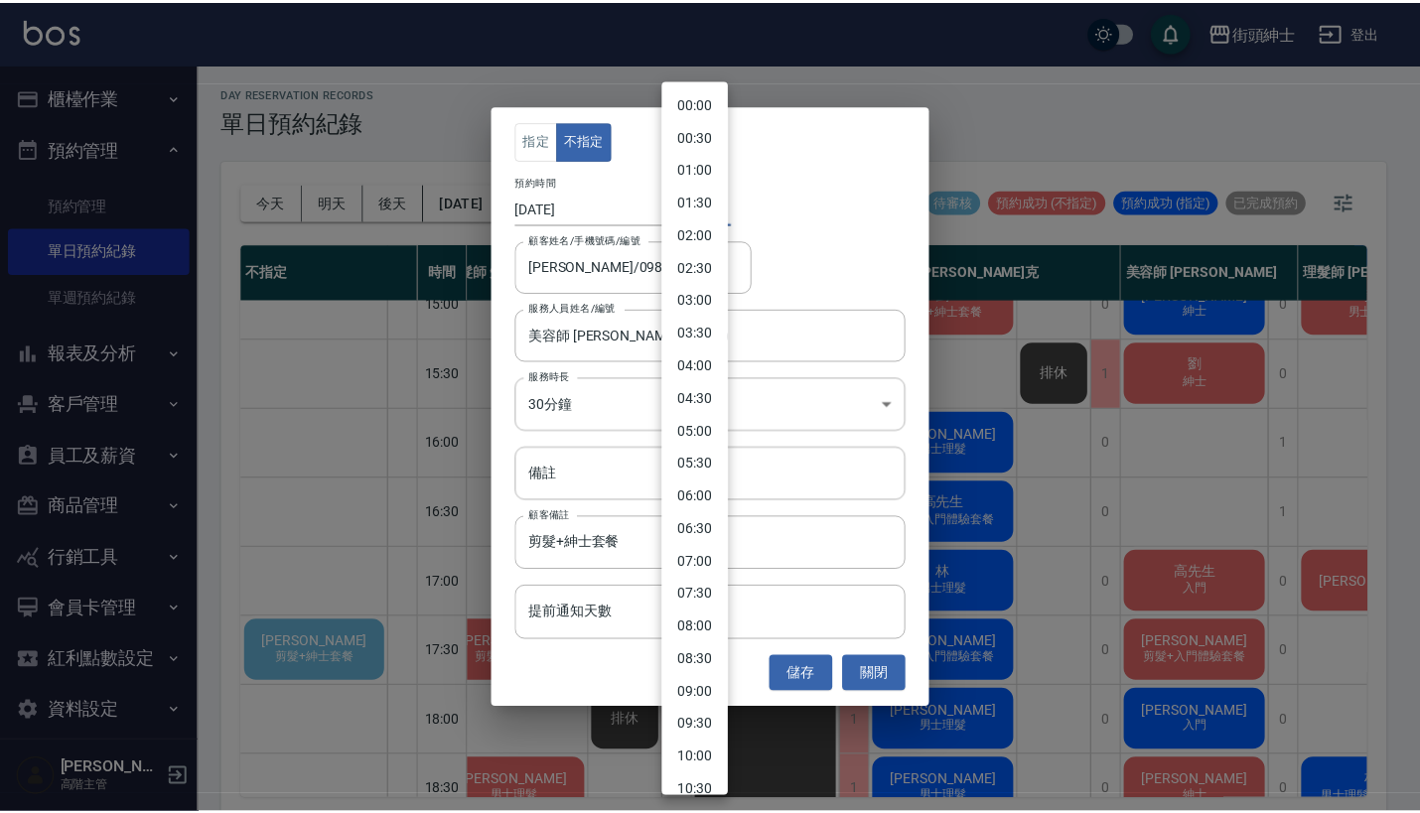
scroll to position [813, 0]
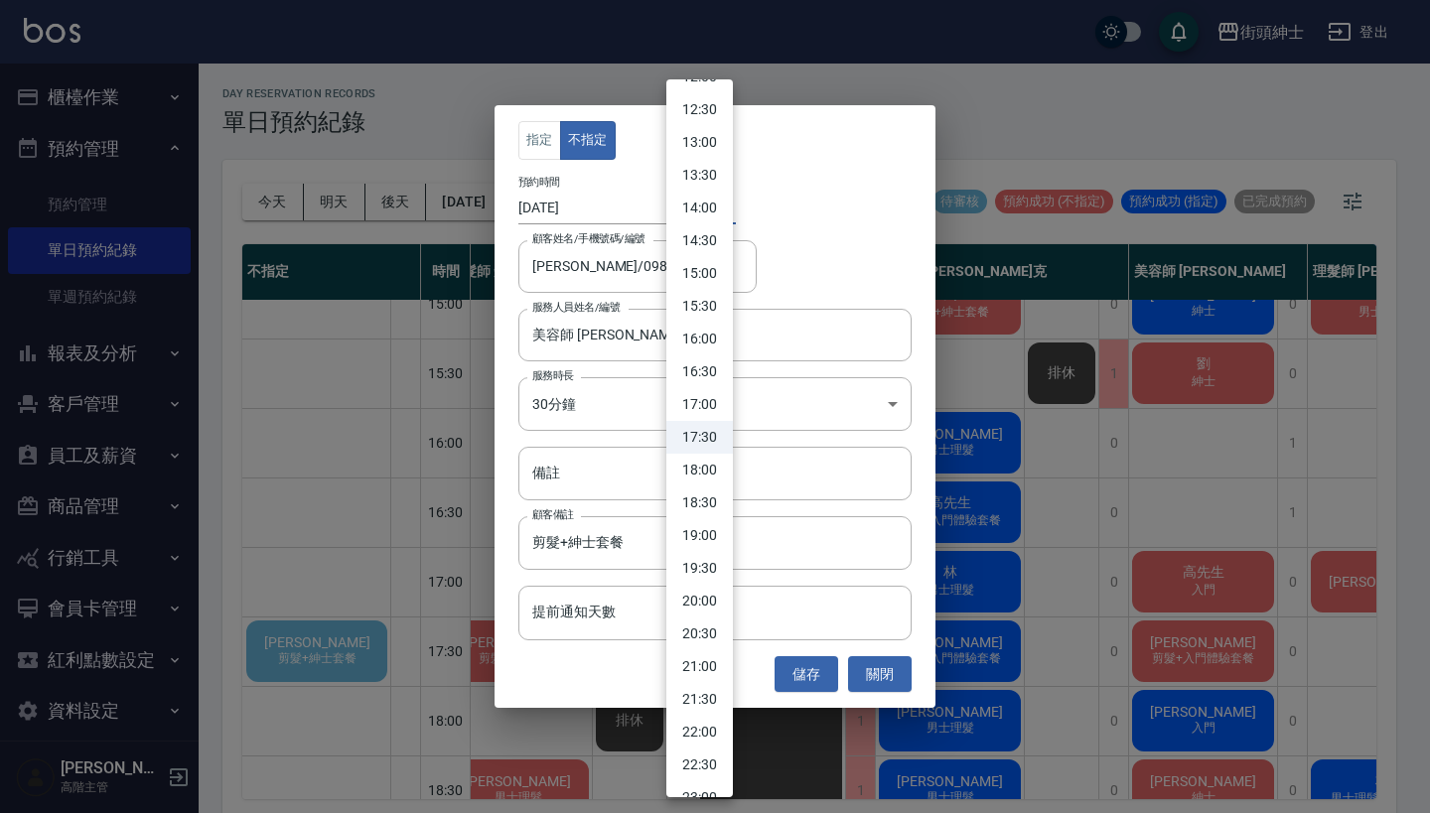
click at [716, 345] on li "16:00" at bounding box center [699, 339] width 67 height 33
type input "1759996800000"
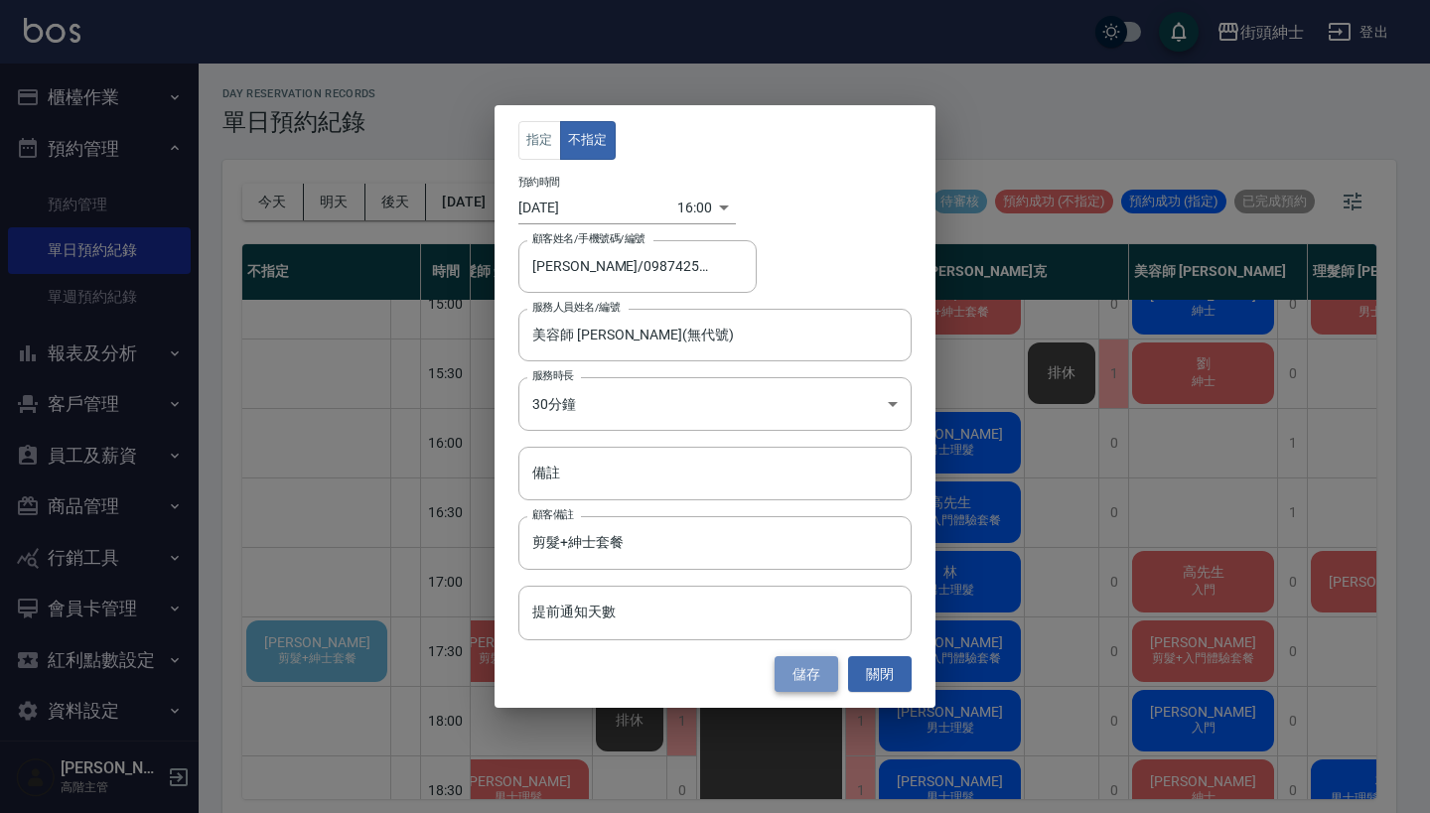
click at [811, 671] on button "儲存" at bounding box center [806, 674] width 64 height 37
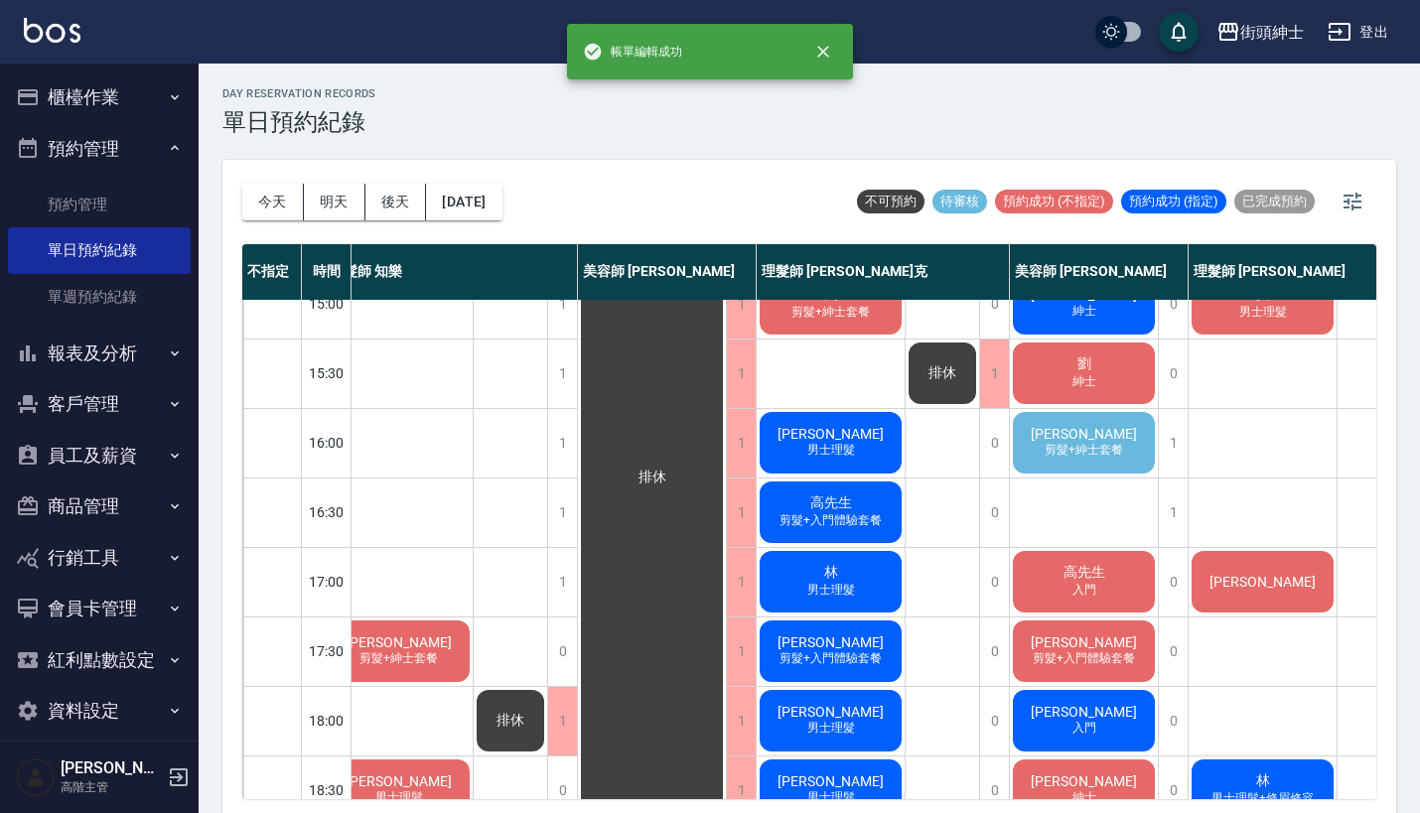
click at [1113, 439] on div "[PERSON_NAME] 剪髮+紳士套餐" at bounding box center [1084, 443] width 148 height 68
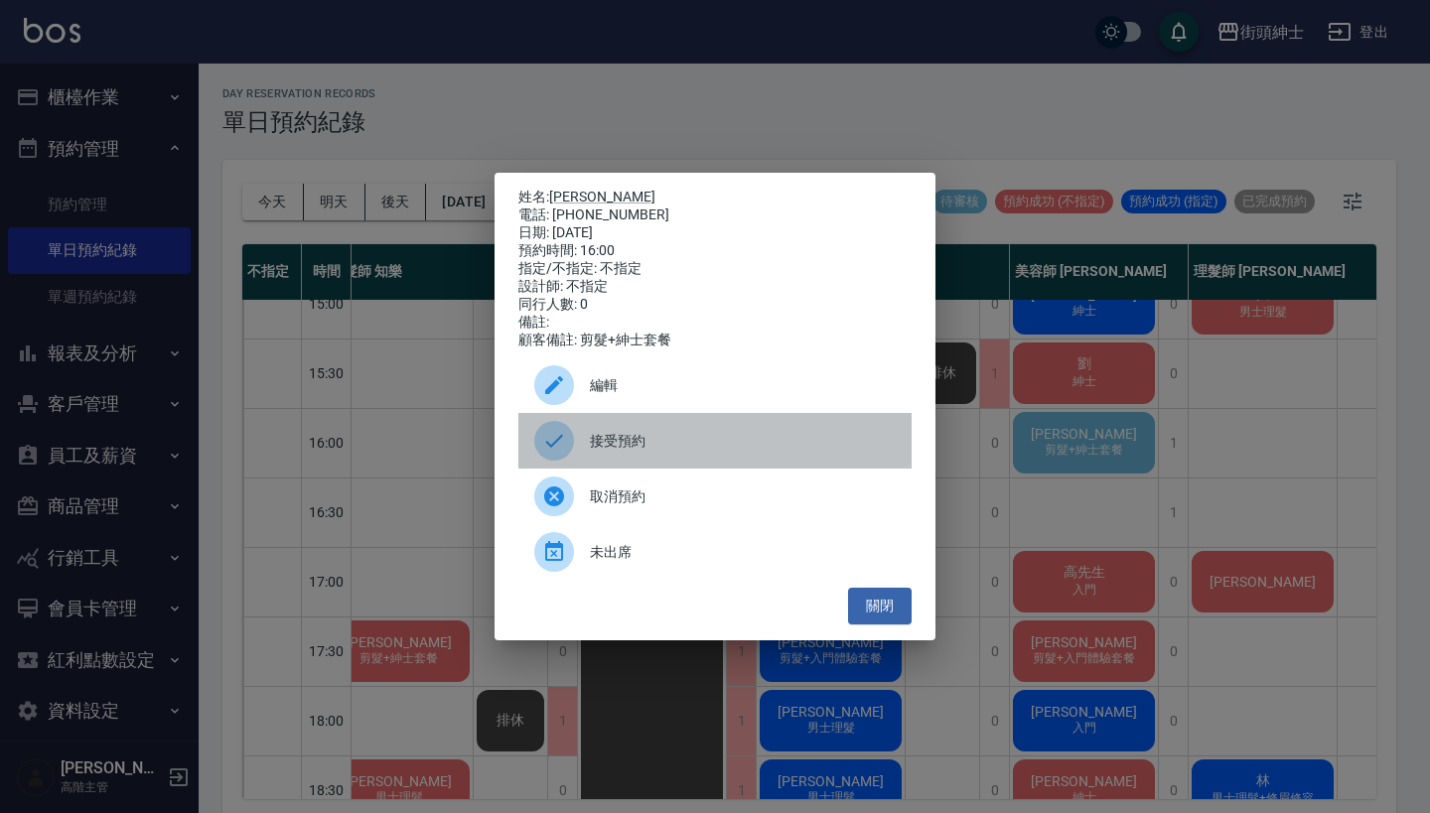
click at [579, 438] on div at bounding box center [562, 441] width 56 height 40
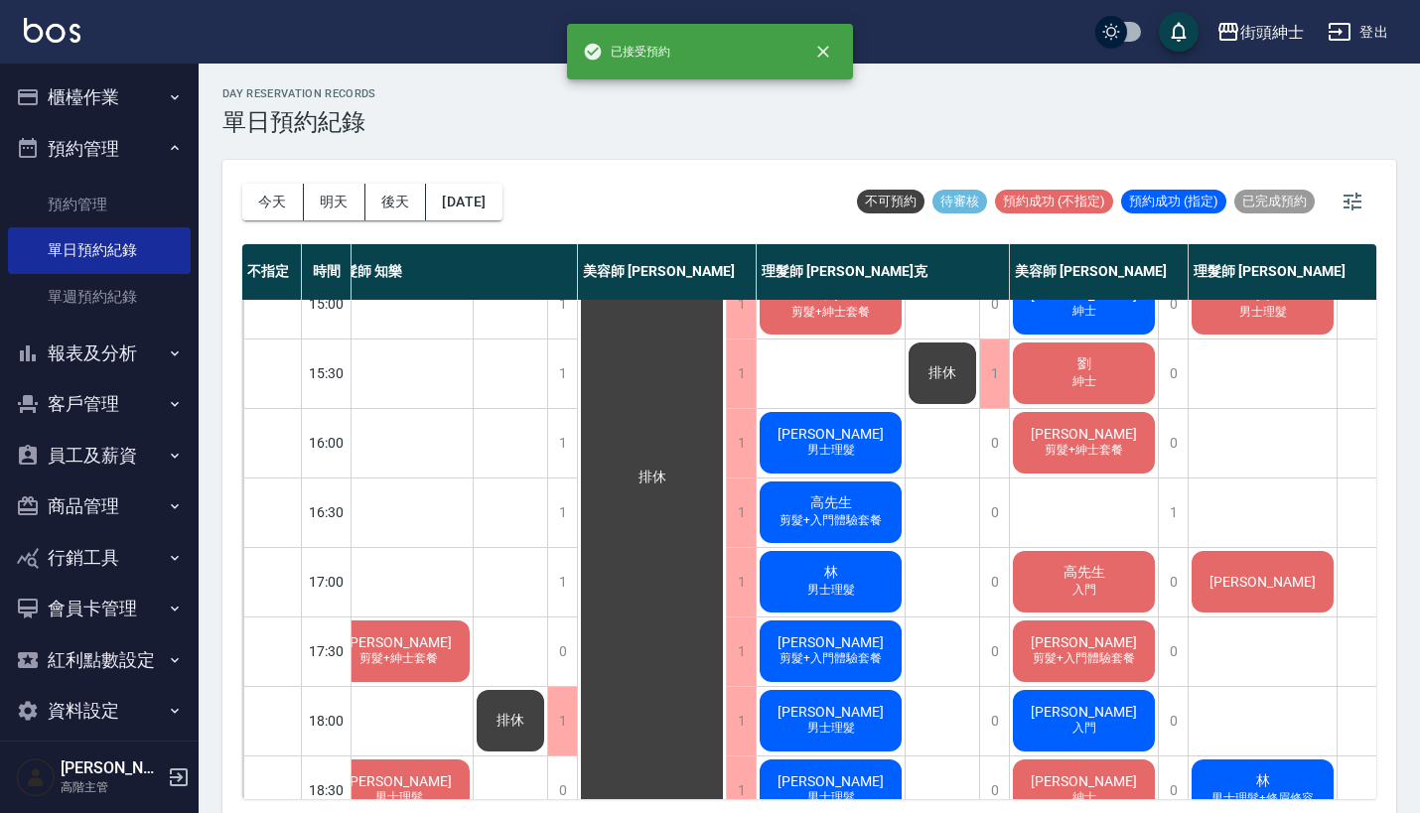
click at [1092, 448] on span "剪髮+紳士套餐" at bounding box center [1083, 450] width 86 height 17
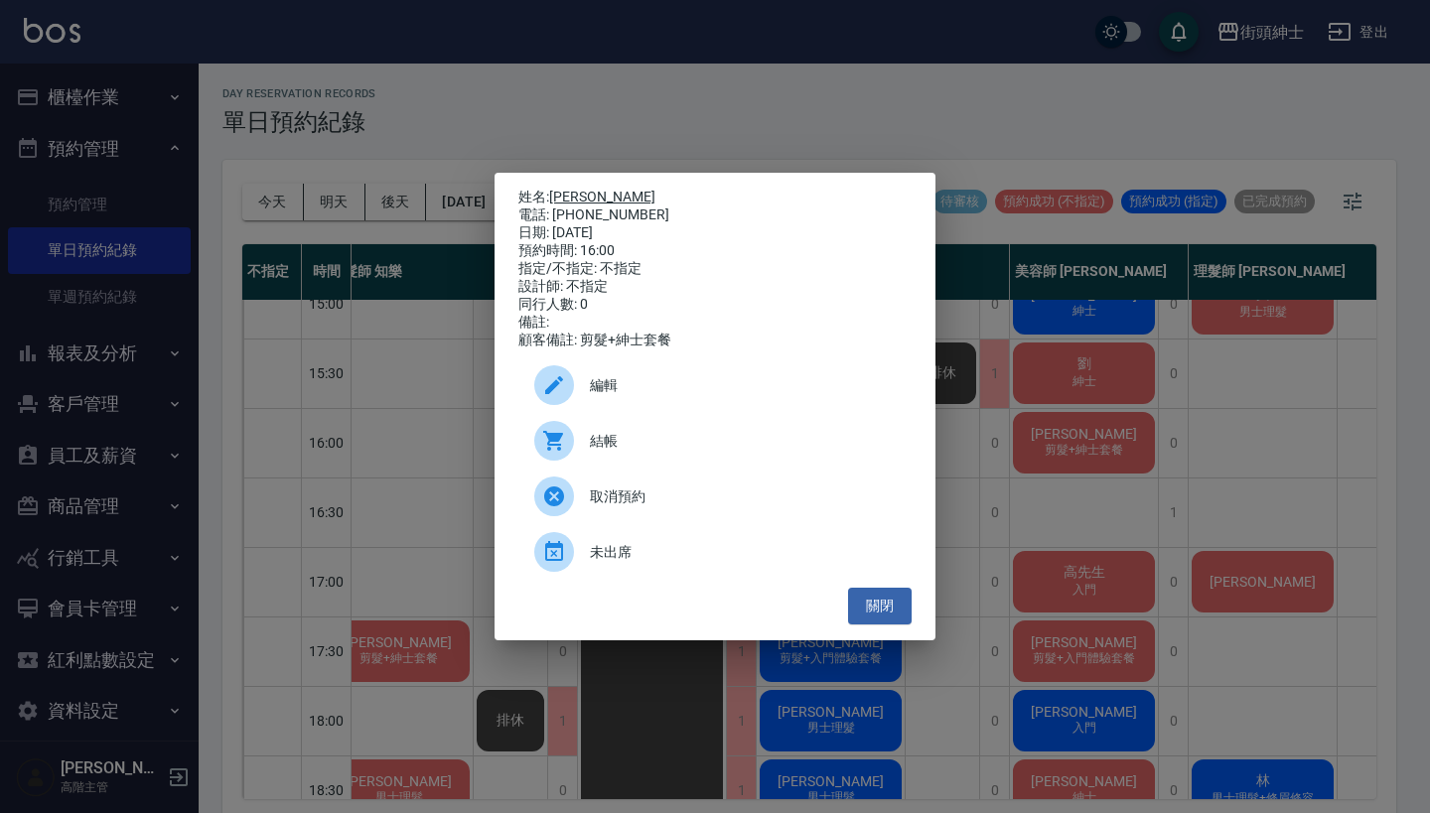
drag, startPoint x: 635, startPoint y: 208, endPoint x: 553, endPoint y: 192, distance: 84.1
click at [553, 192] on div "姓名: [PERSON_NAME] 電話: [PHONE_NUMBER] 日期: [DATE] 預約時間: 16:00 指定/不指定: 不指定 設計師: 不指…" at bounding box center [714, 269] width 393 height 161
copy div "姓名: [PERSON_NAME] 電話: [PHONE_NUMBER]"
click at [710, 110] on div "姓名: [PERSON_NAME] 電話: [PHONE_NUMBER] 日期: [DATE] 預約時間: 16:00 指定/不指定: 不指定 設計師: 不指…" at bounding box center [715, 406] width 1430 height 813
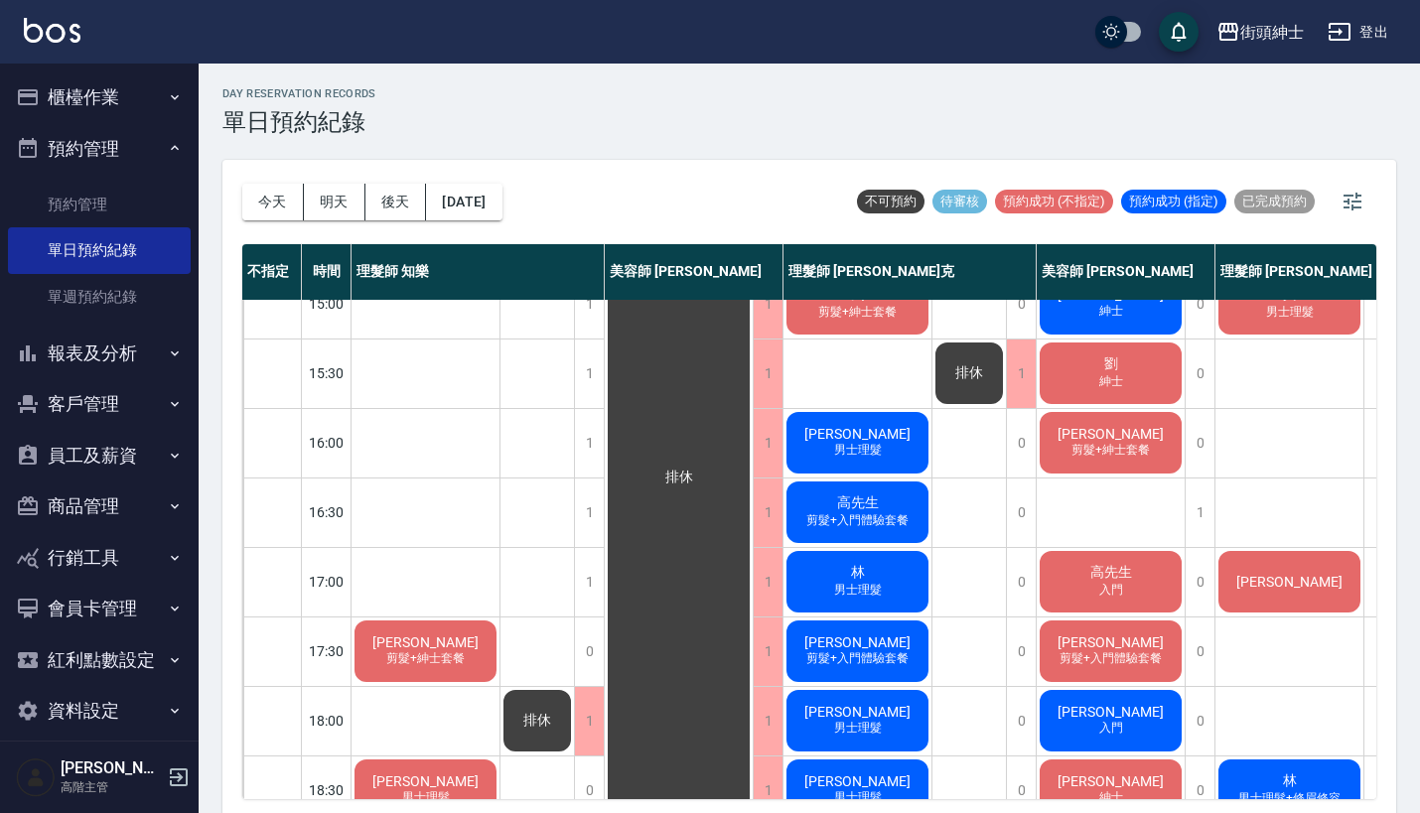
scroll to position [586, 0]
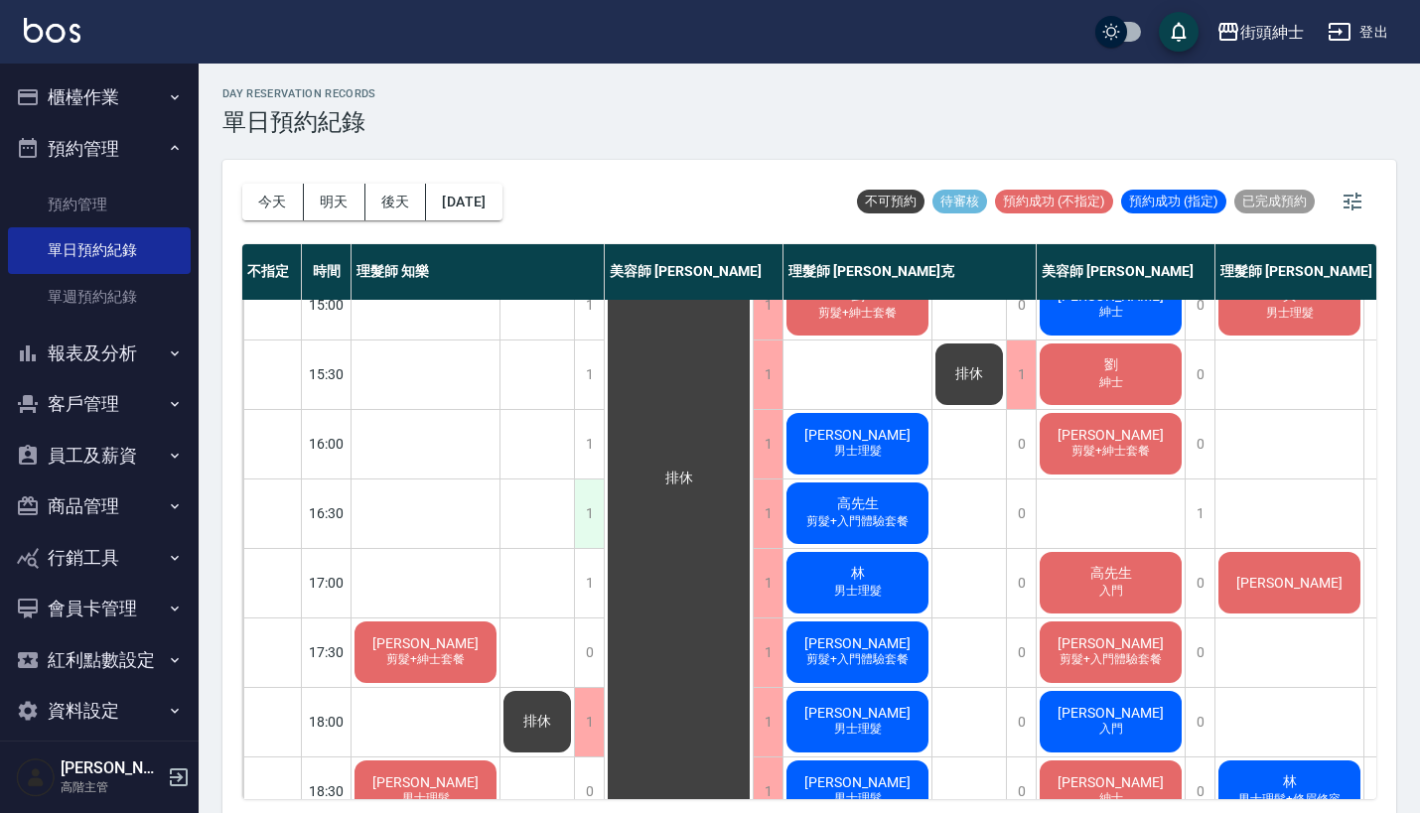
click at [580, 509] on div "1" at bounding box center [589, 514] width 30 height 69
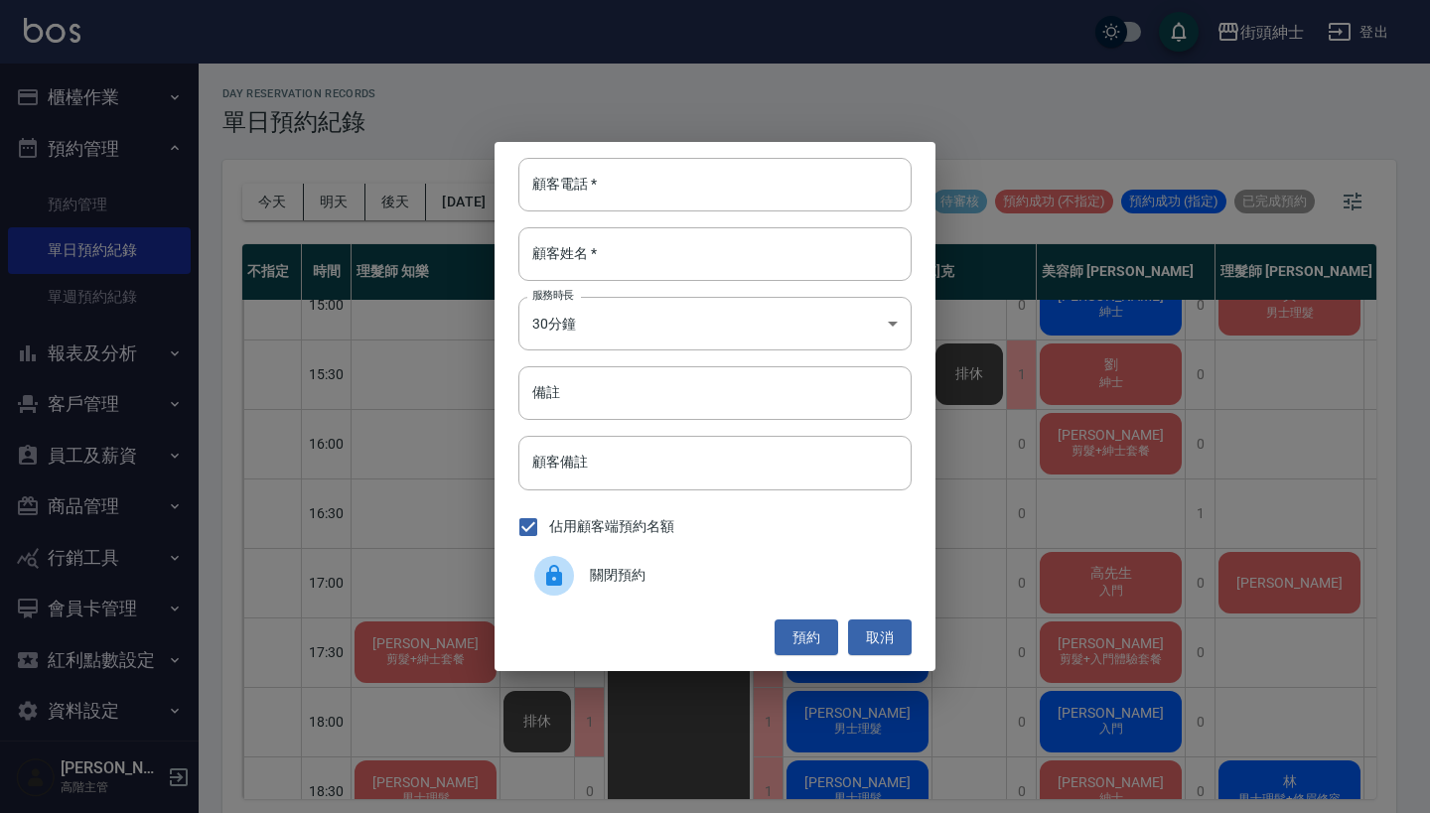
click at [544, 153] on div "顧客電話   * 顧客電話   * 顧客姓名   * 顧客姓名   * 服務時長 30分鐘 1 服務時長 備註 備註 顧客備註 顧客備註 佔用顧客端預約名額 …" at bounding box center [714, 406] width 441 height 529
paste input "[PERSON_NAME] 電話: [PHONE_NUMBER]"
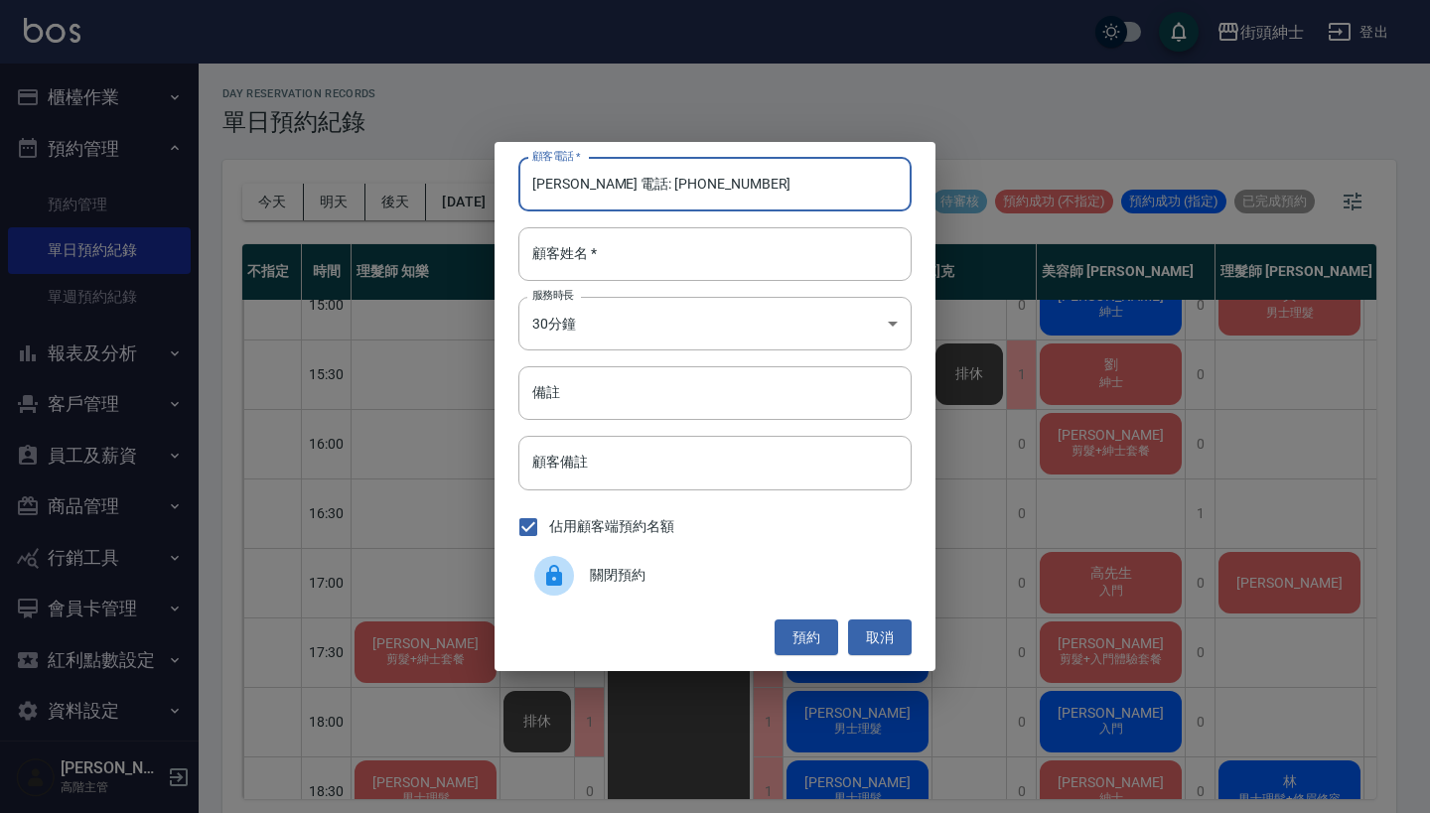
type input "[PERSON_NAME] 電話: [PHONE_NUMBER]"
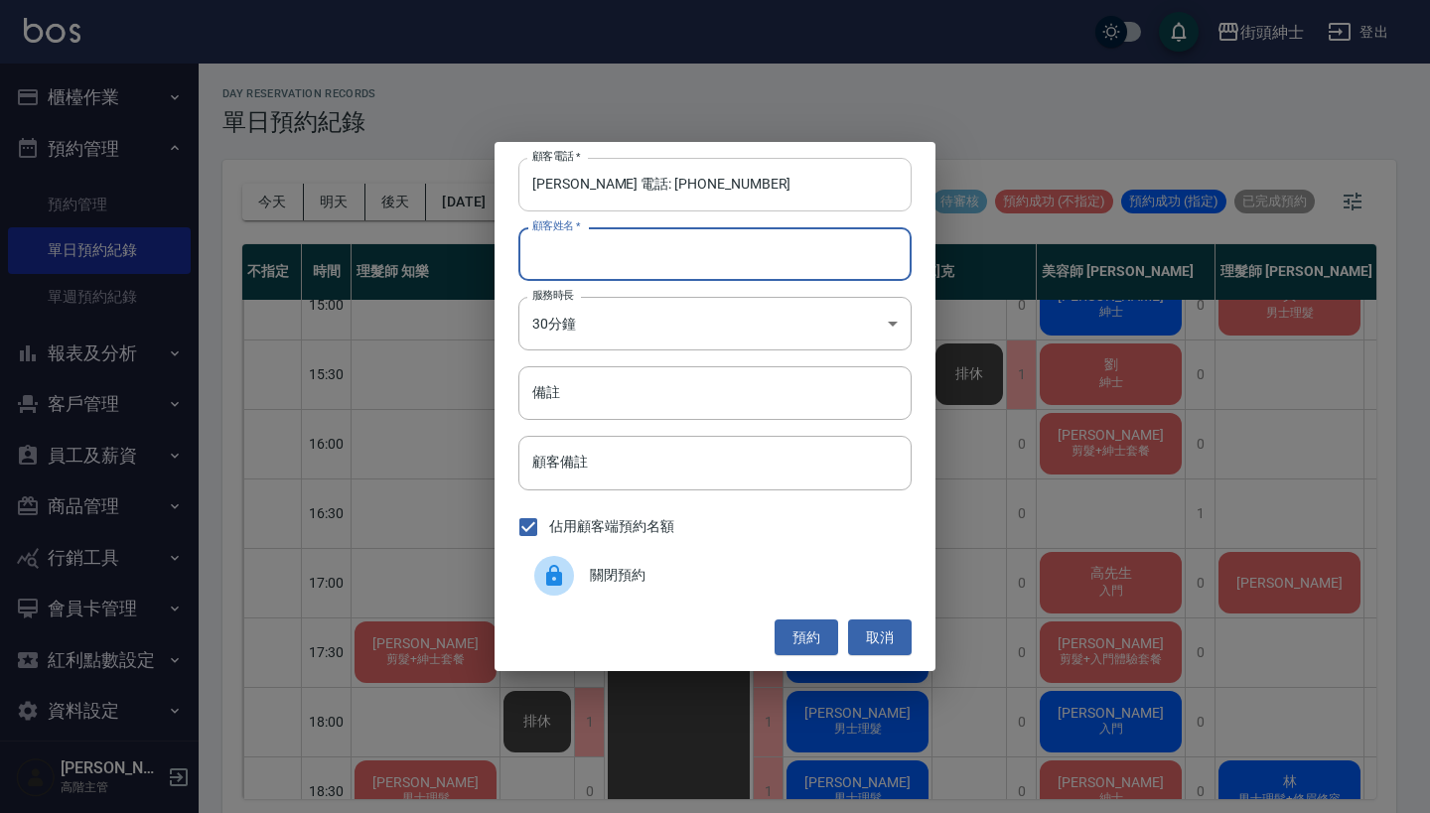
paste input "[PERSON_NAME] 電話: [PHONE_NUMBER]"
drag, startPoint x: 571, startPoint y: 250, endPoint x: 620, endPoint y: 208, distance: 64.1
type input "[PERSON_NAME] 電話: [PHONE_NUMBER]"
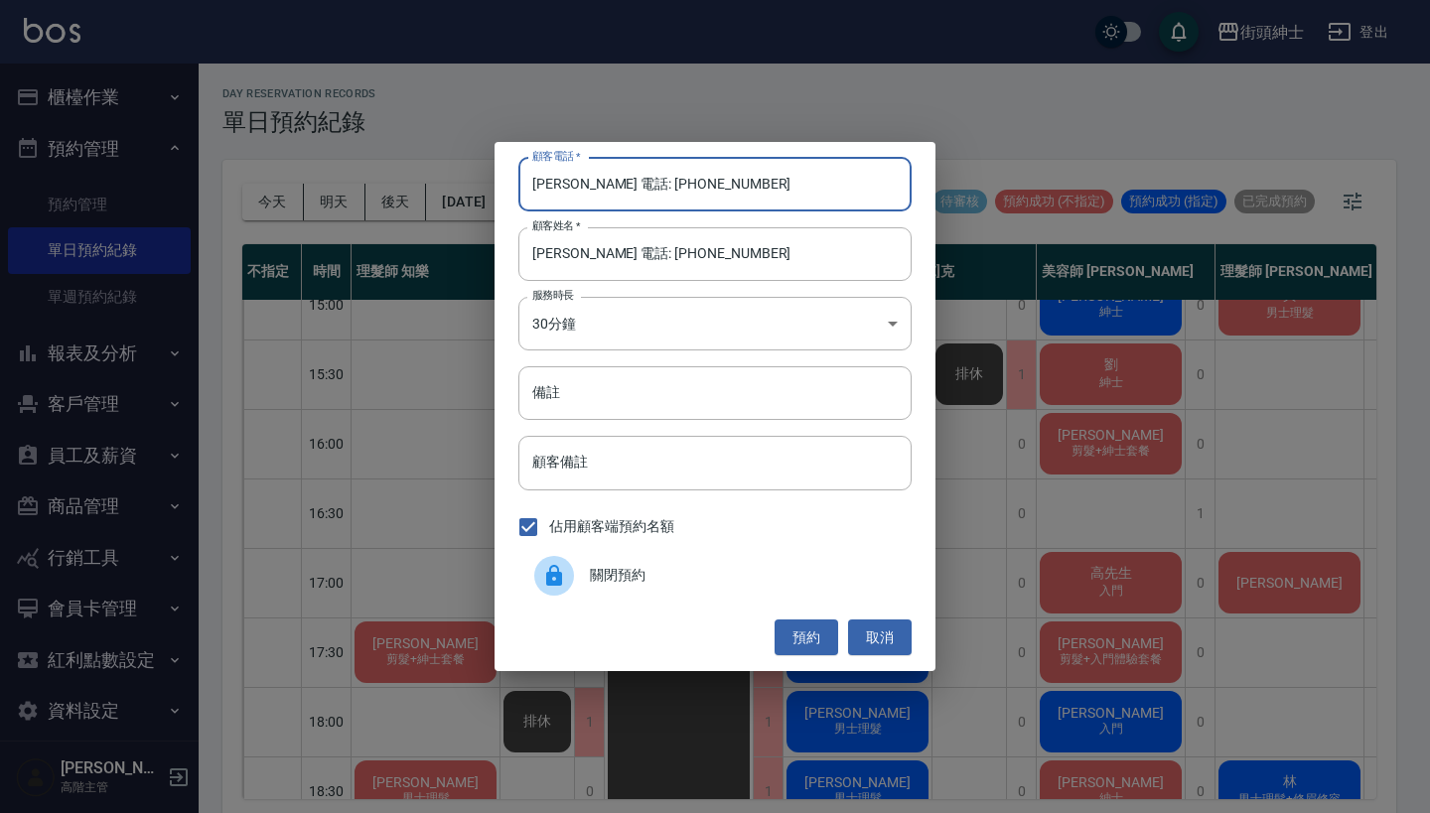
drag, startPoint x: 613, startPoint y: 184, endPoint x: 390, endPoint y: 178, distance: 222.5
click at [390, 178] on div "顧客電話   * [PERSON_NAME] 電話: [PHONE_NUMBER] 顧客電話   * 顧客姓名   * [PERSON_NAME] 電話: […" at bounding box center [715, 406] width 1430 height 813
type input "0987425839"
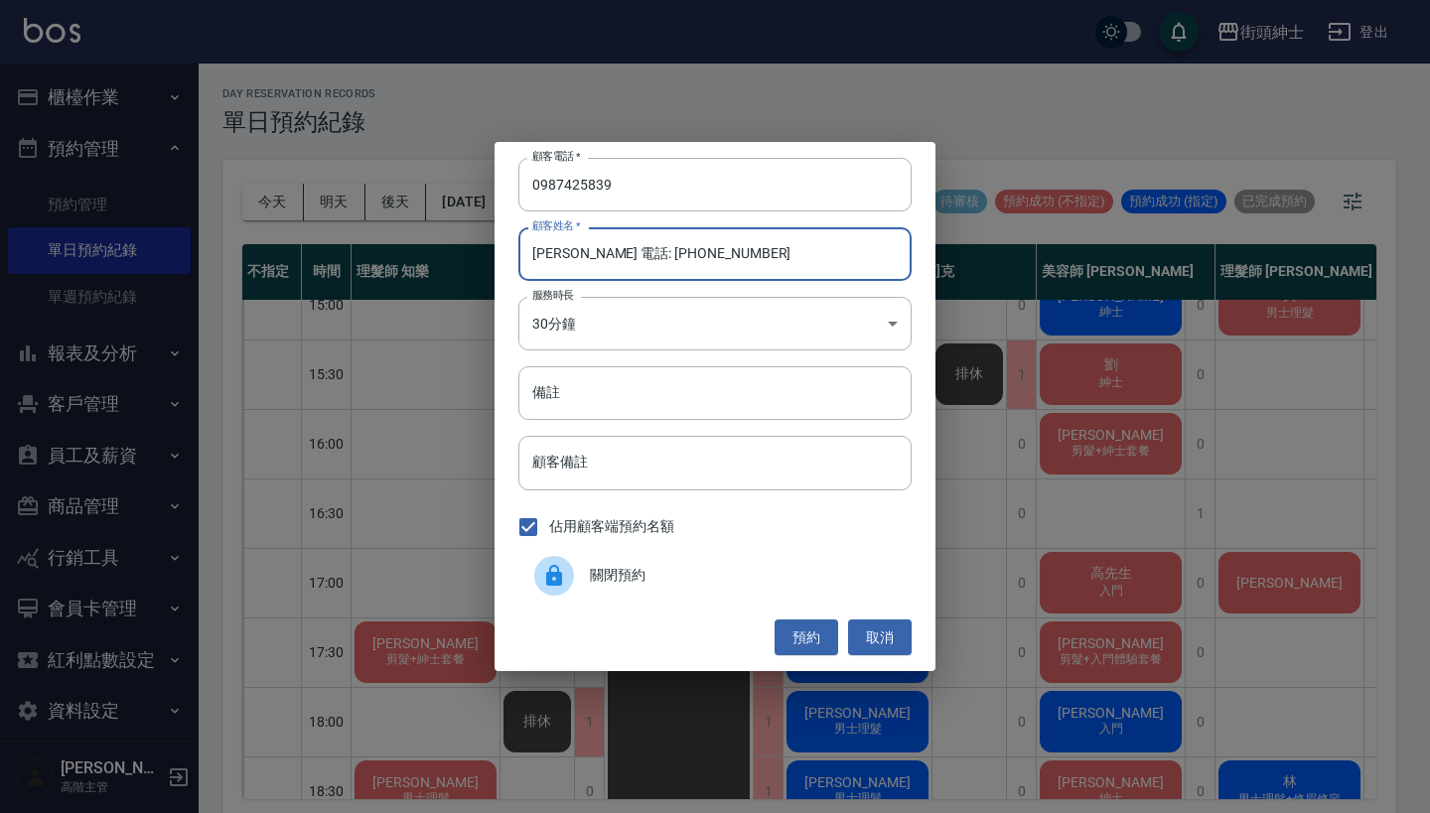
drag, startPoint x: 736, startPoint y: 273, endPoint x: 577, endPoint y: 255, distance: 159.9
click at [577, 255] on input "[PERSON_NAME] 電話: [PHONE_NUMBER]" at bounding box center [714, 254] width 393 height 54
type input "[PERSON_NAME]"
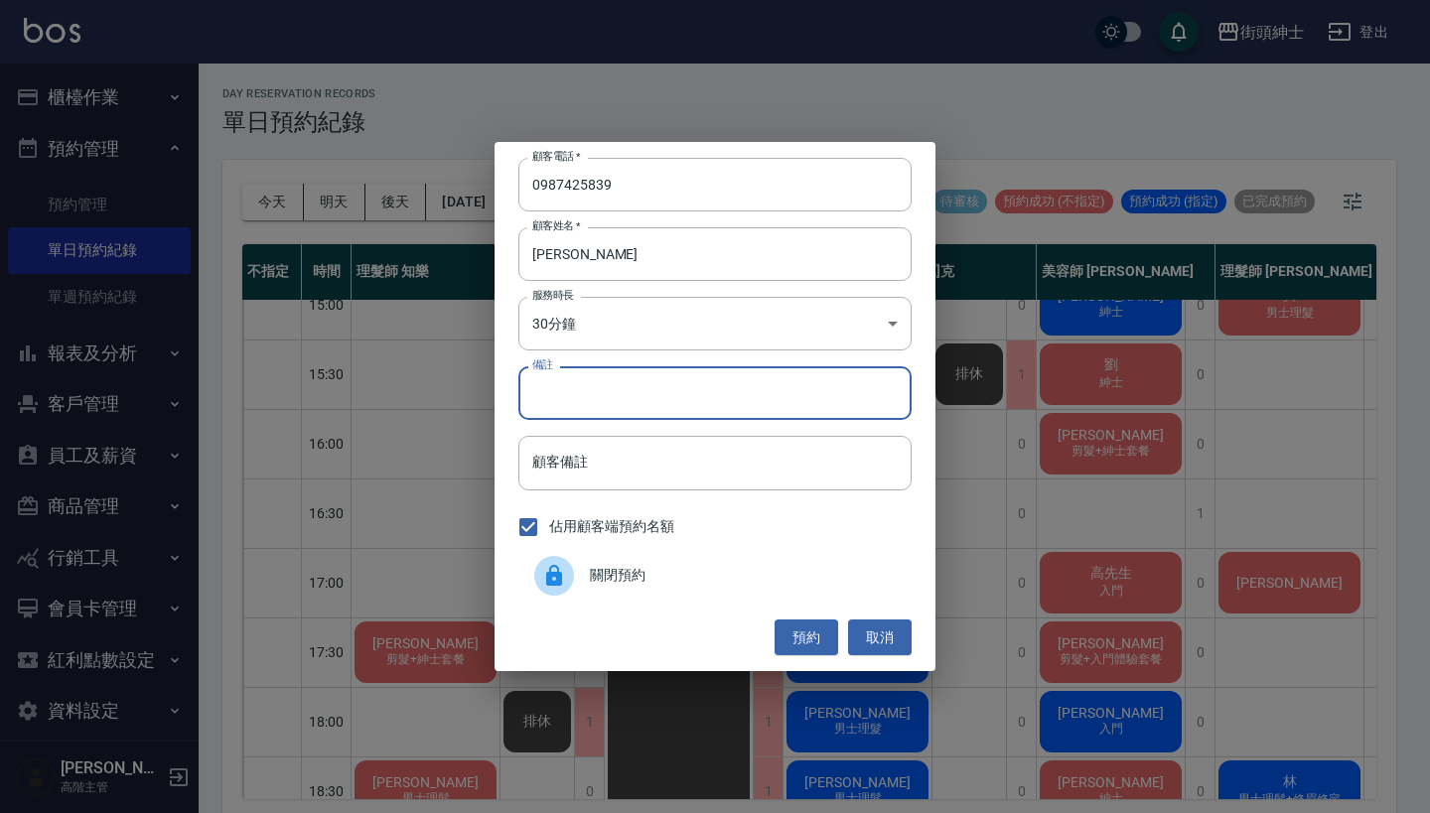
click at [626, 403] on input "備註" at bounding box center [714, 393] width 393 height 54
click at [537, 397] on input "修鬍" at bounding box center [714, 393] width 393 height 54
type input "剪＋修鬍"
click at [788, 631] on button "預約" at bounding box center [806, 638] width 64 height 37
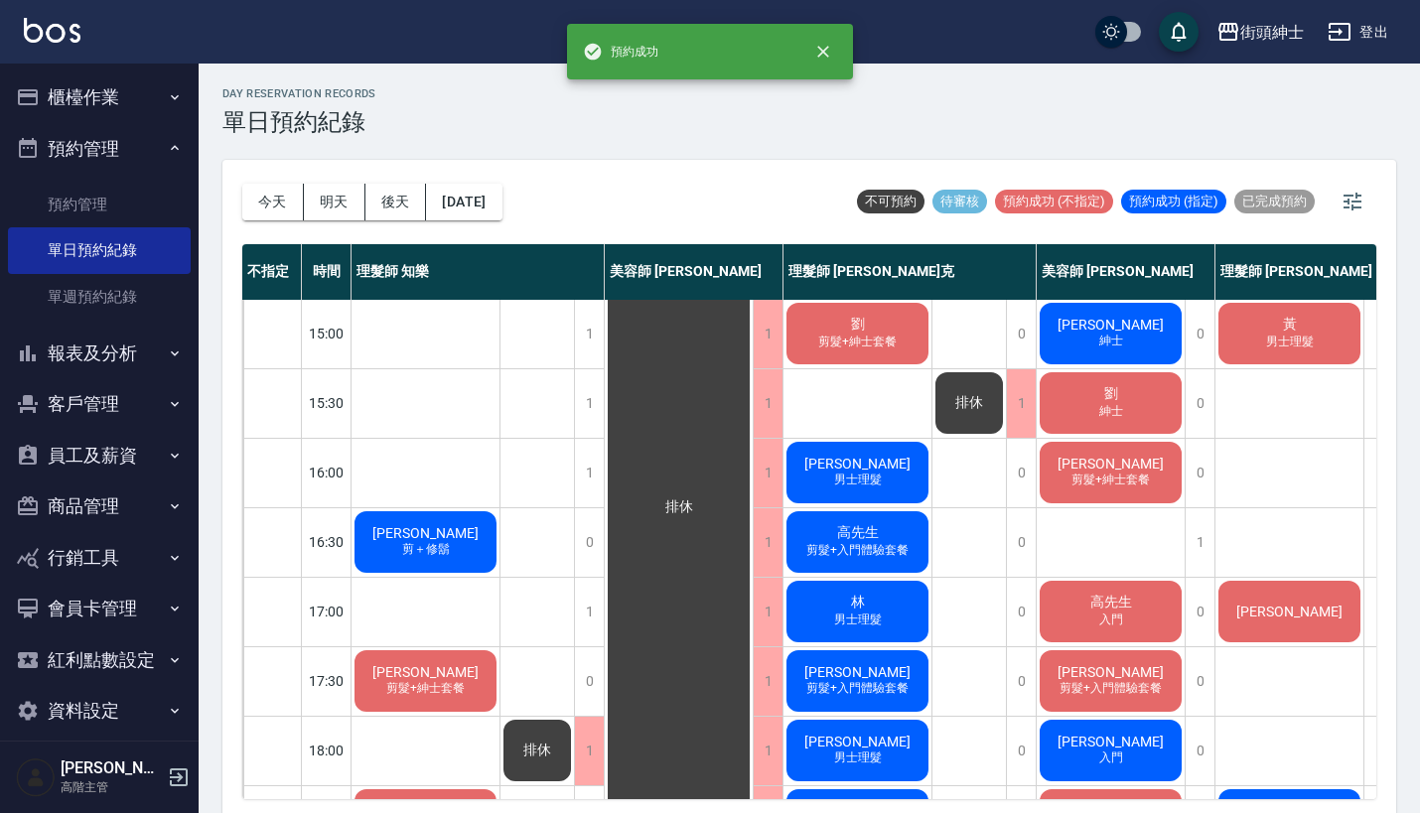
scroll to position [558, 0]
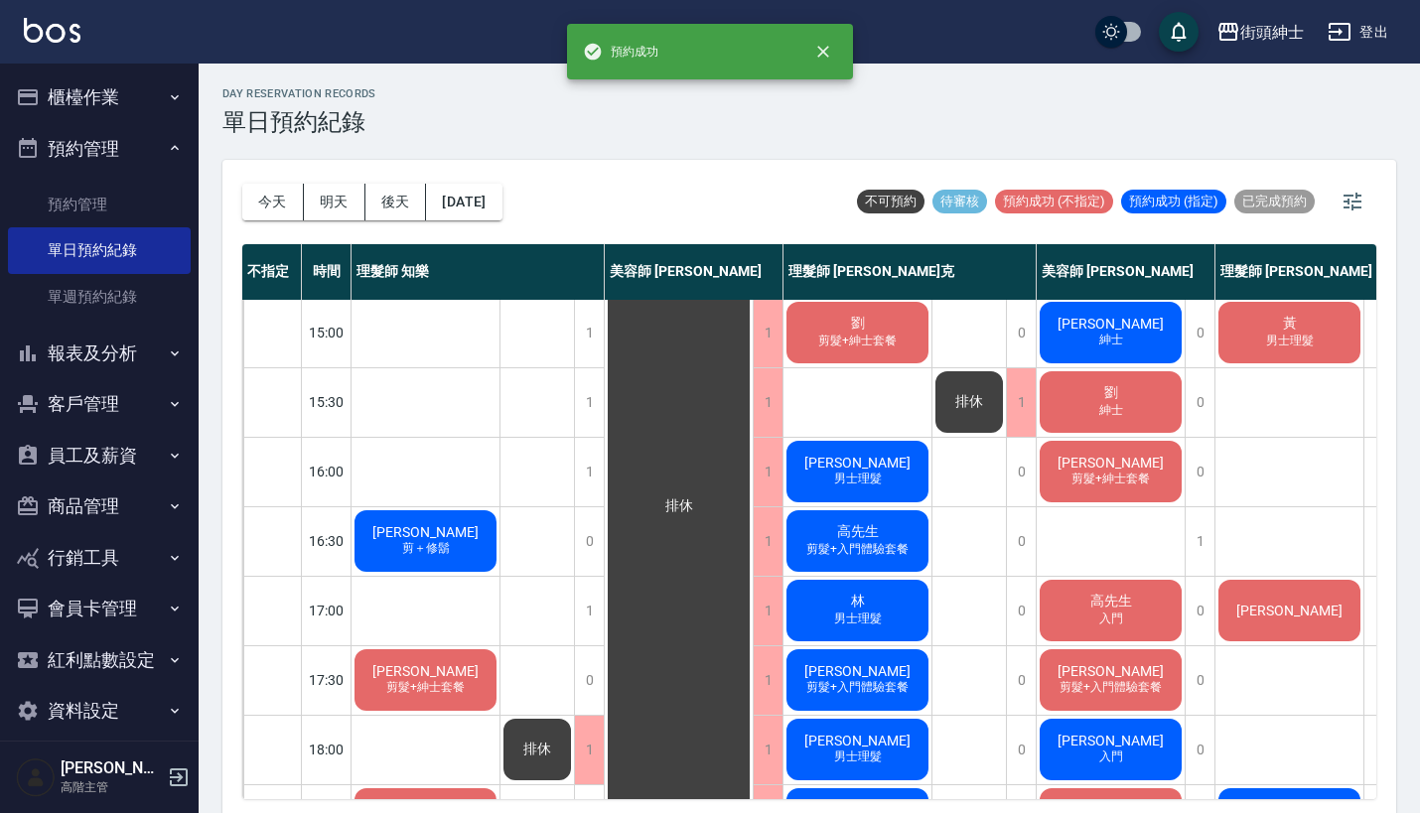
click at [432, 536] on span "[PERSON_NAME]" at bounding box center [425, 532] width 114 height 16
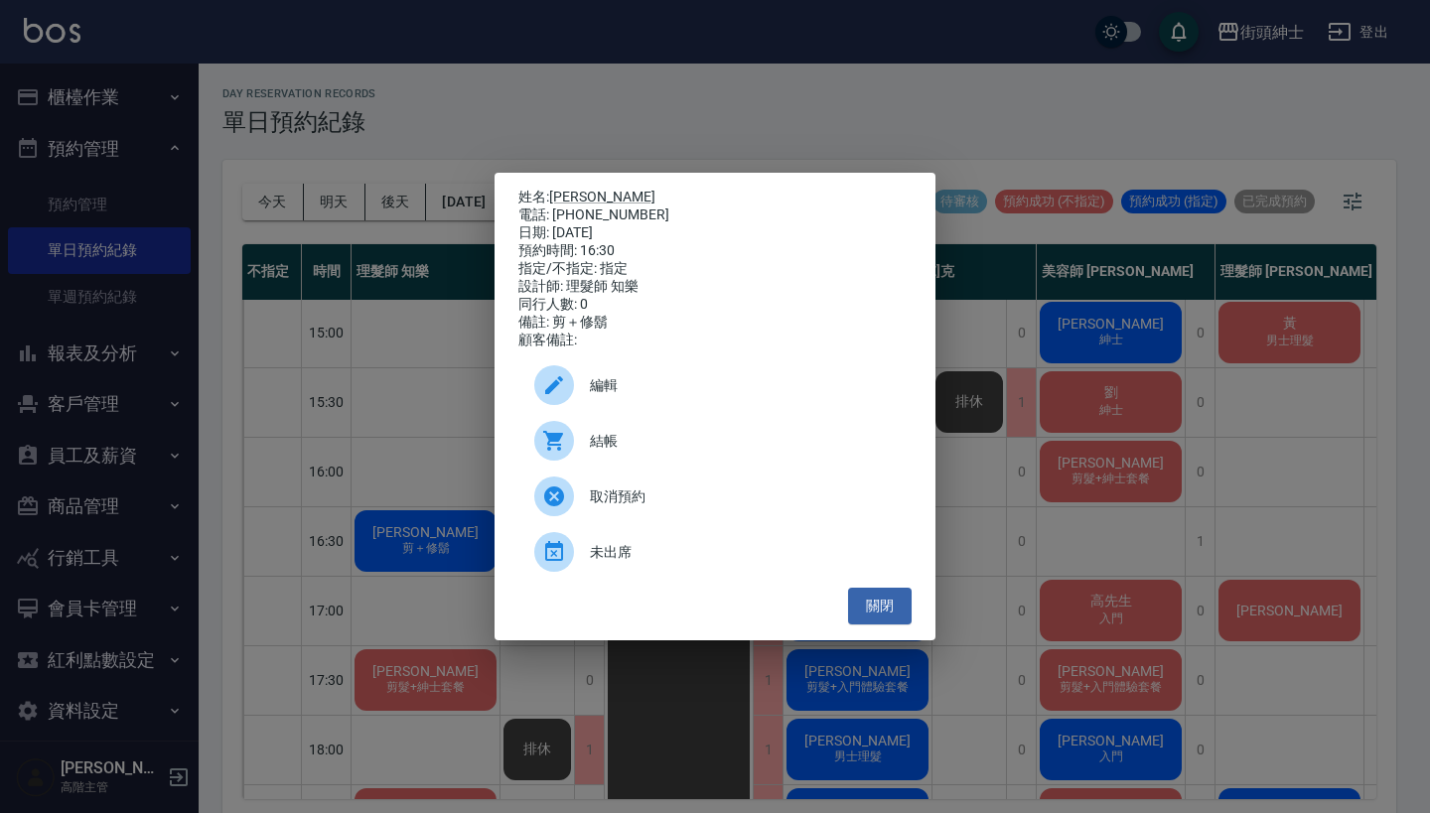
click at [649, 391] on span "編輯" at bounding box center [743, 385] width 306 height 21
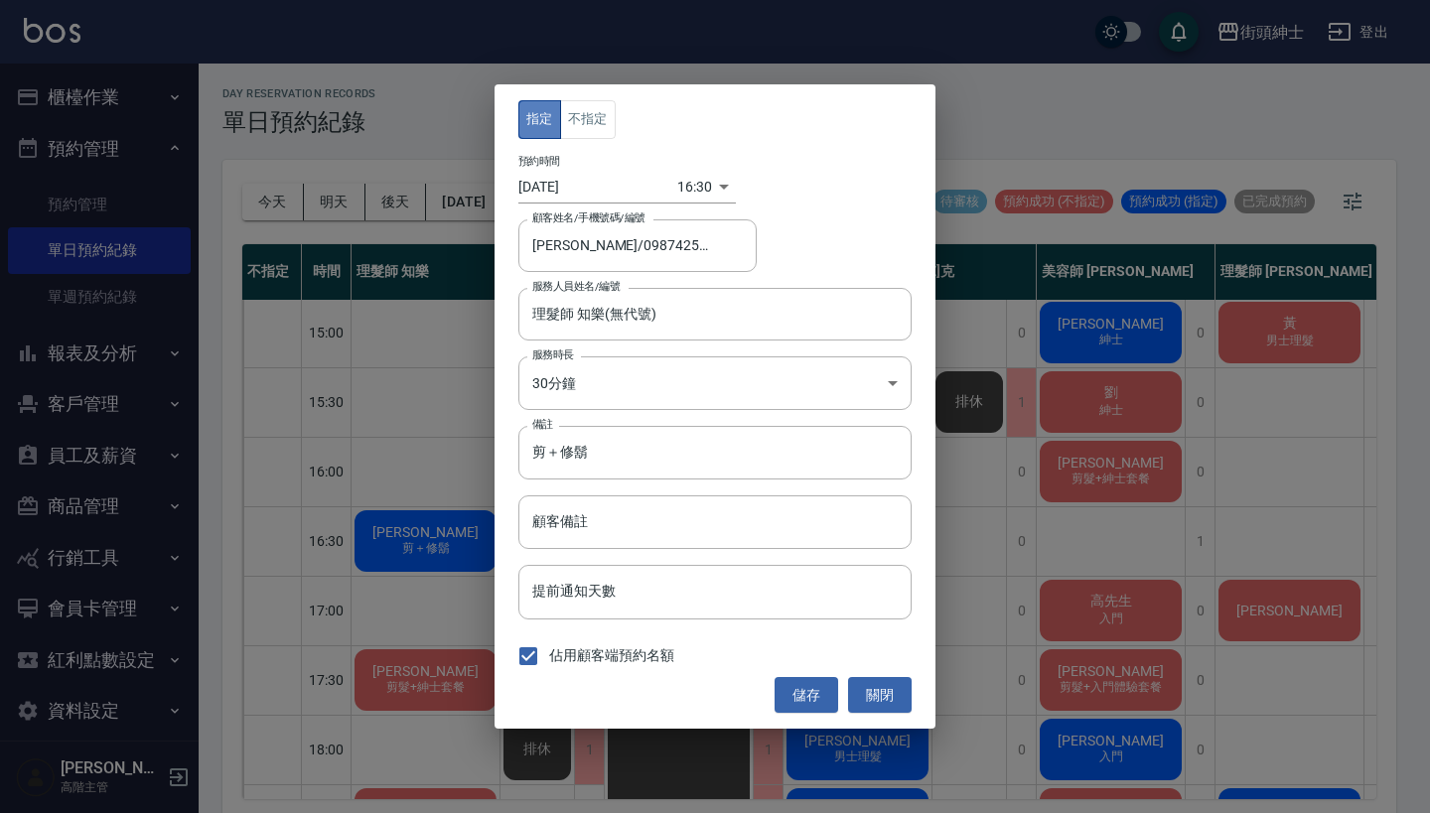
click at [558, 121] on button "指定" at bounding box center [539, 119] width 43 height 39
click at [806, 693] on button "儲存" at bounding box center [806, 695] width 64 height 37
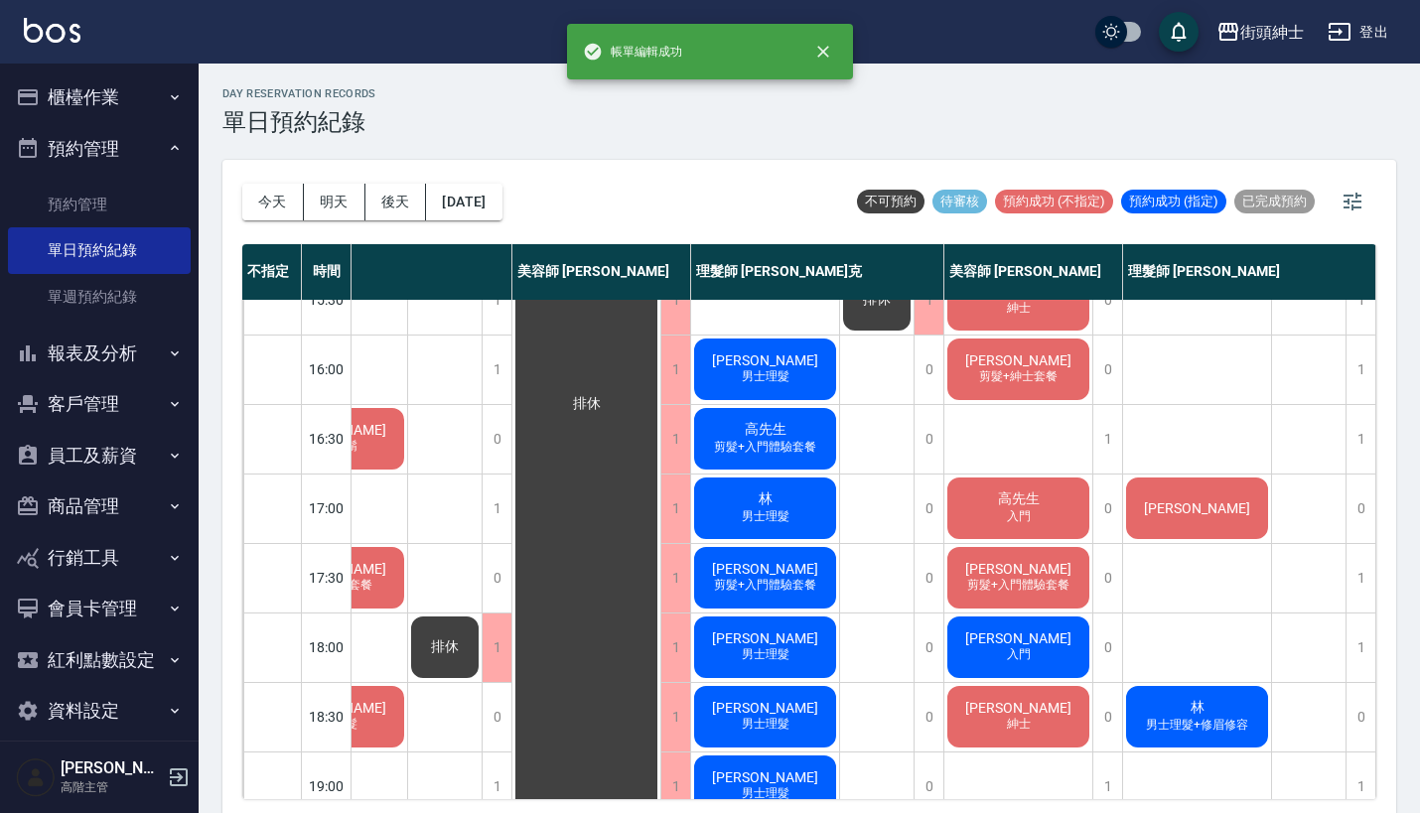
scroll to position [663, 102]
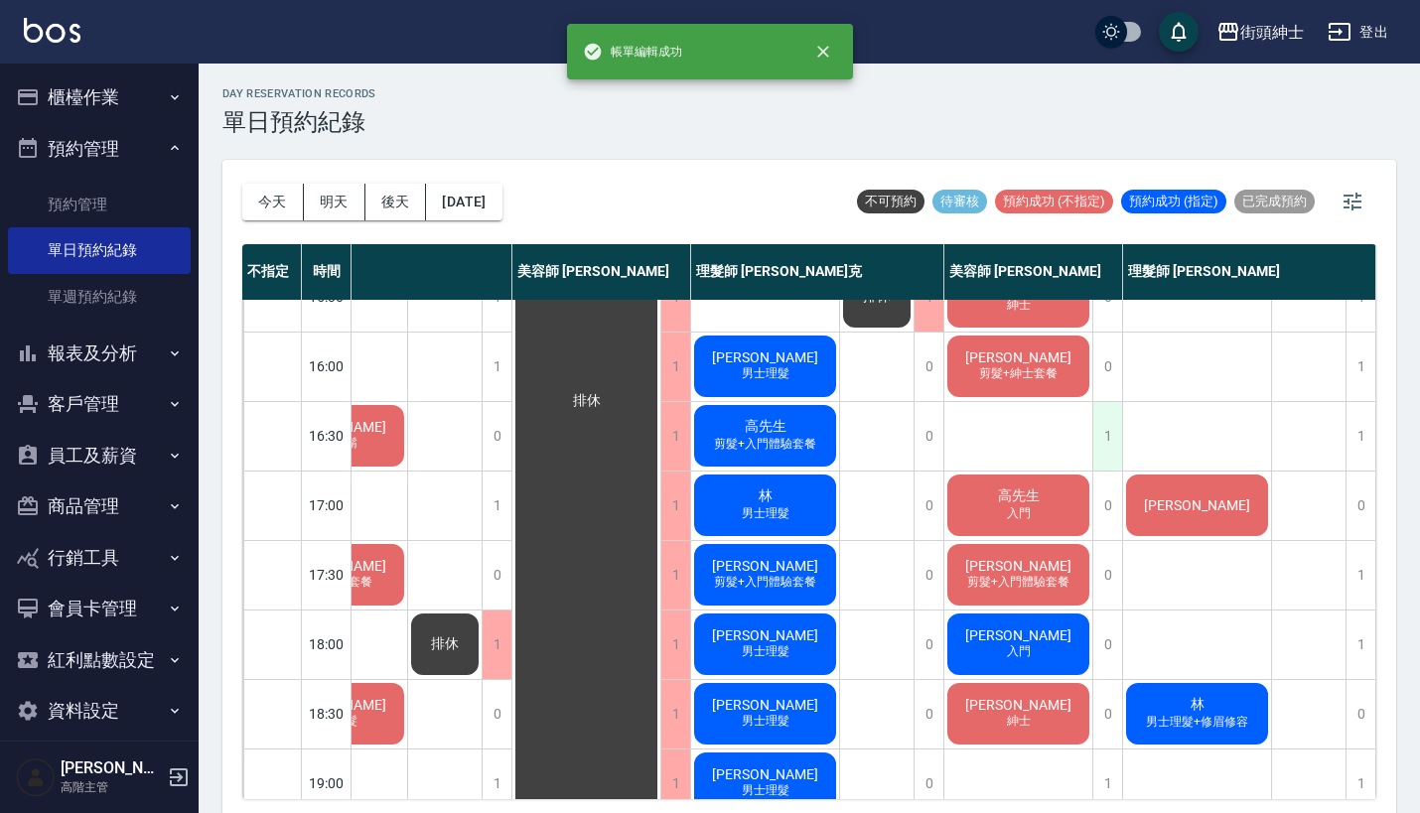
click at [1099, 450] on div "1" at bounding box center [1107, 436] width 30 height 69
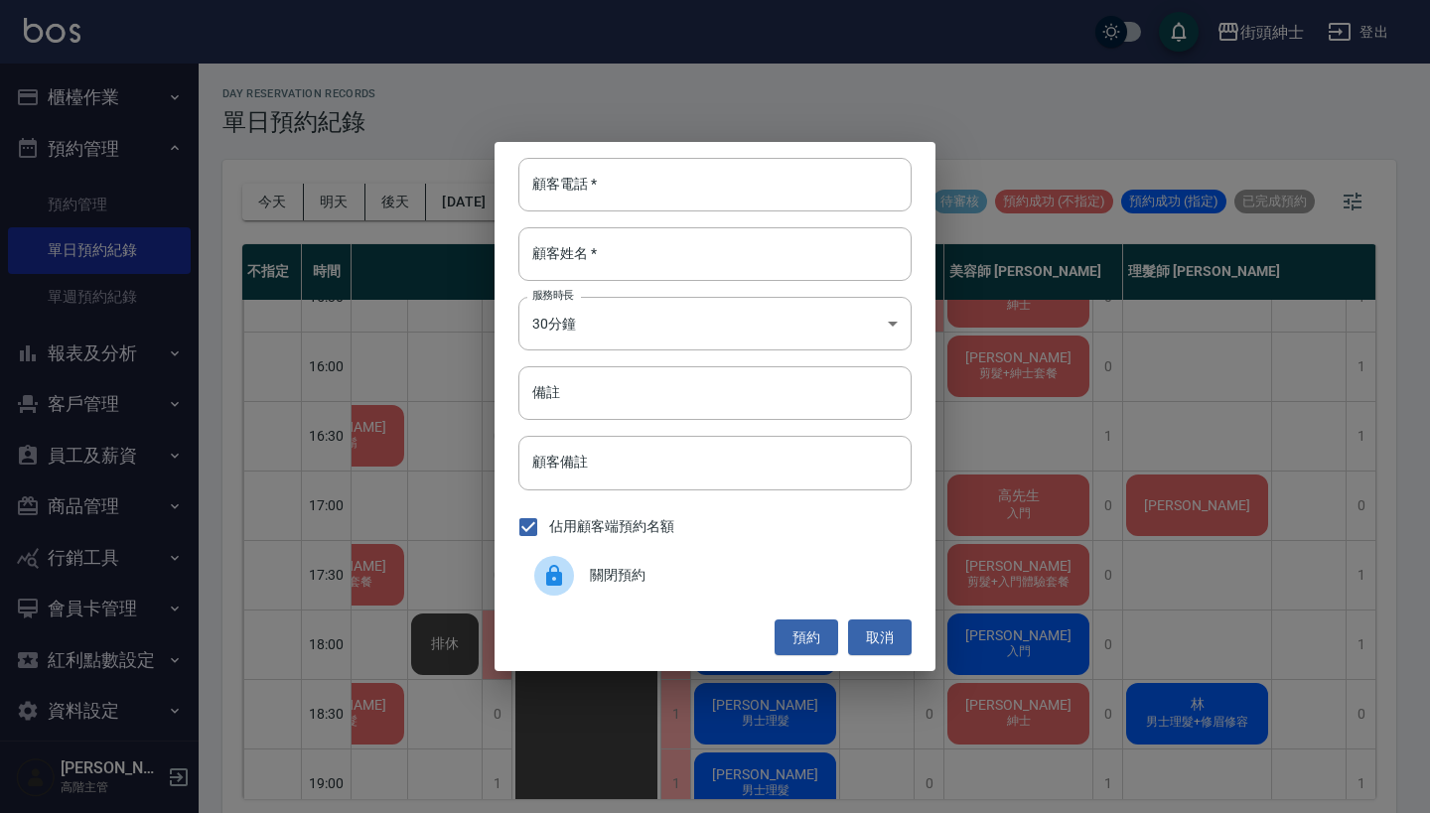
click at [598, 610] on div "顧客電話   * 顧客電話   * 顧客姓名   * 顧客姓名   * 服務時長 30分鐘 1 服務時長 備註 備註 顧客備註 顧客備註 佔用顧客端預約名額 …" at bounding box center [714, 406] width 441 height 529
click at [611, 581] on span "關閉預約" at bounding box center [743, 575] width 306 height 21
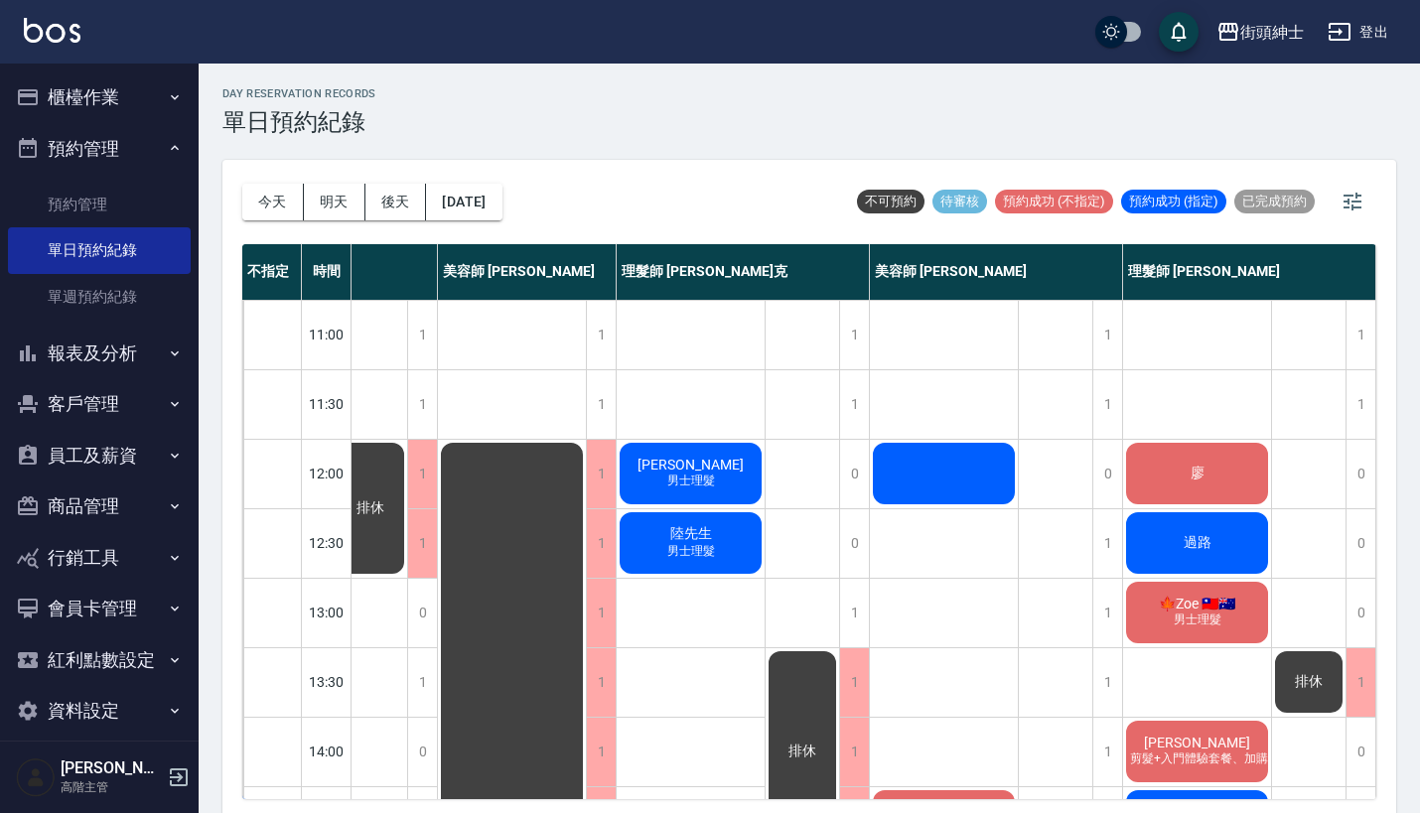
scroll to position [0, 0]
click at [1163, 461] on div "廖" at bounding box center [1197, 474] width 148 height 68
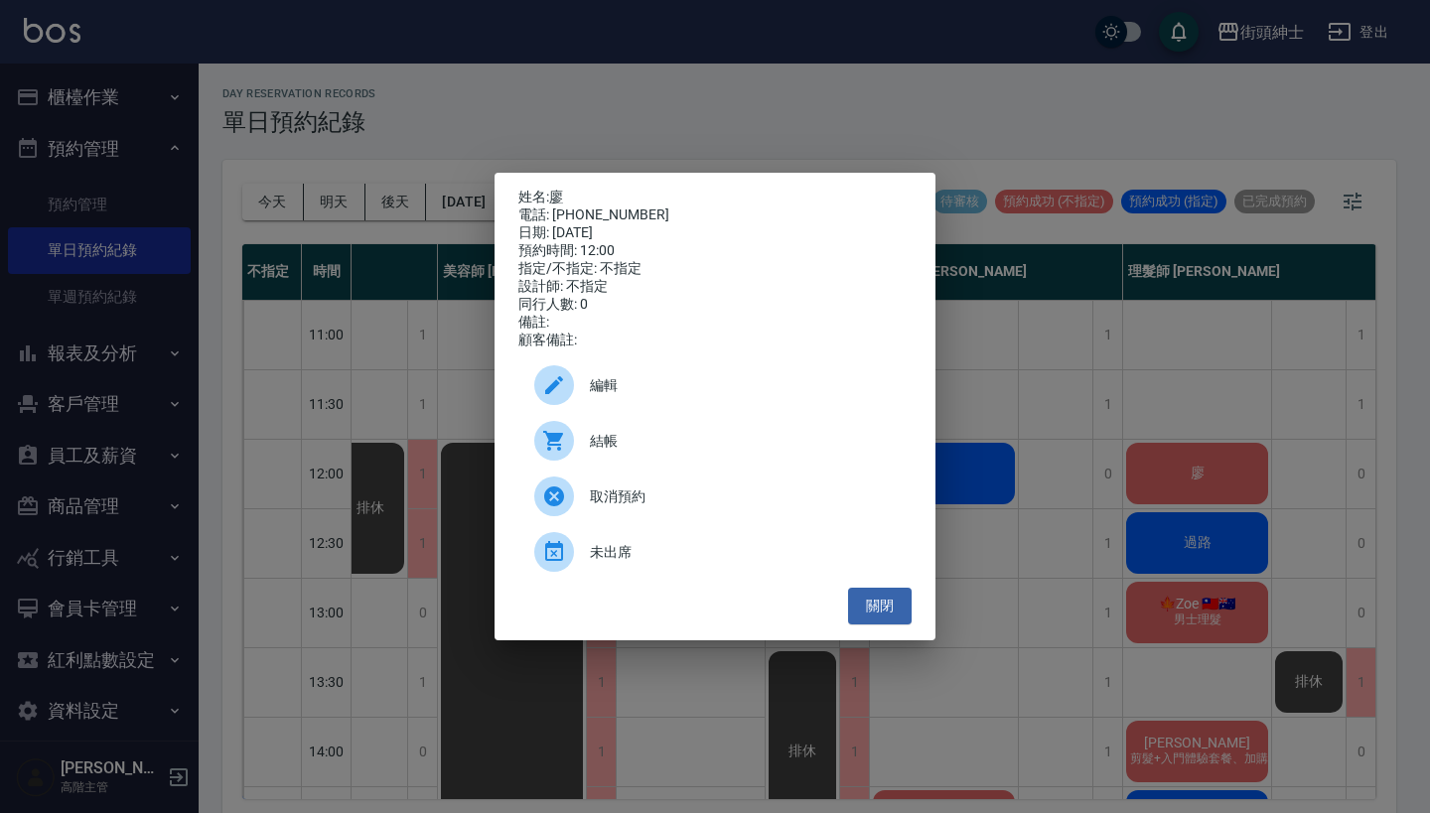
click at [996, 119] on div "姓名: [PERSON_NAME] 電話: [PHONE_NUMBER] 日期: [DATE] 預約時間: 12:00 指定/不指定: 不指定 設計師: 不指…" at bounding box center [715, 406] width 1430 height 813
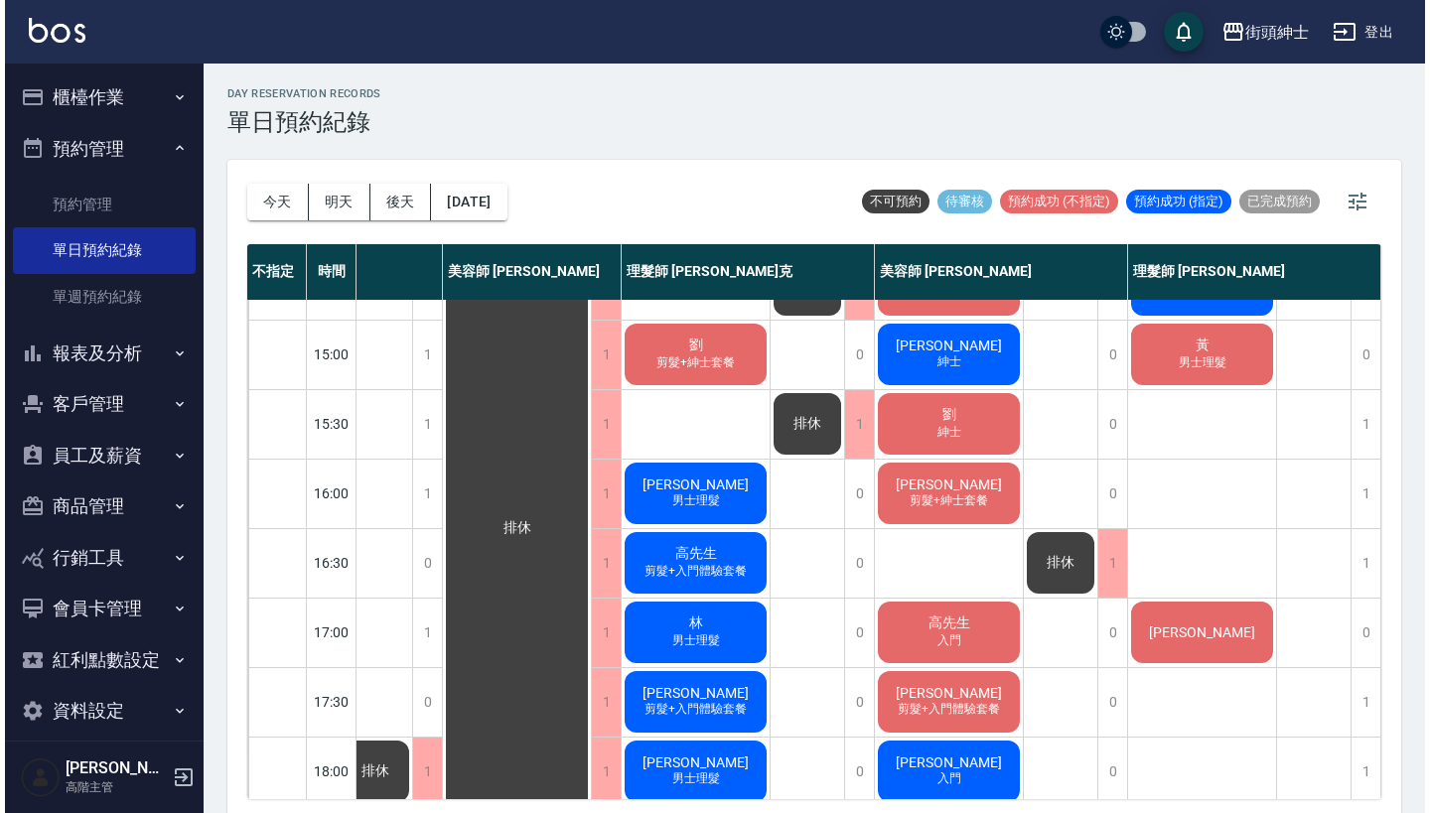
scroll to position [535, 177]
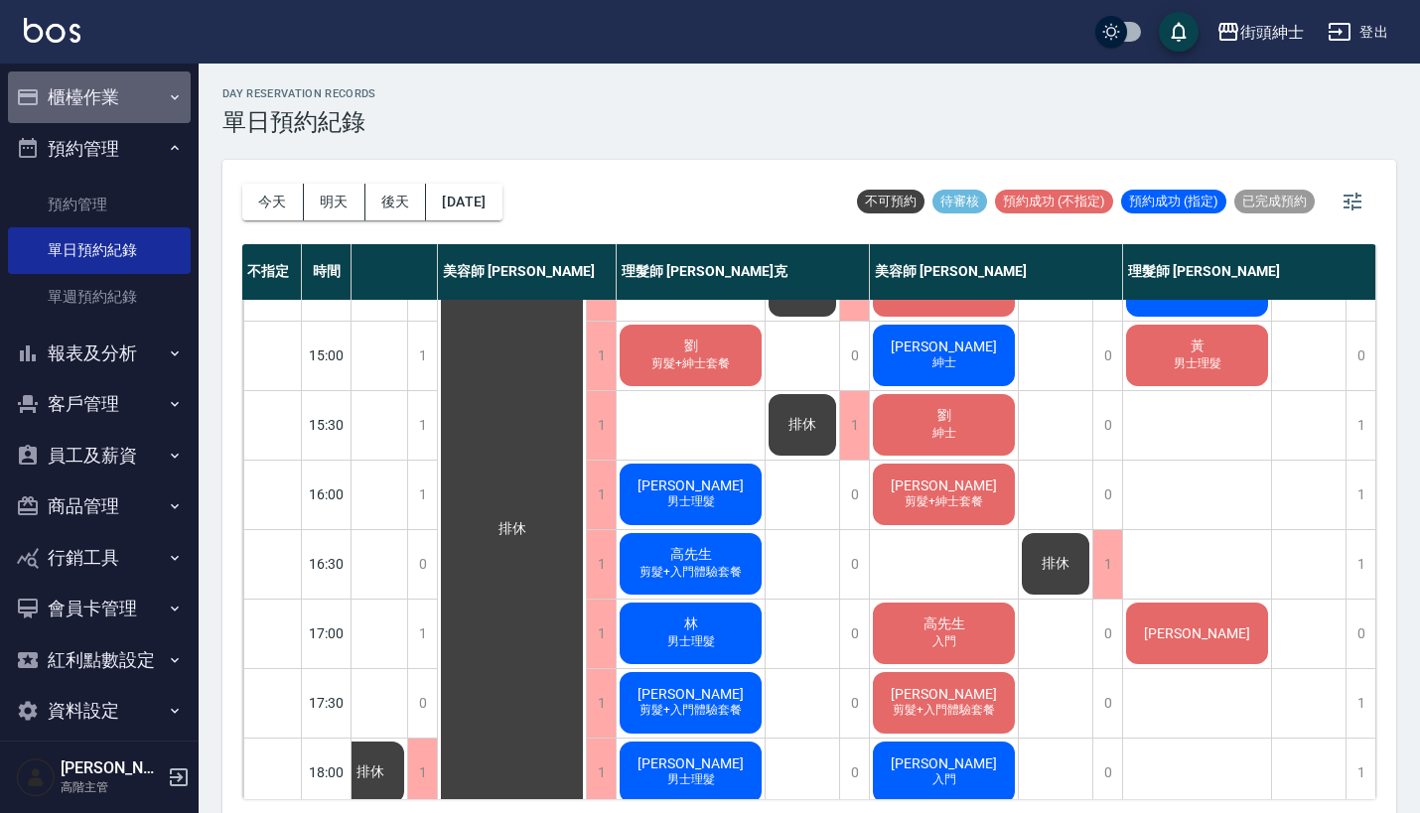
click at [141, 86] on button "櫃檯作業" at bounding box center [99, 97] width 183 height 52
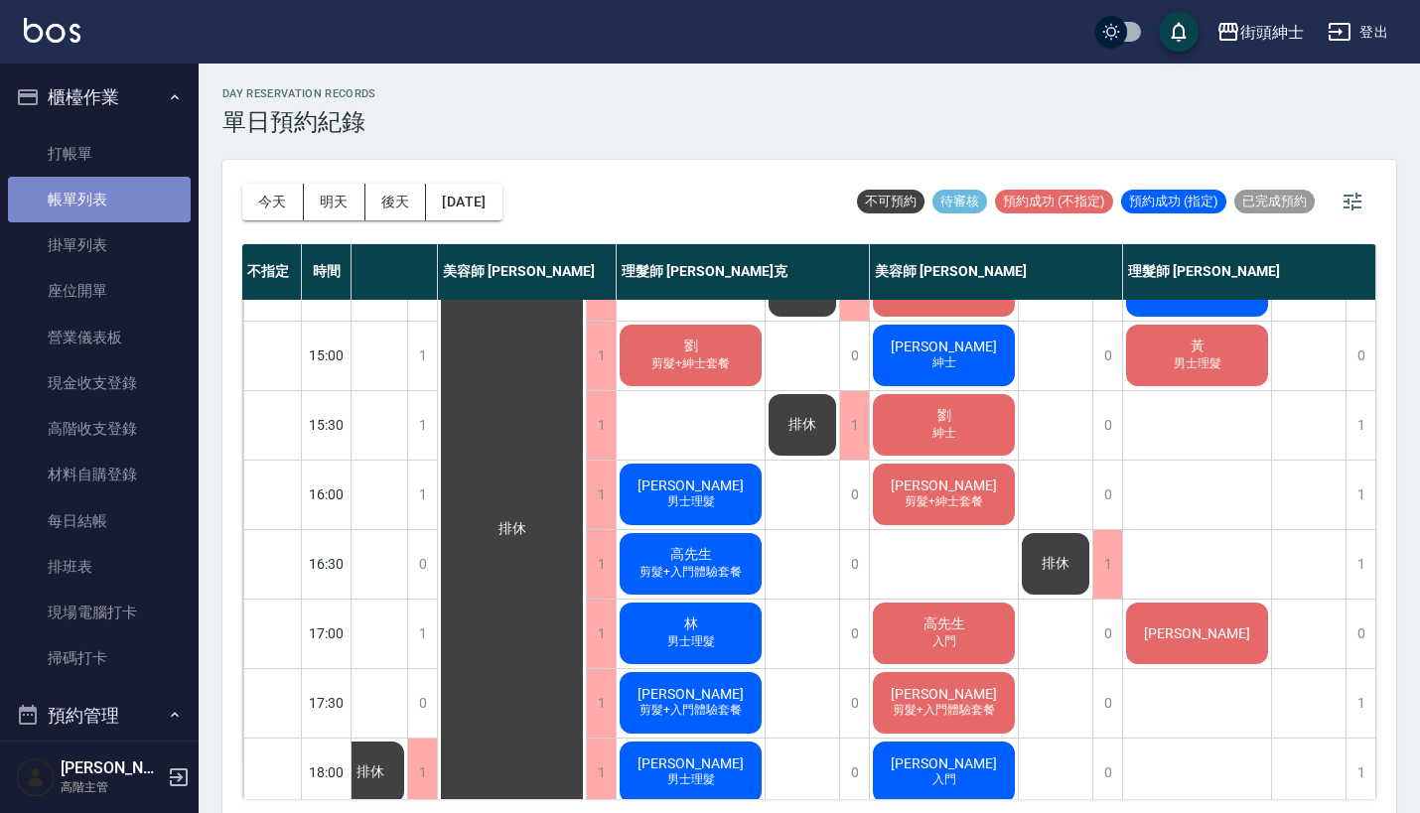
click at [132, 204] on link "帳單列表" at bounding box center [99, 200] width 183 height 46
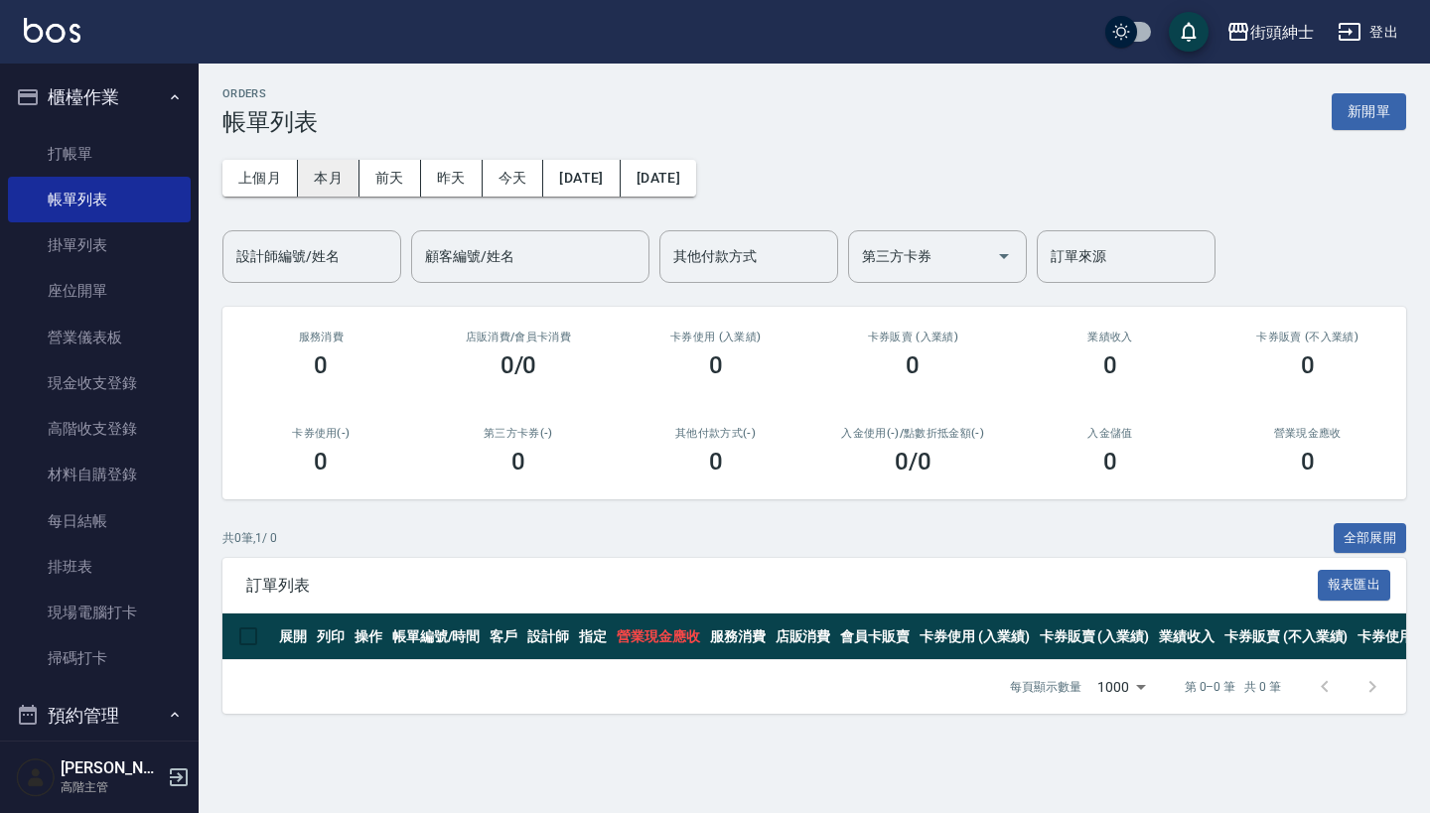
click at [326, 183] on button "本月" at bounding box center [329, 178] width 62 height 37
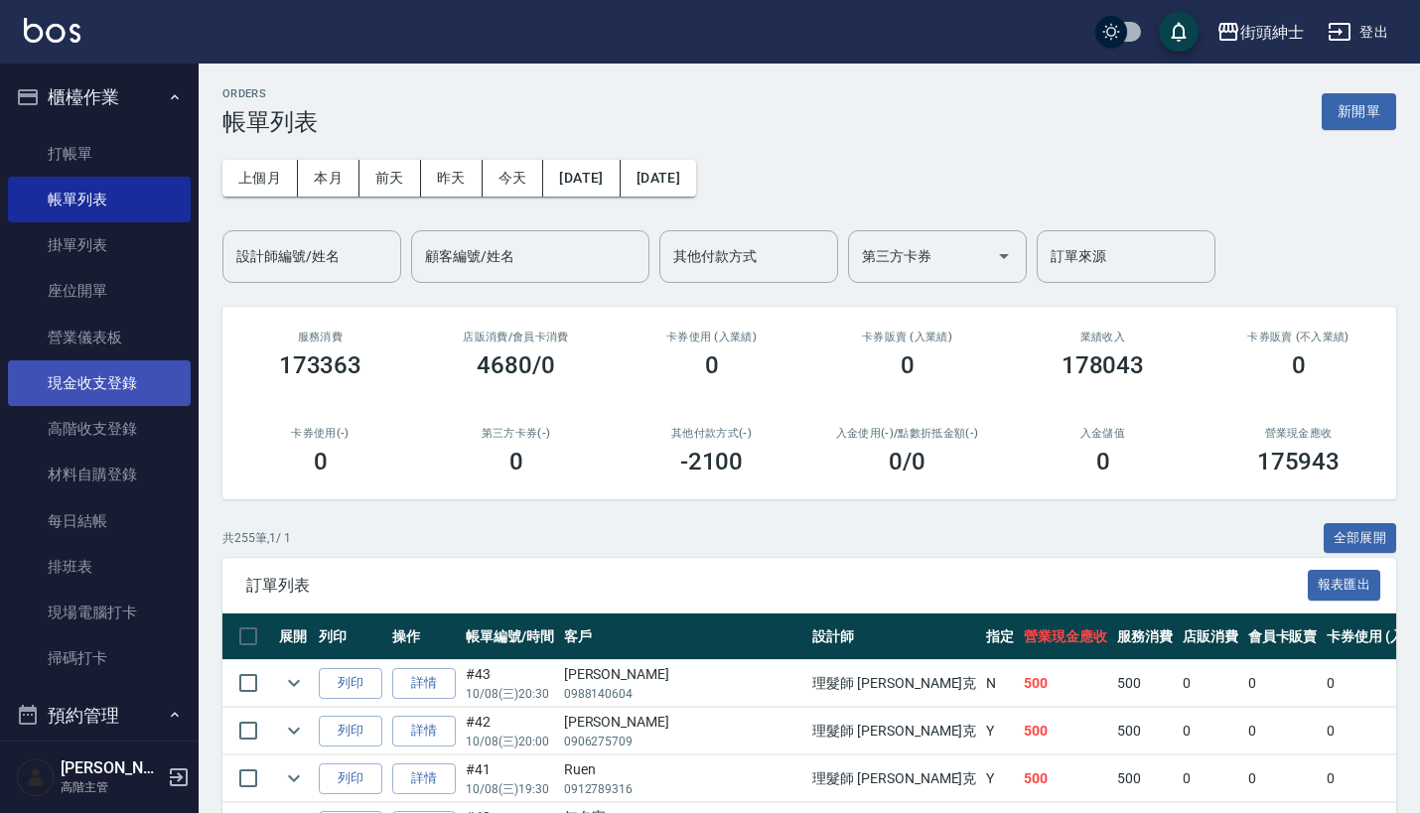
click at [132, 361] on link "現金收支登錄" at bounding box center [99, 383] width 183 height 46
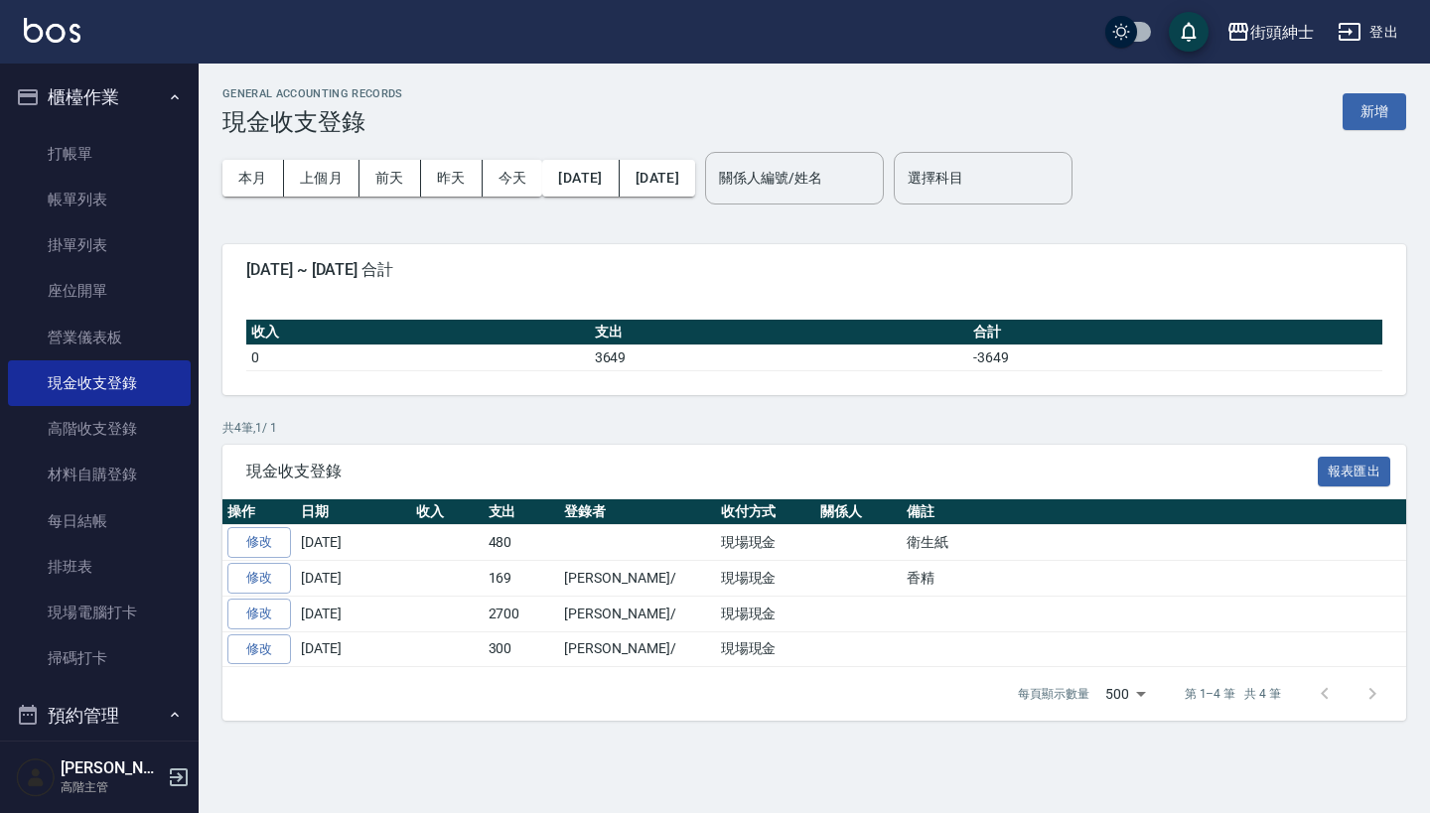
click at [127, 99] on button "櫃檯作業" at bounding box center [99, 97] width 183 height 52
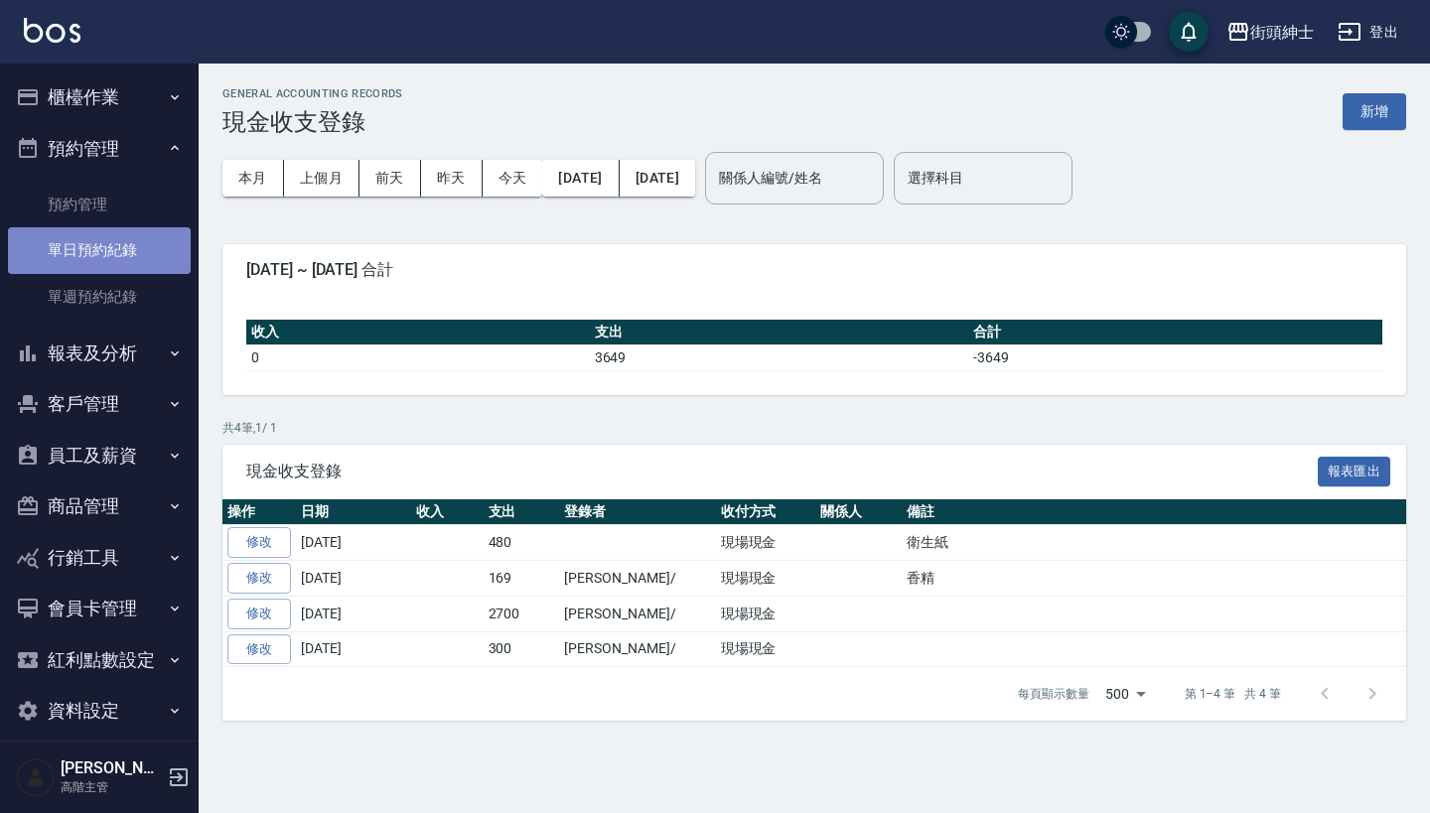
click at [136, 235] on link "單日預約紀錄" at bounding box center [99, 250] width 183 height 46
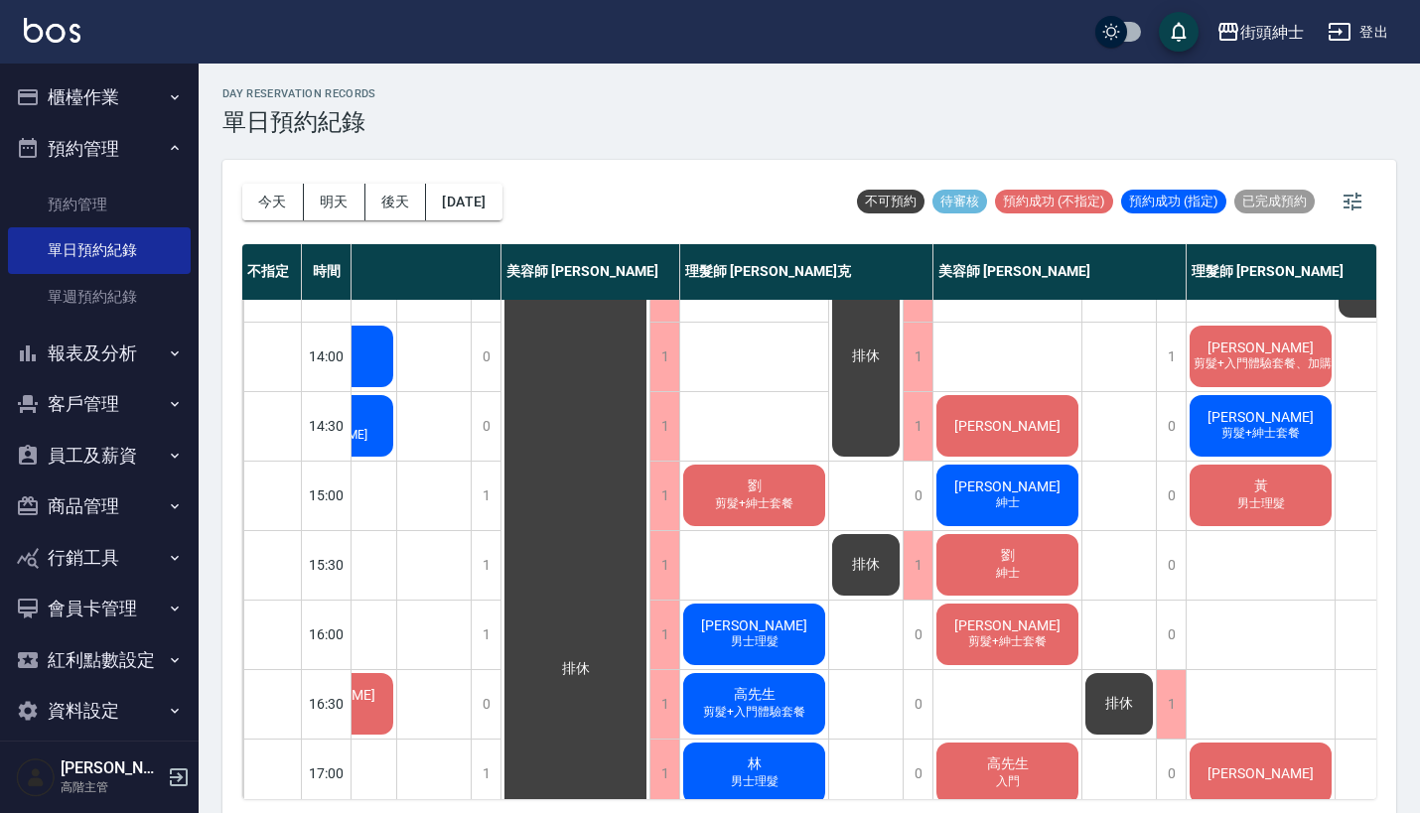
scroll to position [385, 103]
